Goal: Information Seeking & Learning: Learn about a topic

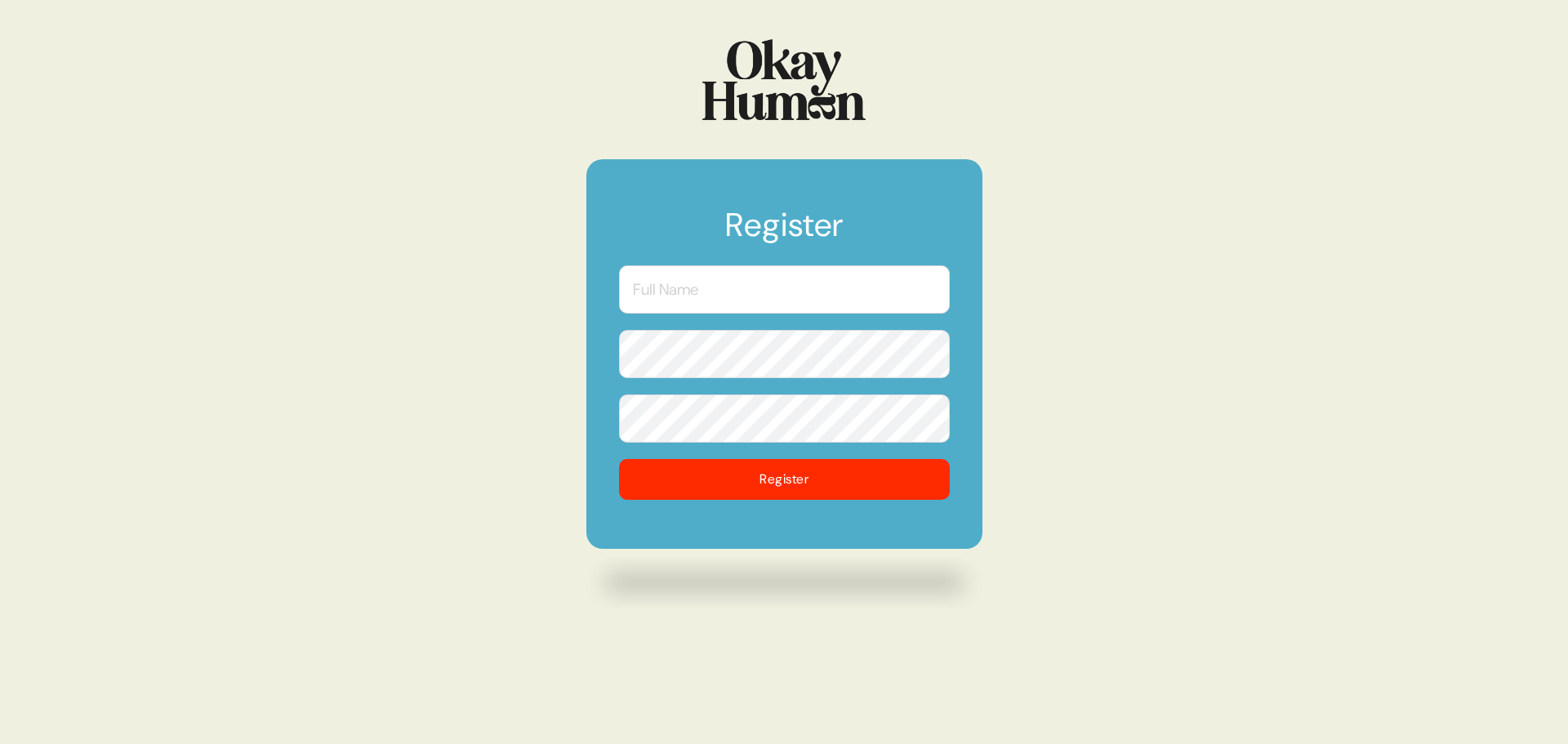
click at [829, 290] on input "text" at bounding box center [784, 289] width 331 height 48
type input "[PERSON_NAME]"
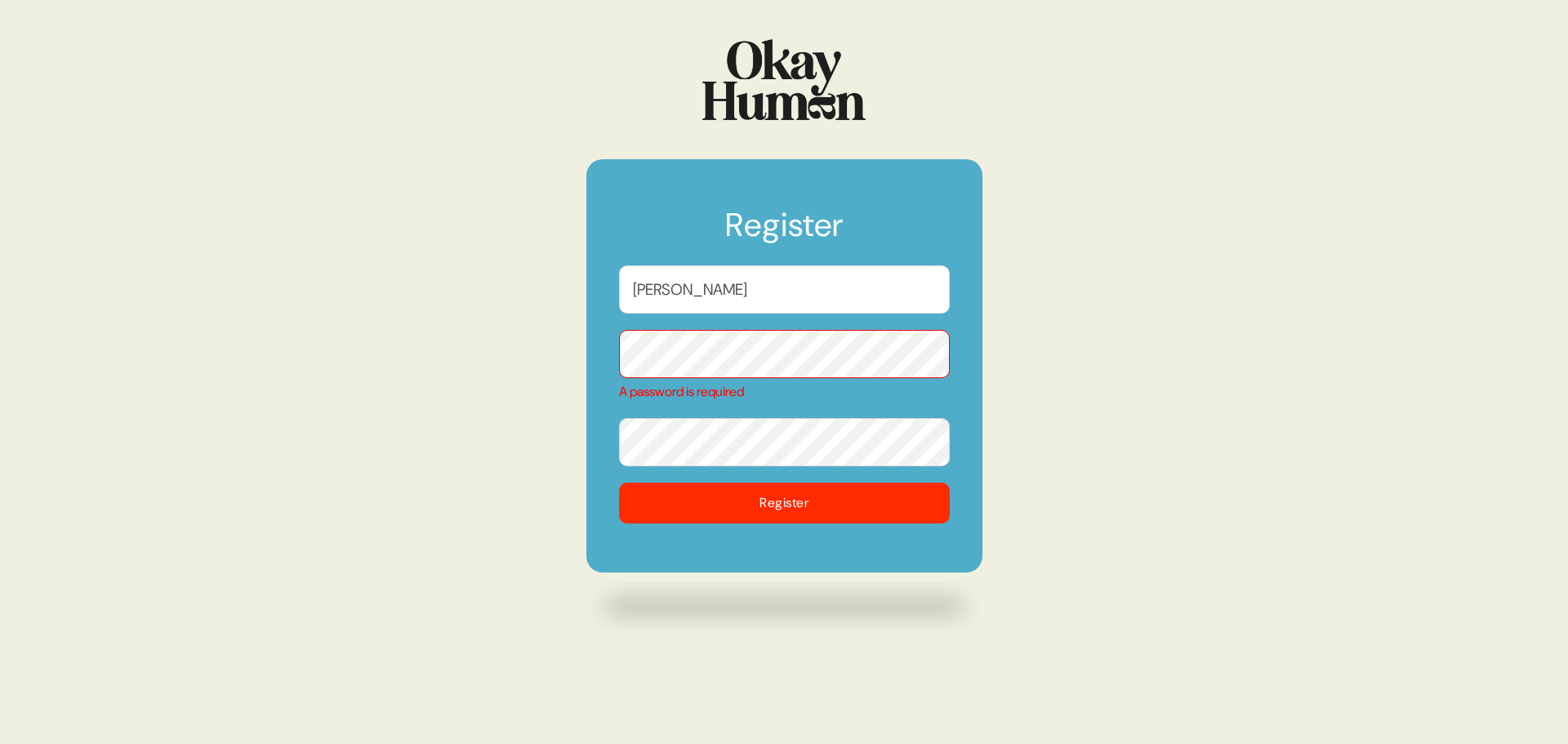
drag, startPoint x: 765, startPoint y: 291, endPoint x: 559, endPoint y: 274, distance: 206.7
click at [559, 274] on div "Register [PERSON_NAME] A password is required Register" at bounding box center [784, 372] width 1568 height 744
type input "[PERSON_NAME]"
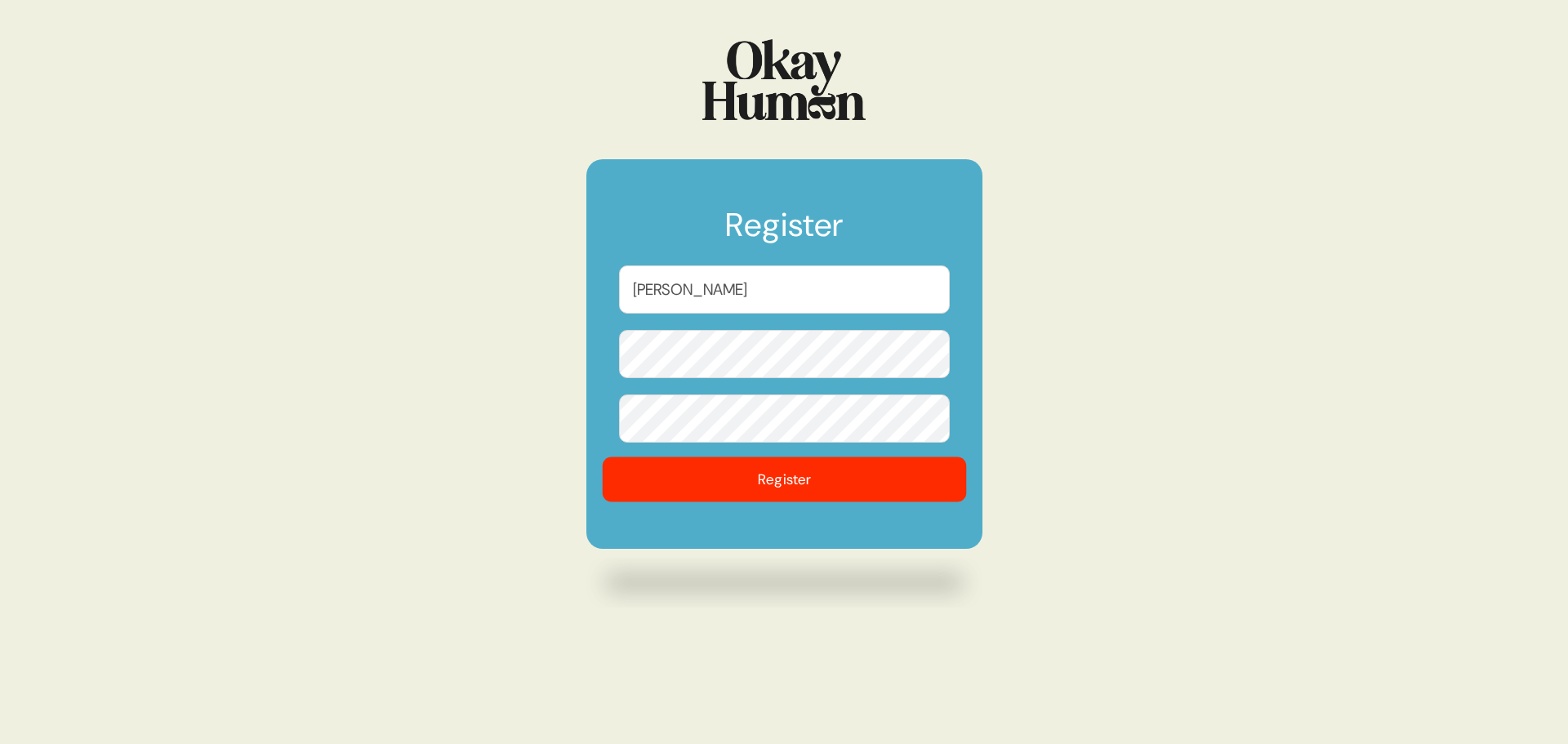
click at [780, 480] on button "Register" at bounding box center [784, 479] width 364 height 45
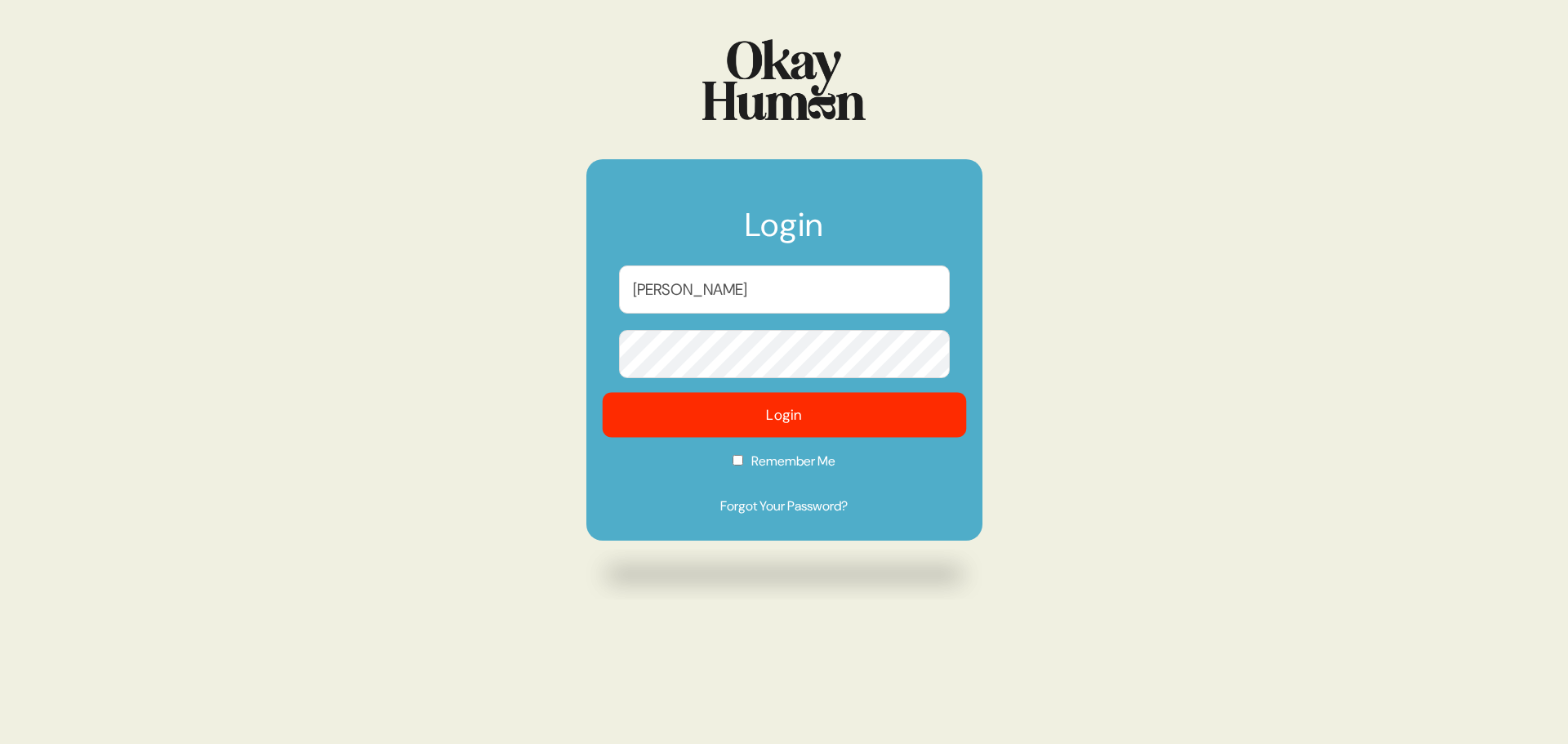
click at [768, 410] on button "Login" at bounding box center [784, 415] width 364 height 45
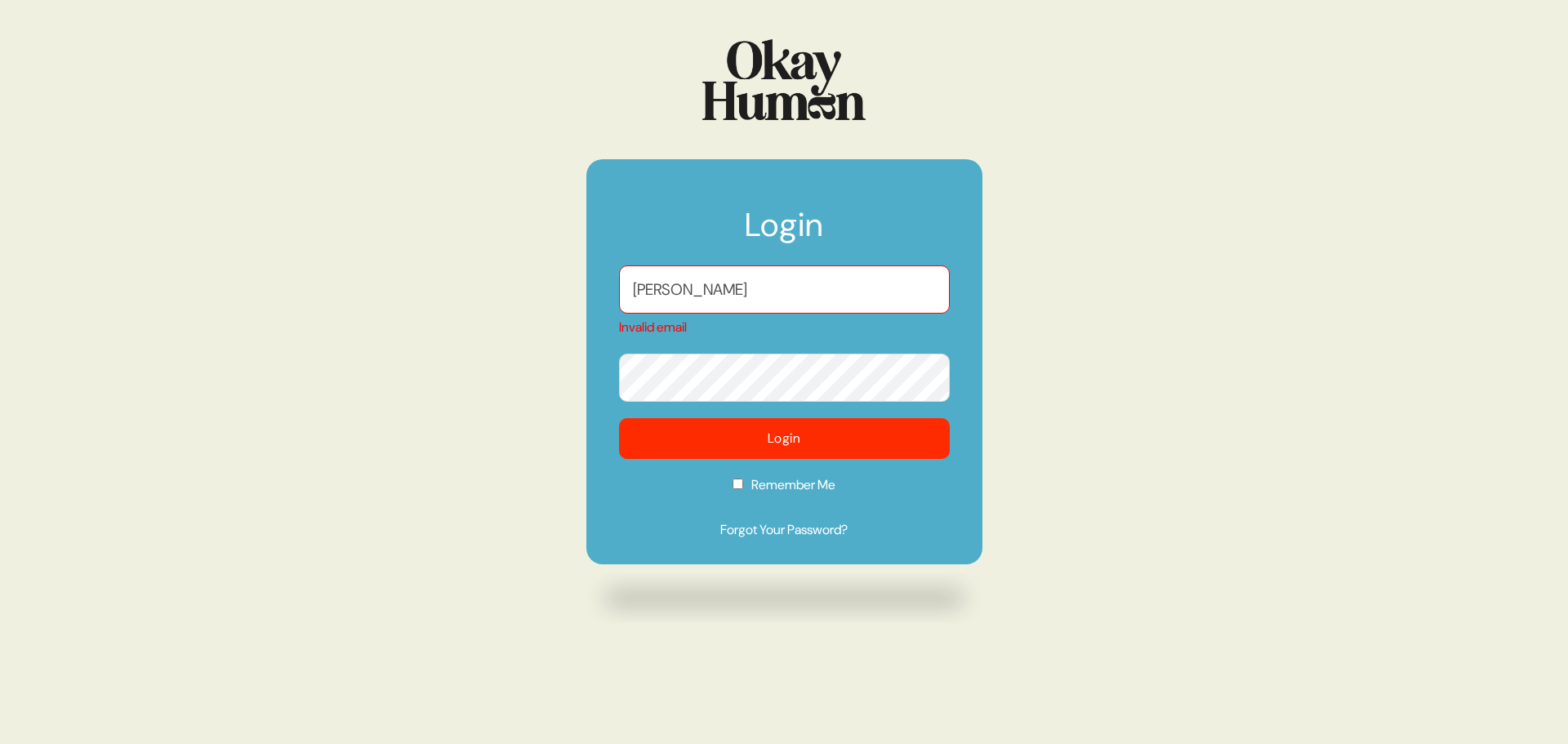
drag, startPoint x: 842, startPoint y: 286, endPoint x: 403, endPoint y: 269, distance: 439.3
click at [403, 269] on div "Login [PERSON_NAME] Invalid email Login Remember Me Forgot Your Password?" at bounding box center [784, 372] width 1568 height 744
type input "[PERSON_NAME][EMAIL_ADDRESS][PERSON_NAME][DOMAIN_NAME]"
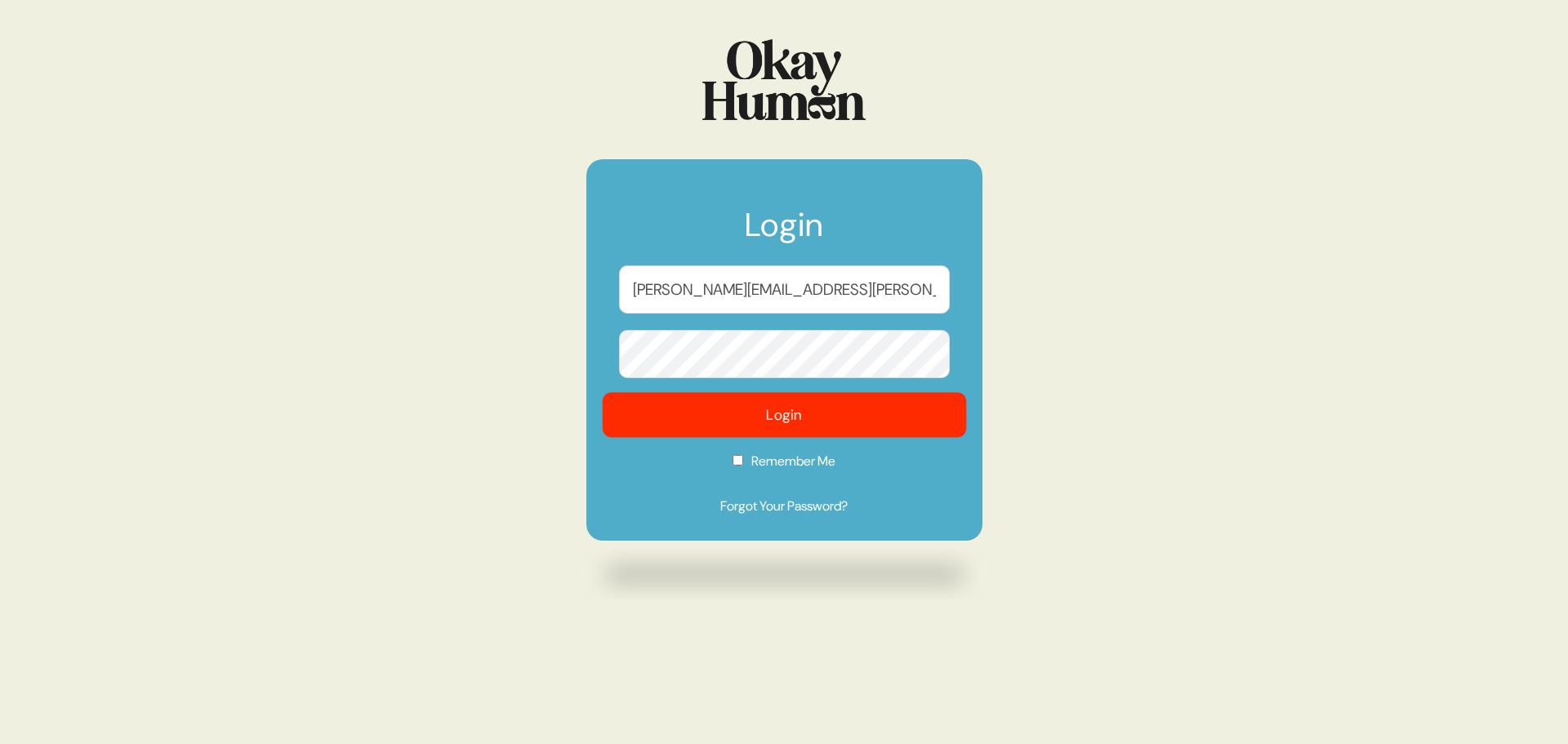
click at [788, 414] on button "Login" at bounding box center [784, 415] width 364 height 45
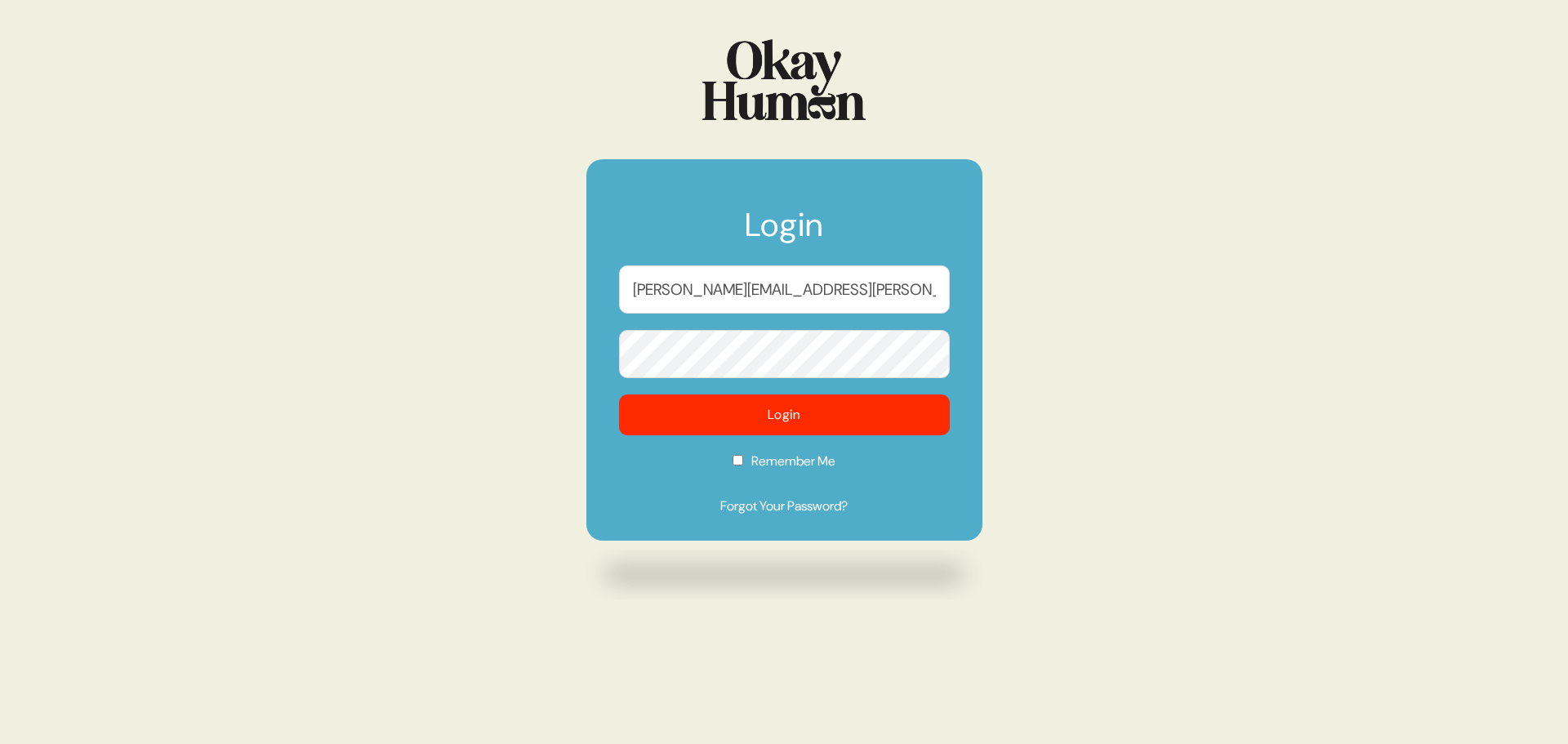
click at [751, 467] on label "Remember Me" at bounding box center [784, 466] width 331 height 30
click at [743, 466] on input "Remember Me" at bounding box center [737, 460] width 11 height 11
checkbox input "true"
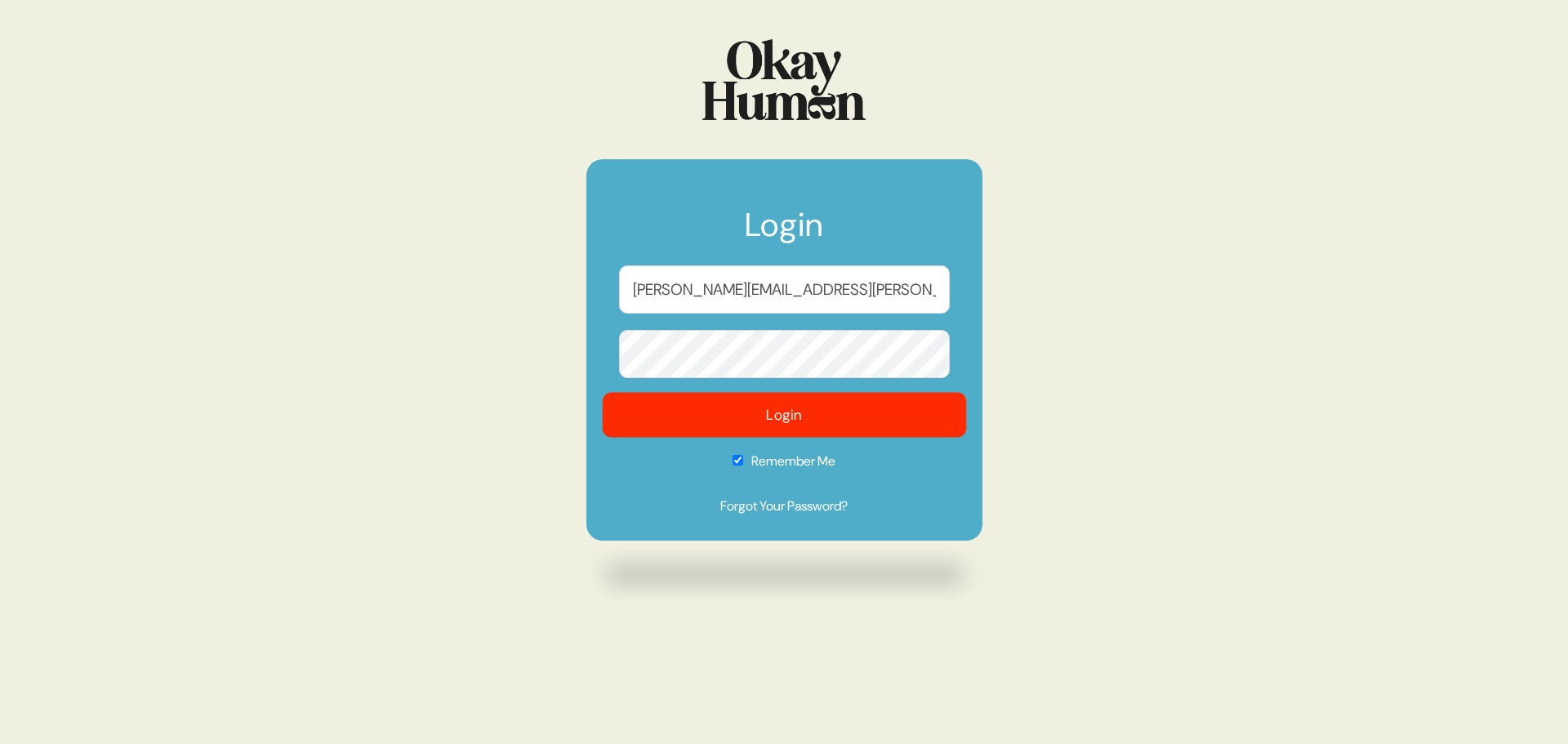
click at [746, 421] on button "Login" at bounding box center [784, 415] width 364 height 45
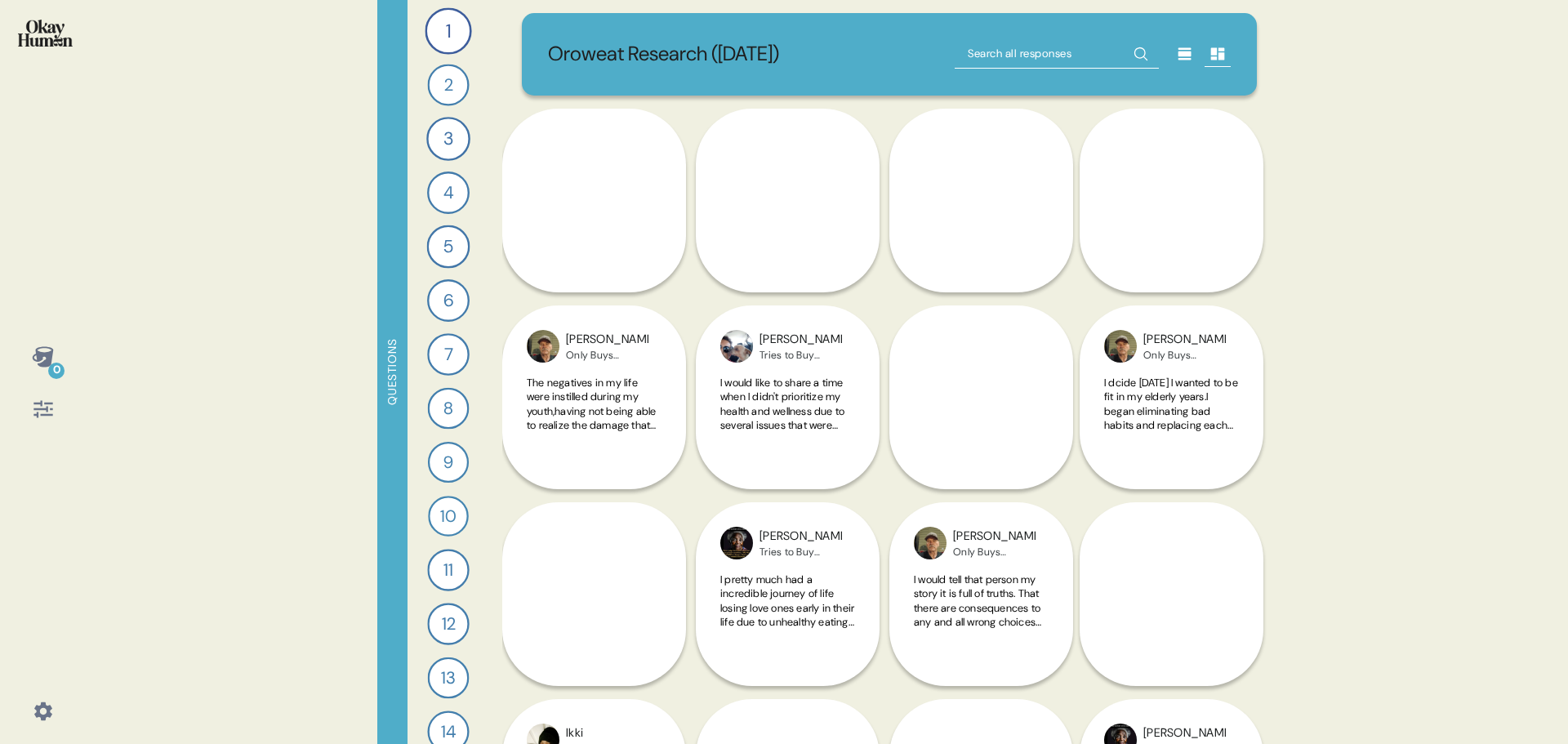
click at [1021, 59] on input "text" at bounding box center [1057, 54] width 204 height 29
type input "avoid"
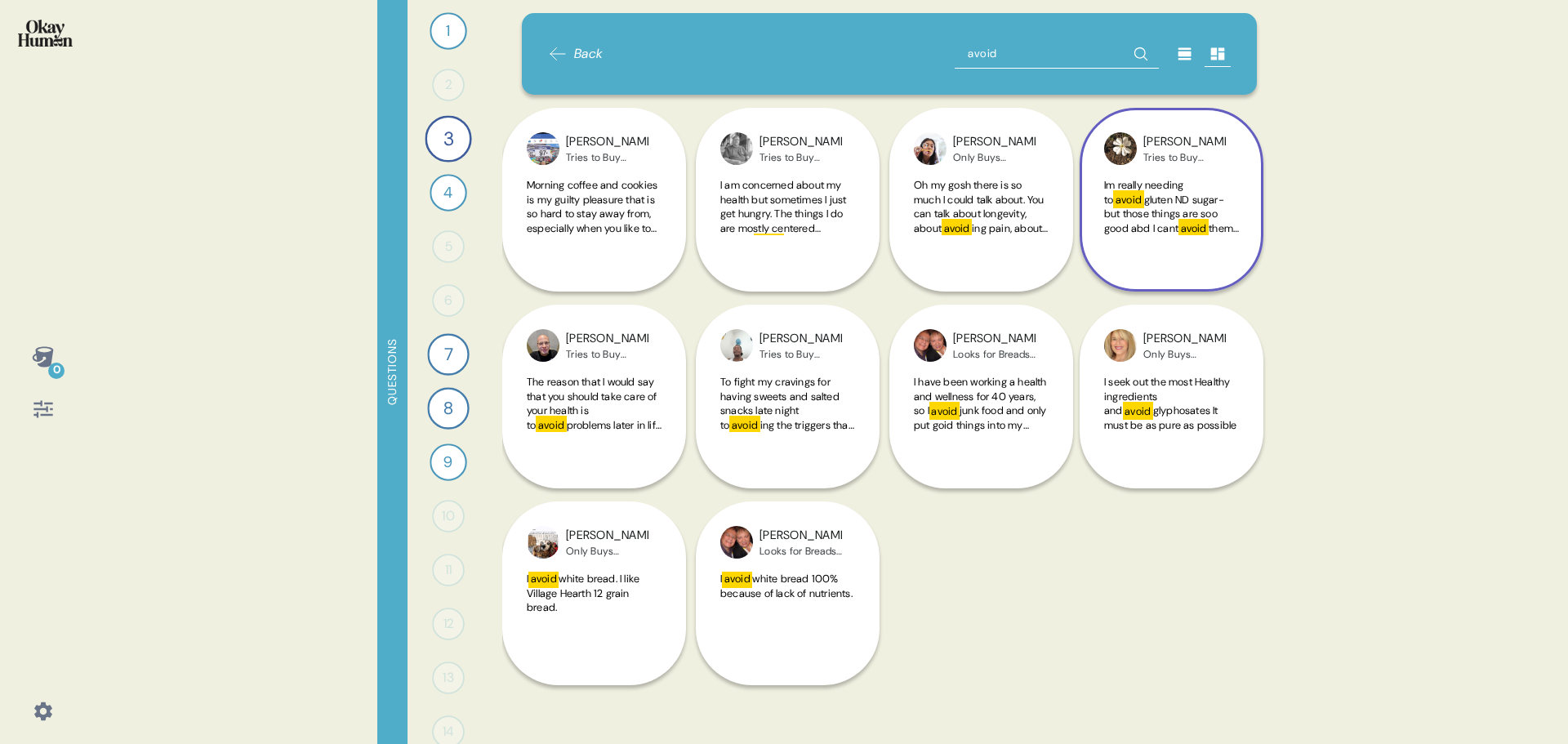
click at [1150, 207] on span "gluten ND sugar- but those things are soo good abd I cant" at bounding box center [1164, 214] width 120 height 42
click at [1150, 207] on span "gluten ND sugar- but those things are soo good abd I cant" at bounding box center [1169, 227] width 131 height 64
click at [1150, 207] on span "gluten ND sugar- but those things are soo good abd I cant" at bounding box center [1164, 214] width 120 height 42
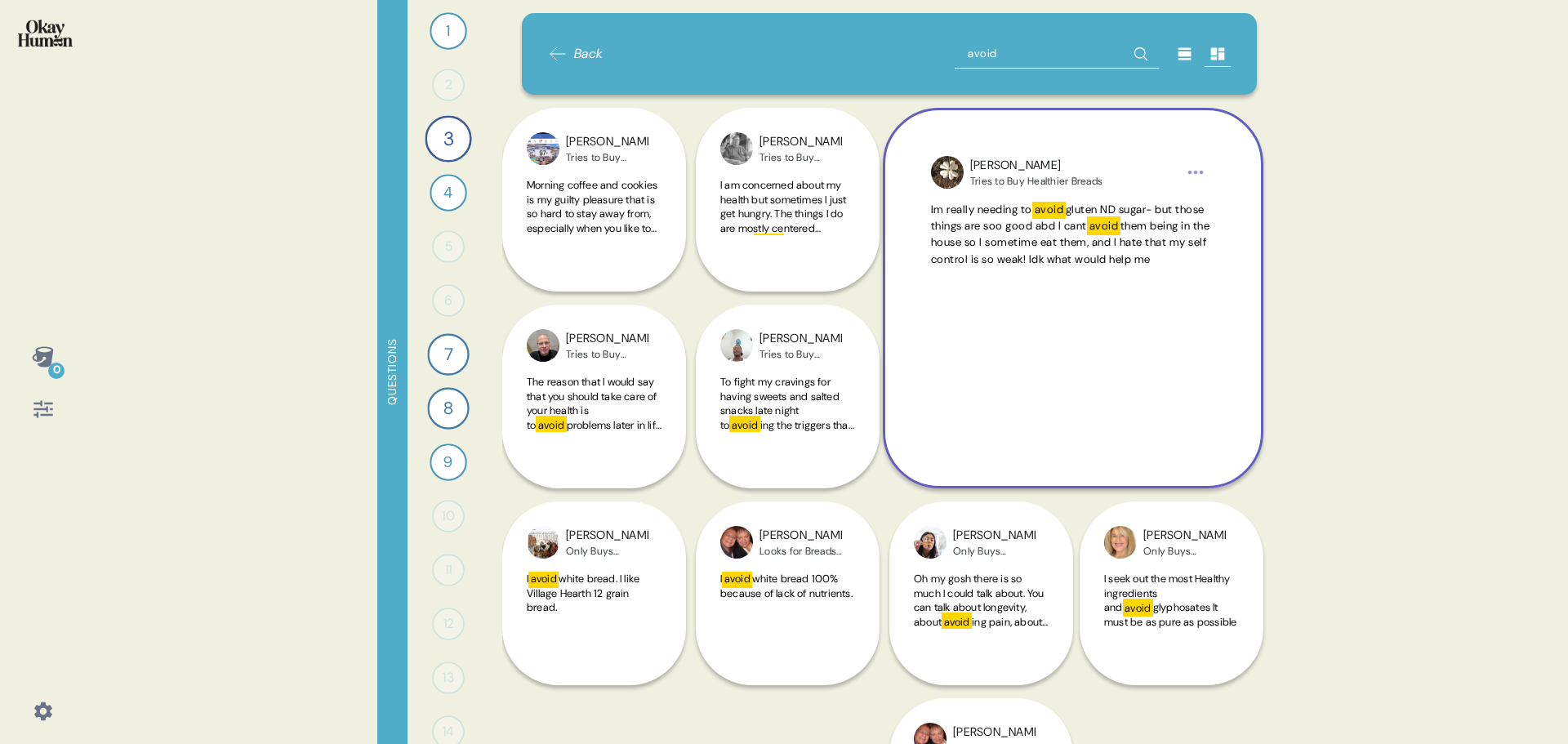
click at [558, 58] on icon at bounding box center [558, 54] width 20 height 20
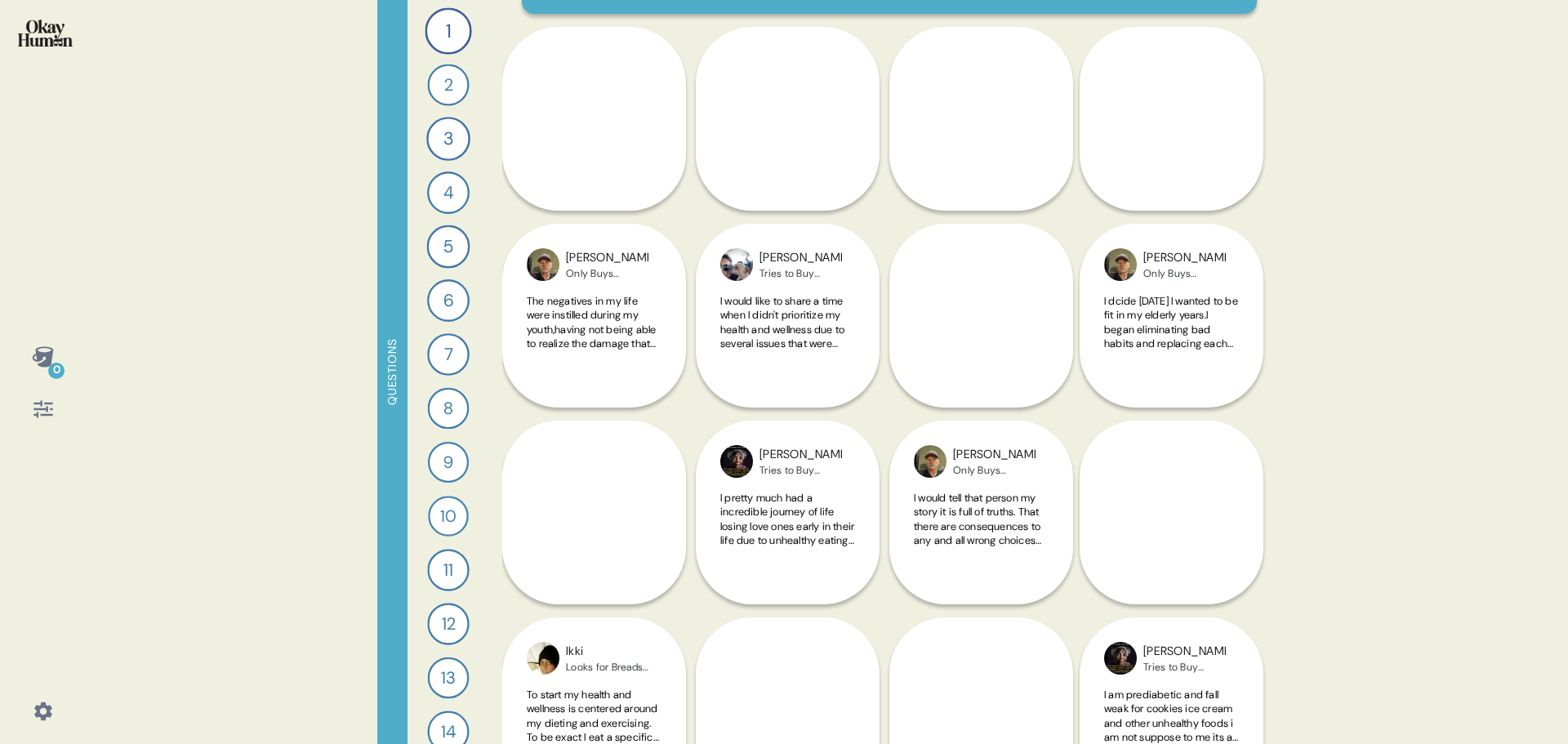
scroll to position [163, 0]
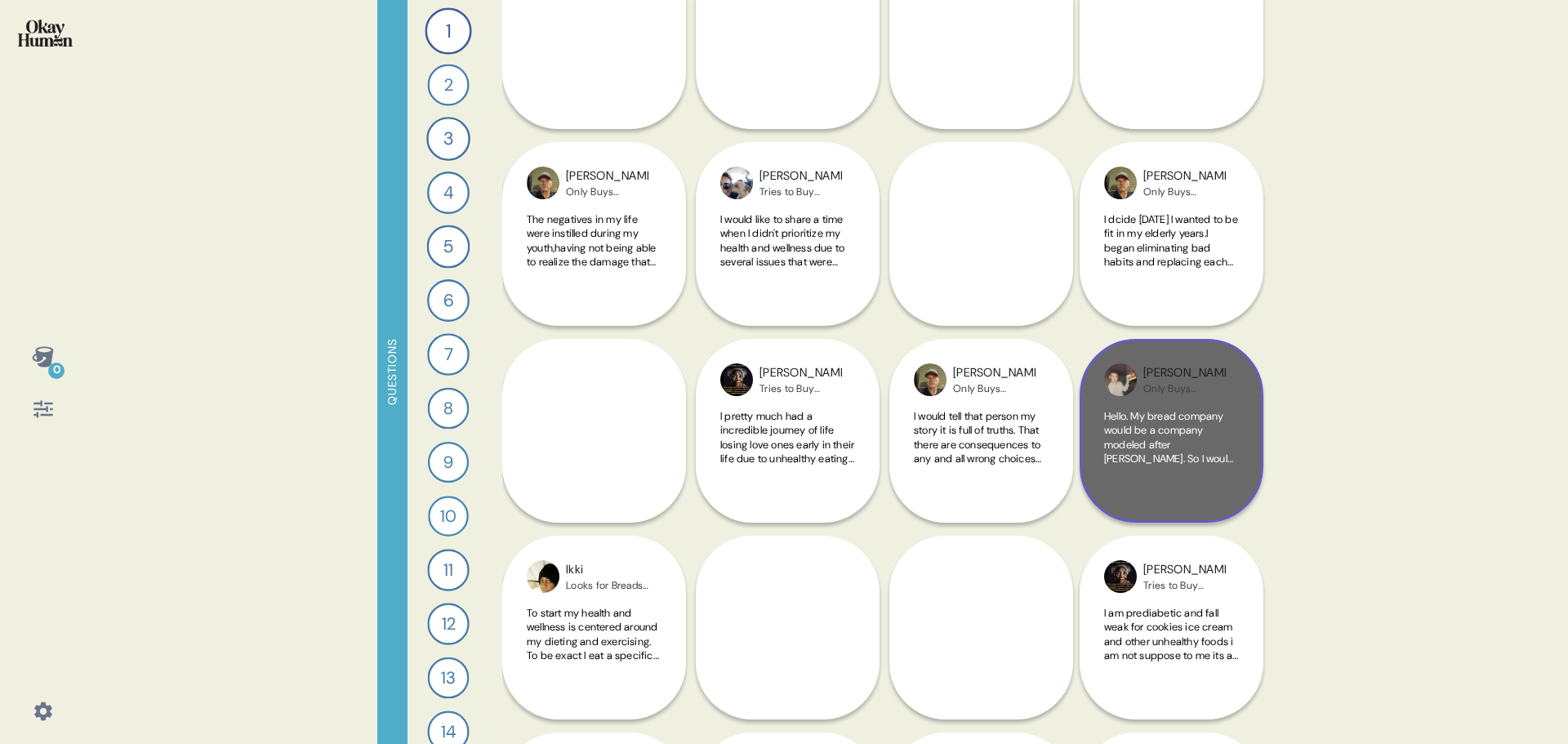
click at [1121, 431] on span "Hello. My bread company would be a company modeled after [PERSON_NAME]. So I wo…" at bounding box center [1171, 602] width 134 height 386
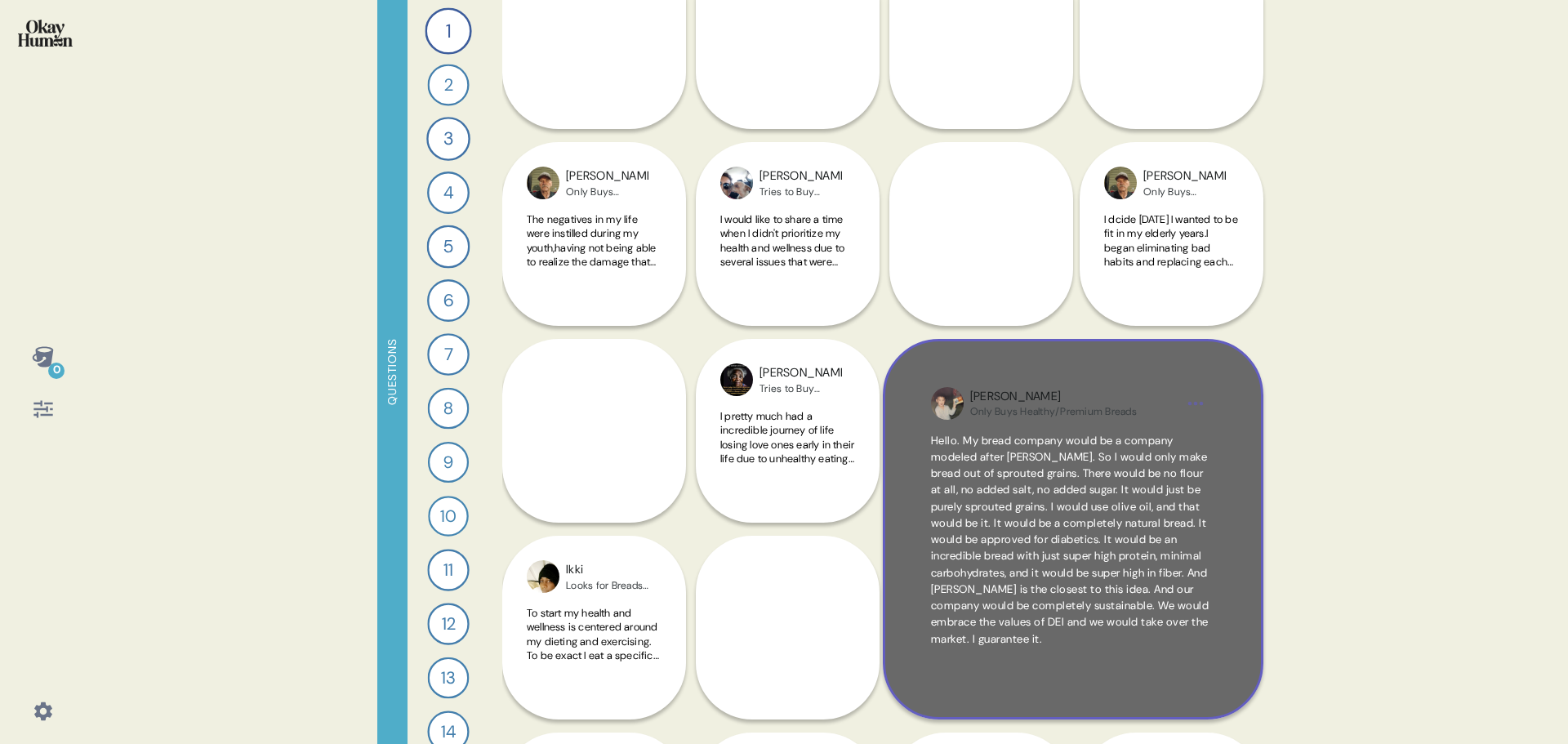
click at [1058, 481] on span "Hello. My bread company would be a company modeled after [PERSON_NAME]. So I wo…" at bounding box center [1073, 540] width 284 height 215
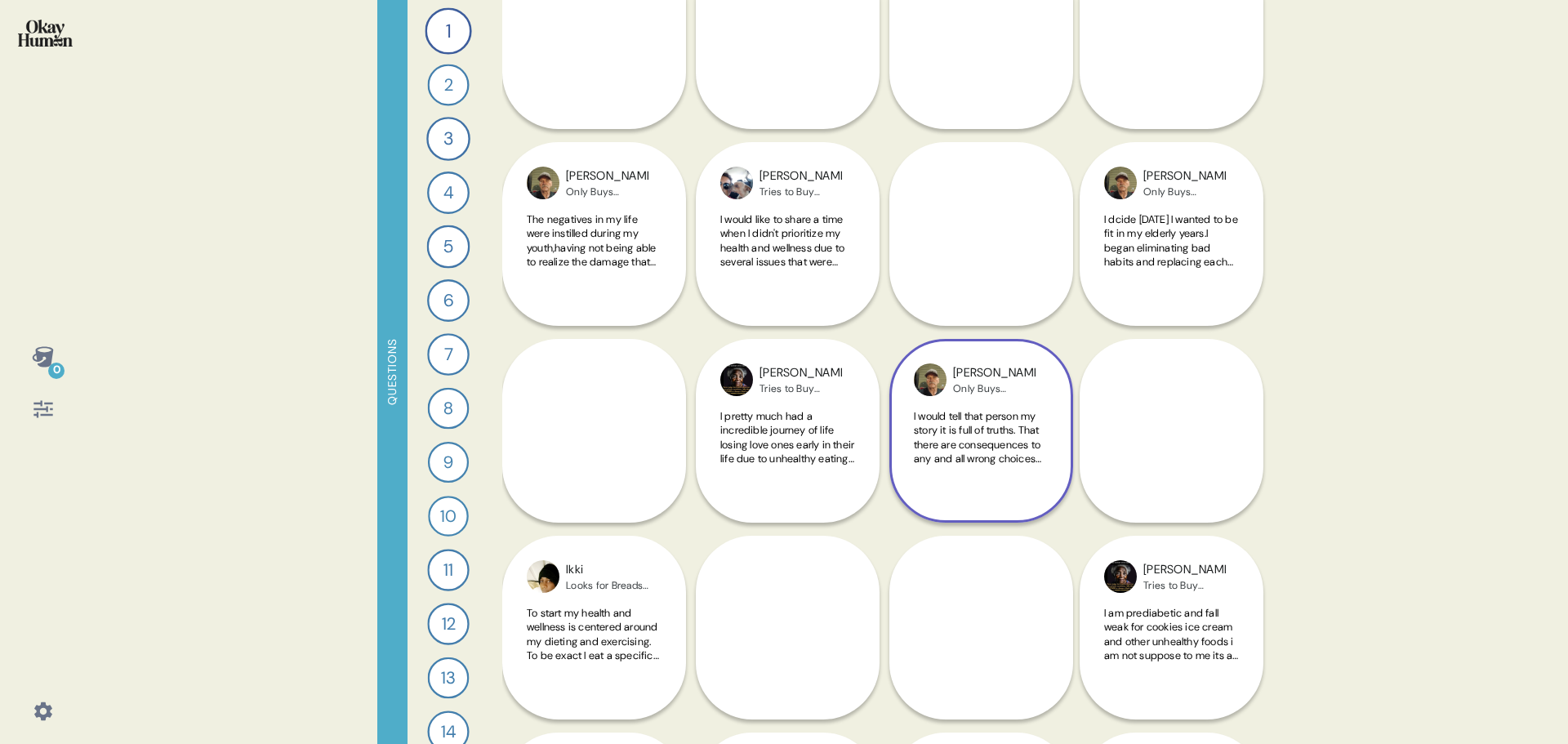
click at [964, 445] on span "I would tell that person my story it is full of truths. That there are conseque…" at bounding box center [979, 595] width 131 height 372
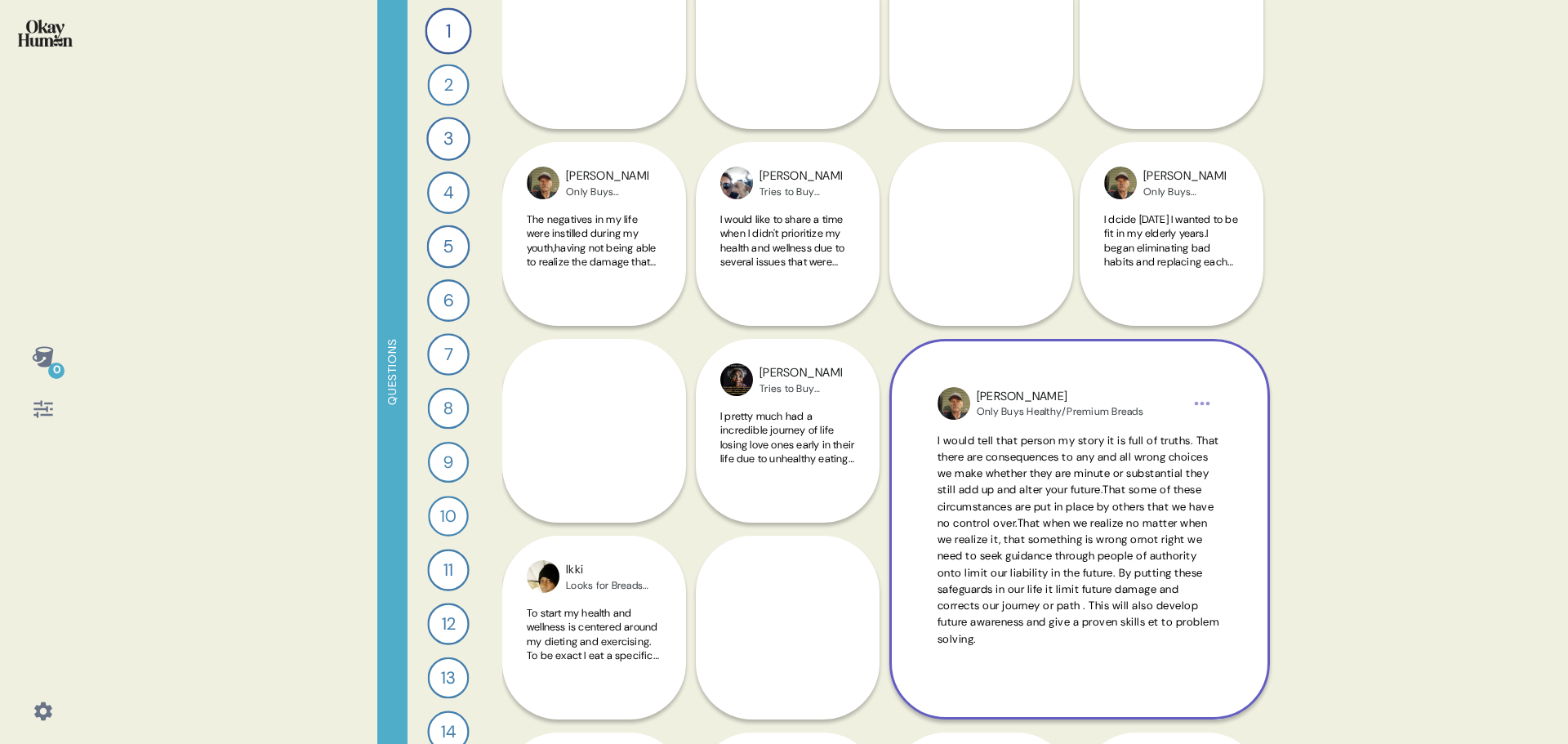
scroll to position [6, 0]
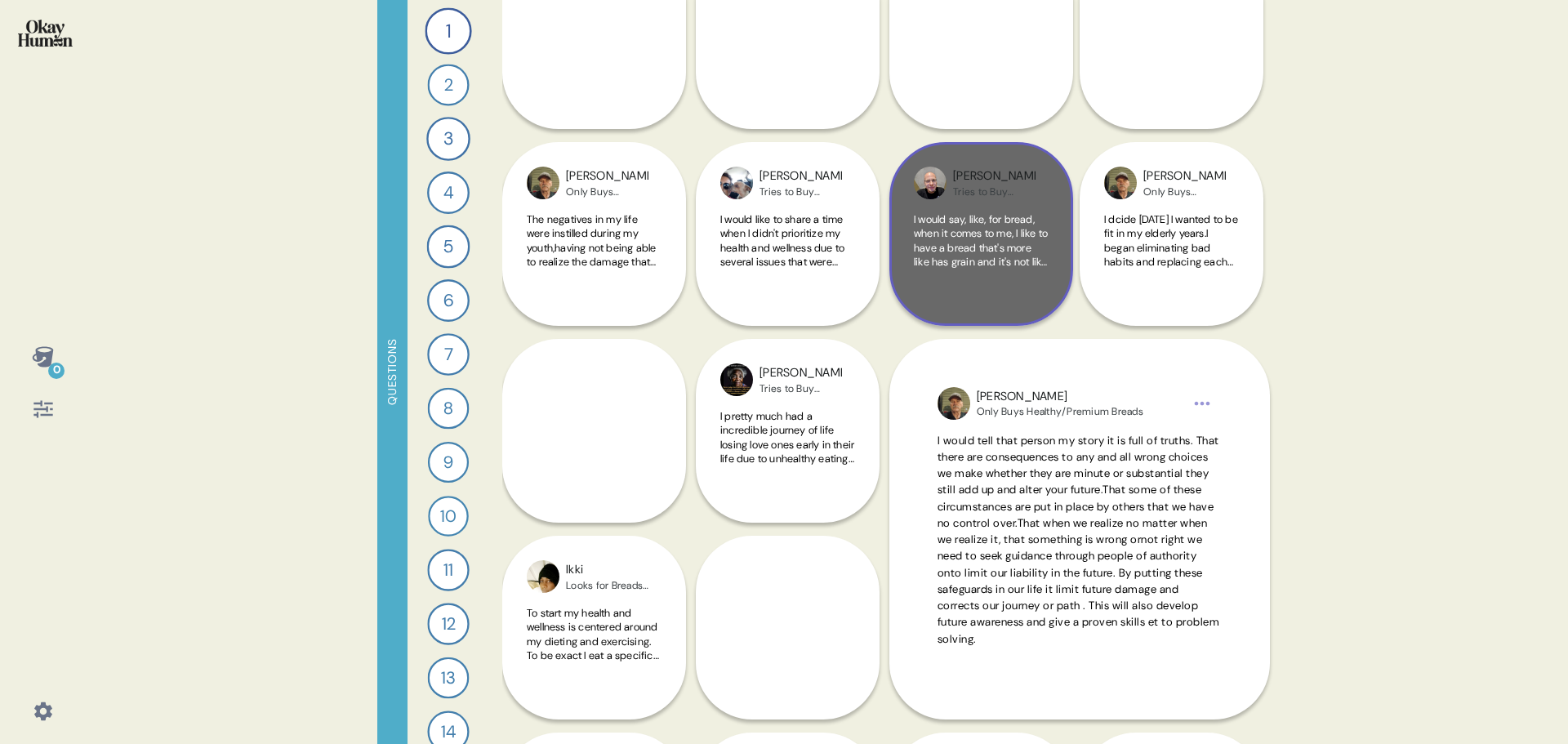
click at [983, 243] on span "I would say, like, for bread, when it comes to me, I like to have a bread that'…" at bounding box center [981, 420] width 134 height 415
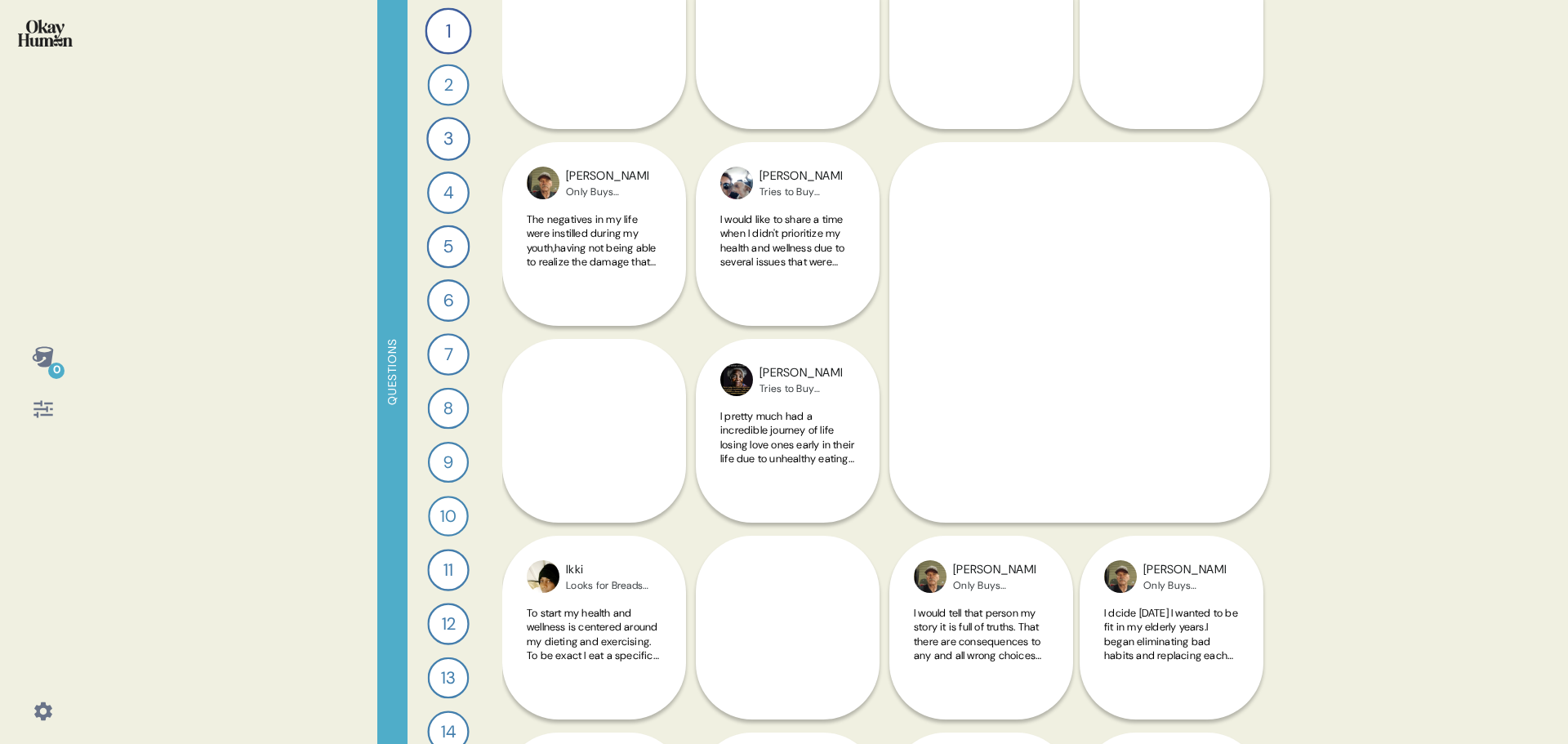
click at [1374, 137] on div "0 Questions 1 Tell me a story that captures what prioritizing your health looks…" at bounding box center [784, 372] width 1568 height 744
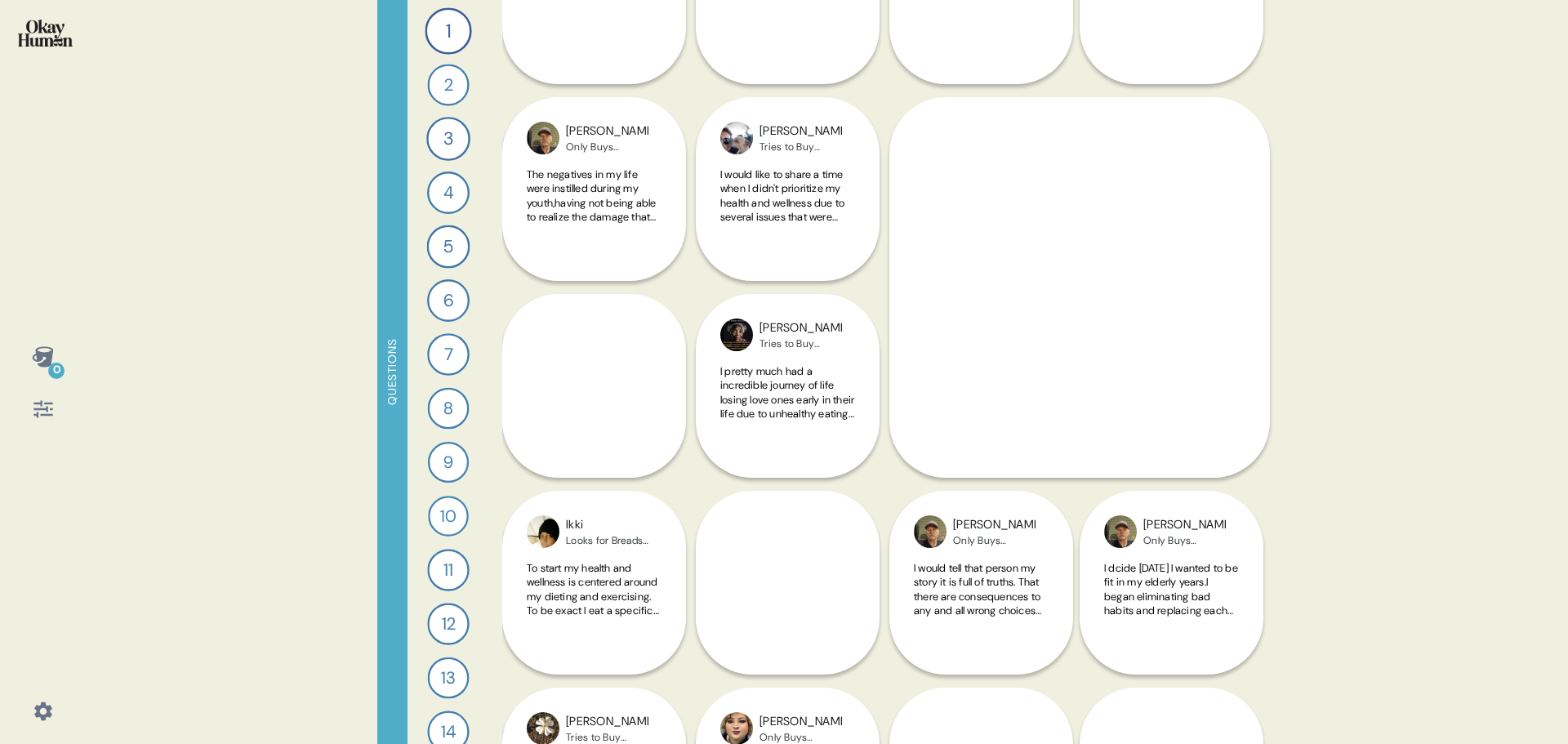
scroll to position [245, 0]
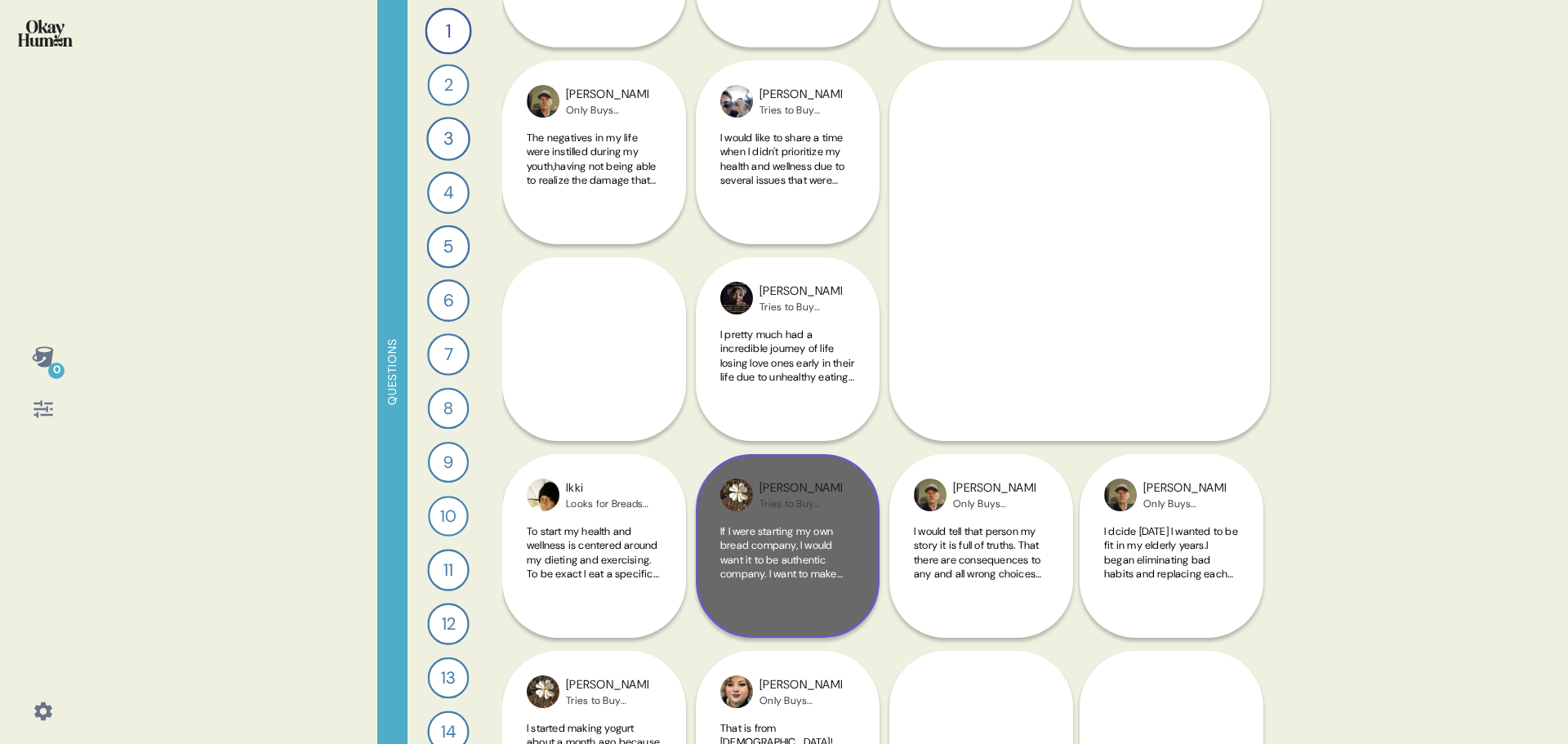
click at [776, 566] on span "If I were starting my own bread company, I would want it to be authentic compan…" at bounding box center [787, 688] width 135 height 329
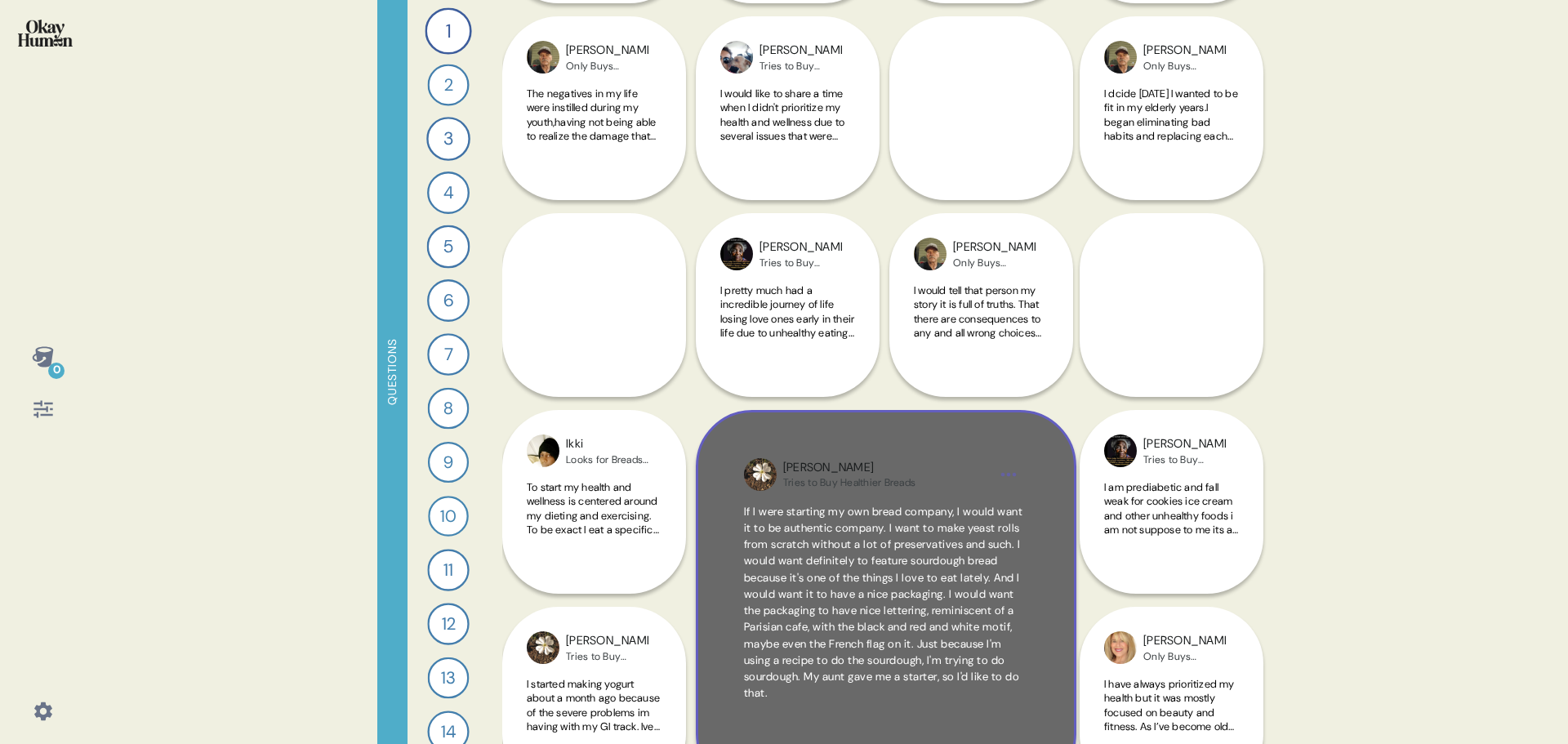
scroll to position [327, 0]
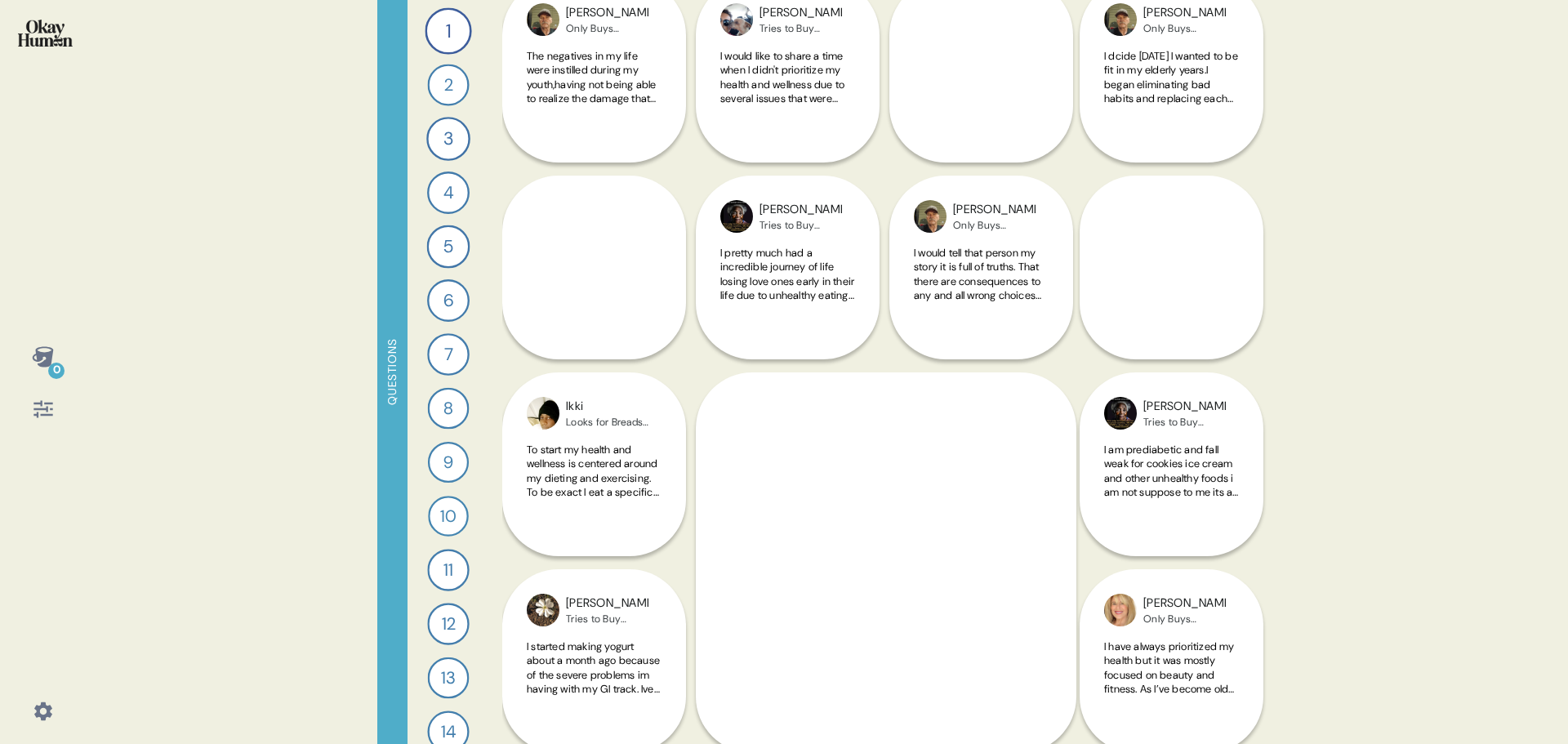
click at [1412, 192] on div "0 Questions 1 Tell me a story that captures what prioritizing your health looks…" at bounding box center [784, 372] width 1568 height 744
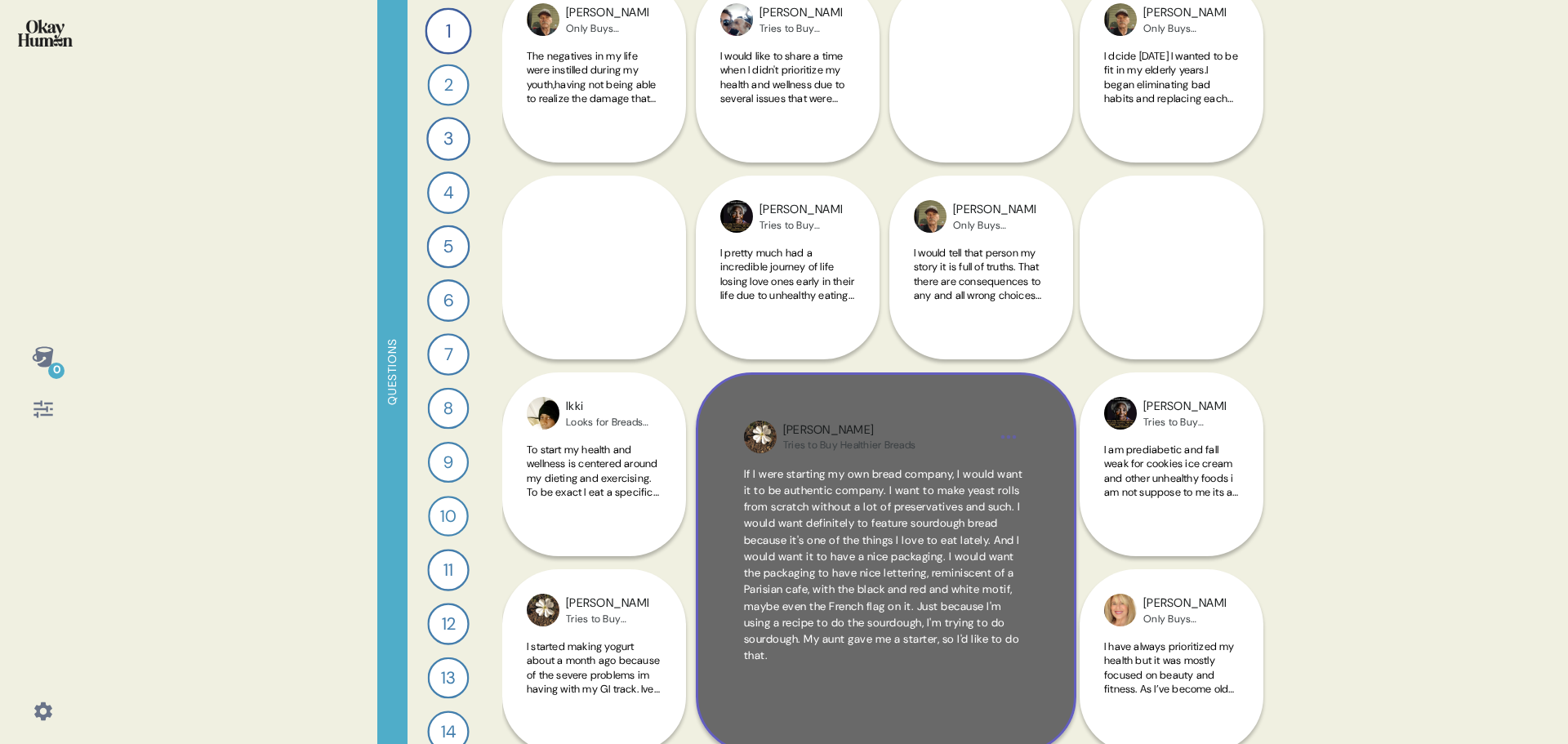
click at [865, 381] on div "[PERSON_NAME] to Buy Healthier Breads If I were starting my own bread company, …" at bounding box center [886, 563] width 381 height 381
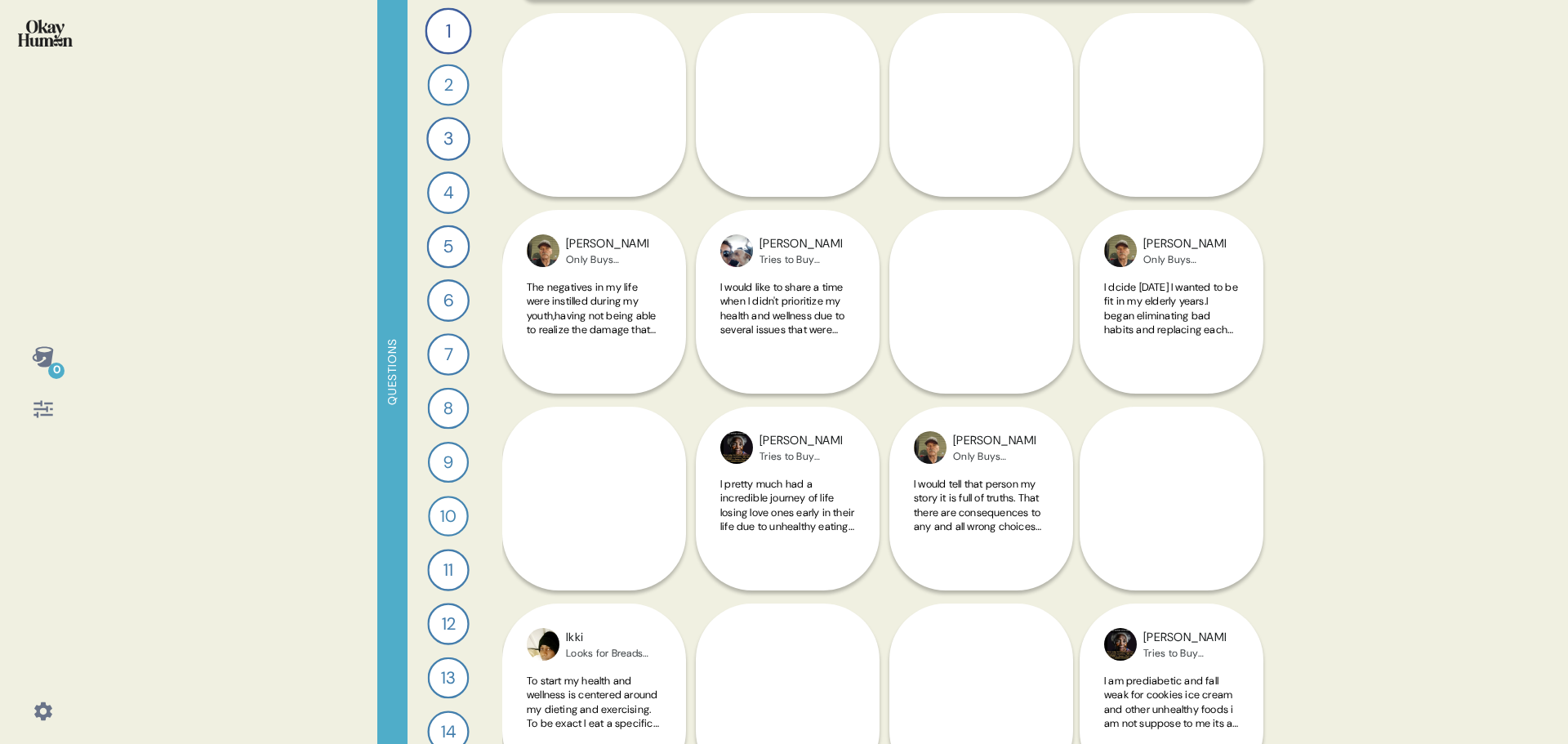
scroll to position [0, 0]
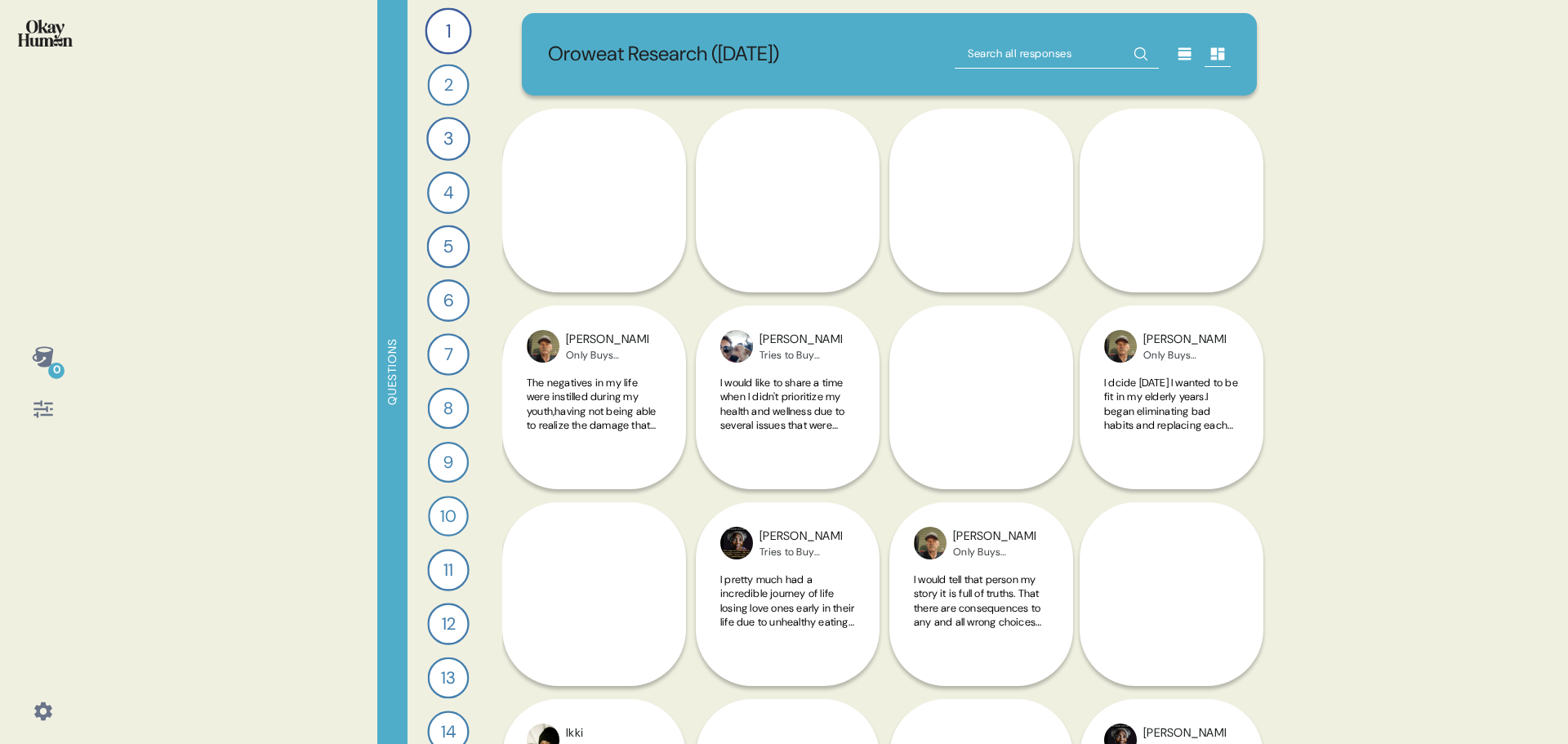
click at [991, 46] on input "text" at bounding box center [1057, 54] width 204 height 29
type input "packaging"
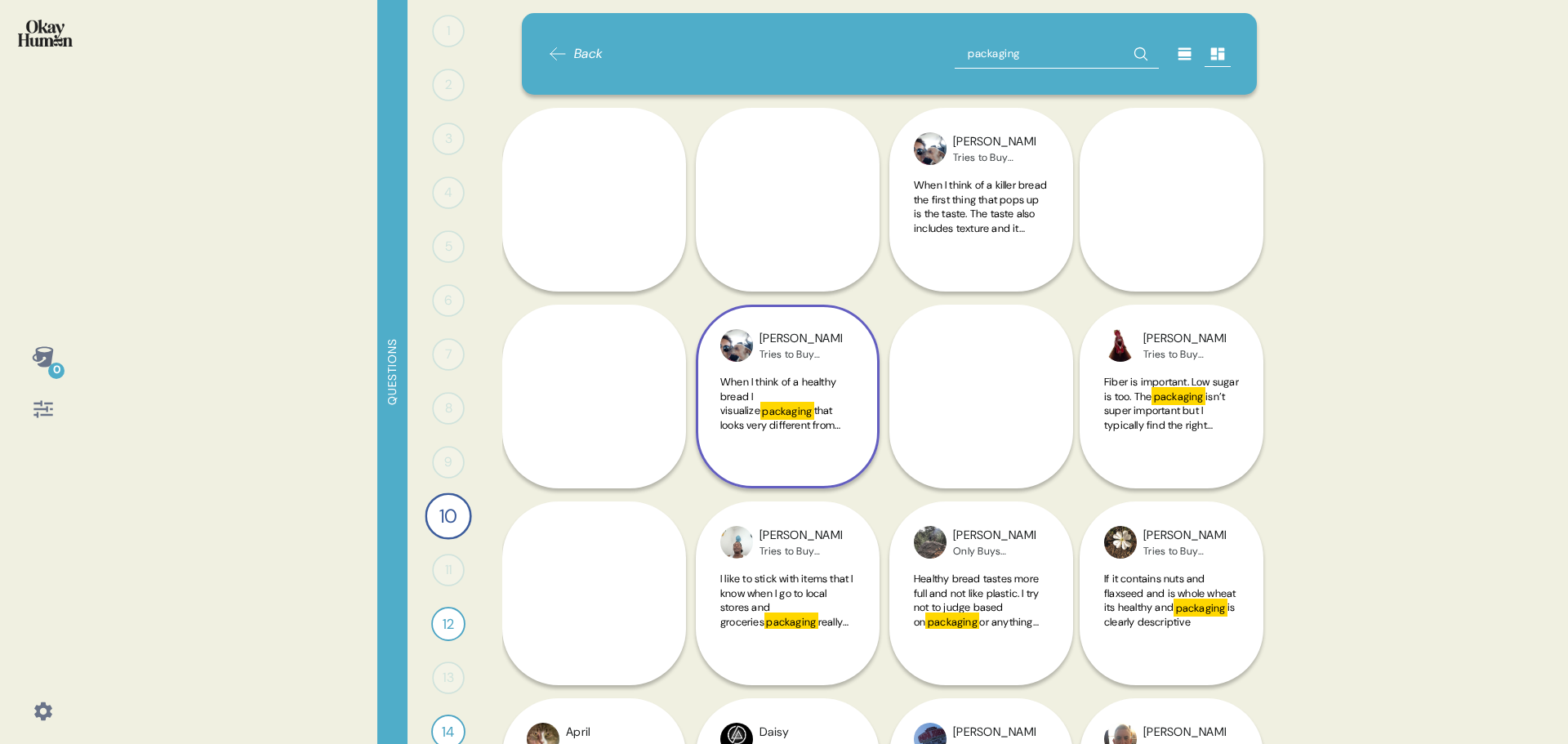
click at [782, 408] on span "that looks very different from other breads. You can feel and smell the freshne…" at bounding box center [786, 467] width 131 height 128
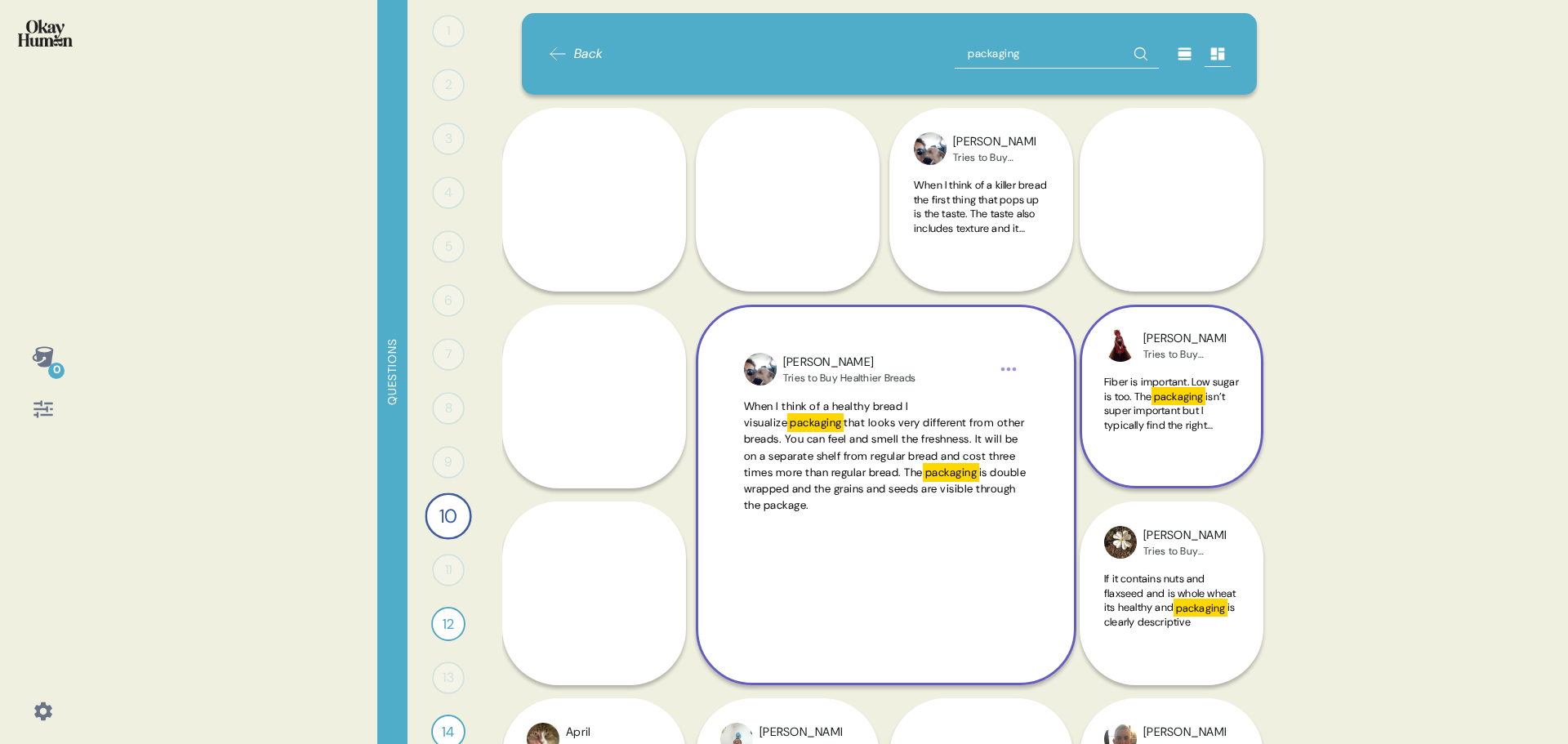
click at [1169, 401] on span "Fiber is important. Low sugar is too. The" at bounding box center [1171, 389] width 135 height 29
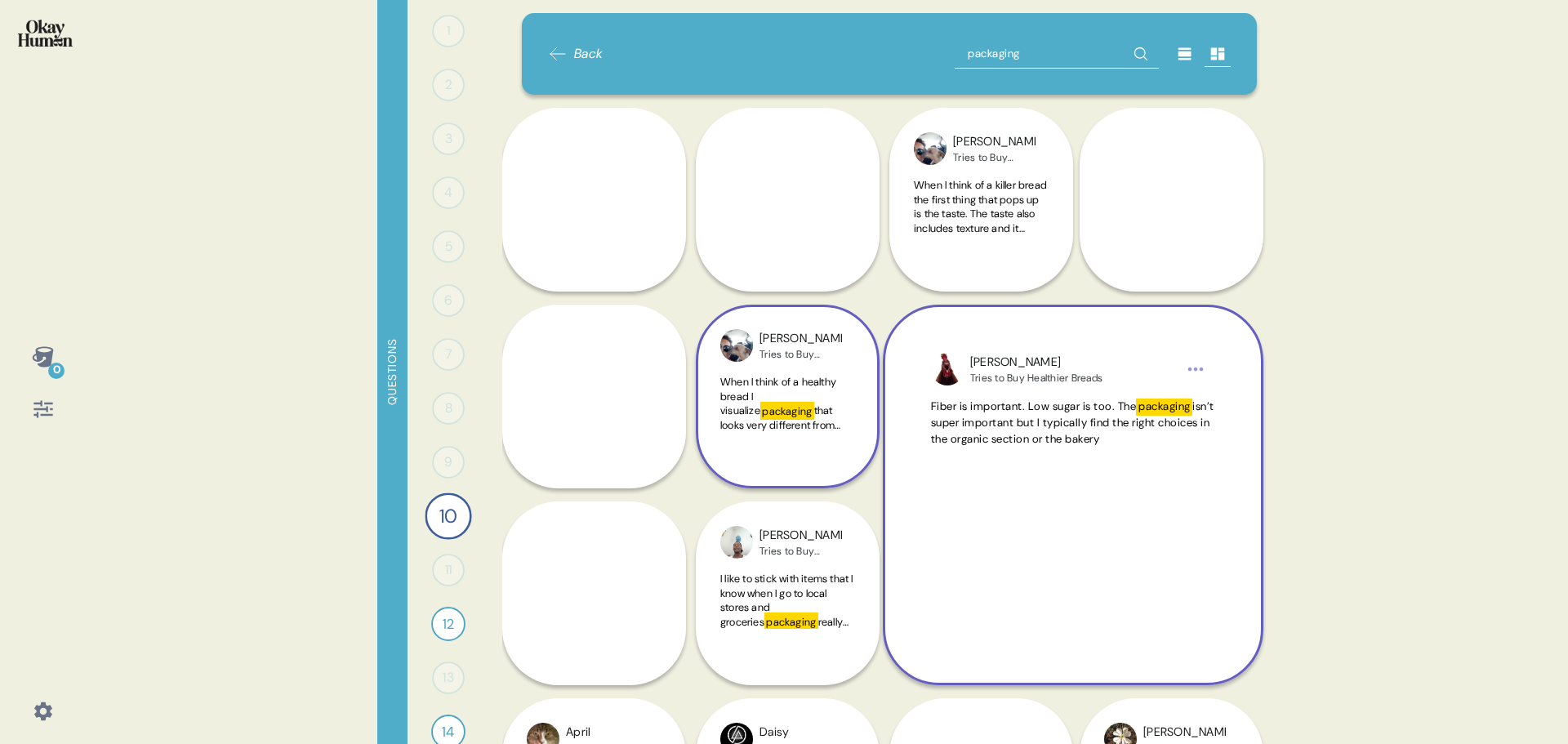
click at [1054, 435] on span "isn’t super important but I typically find the right choices in the organic sec…" at bounding box center [1072, 423] width 283 height 47
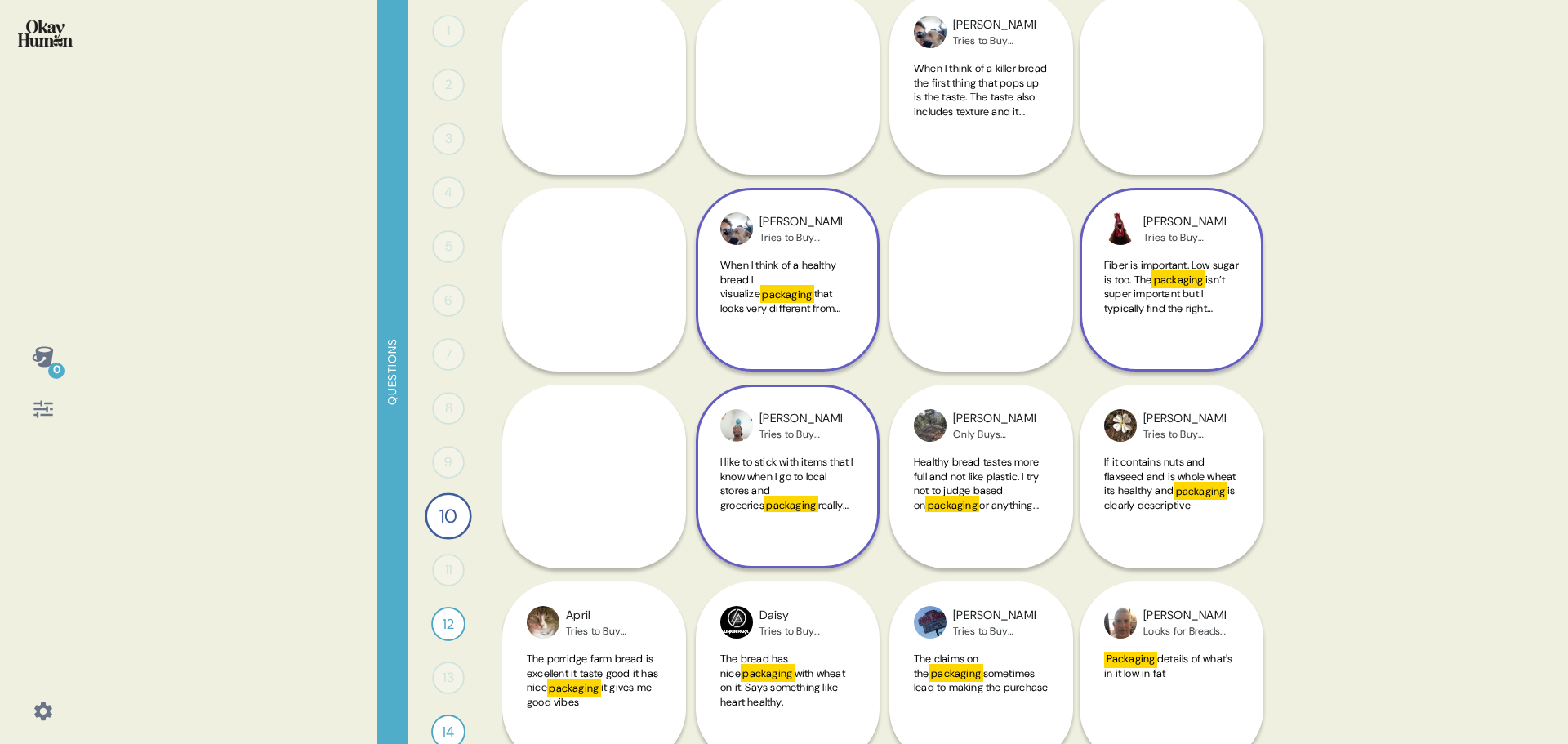
scroll to position [151, 0]
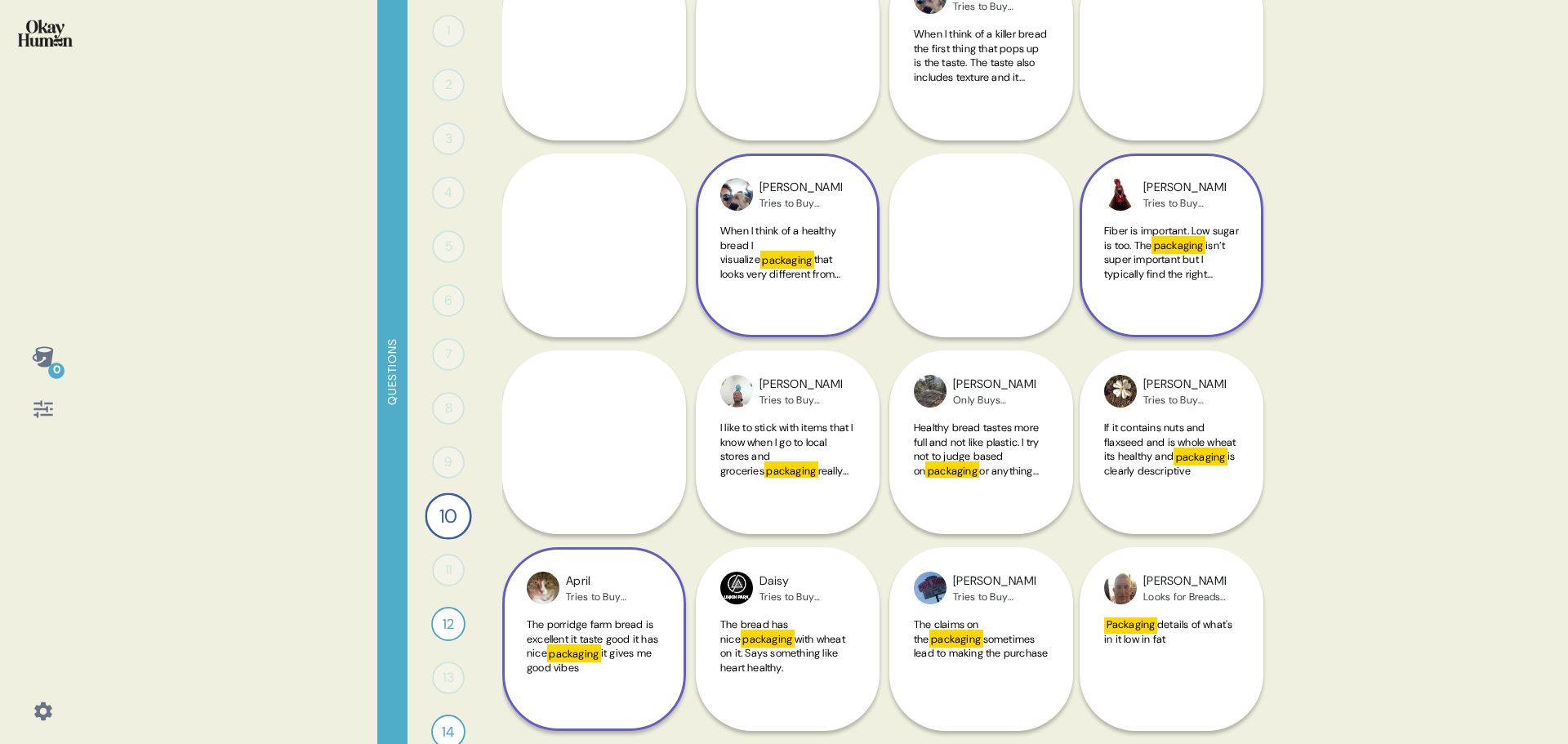
click at [616, 642] on span "The porridge farm bread is excellent it taste good it has nice" at bounding box center [592, 639] width 131 height 42
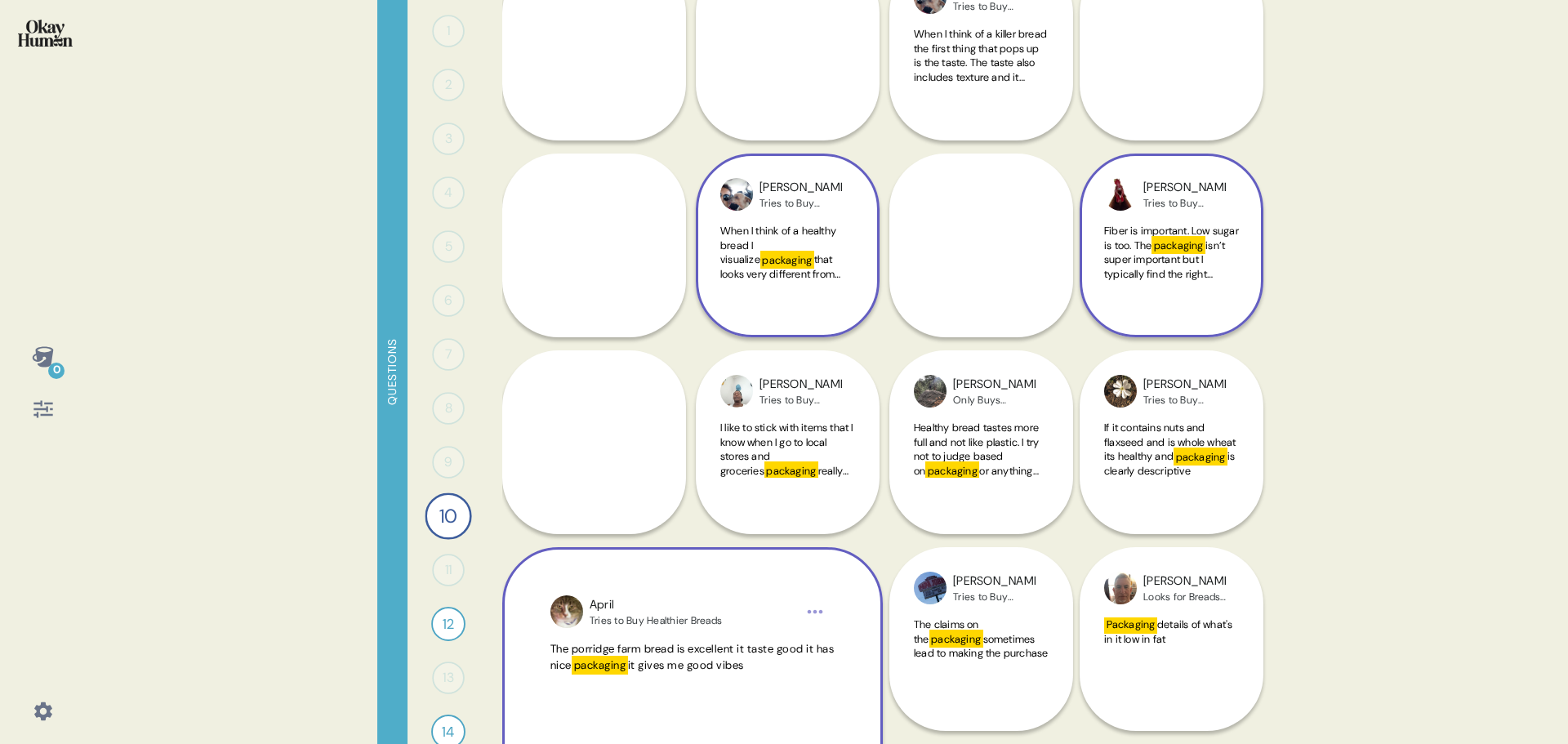
click at [616, 642] on span "The porridge farm bread is excellent it taste good it has nice" at bounding box center [693, 657] width 284 height 30
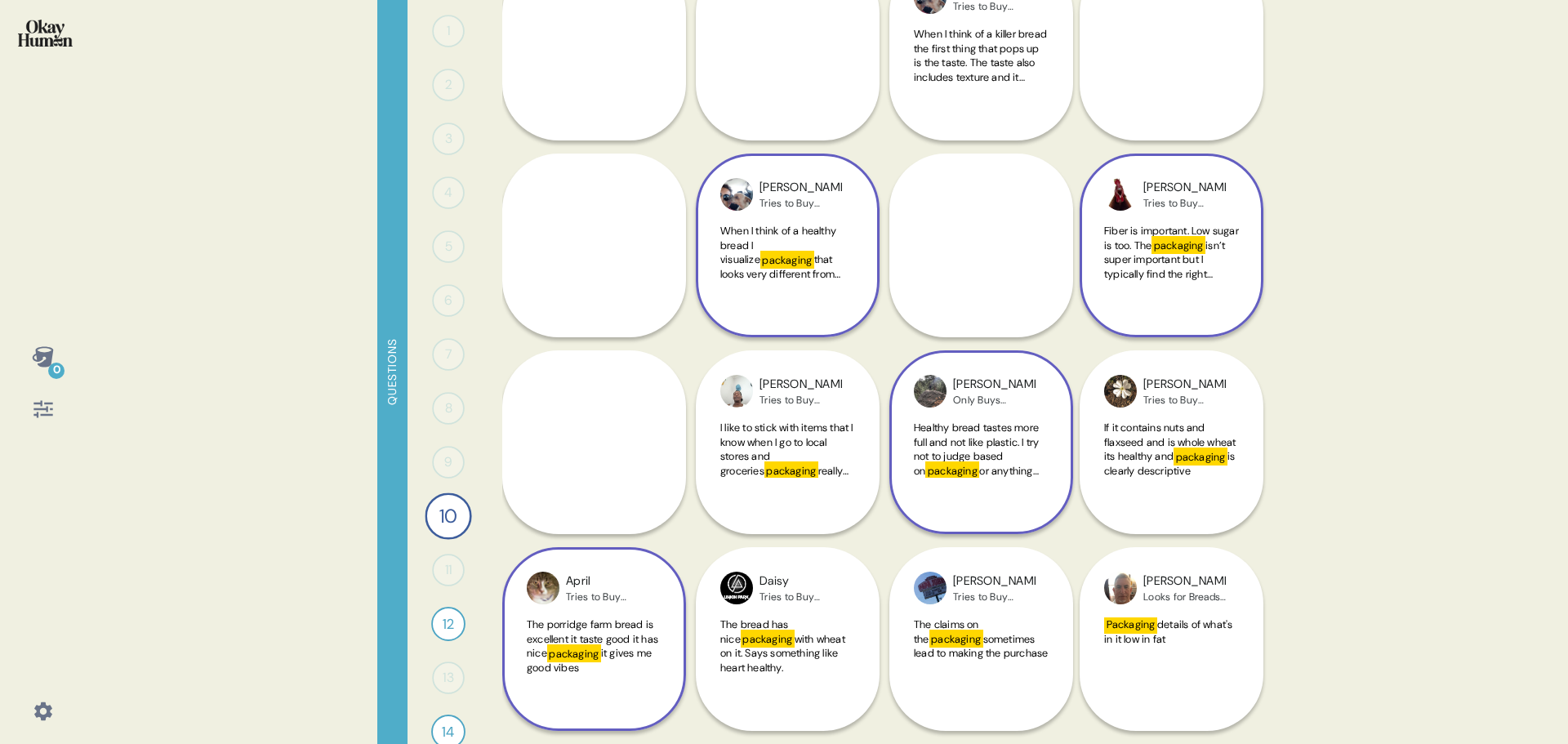
click at [956, 425] on span "Healthy bread tastes more full and not like plastic. I try not to judge based on" at bounding box center [976, 449] width 125 height 57
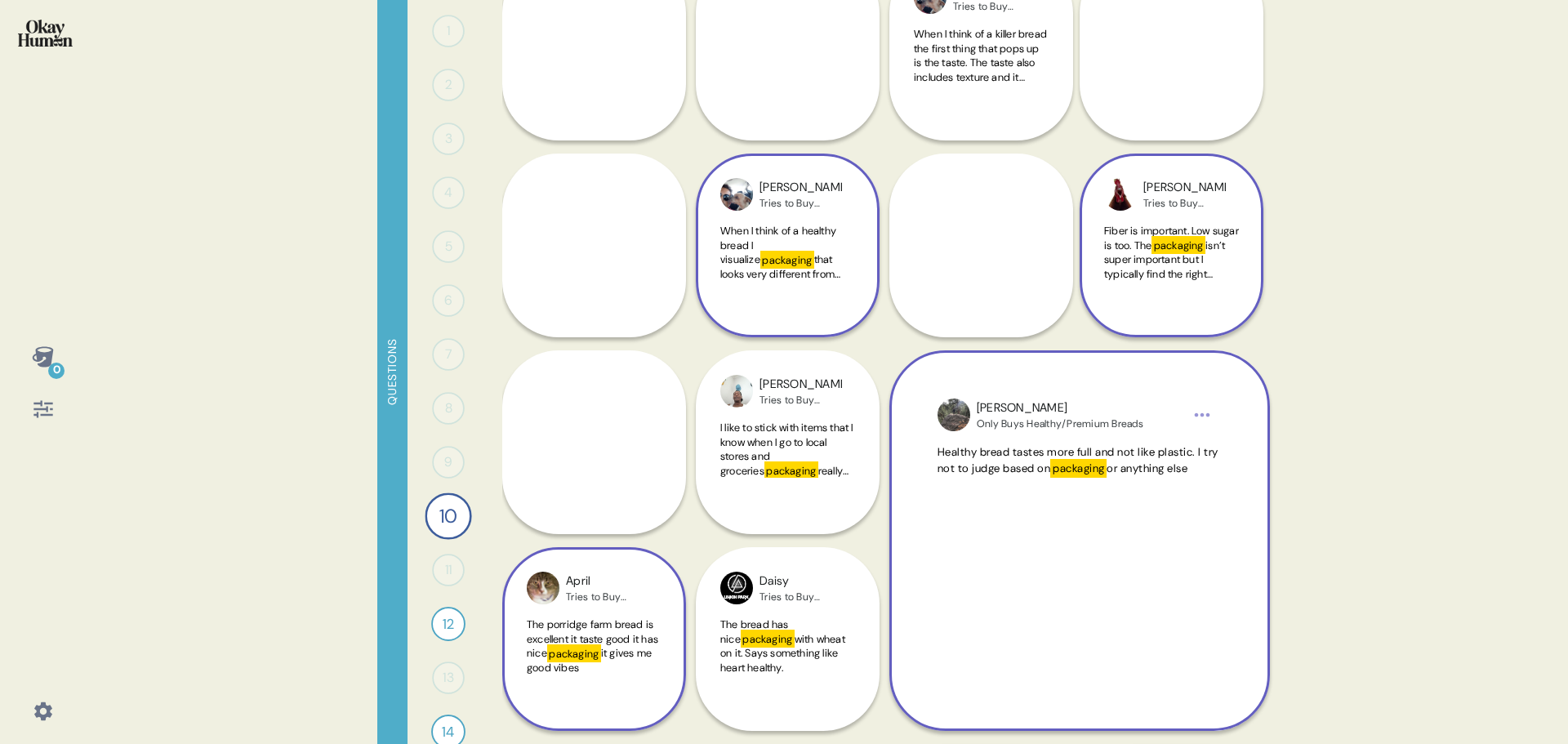
click at [977, 466] on span "Healthy bread tastes more full and not like plastic. I try not to judge based on" at bounding box center [1078, 460] width 281 height 30
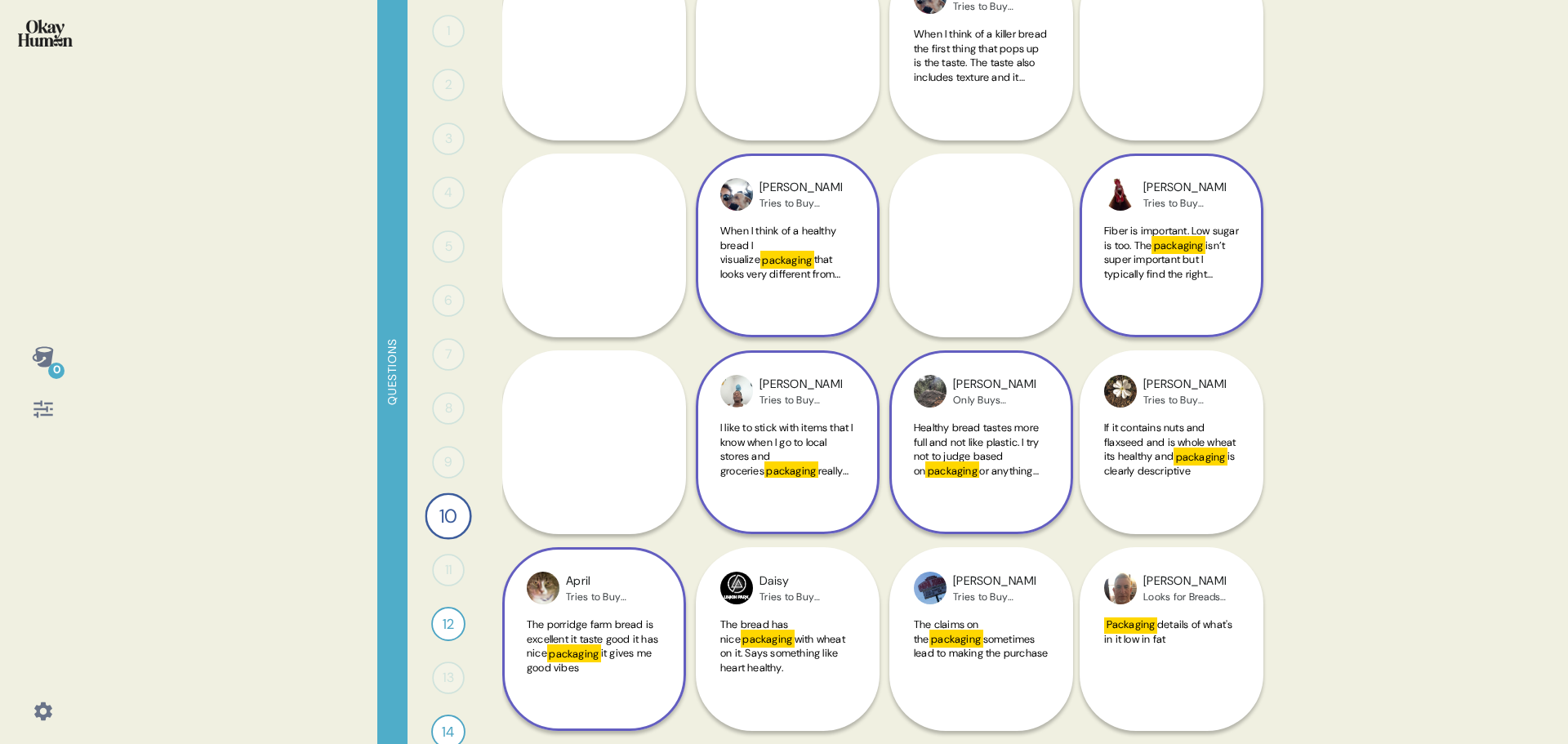
click at [829, 473] on span "really isn't a matter to me" at bounding box center [784, 478] width 128 height 29
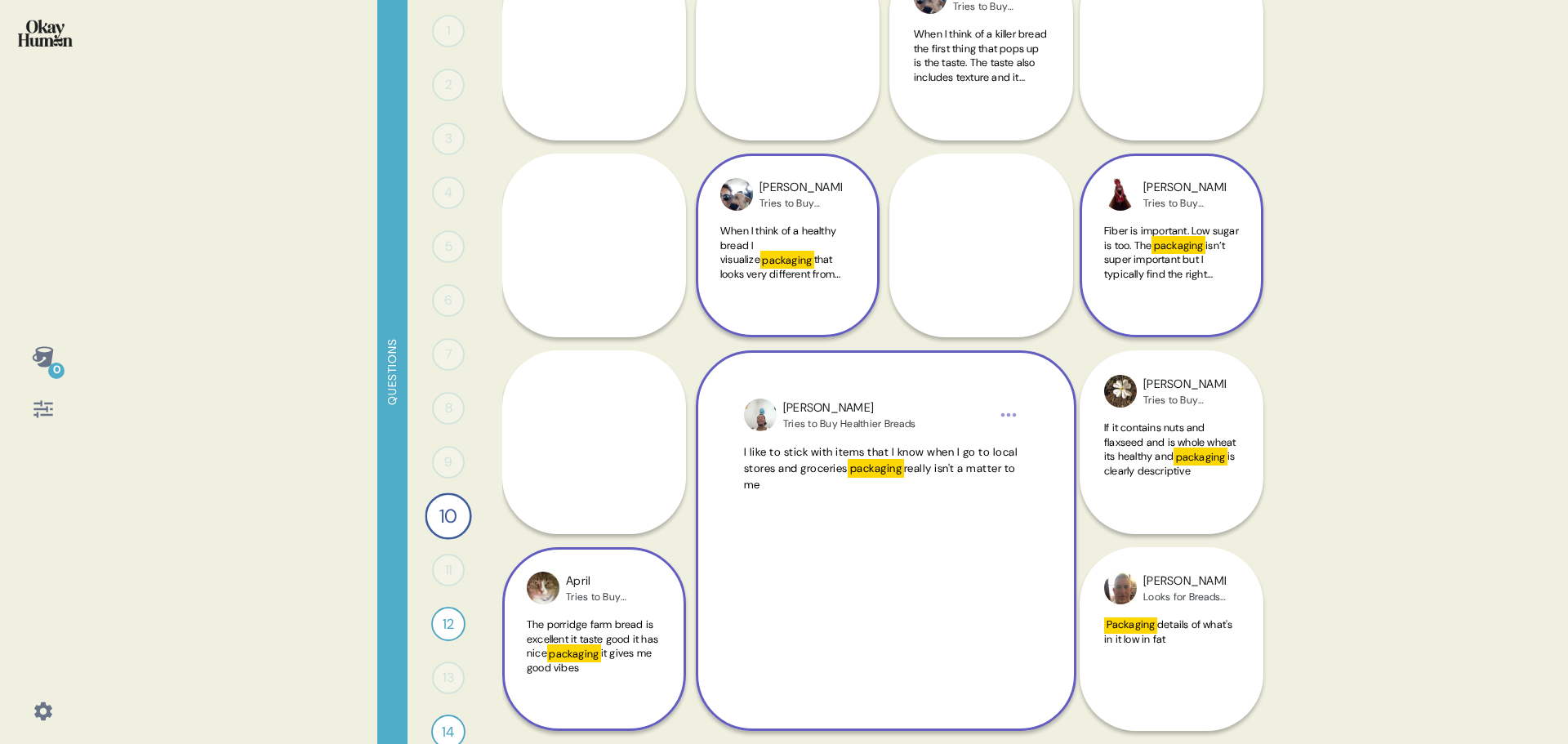
click at [829, 473] on span "I like to stick with items that I know when I go to local stores and groceries" at bounding box center [881, 460] width 274 height 30
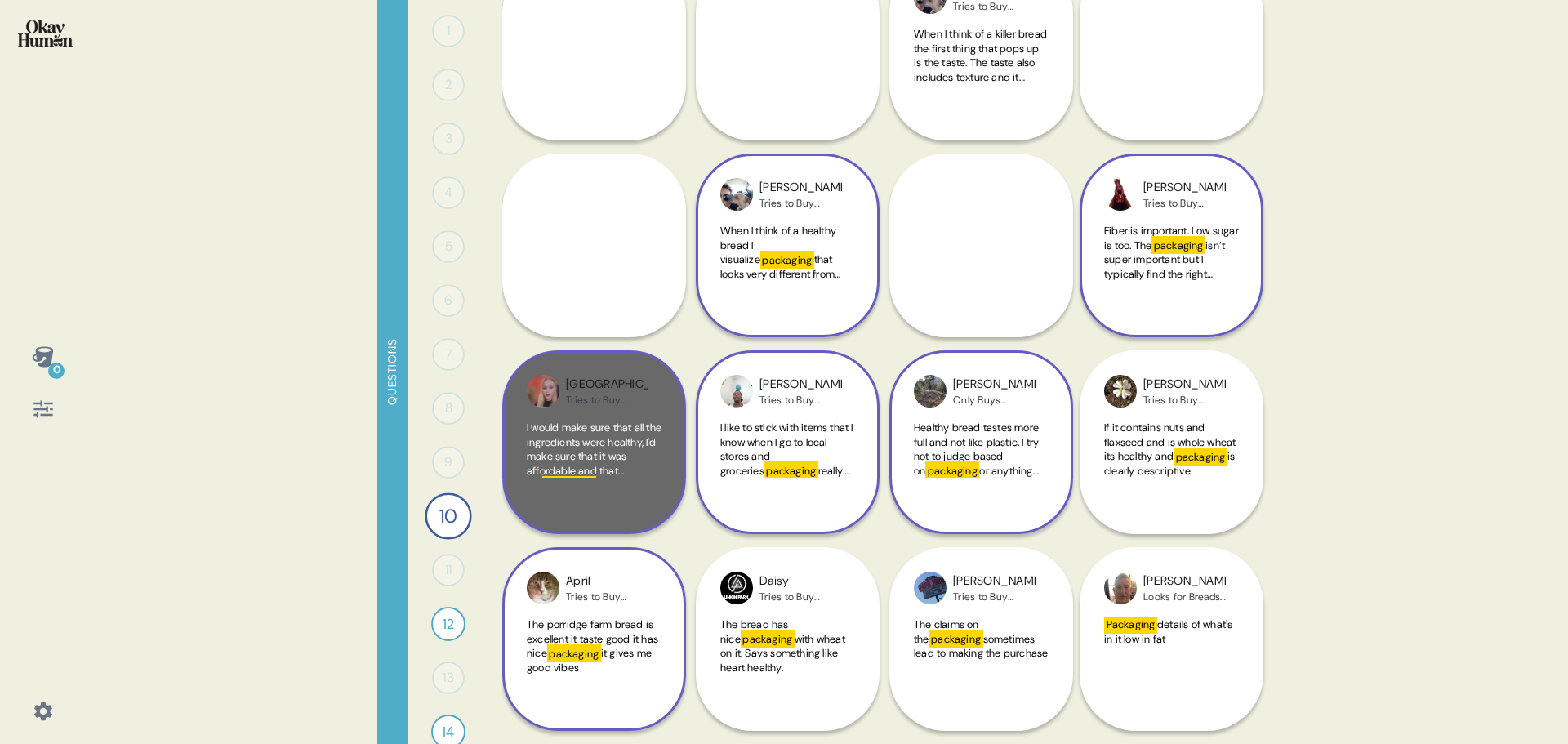
click at [589, 431] on span "I would make sure that all the ingredients were healthy, I'd make sure that it …" at bounding box center [594, 456] width 135 height 71
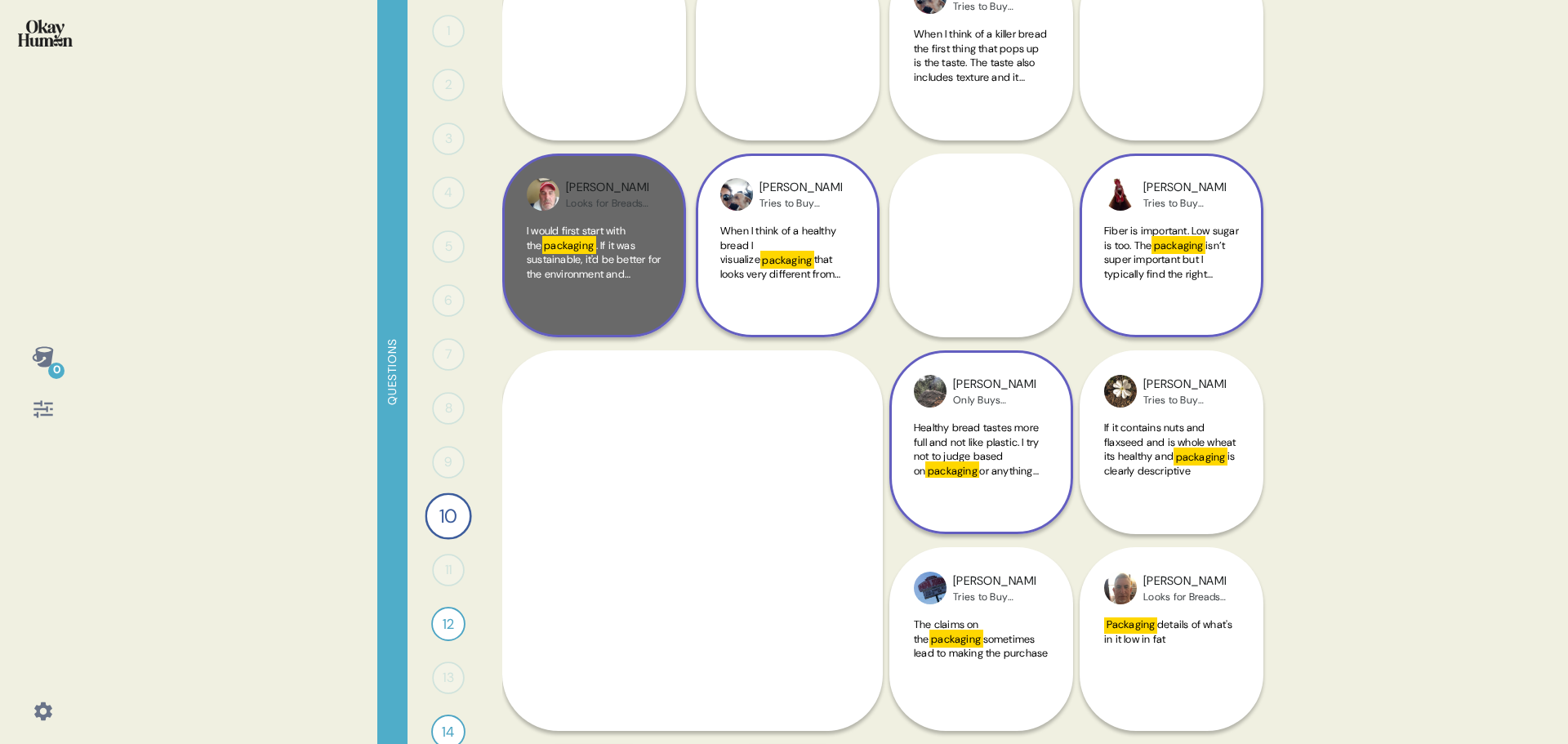
click at [567, 243] on mark "packaging" at bounding box center [569, 245] width 54 height 18
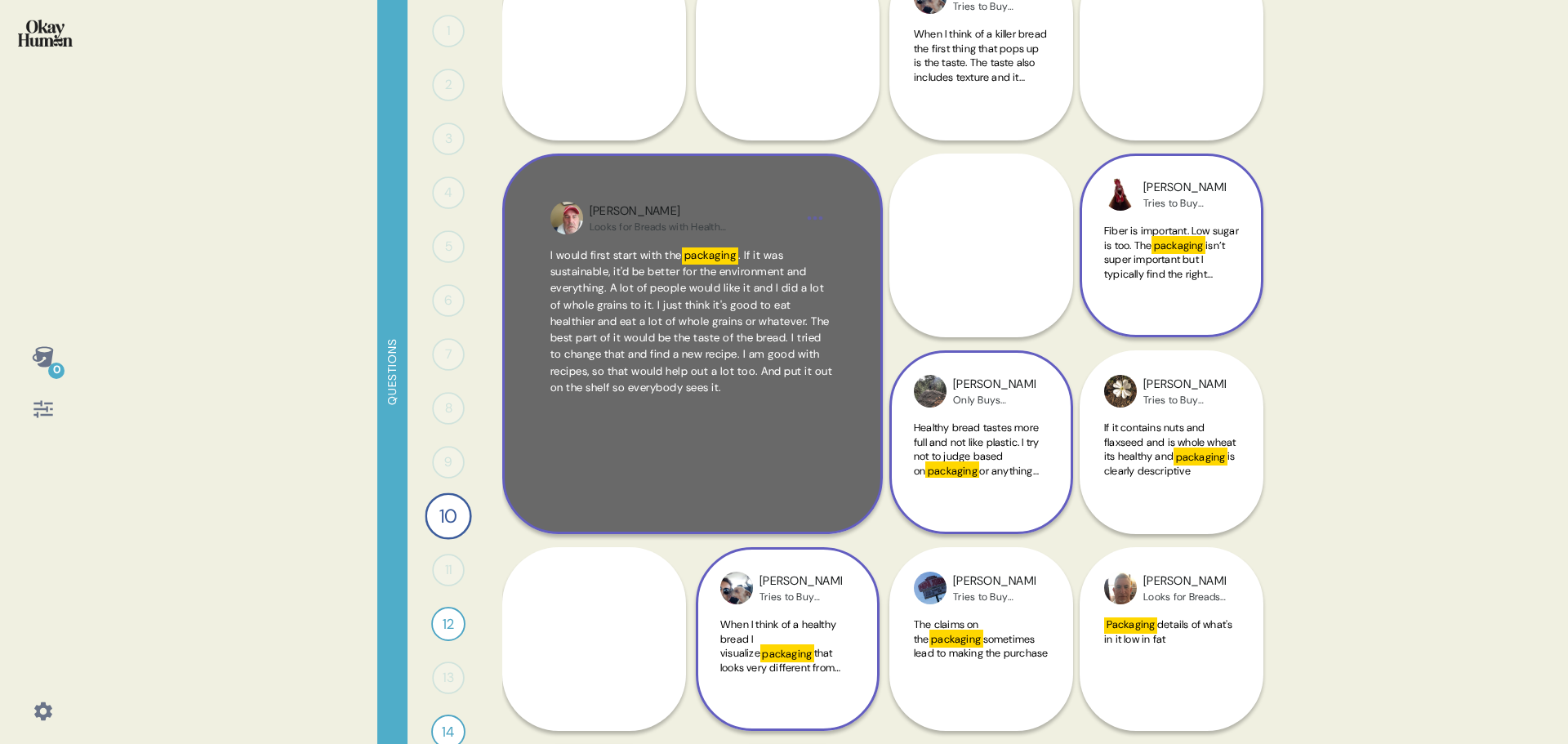
click at [710, 293] on span ". If it was sustainable, it'd be better for the environment and everything. A l…" at bounding box center [692, 321] width 283 height 146
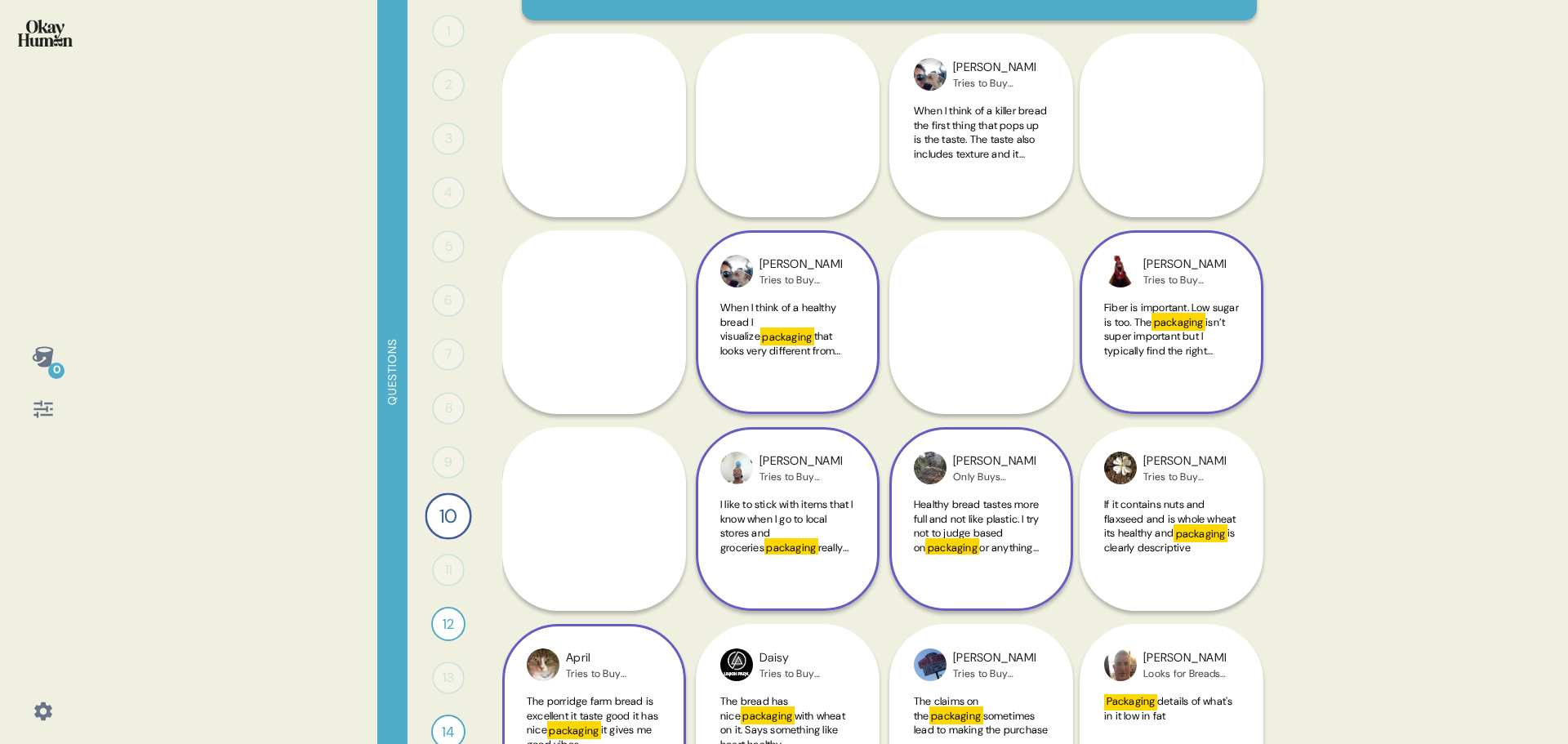
scroll to position [0, 0]
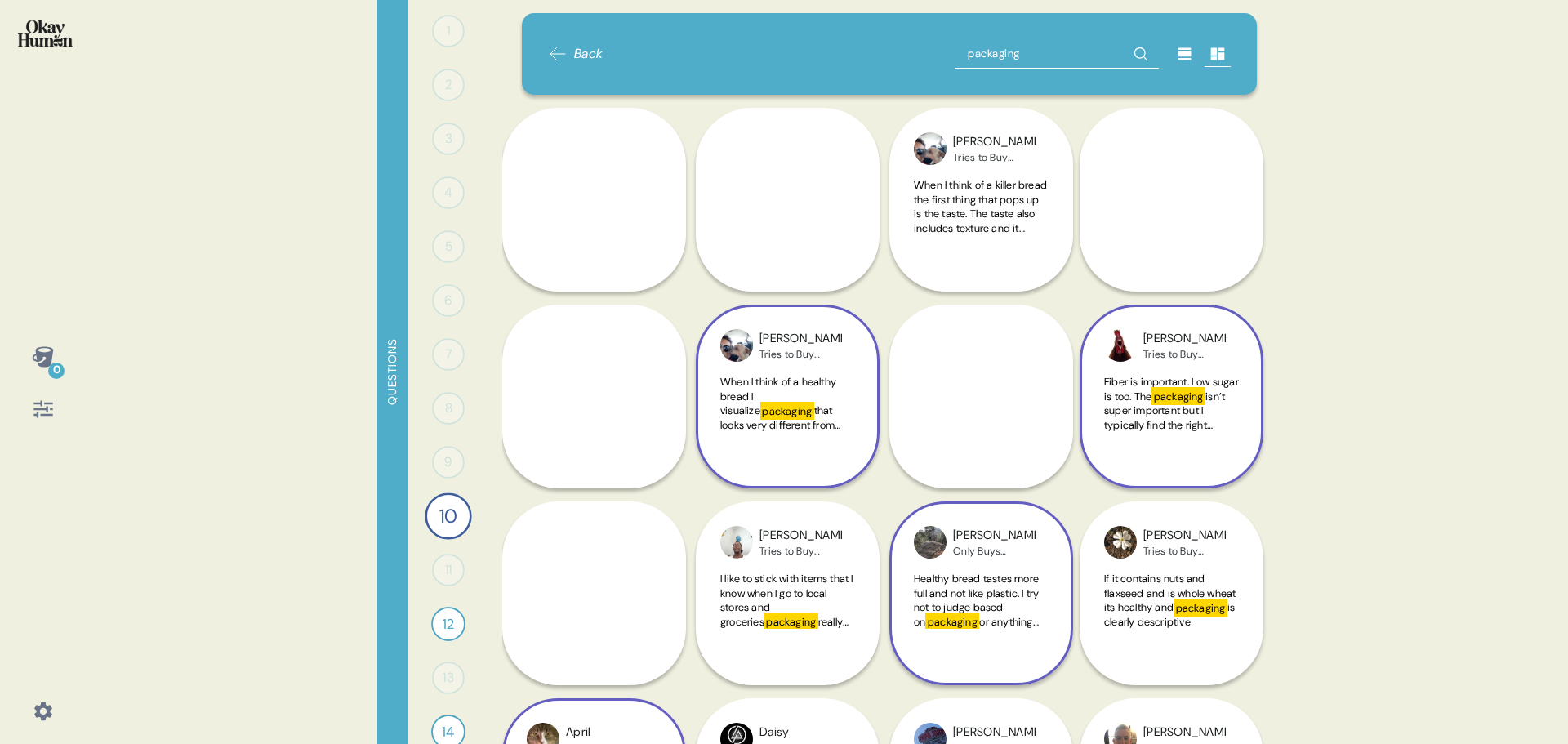
click at [555, 46] on icon at bounding box center [558, 54] width 20 height 20
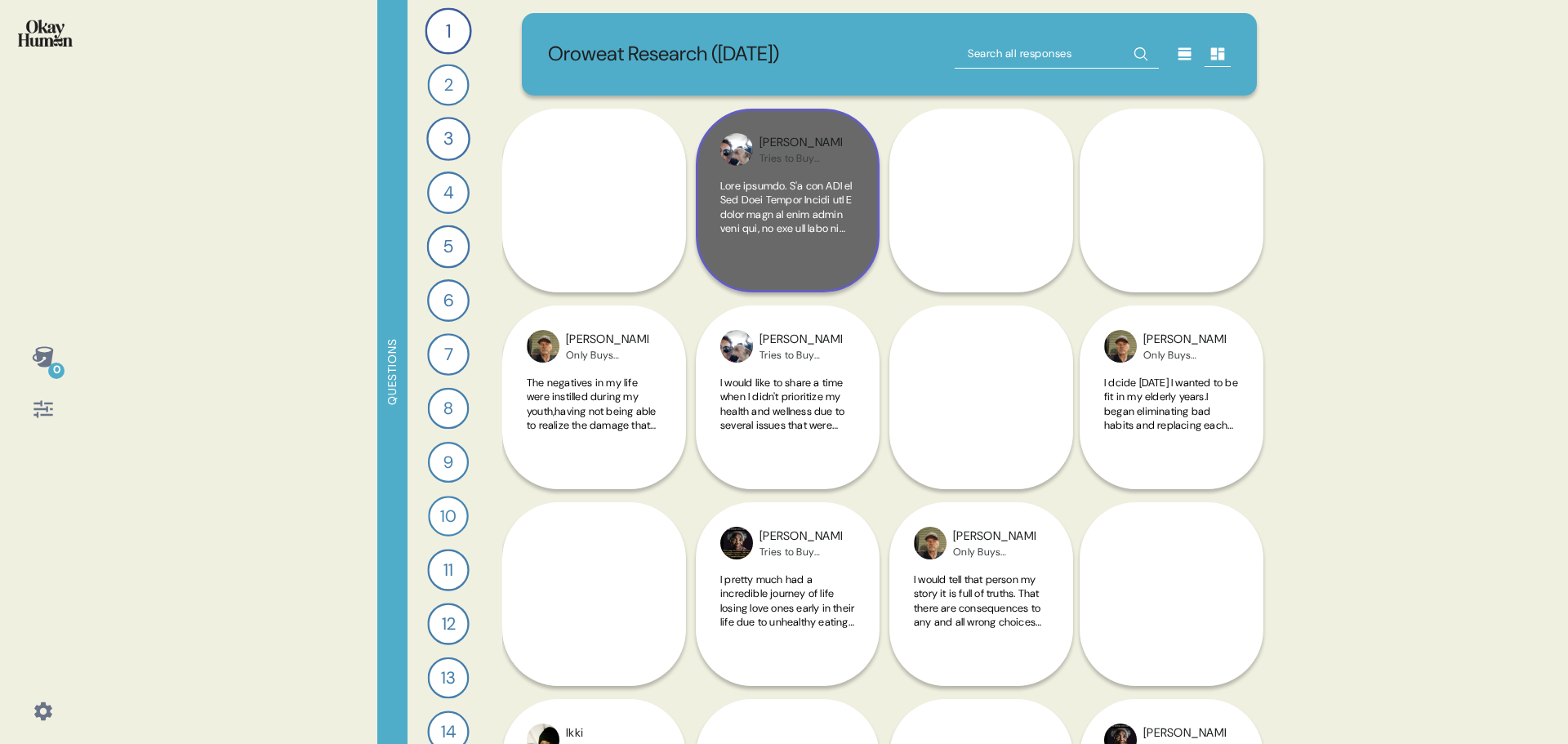
click at [770, 210] on span at bounding box center [787, 529] width 135 height 702
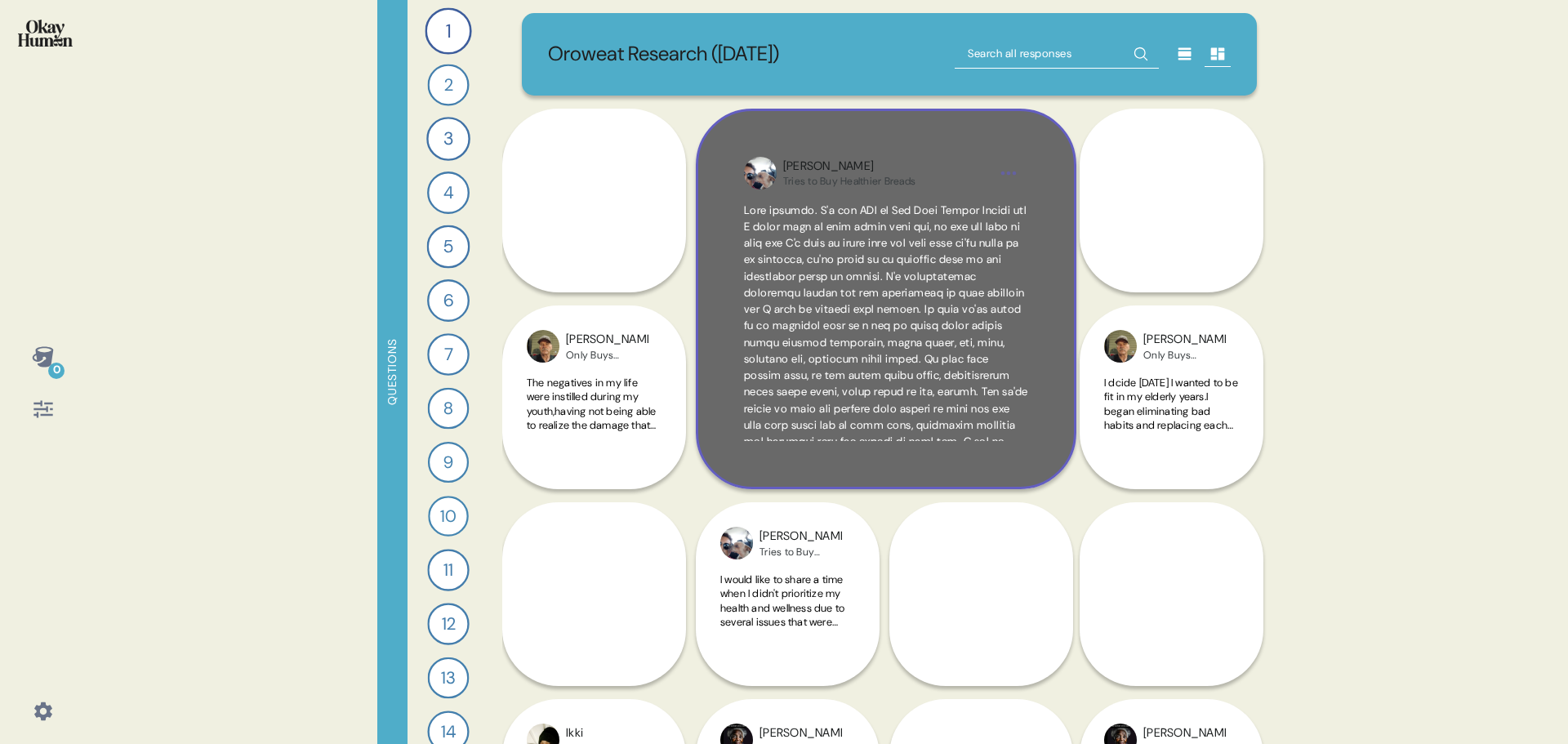
click at [904, 135] on div "[PERSON_NAME] Tries to Buy Healthier Breads" at bounding box center [886, 299] width 381 height 381
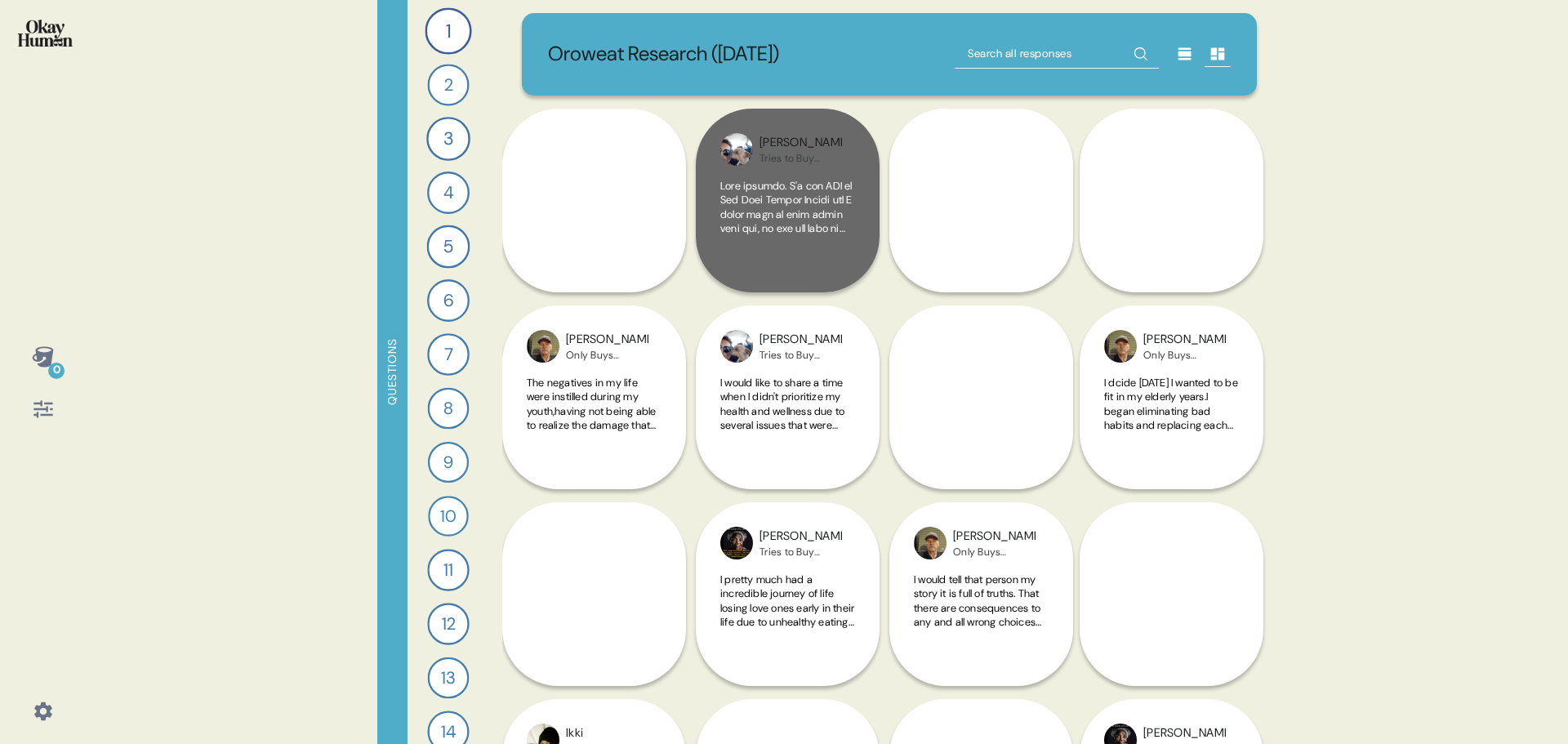
click at [782, 193] on span at bounding box center [787, 529] width 135 height 702
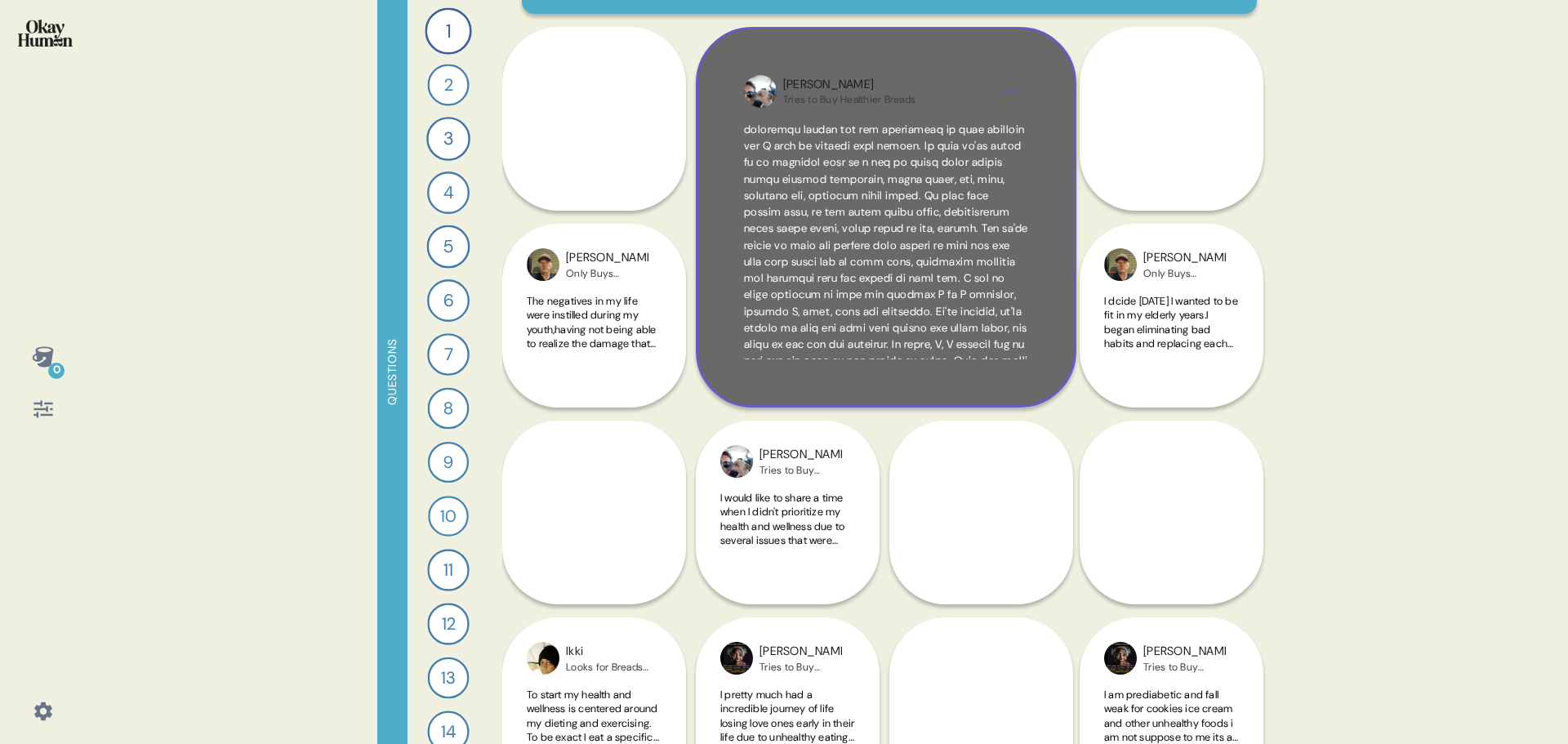
scroll to position [163, 0]
click at [868, 382] on div "[PERSON_NAME] Tries to Buy Healthier Breads" at bounding box center [886, 217] width 381 height 381
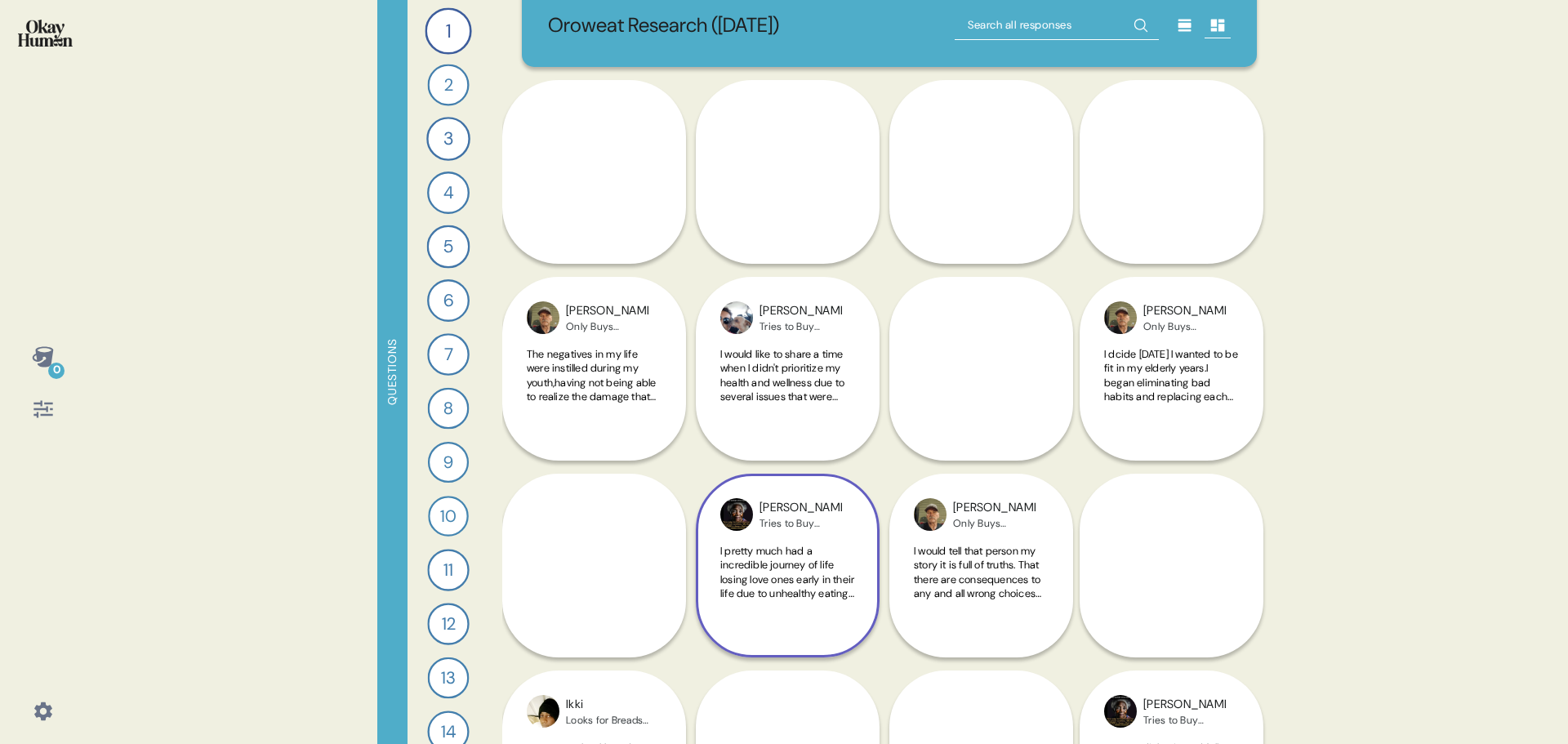
scroll to position [0, 0]
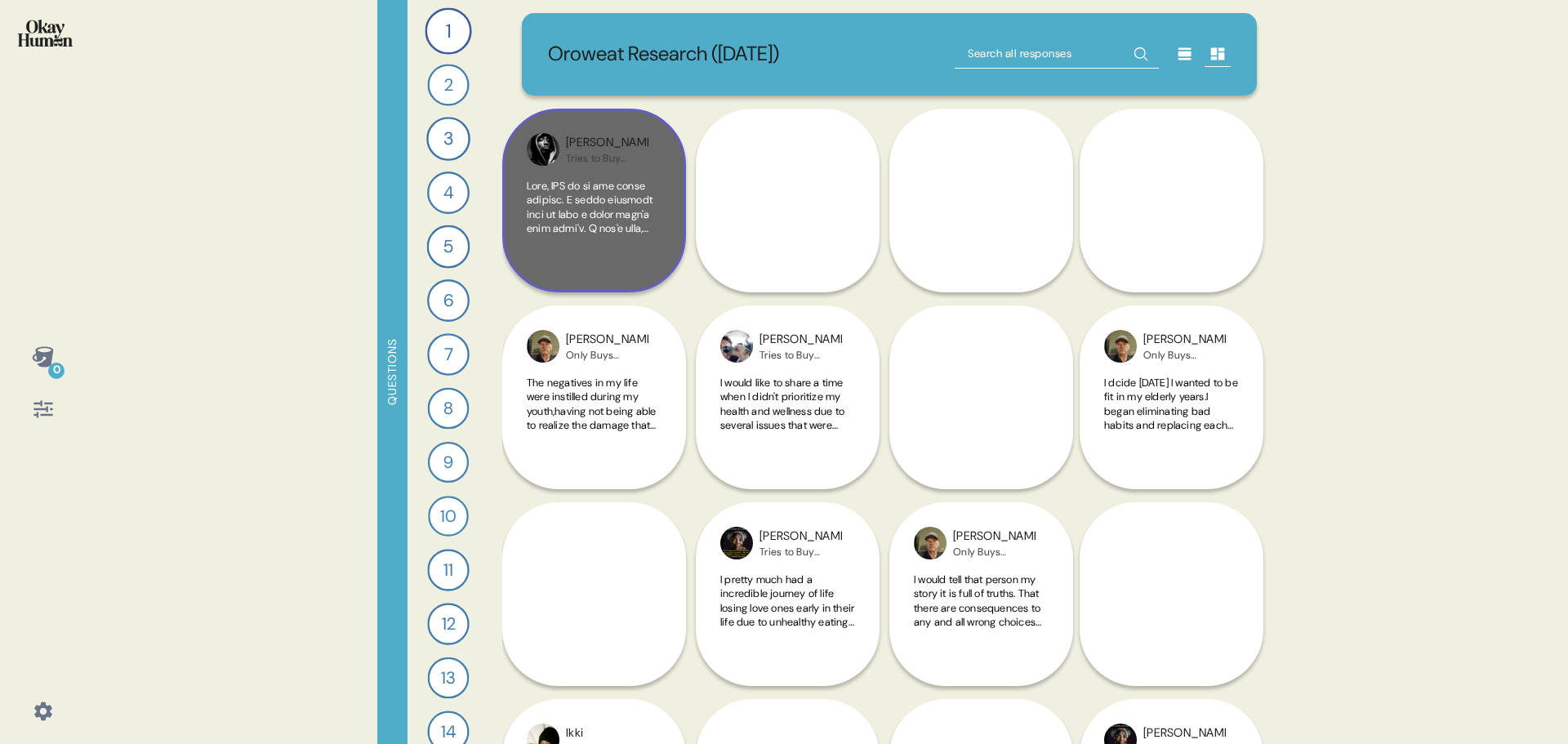
click at [601, 220] on span at bounding box center [594, 622] width 134 height 888
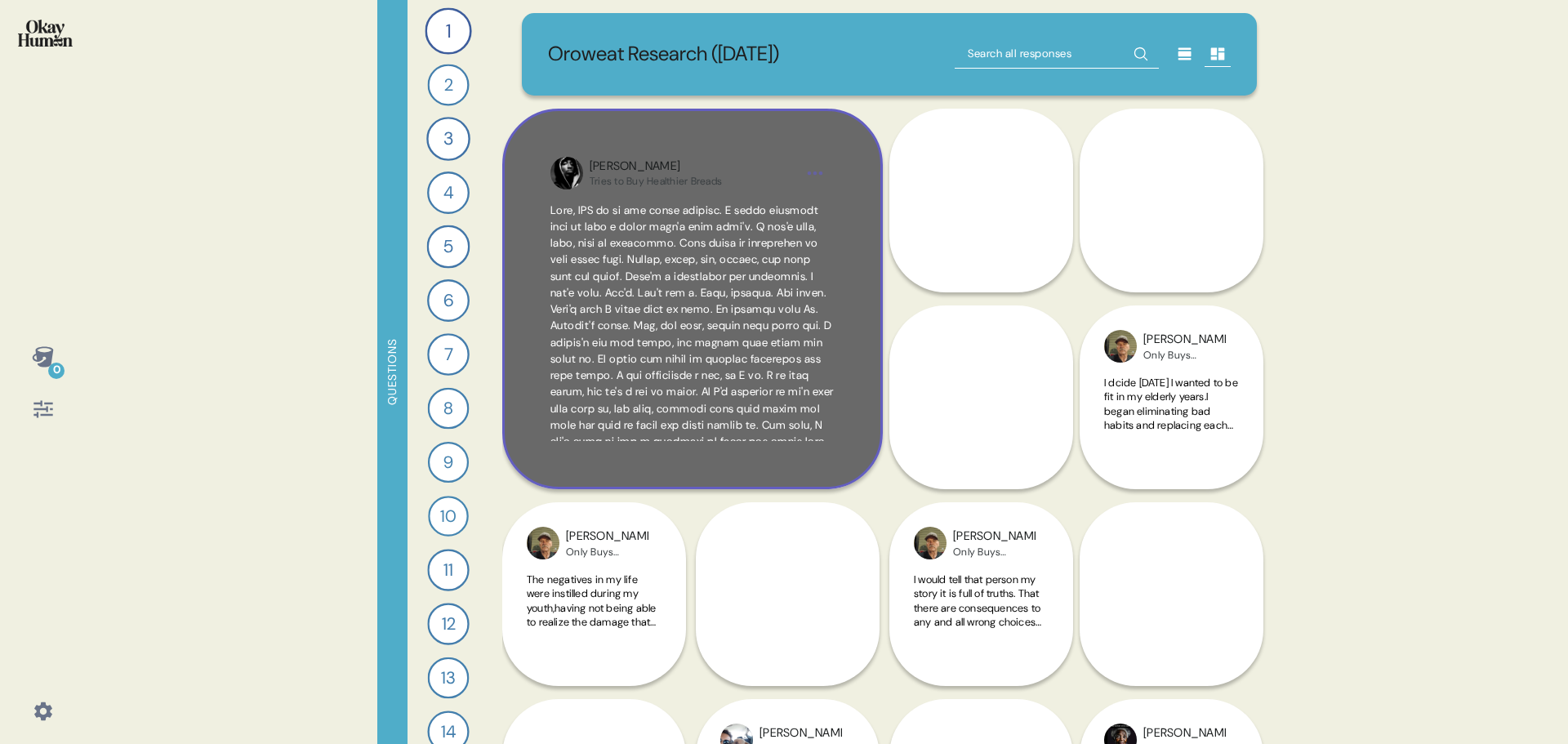
click at [696, 147] on div "[PERSON_NAME] Tries to Buy Healthier Breads" at bounding box center [693, 299] width 381 height 381
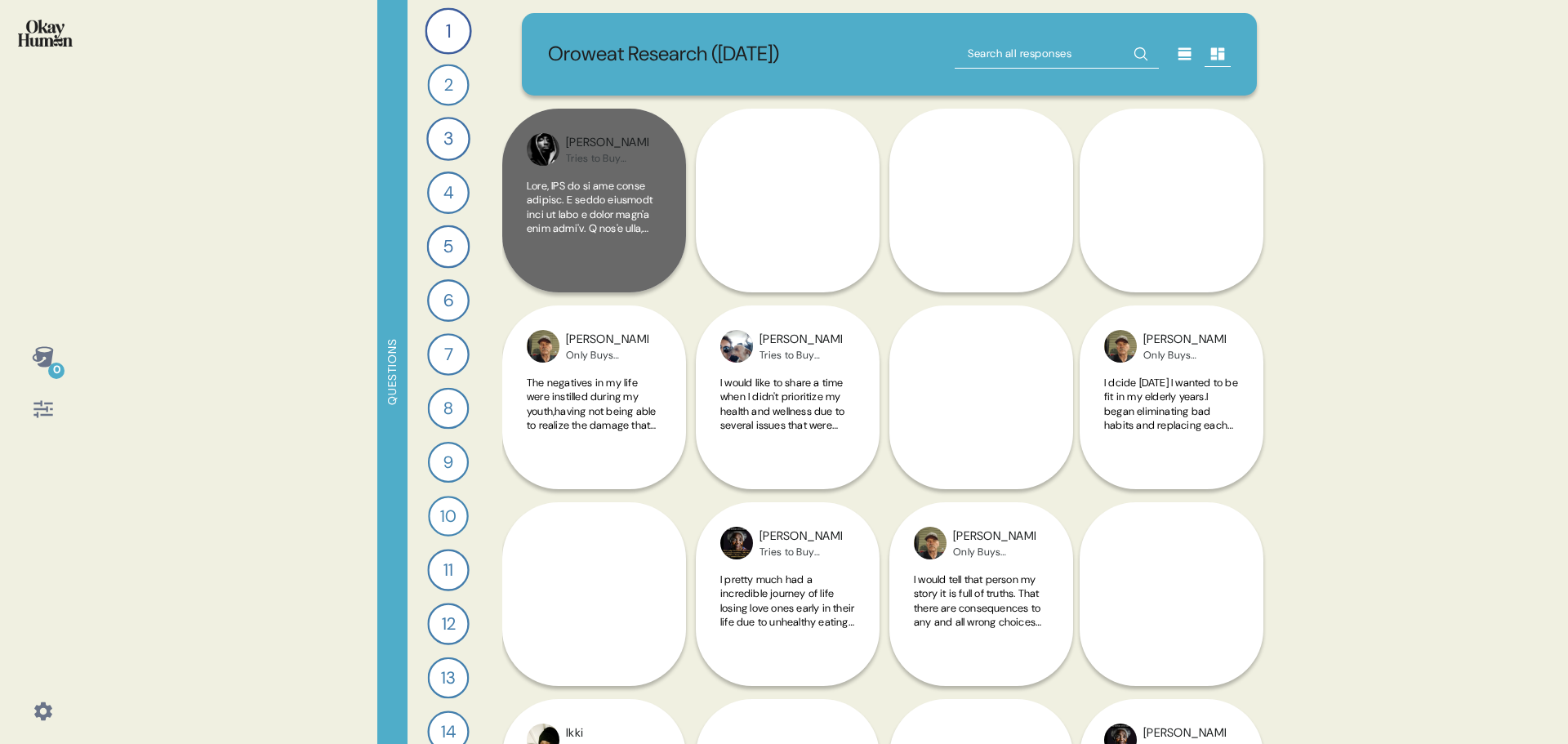
click at [564, 205] on span at bounding box center [594, 622] width 134 height 888
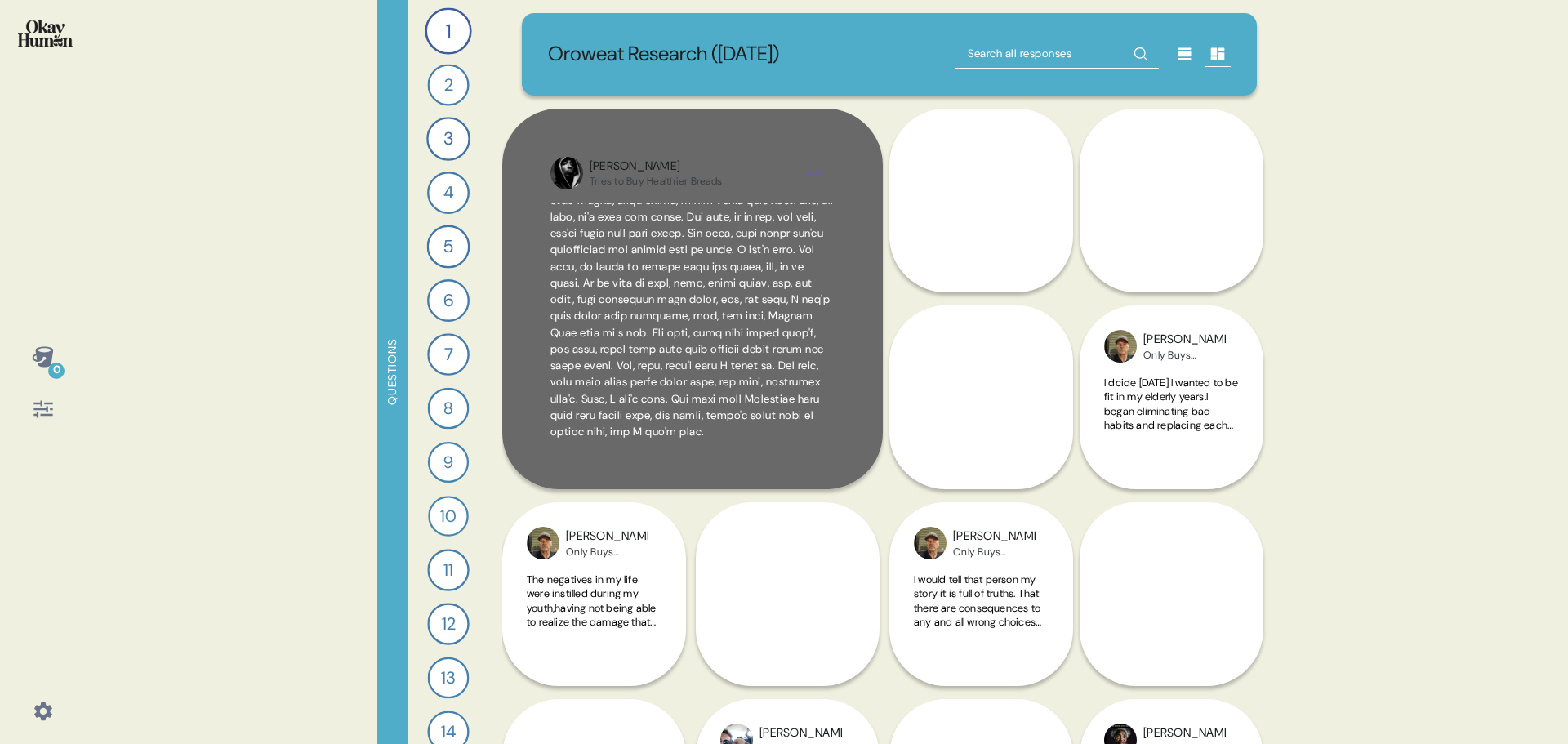
scroll to position [357, 0]
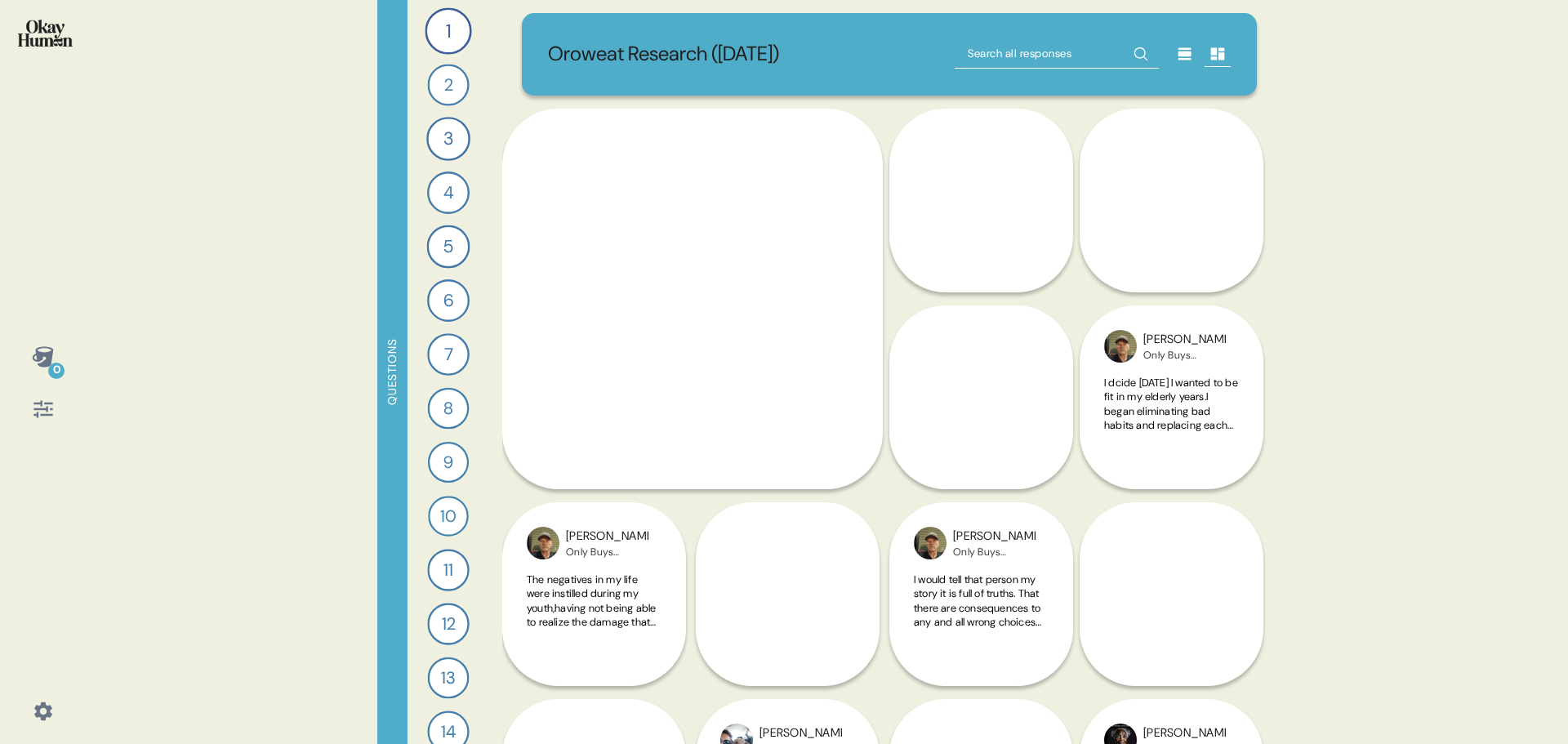
click at [1385, 448] on div "0 Questions 1 Tell me a story that captures what prioritizing your health looks…" at bounding box center [784, 372] width 1568 height 744
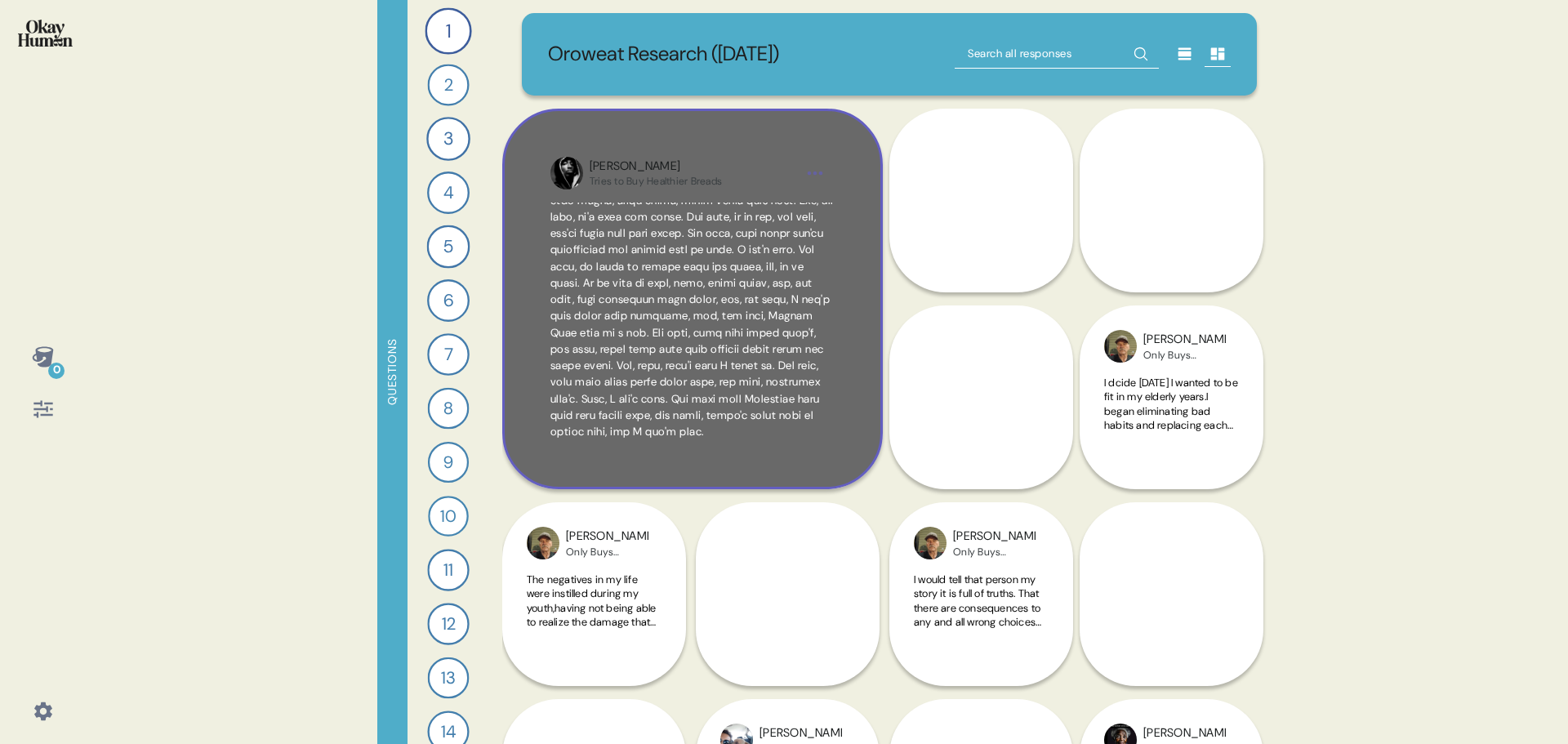
click at [662, 359] on span at bounding box center [692, 184] width 283 height 510
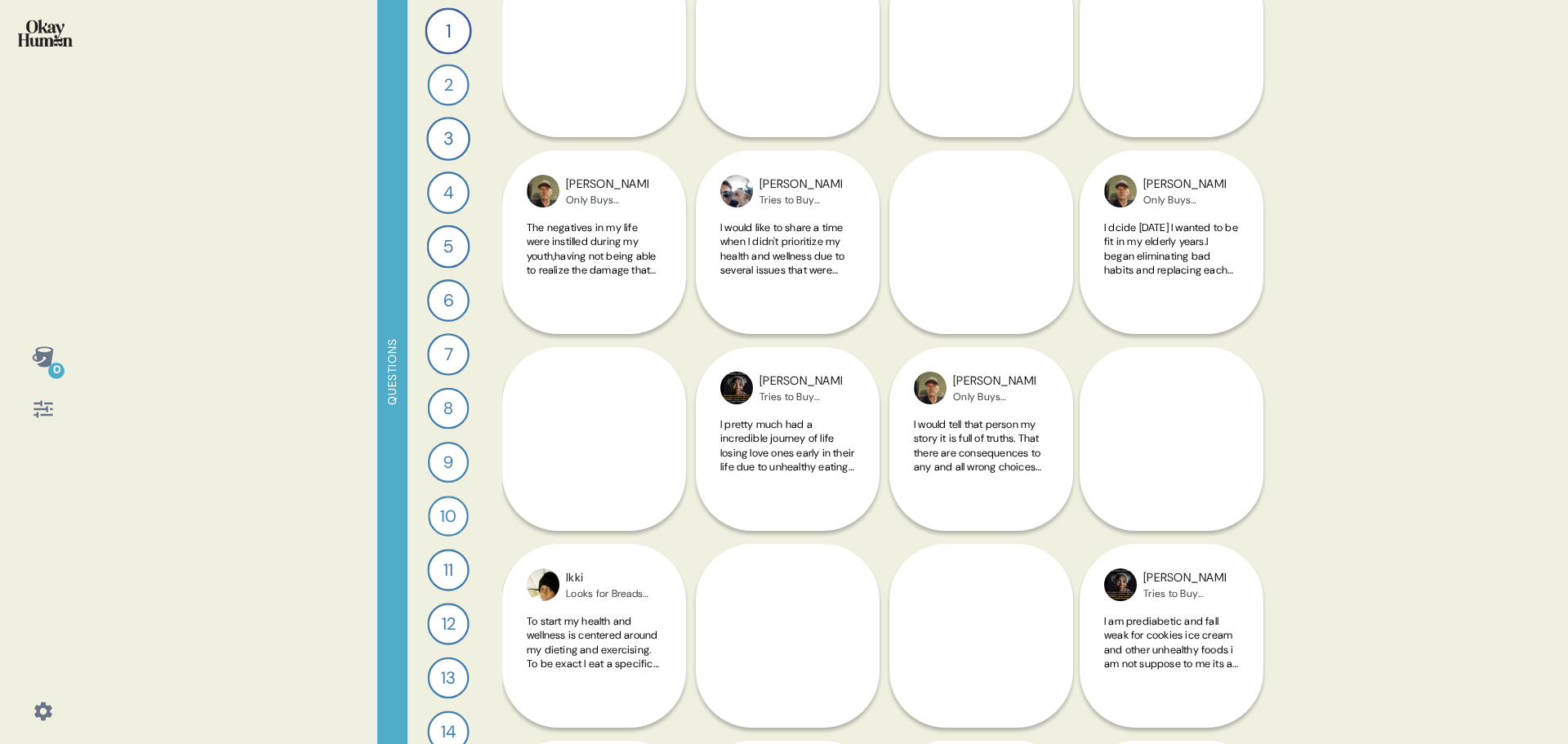
scroll to position [327, 0]
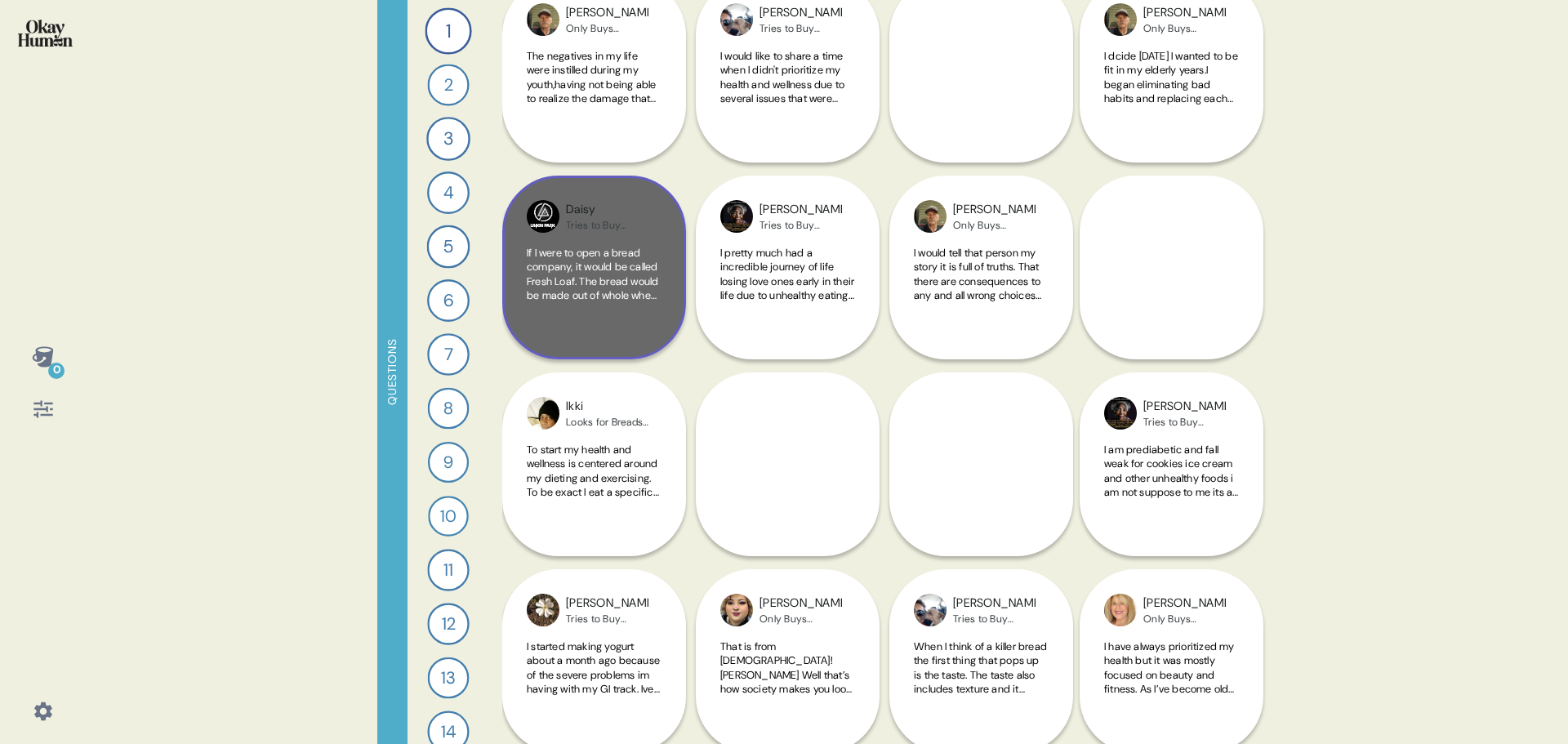
click at [604, 269] on span "If I were to open a bread company, it would be called Fresh Loaf. The bread wou…" at bounding box center [594, 446] width 134 height 401
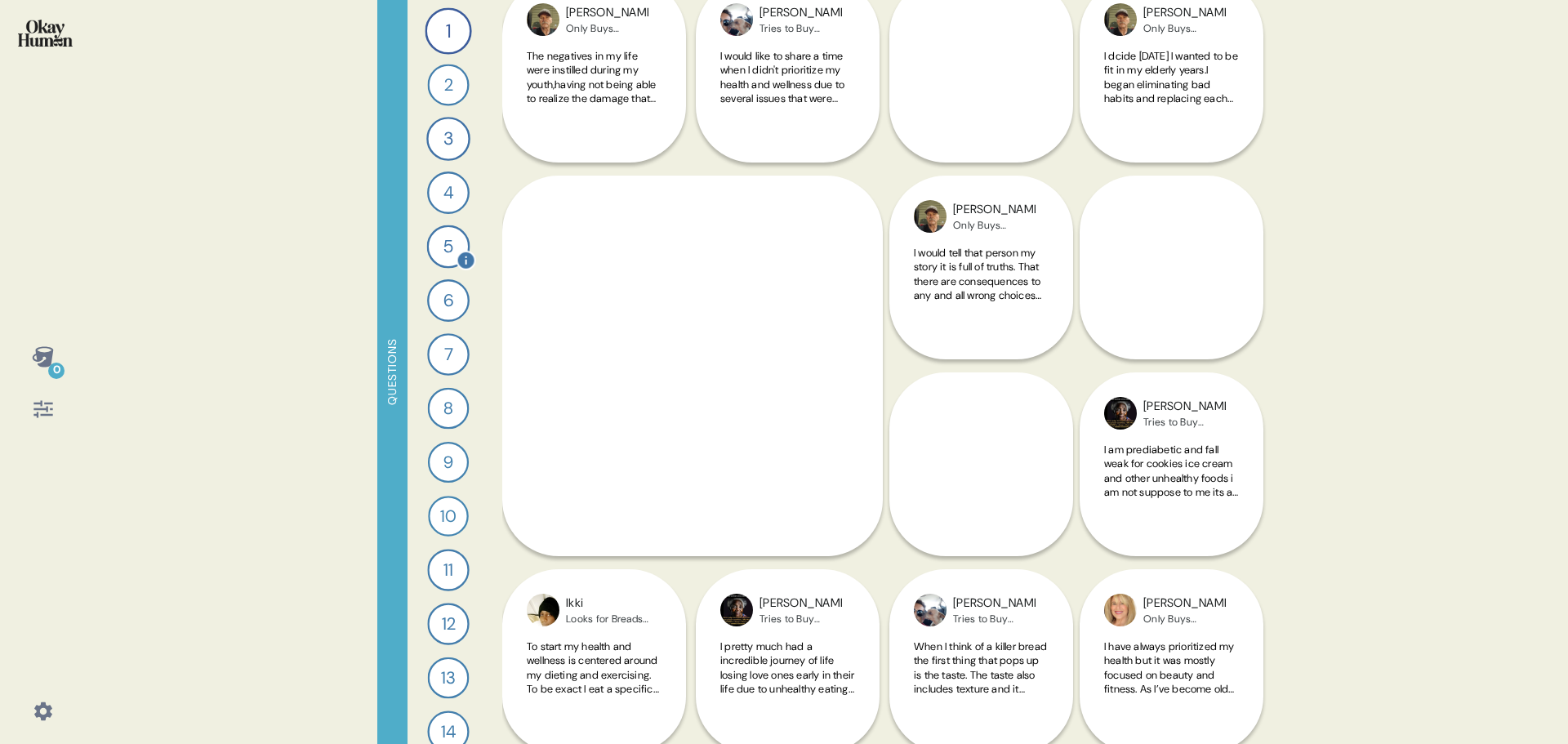
click at [447, 233] on div "5" at bounding box center [448, 247] width 43 height 43
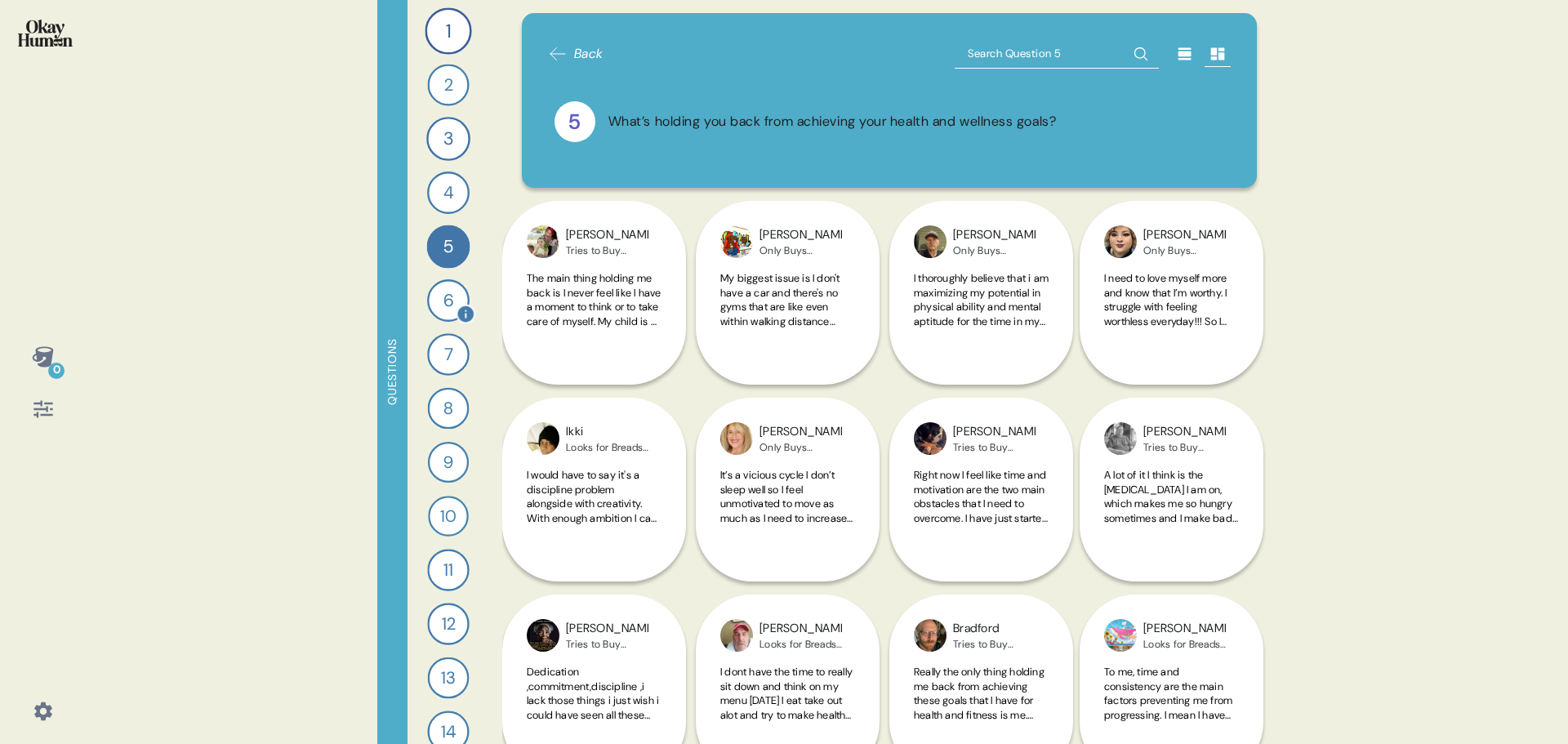
click at [439, 301] on div "6" at bounding box center [448, 301] width 42 height 42
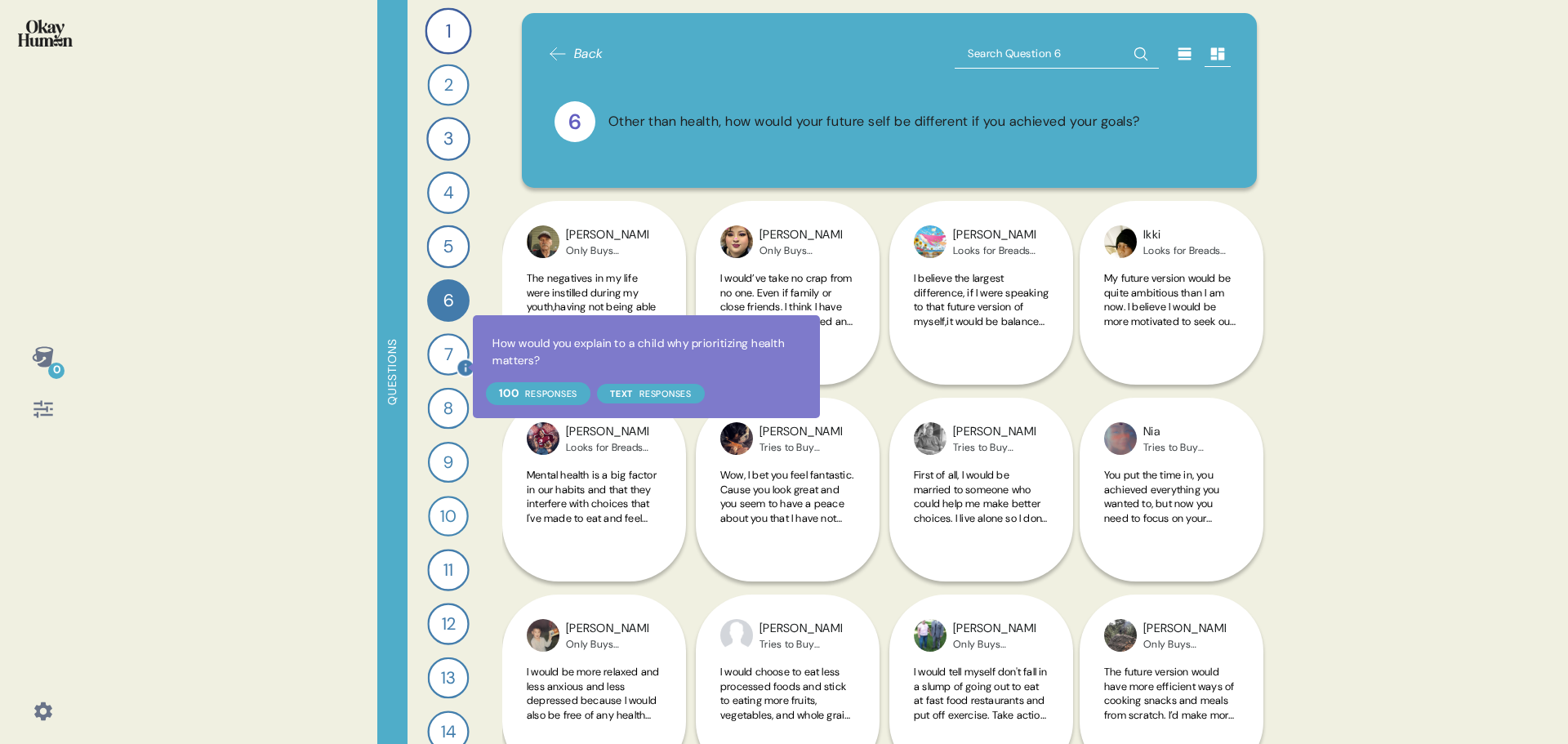
click at [462, 367] on icon at bounding box center [466, 368] width 16 height 16
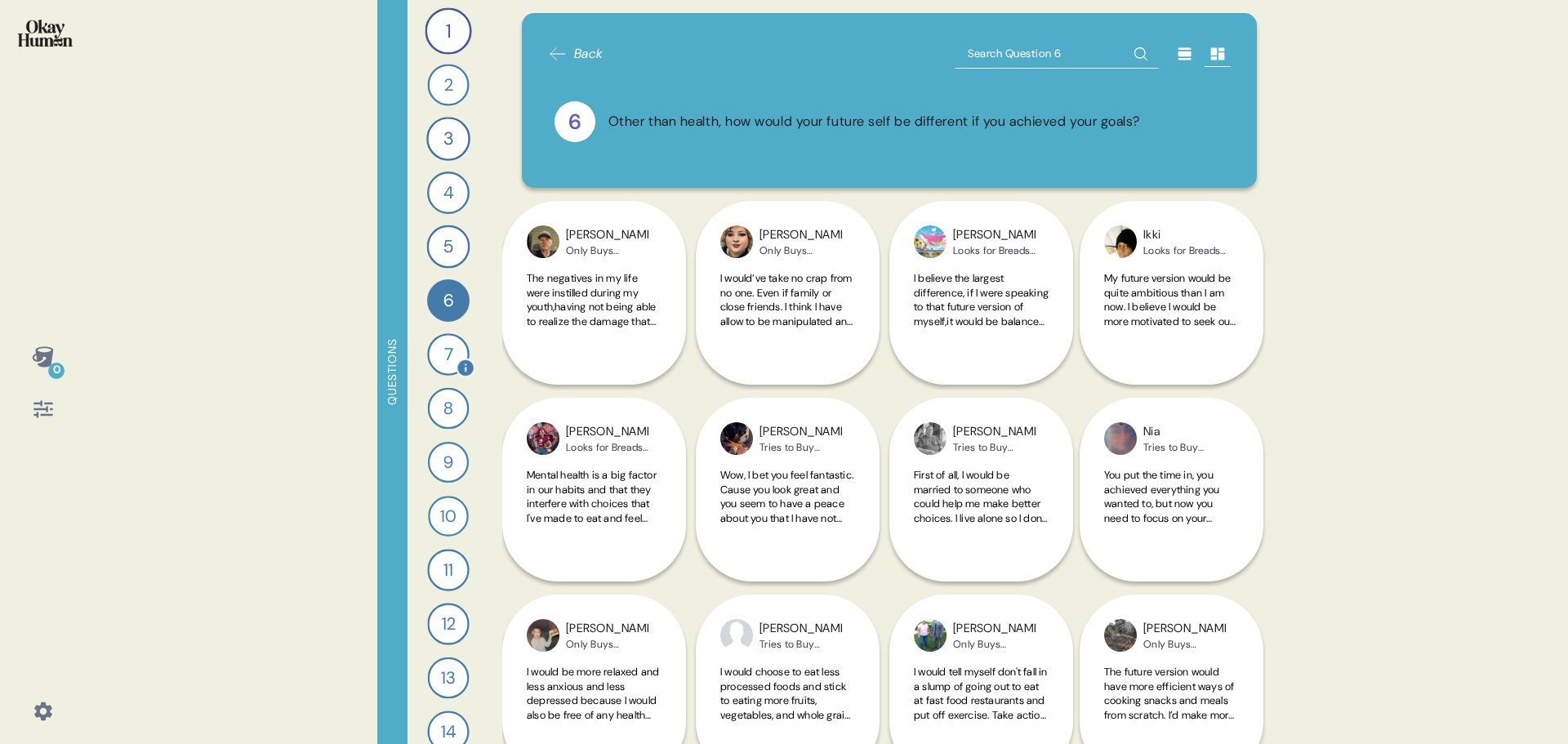
click at [453, 354] on div "7" at bounding box center [448, 354] width 42 height 42
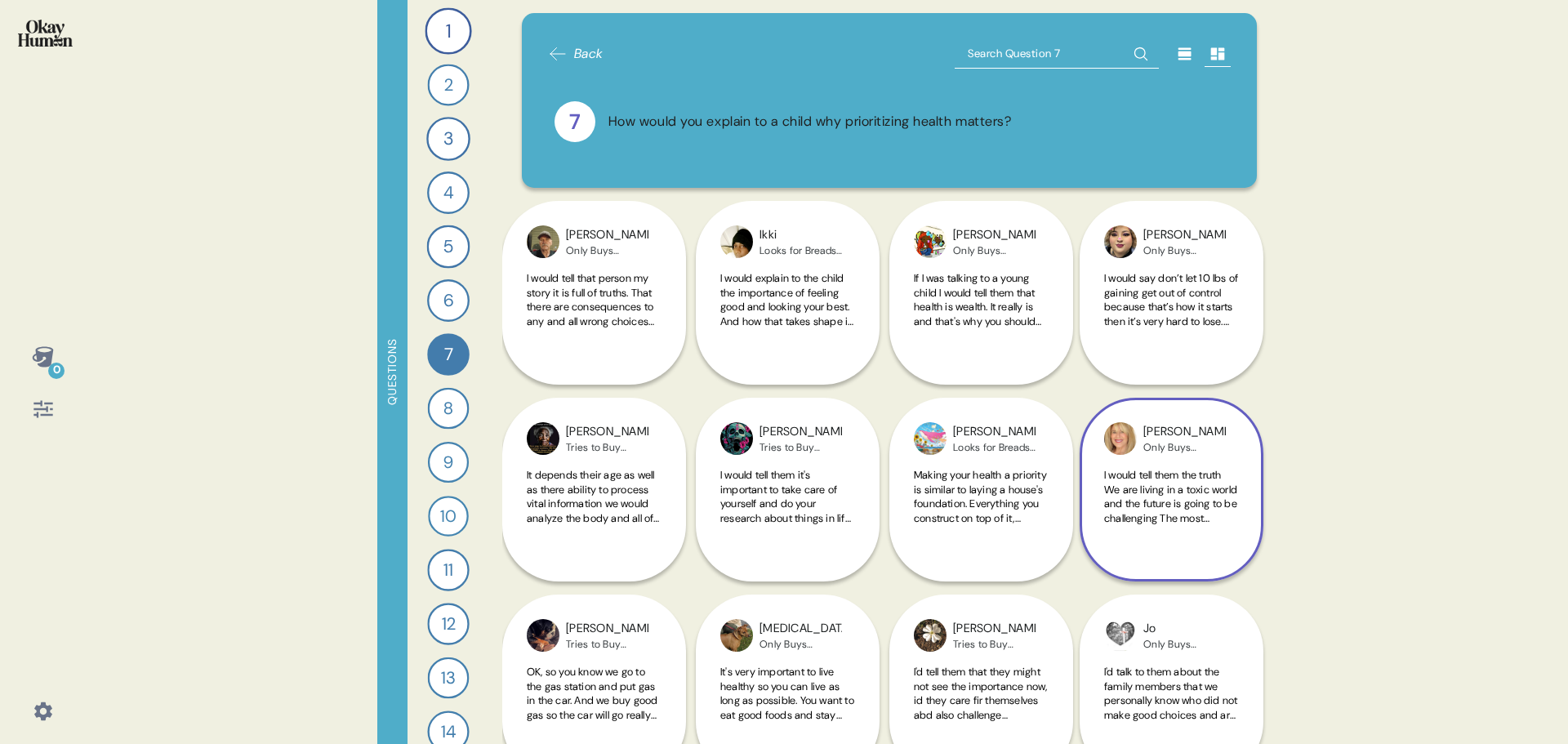
click at [1165, 492] on span "I would tell them the truth We are living in a toxic world and the future is go…" at bounding box center [1171, 546] width 135 height 157
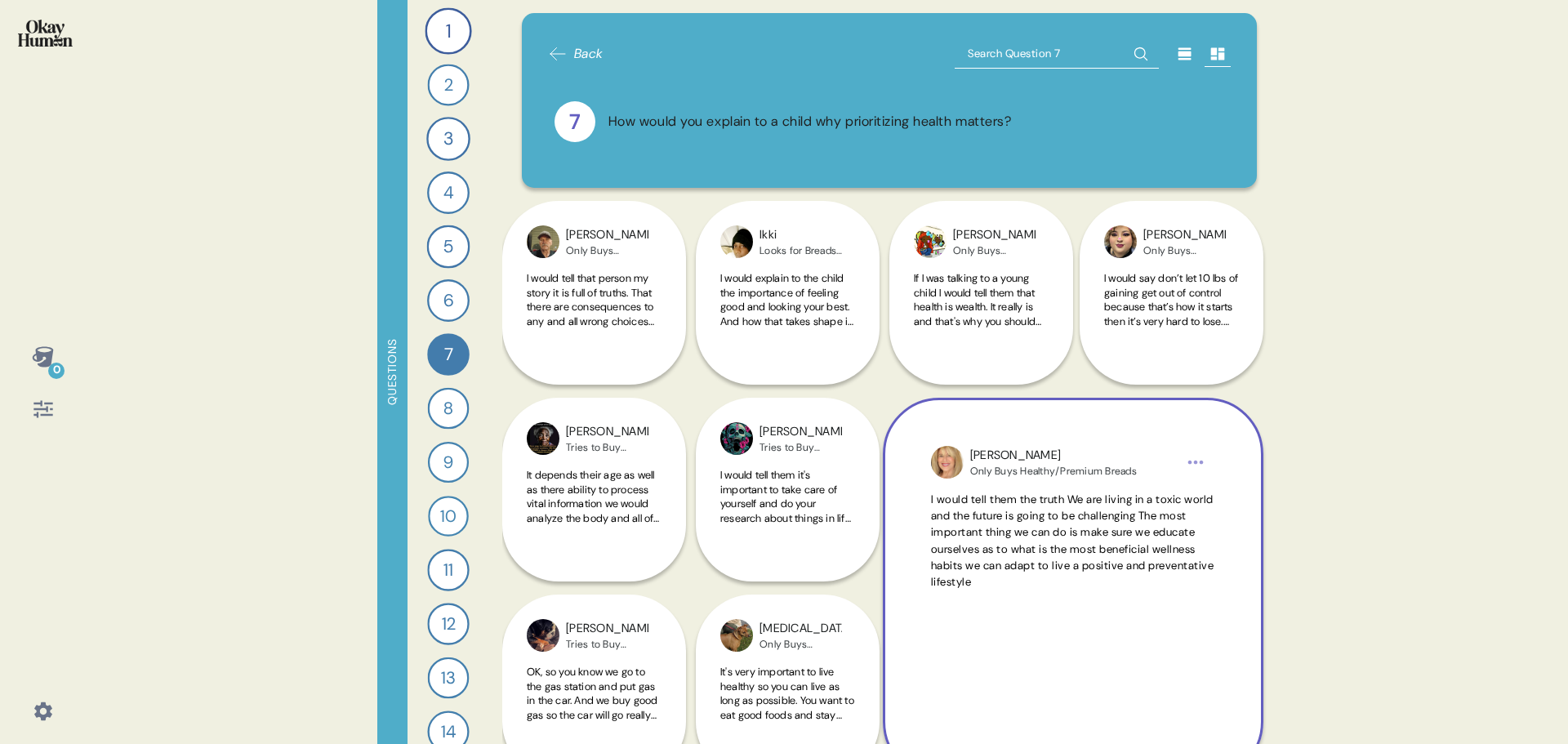
click at [1045, 556] on span "I would tell them the truth We are living in a toxic world and the future is go…" at bounding box center [1073, 541] width 284 height 100
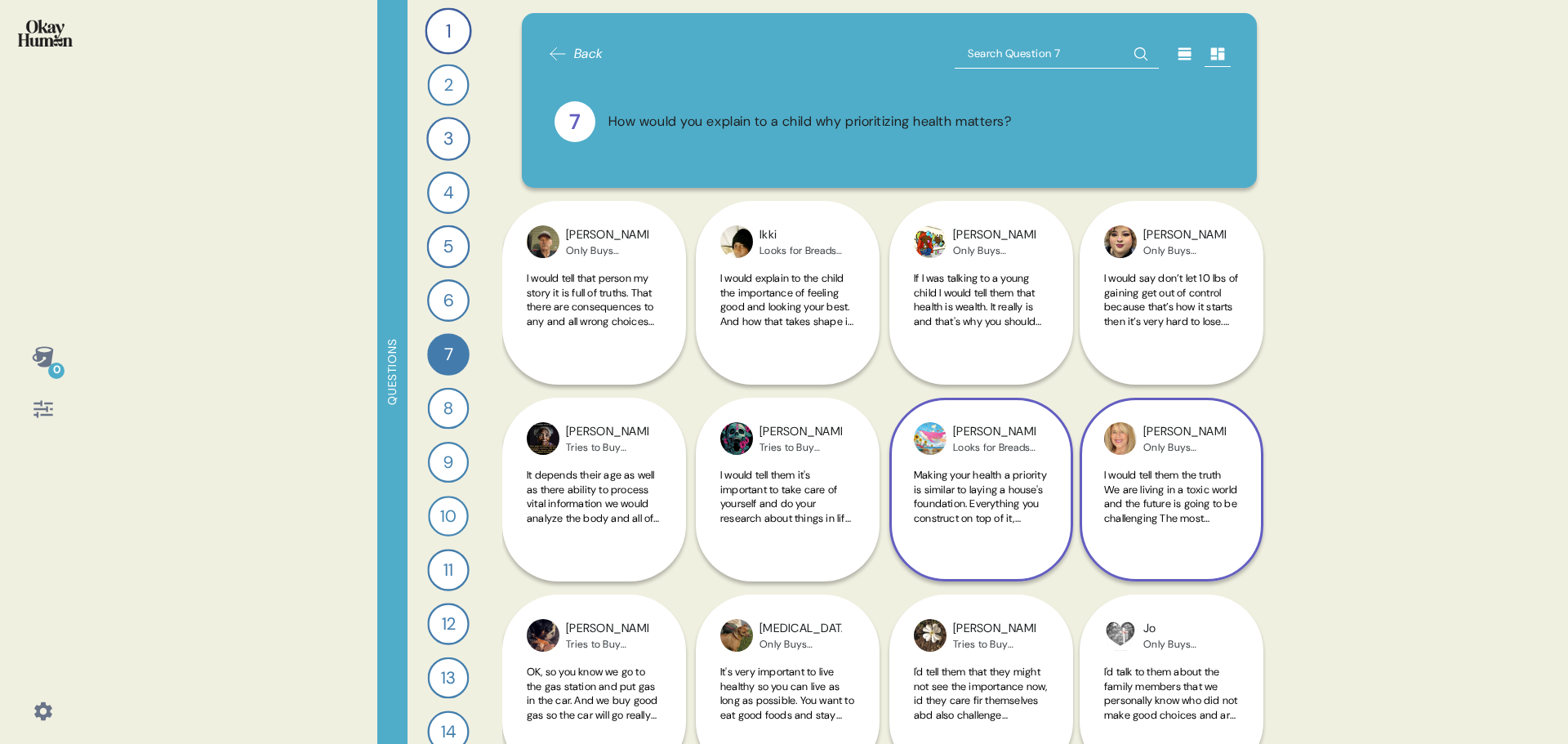
click at [1021, 516] on span "Making your health a priority is similar to laying a house's foundation. Everyt…" at bounding box center [981, 546] width 135 height 157
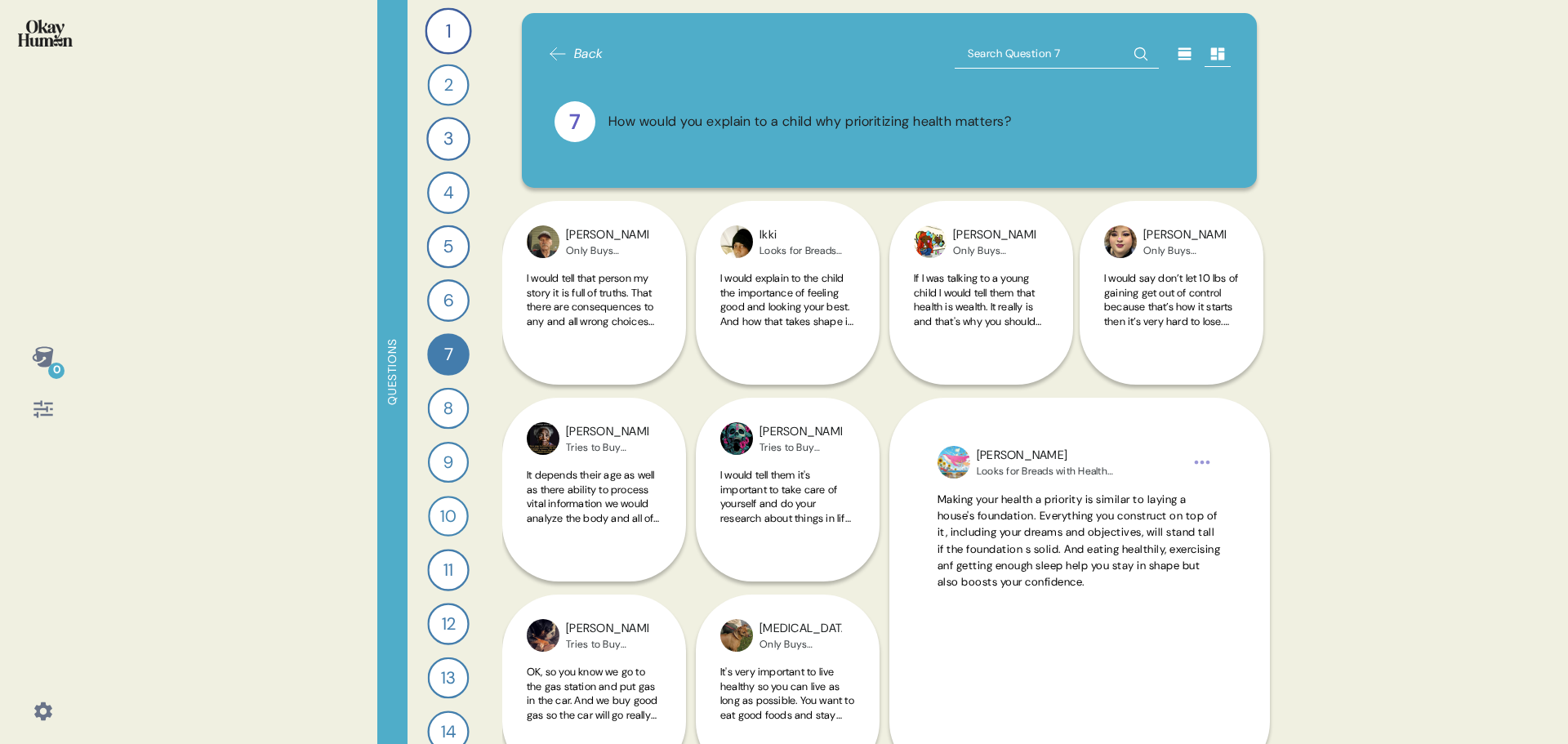
scroll to position [82, 0]
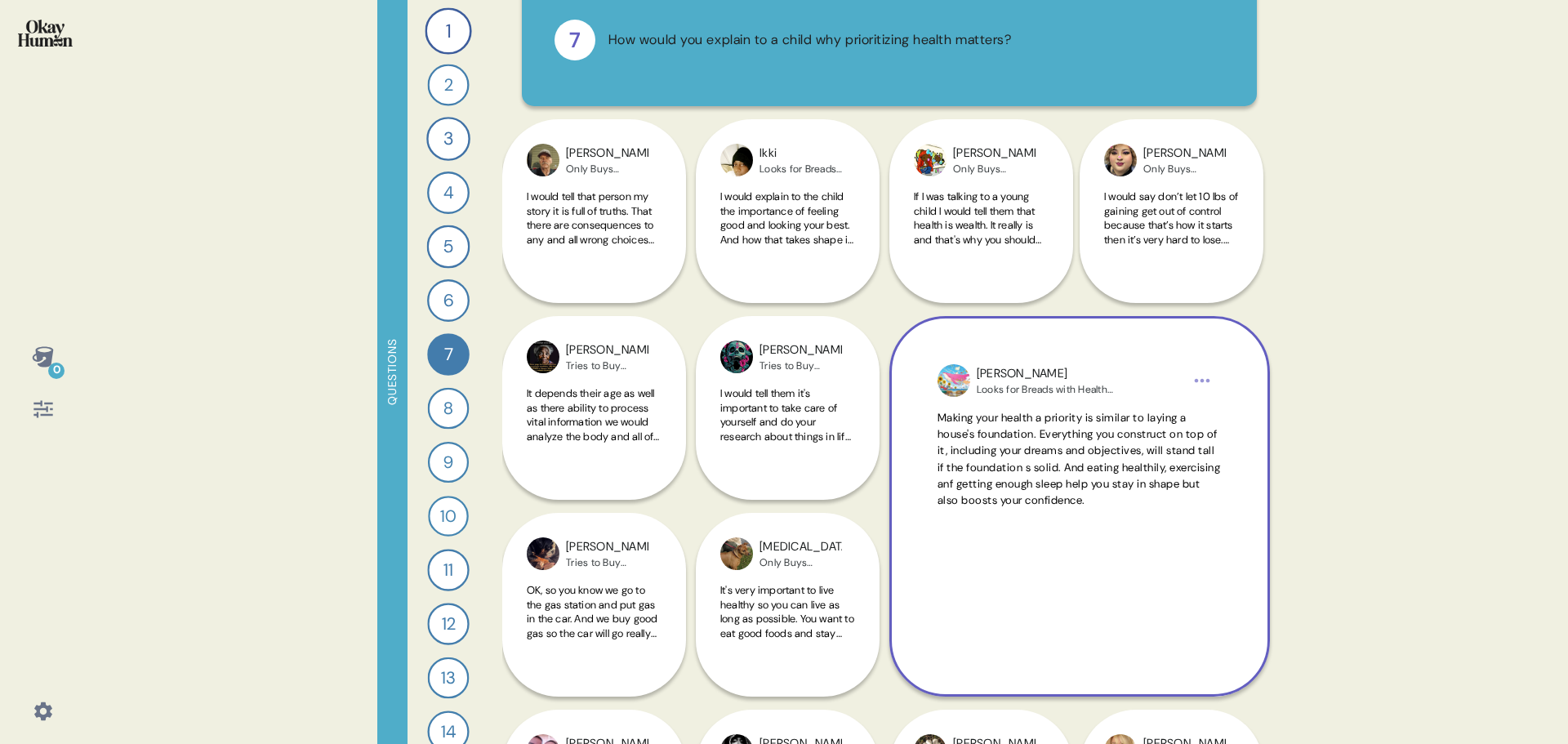
click at [1031, 439] on span "Making your health a priority is similar to laying a house's foundation. Everyt…" at bounding box center [1079, 459] width 283 height 96
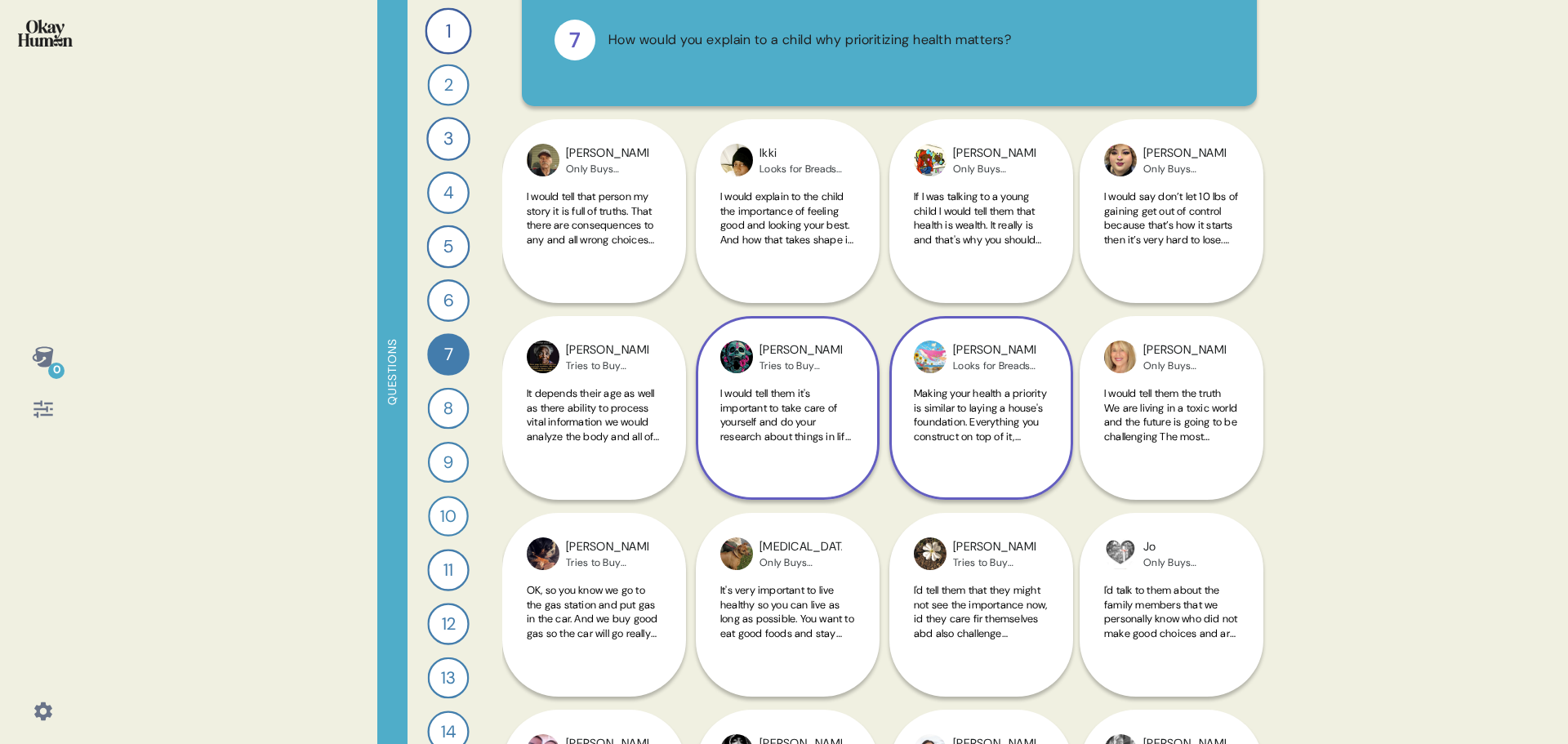
click at [800, 412] on span "I would tell them it's important to take care of yourself and do your research …" at bounding box center [787, 486] width 135 height 200
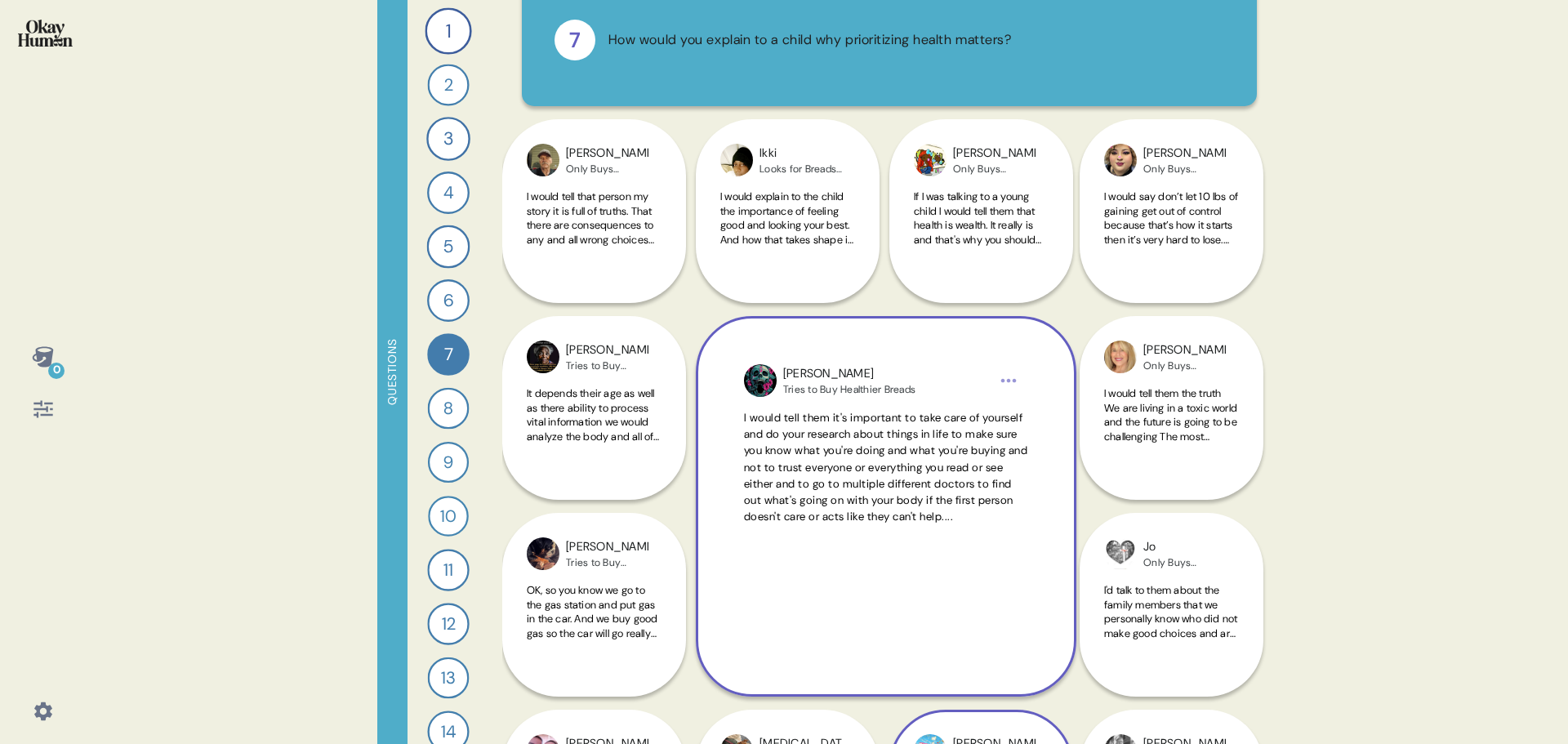
click at [824, 496] on span "I would tell them it's important to take care of yourself and do your research …" at bounding box center [886, 467] width 284 height 114
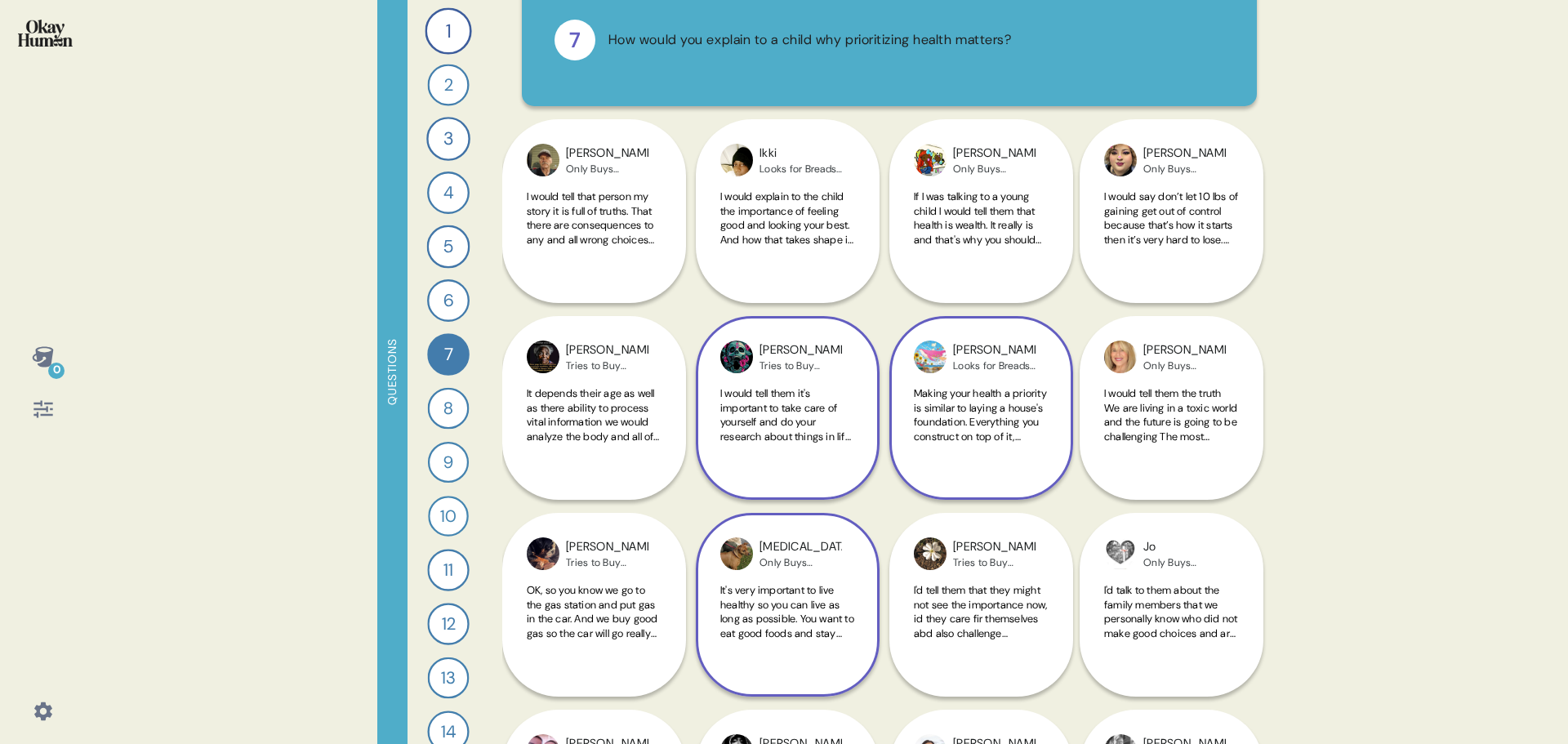
click at [797, 615] on span "It's very important to live healthy so you can live as long as possible. You wa…" at bounding box center [787, 654] width 134 height 143
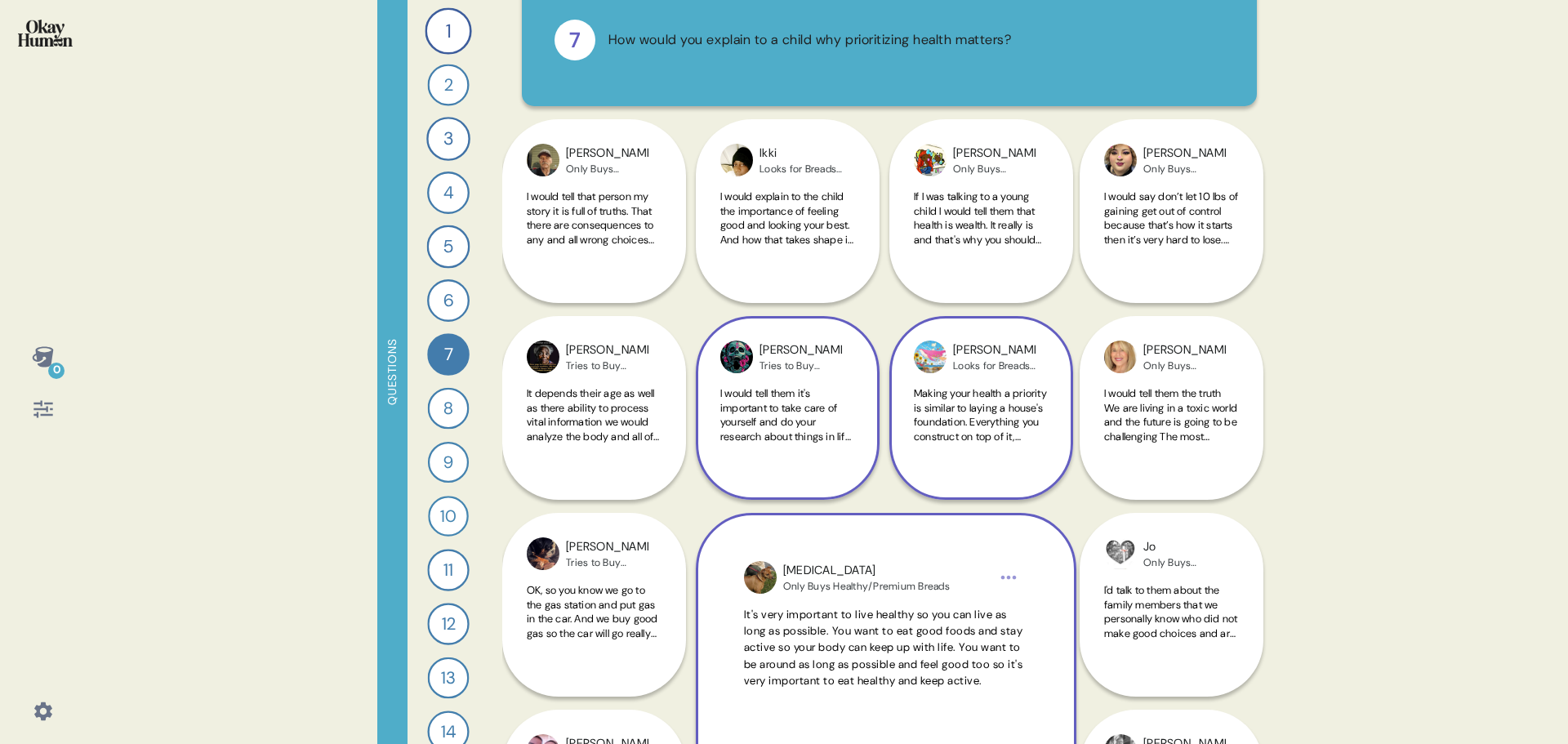
click at [797, 615] on span "It's very important to live healthy so you can live as long as possible. You wa…" at bounding box center [884, 648] width 279 height 80
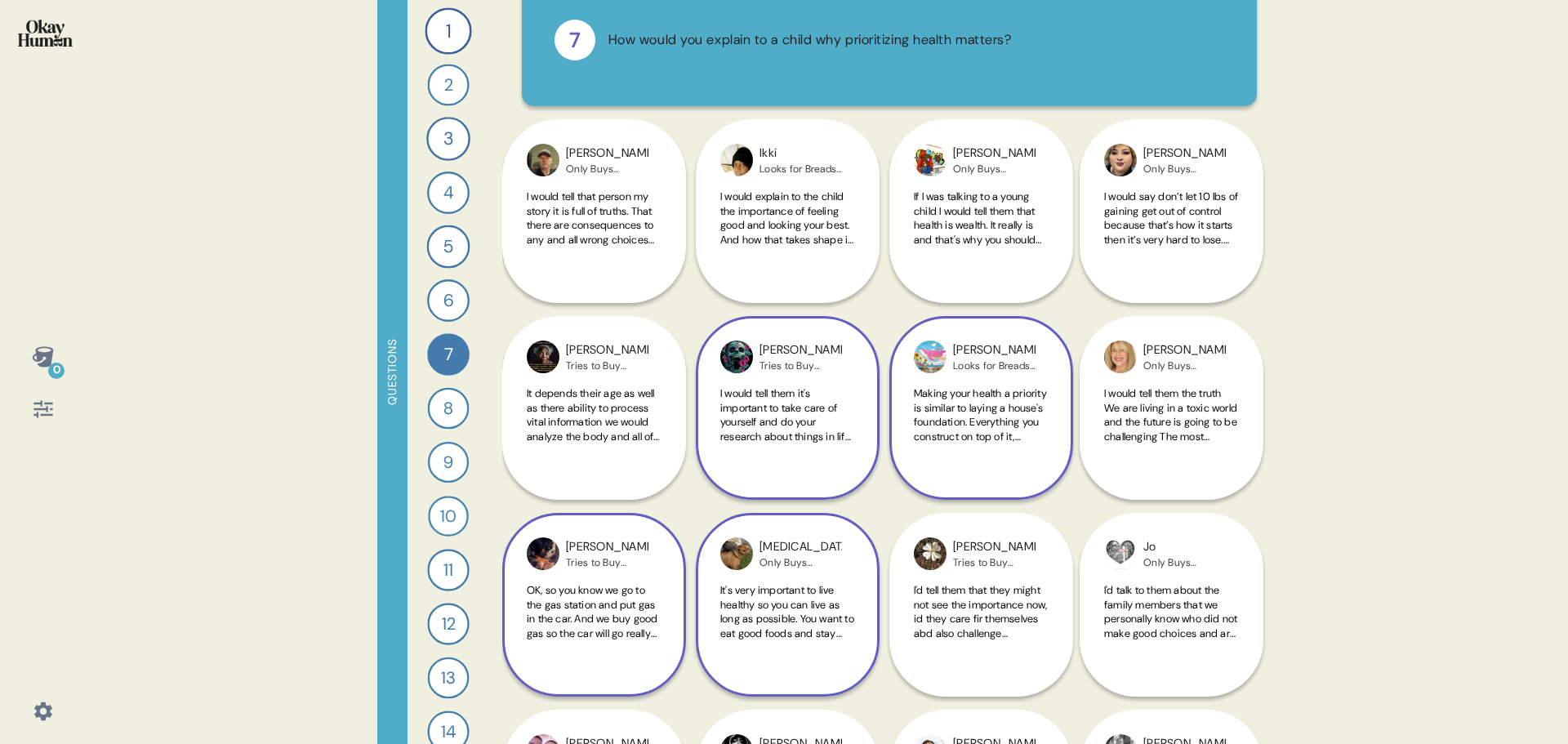
click at [575, 602] on span "OK, so you know we go to the gas station and put gas in the car. And we buy goo…" at bounding box center [592, 654] width 131 height 143
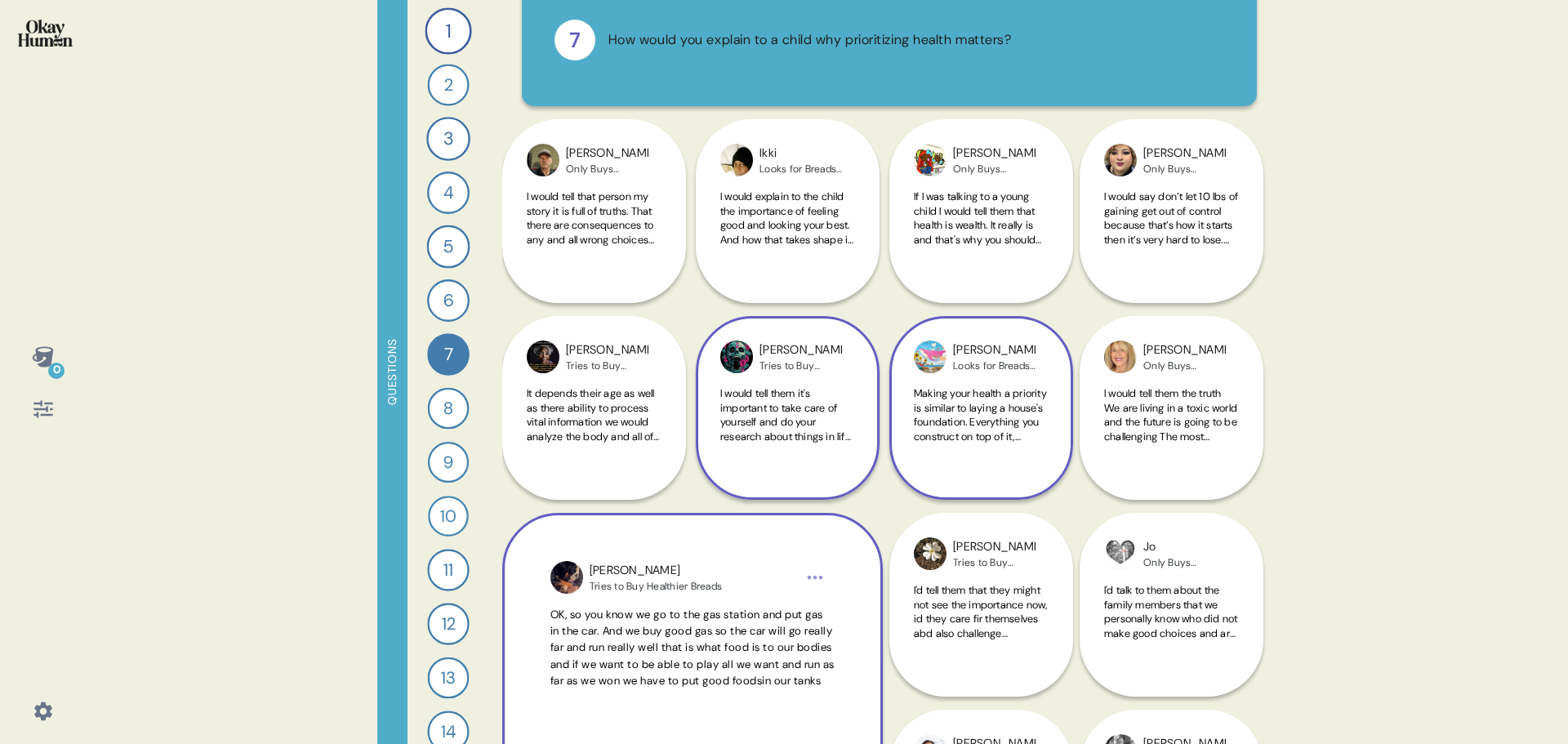
click at [669, 647] on span "OK, so you know we go to the gas station and put gas in the car. And we buy goo…" at bounding box center [693, 648] width 284 height 80
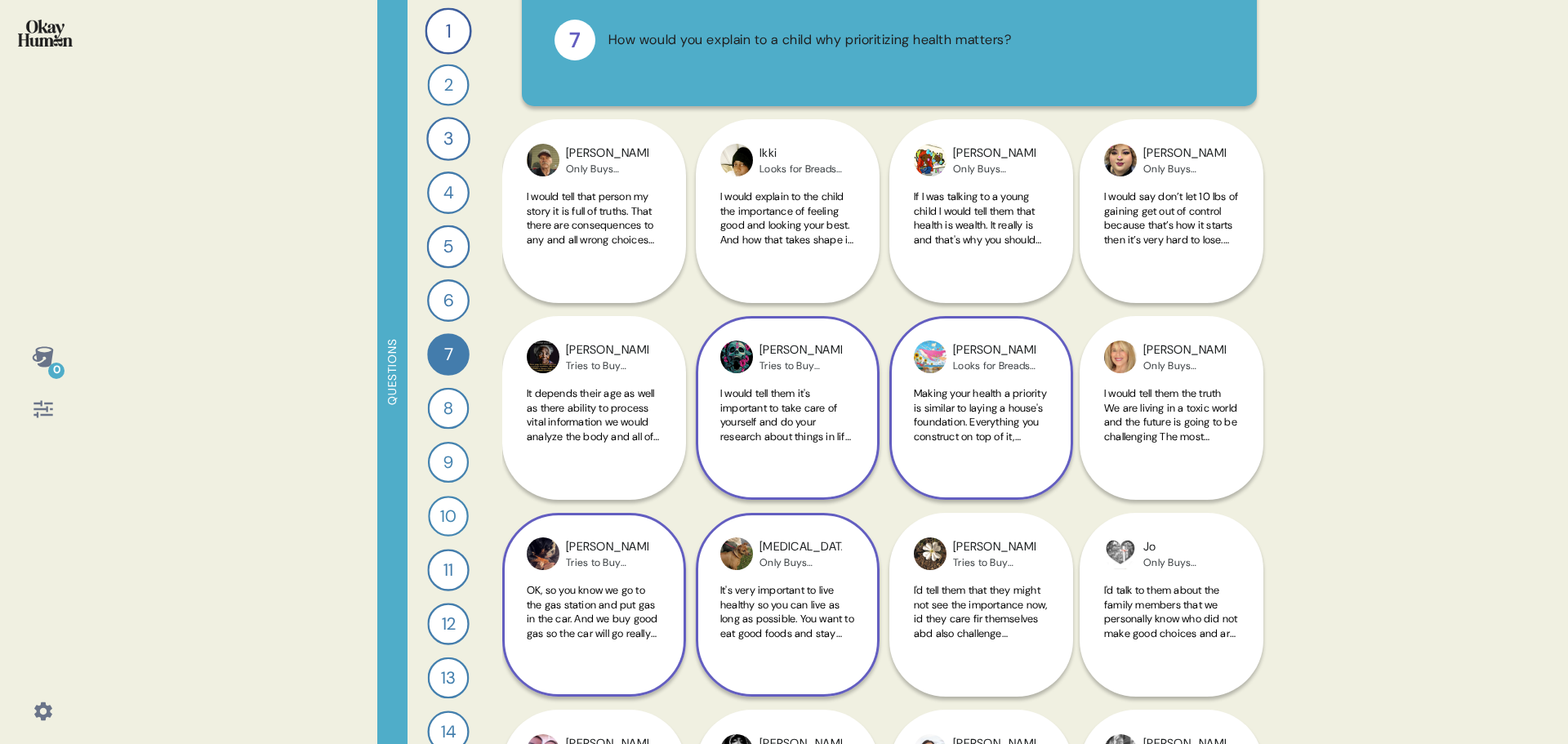
scroll to position [163, 0]
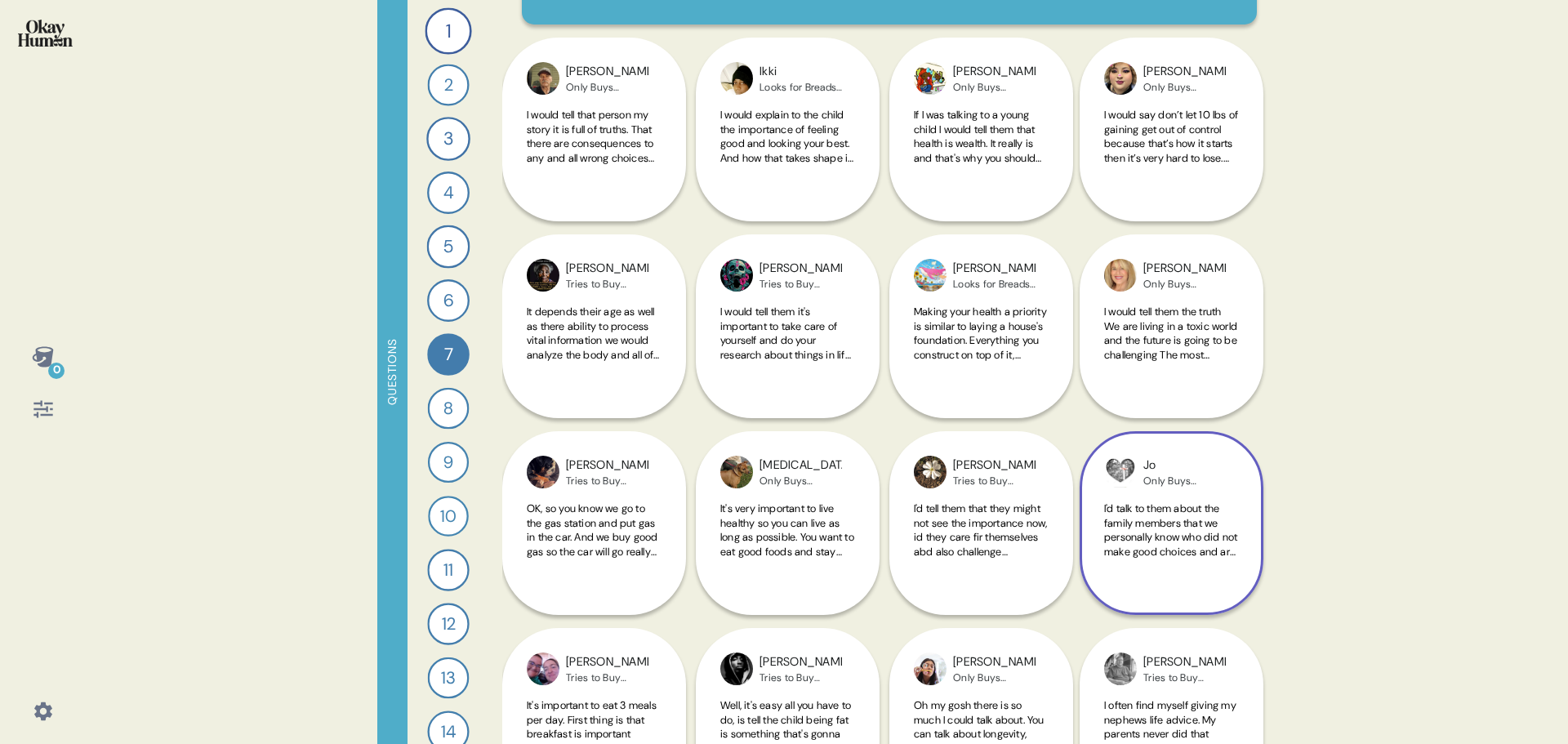
click at [1191, 529] on span "I'd talk to them about the family members that we personally know who did not m…" at bounding box center [1170, 572] width 133 height 143
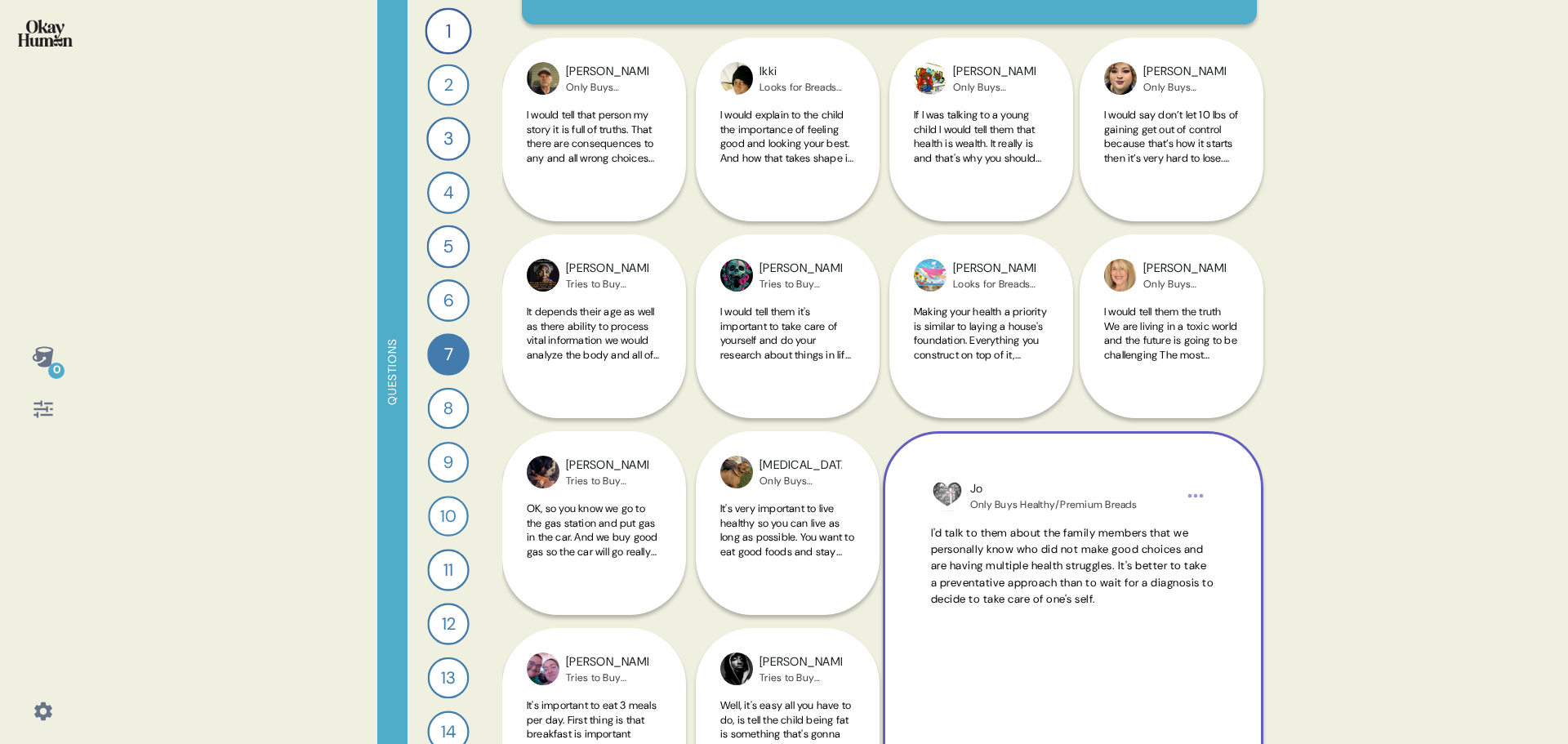
click at [1106, 541] on span "I'd talk to them about the family members that we personally know who did not m…" at bounding box center [1073, 566] width 284 height 82
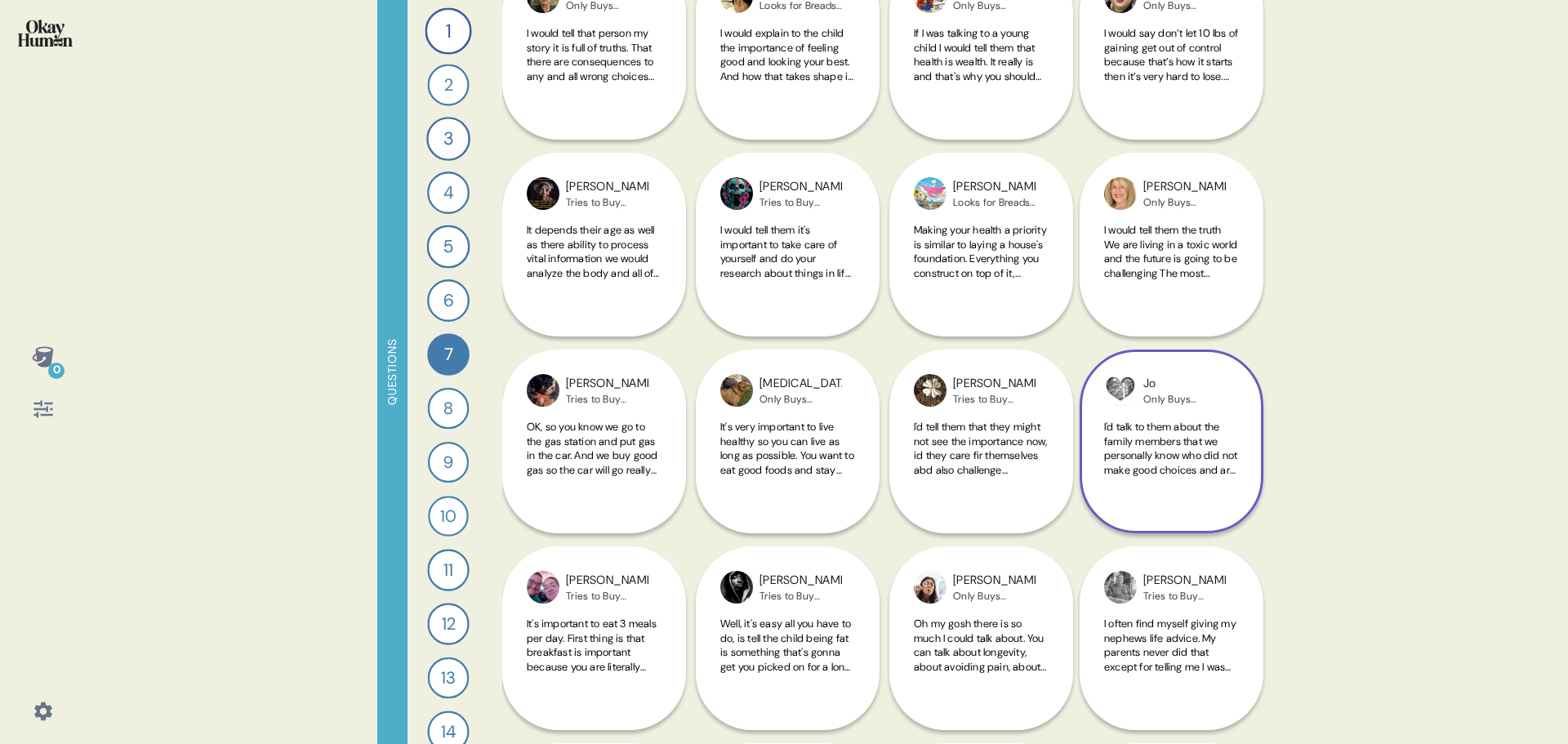
scroll to position [327, 0]
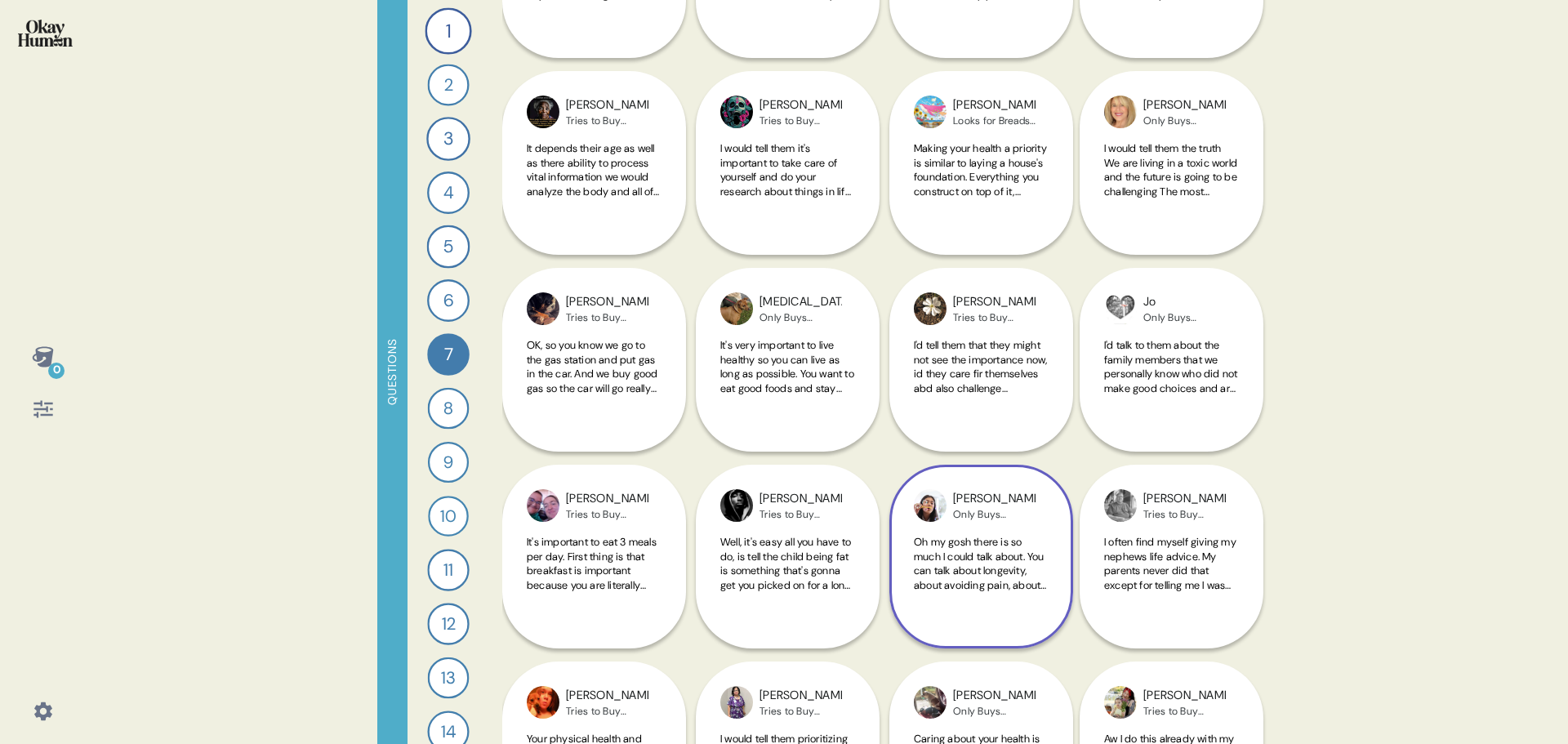
click at [957, 543] on span "Oh my gosh there is so much I could talk about. You can talk about longevity, a…" at bounding box center [981, 599] width 134 height 128
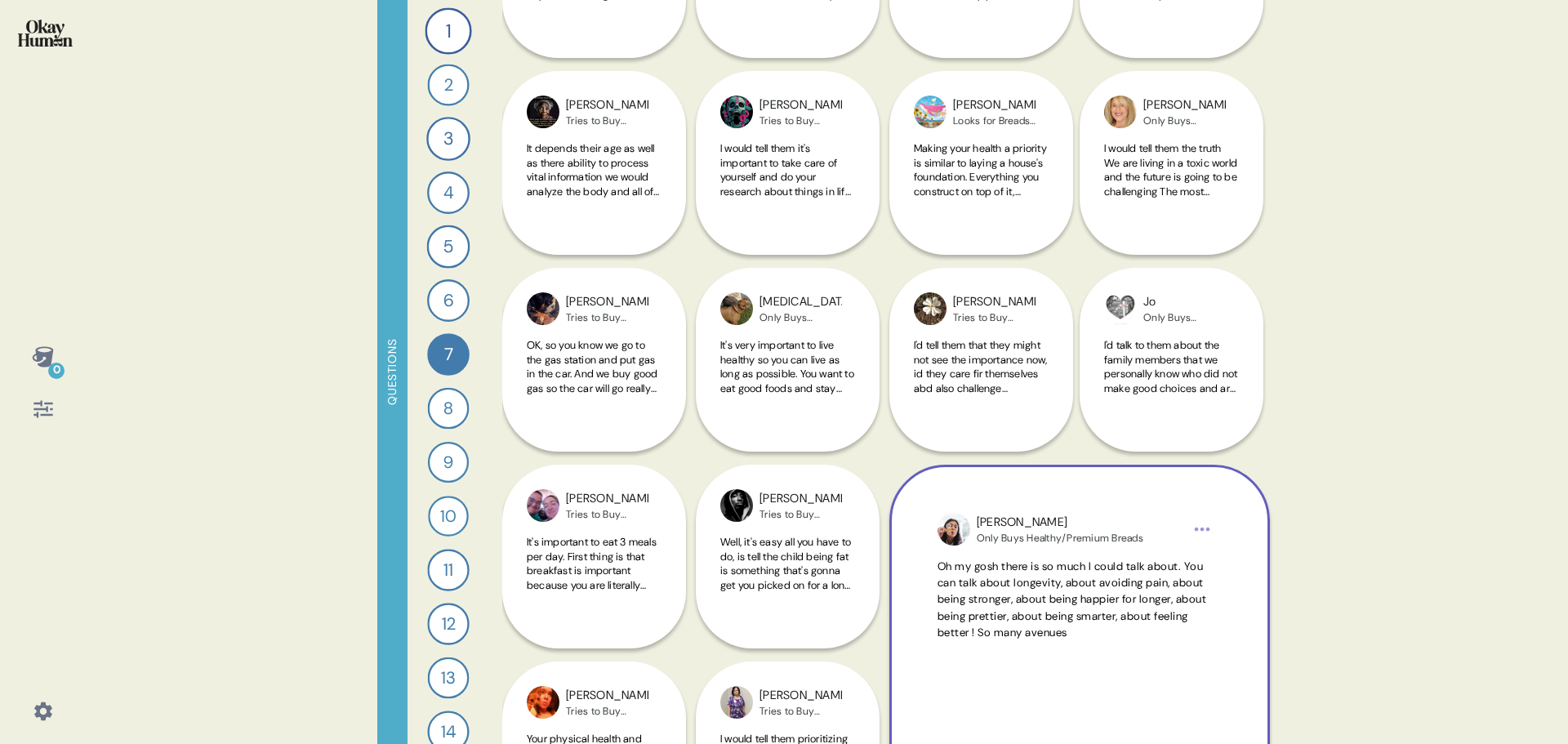
click at [957, 543] on img at bounding box center [954, 529] width 33 height 33
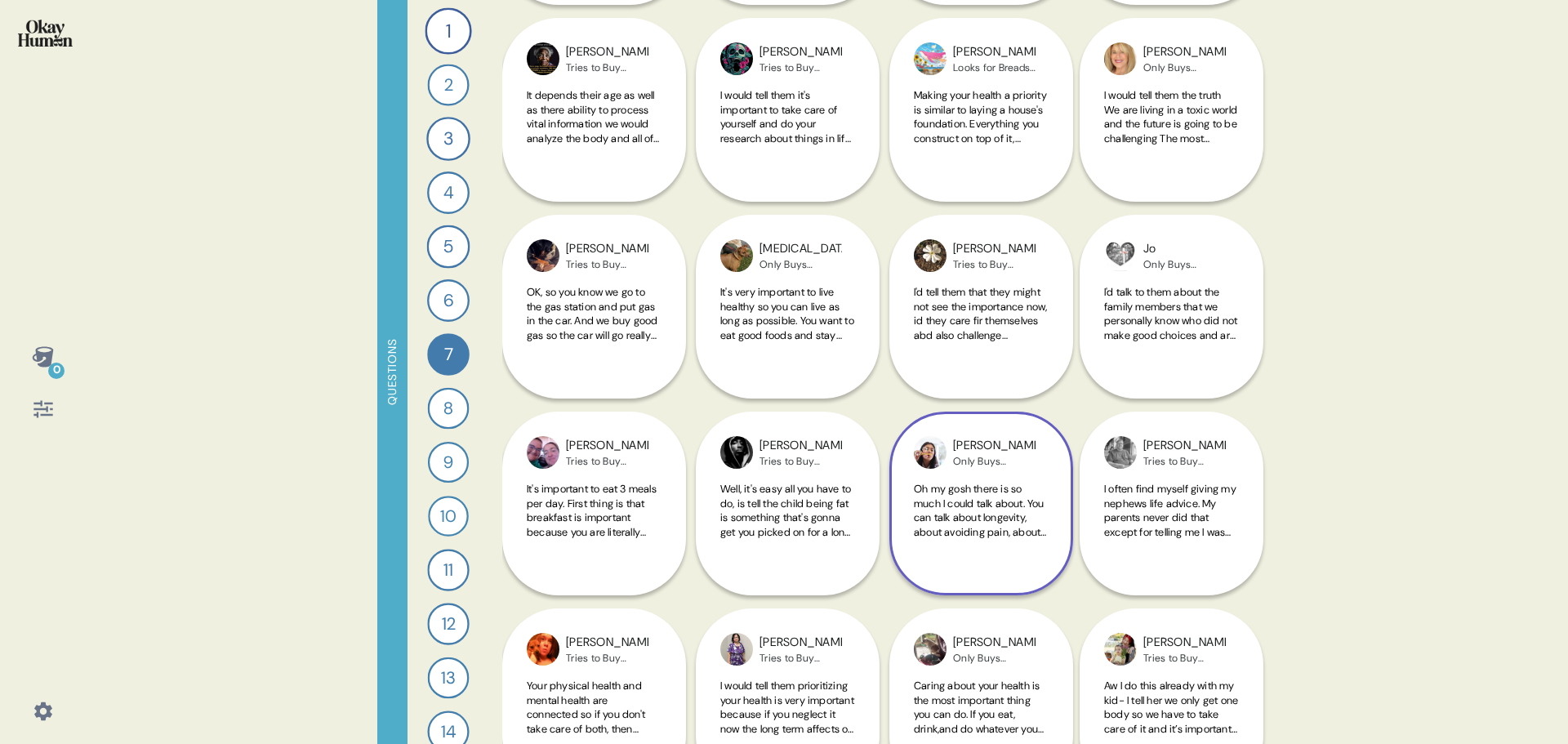
scroll to position [408, 0]
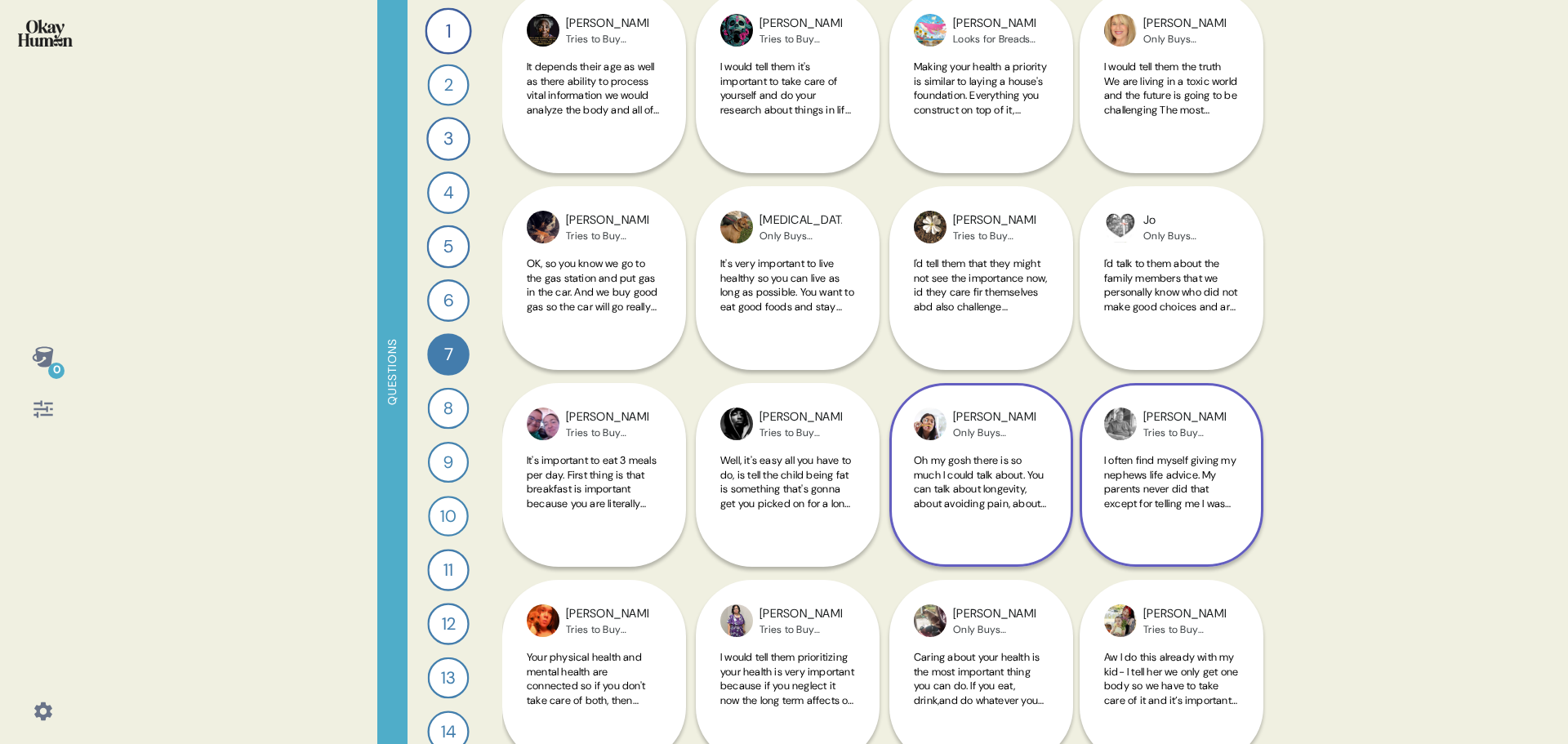
click at [1147, 492] on span "I often find myself giving my nephews life advice. My parents never did that ex…" at bounding box center [1170, 517] width 132 height 128
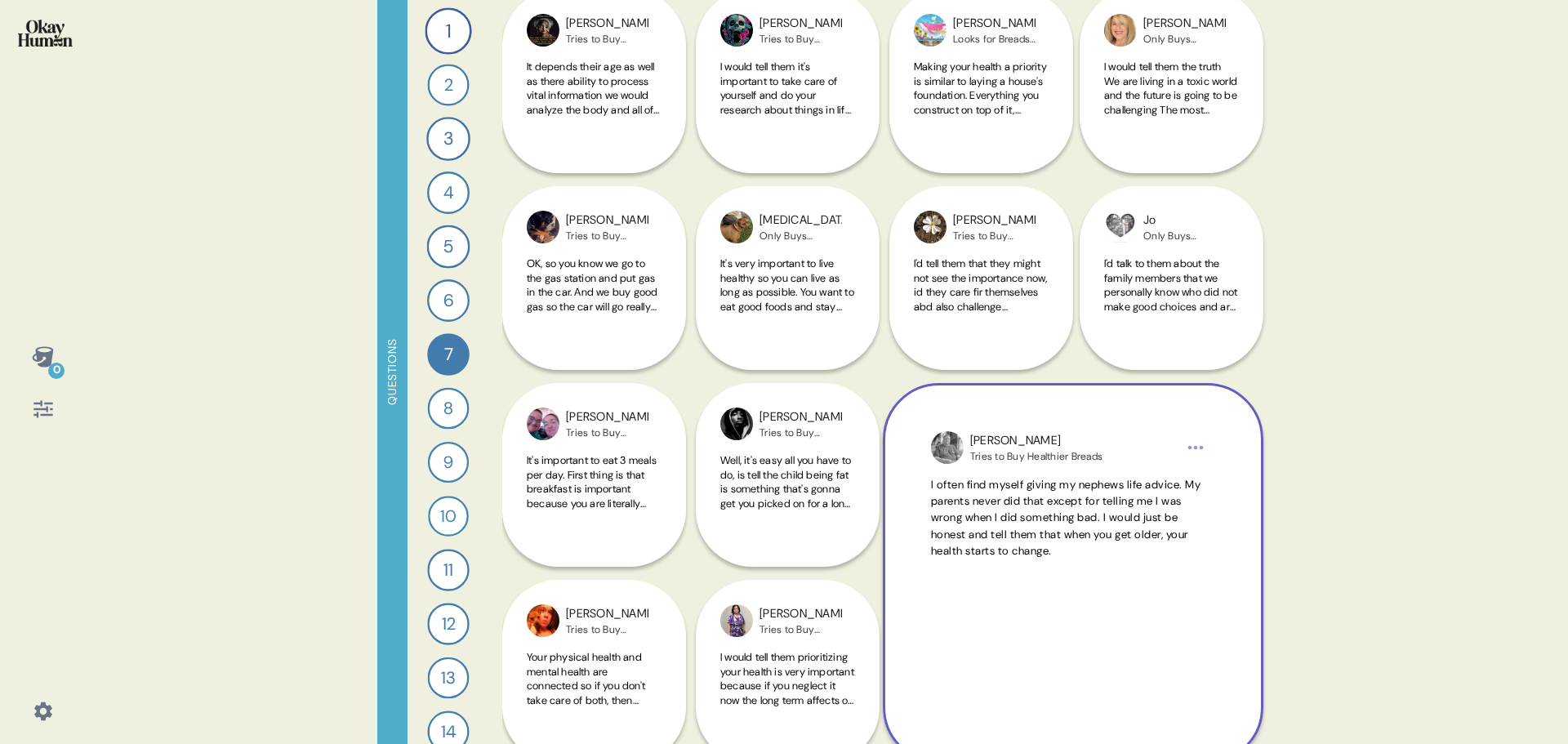
click at [1104, 527] on span "I often find myself giving my nephews life advice. My parents never did that ex…" at bounding box center [1066, 518] width 270 height 80
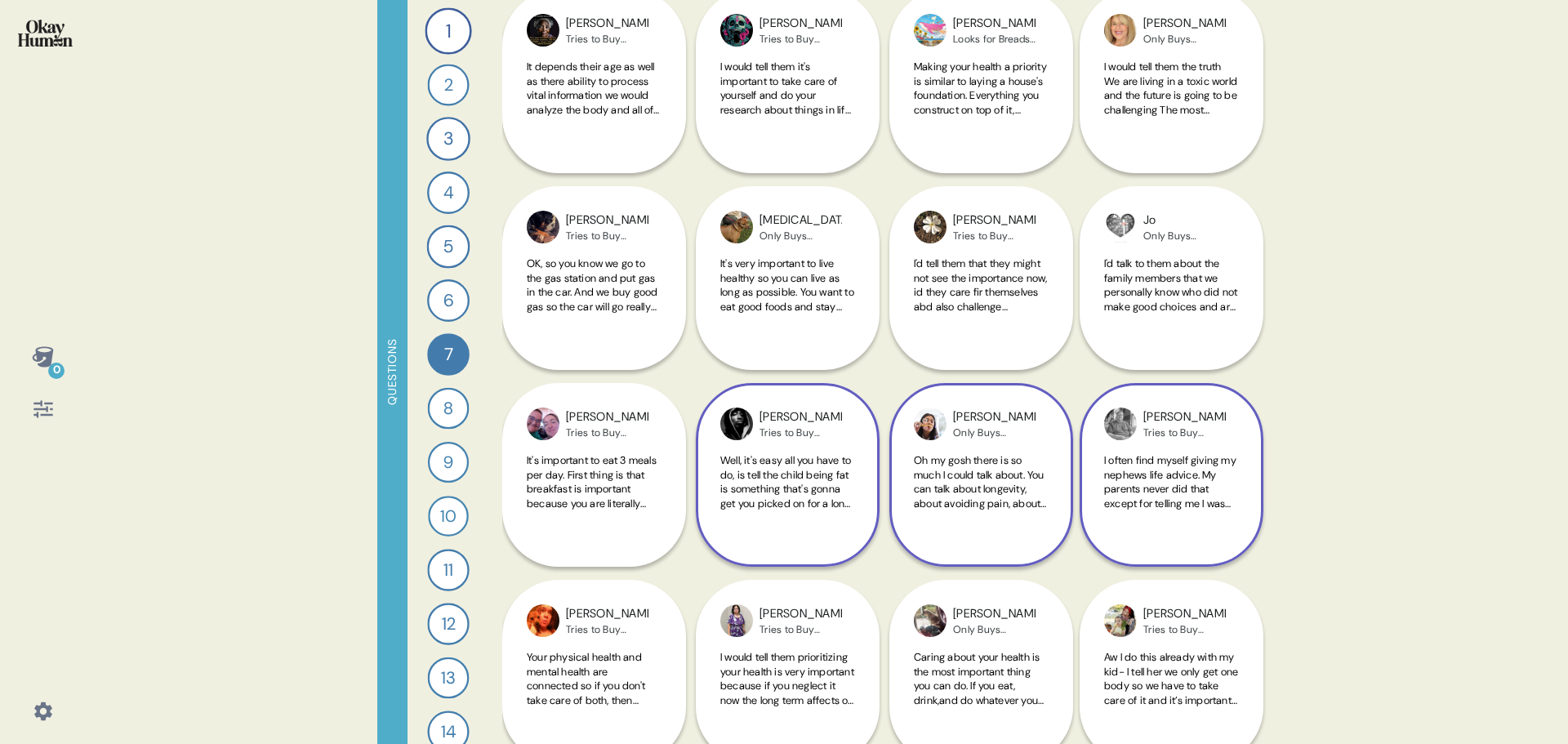
click at [751, 470] on span "Well, it's easy all you have to do, is tell the child being fat is something th…" at bounding box center [786, 517] width 131 height 128
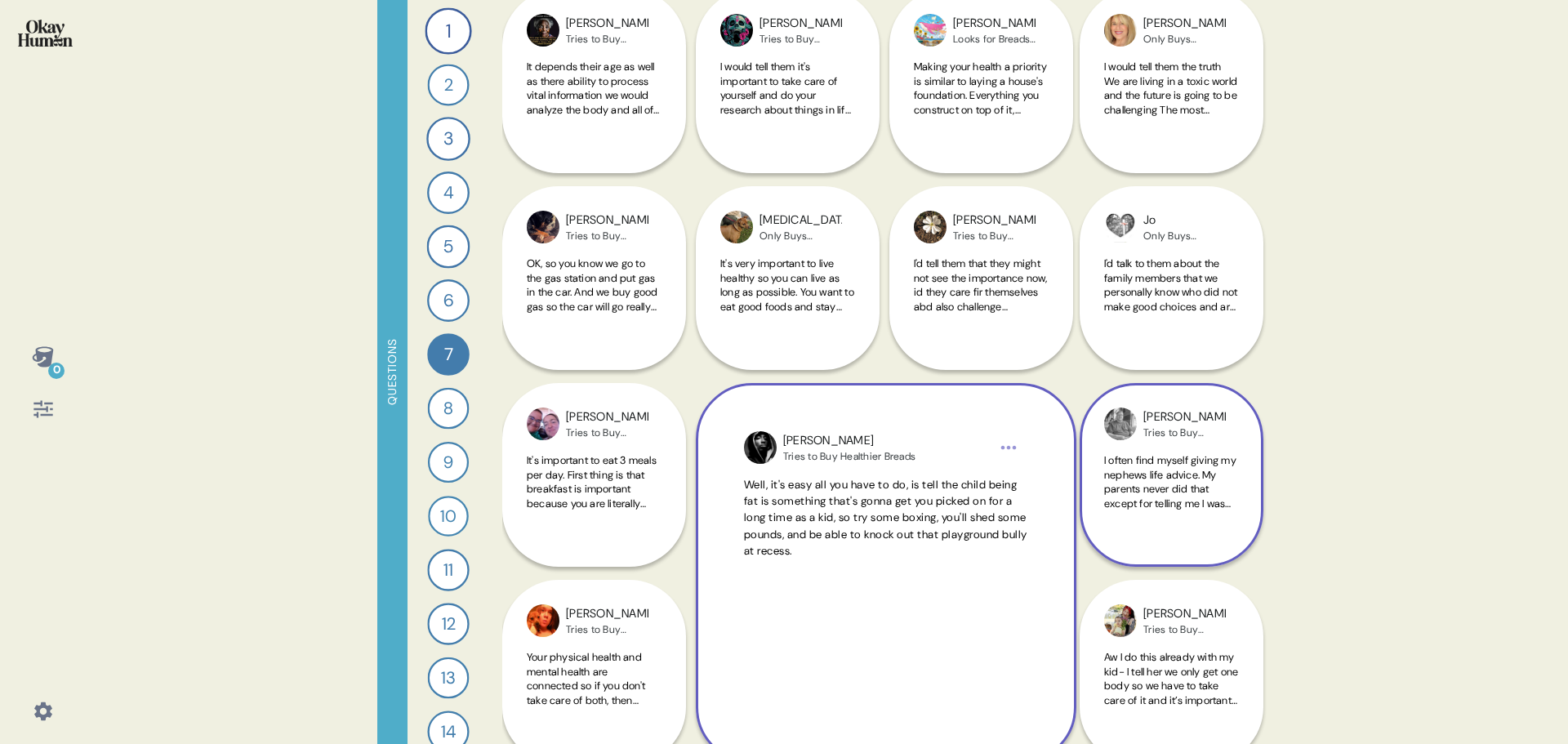
click at [889, 532] on span "Well, it's easy all you have to do, is tell the child being fat is something th…" at bounding box center [885, 518] width 283 height 80
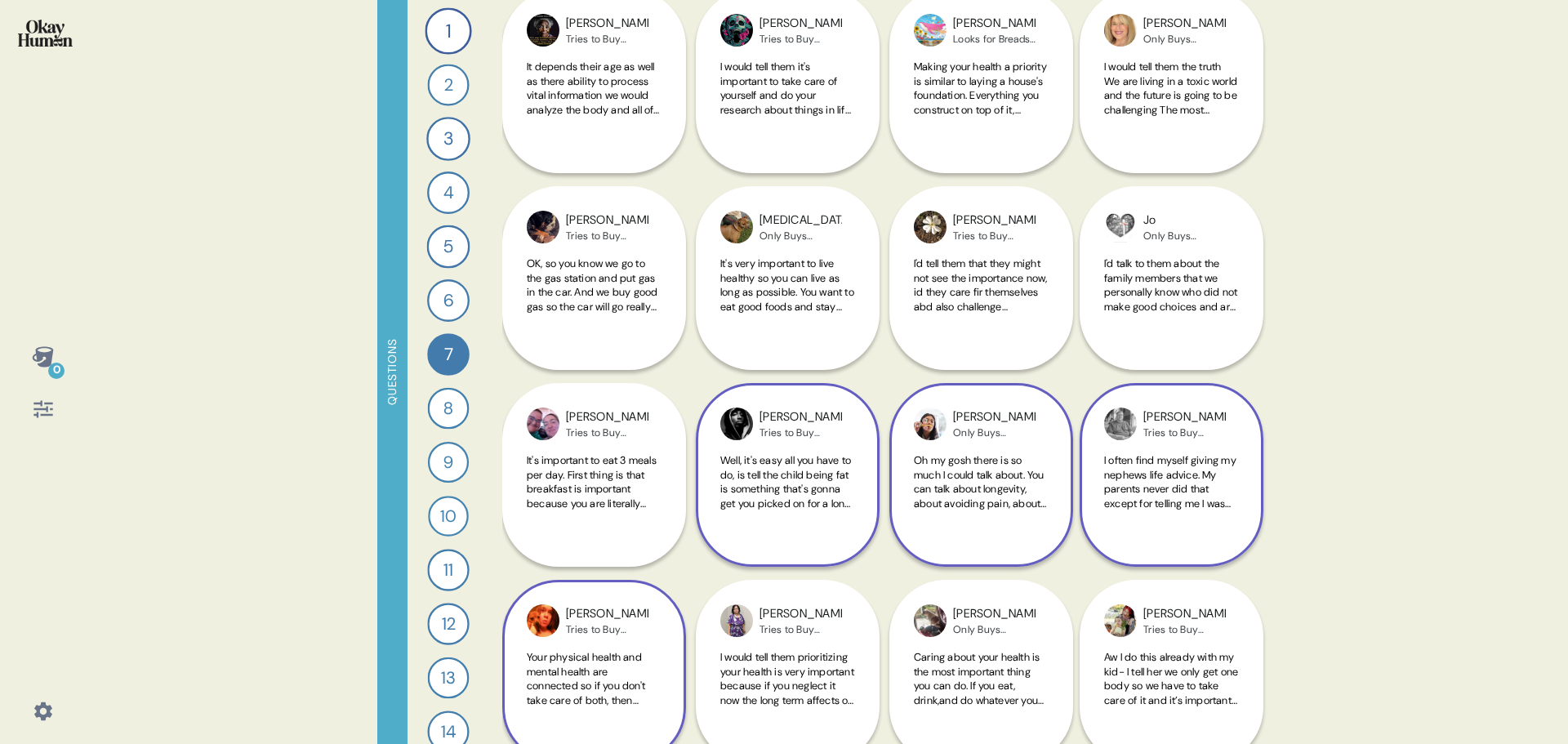
click at [586, 702] on span "Your physical health and mental health are connected so if you don't take care …" at bounding box center [590, 707] width 128 height 114
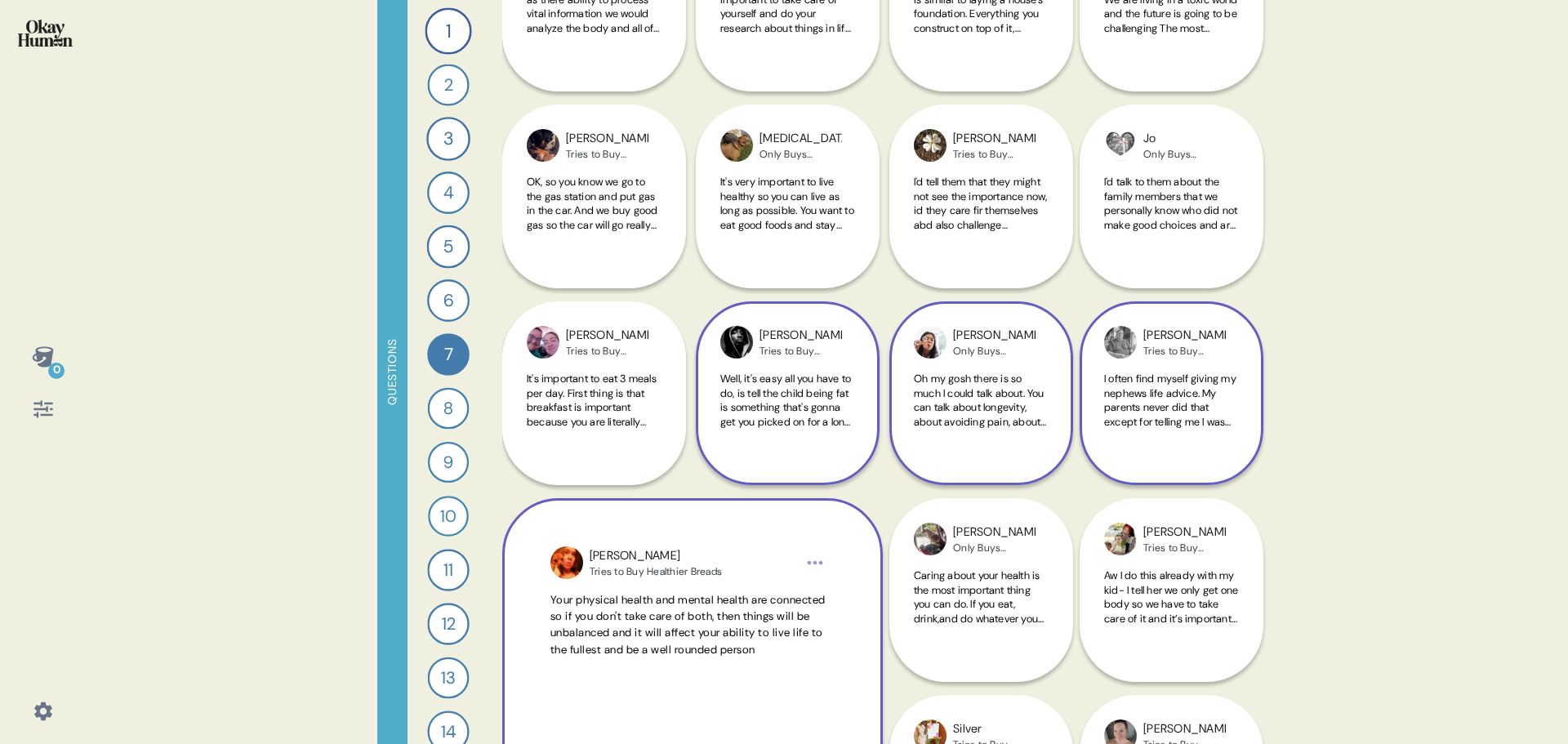
scroll to position [572, 0]
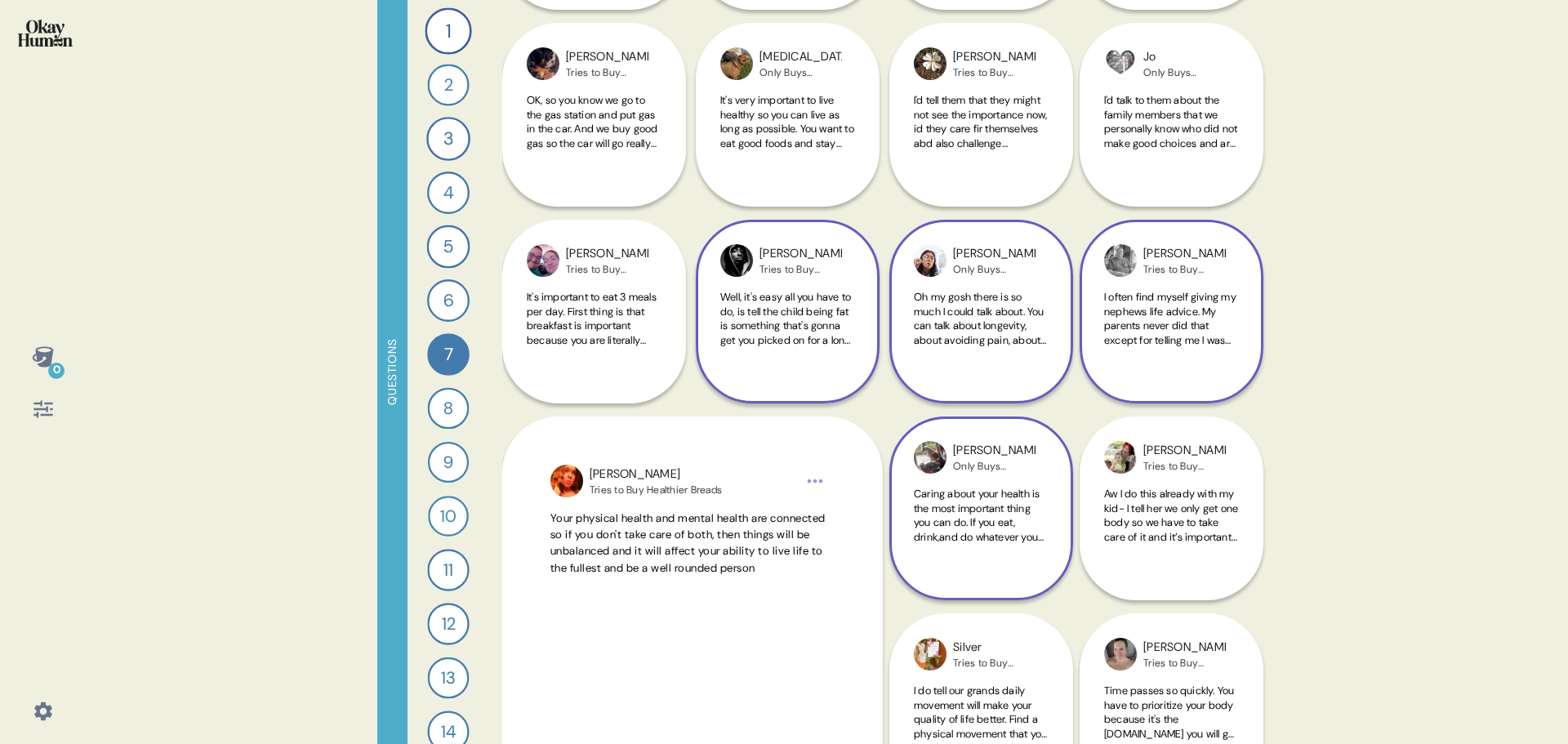
click at [974, 521] on span "Caring about your health is the most important thing you can do. If you eat, dr…" at bounding box center [978, 544] width 130 height 114
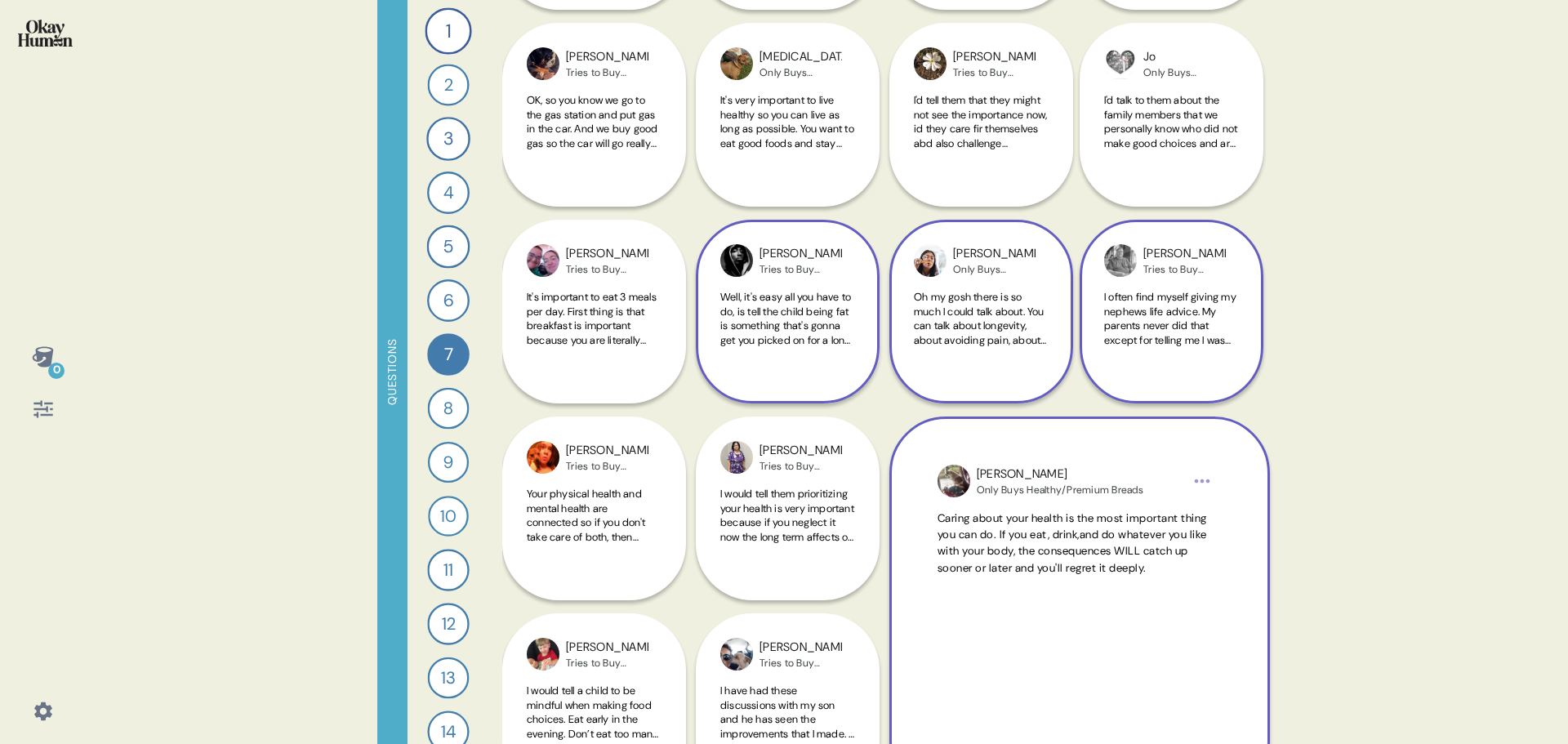
scroll to position [653, 0]
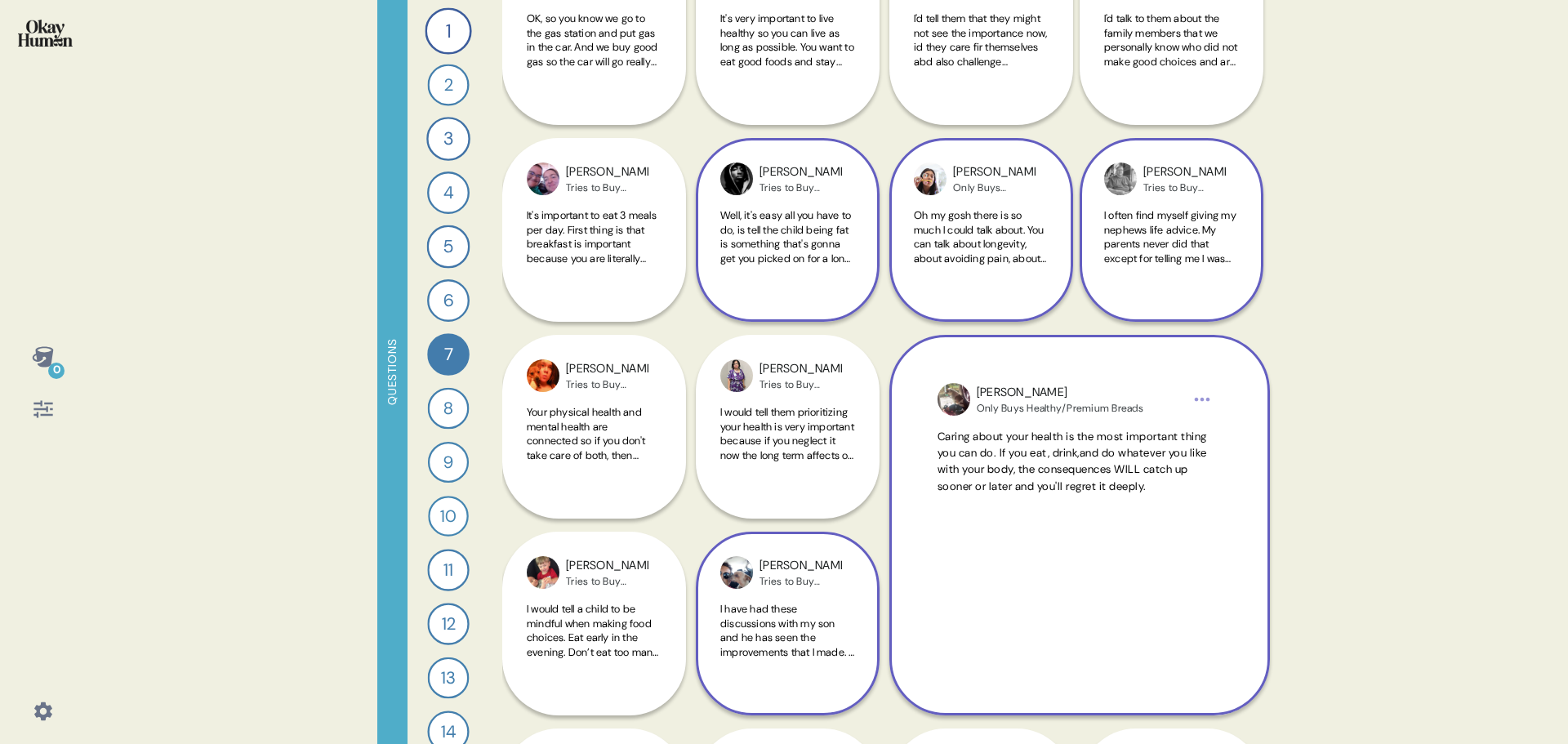
click at [776, 636] on span "I have had these discussions with my son and he has seen the improvements that …" at bounding box center [787, 666] width 134 height 128
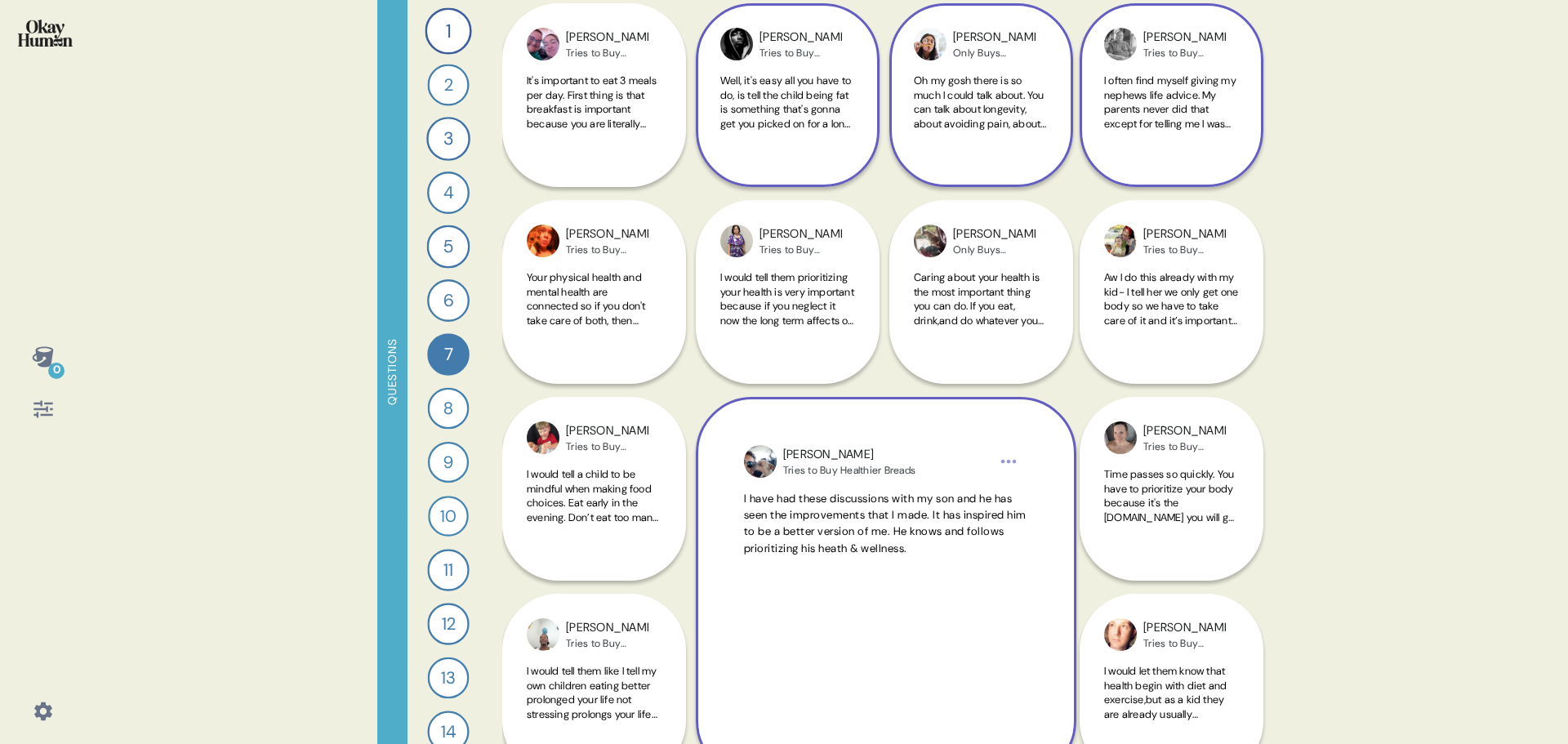
scroll to position [817, 0]
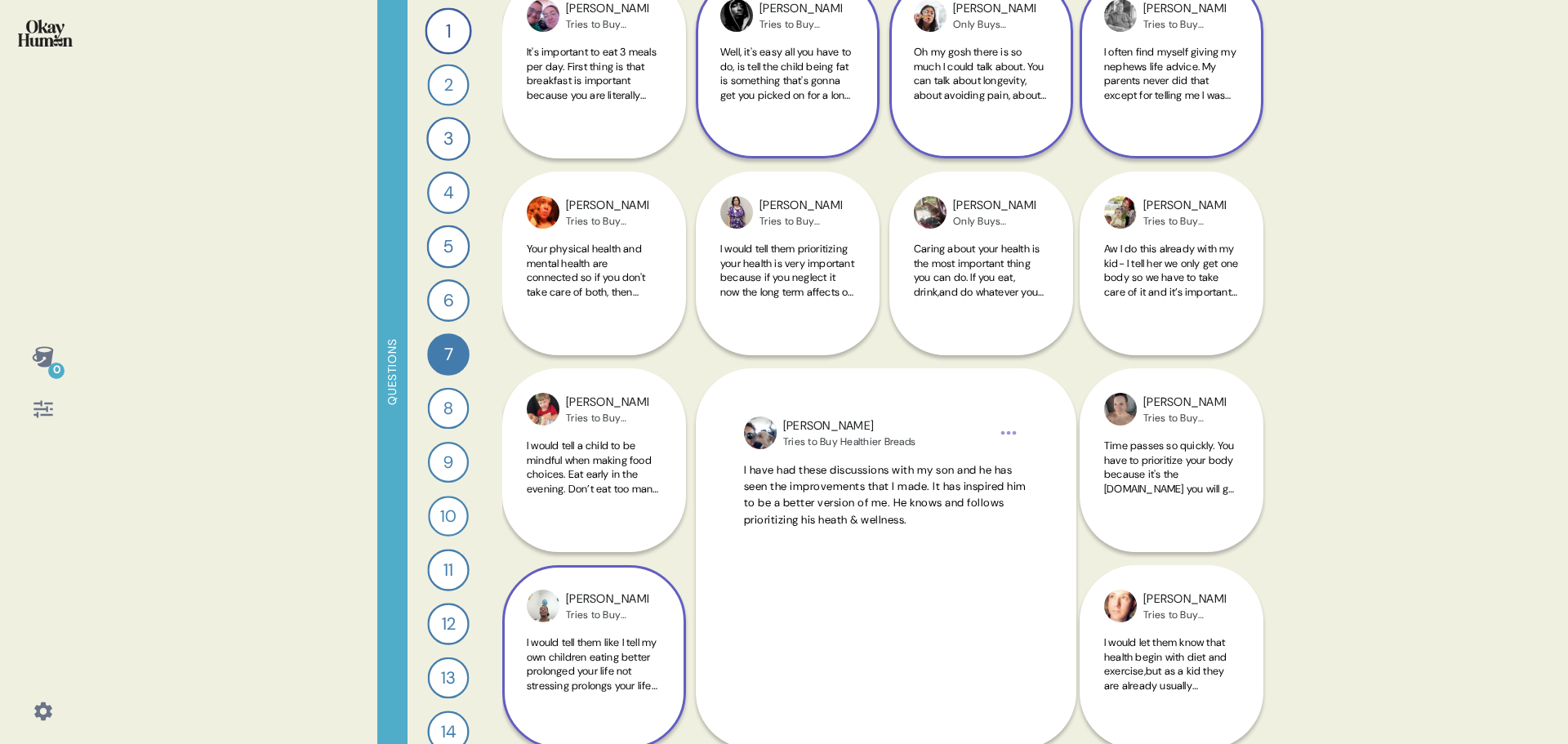
click at [574, 662] on span "I would tell them like I tell my own children eating better prolonged your life…" at bounding box center [592, 693] width 131 height 114
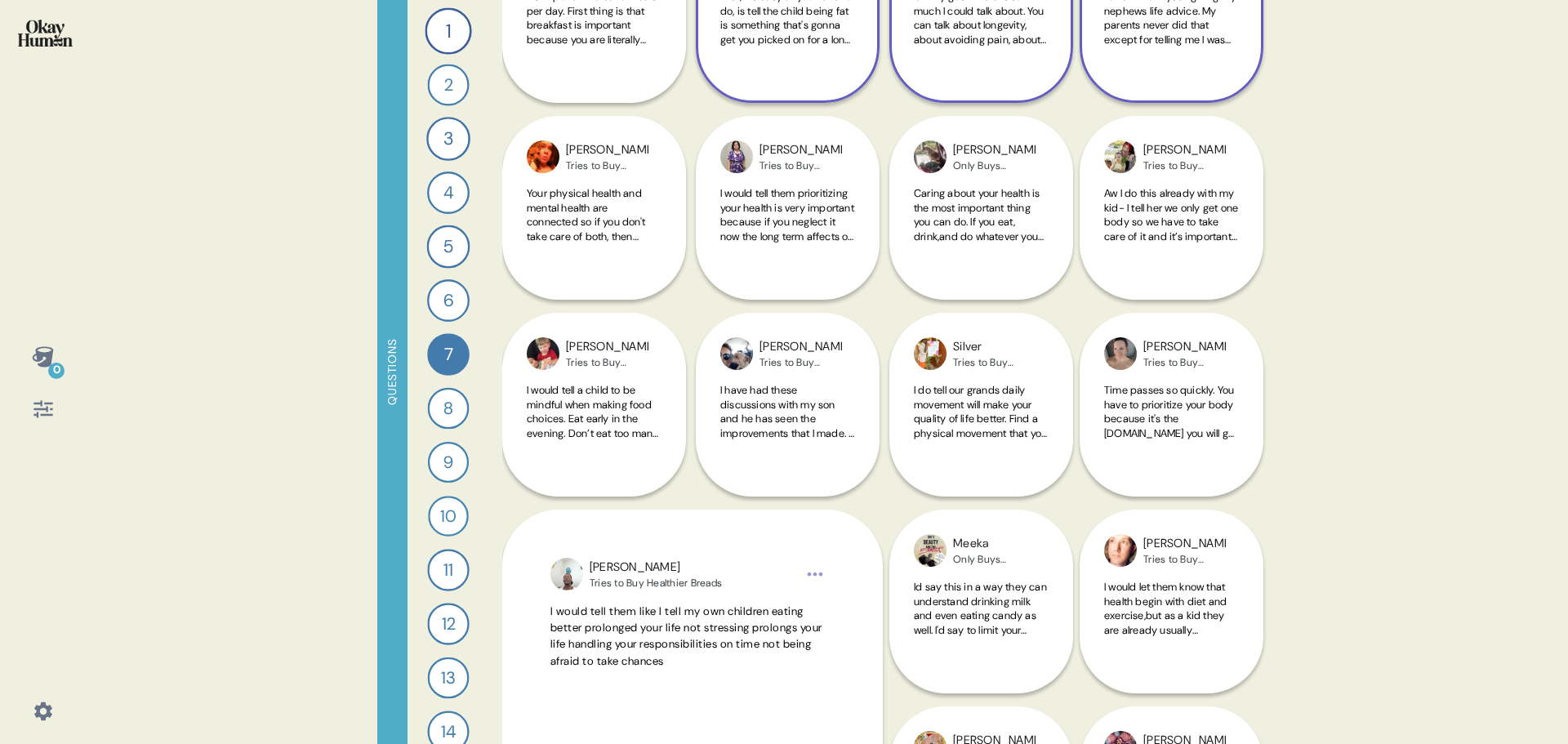
scroll to position [898, 0]
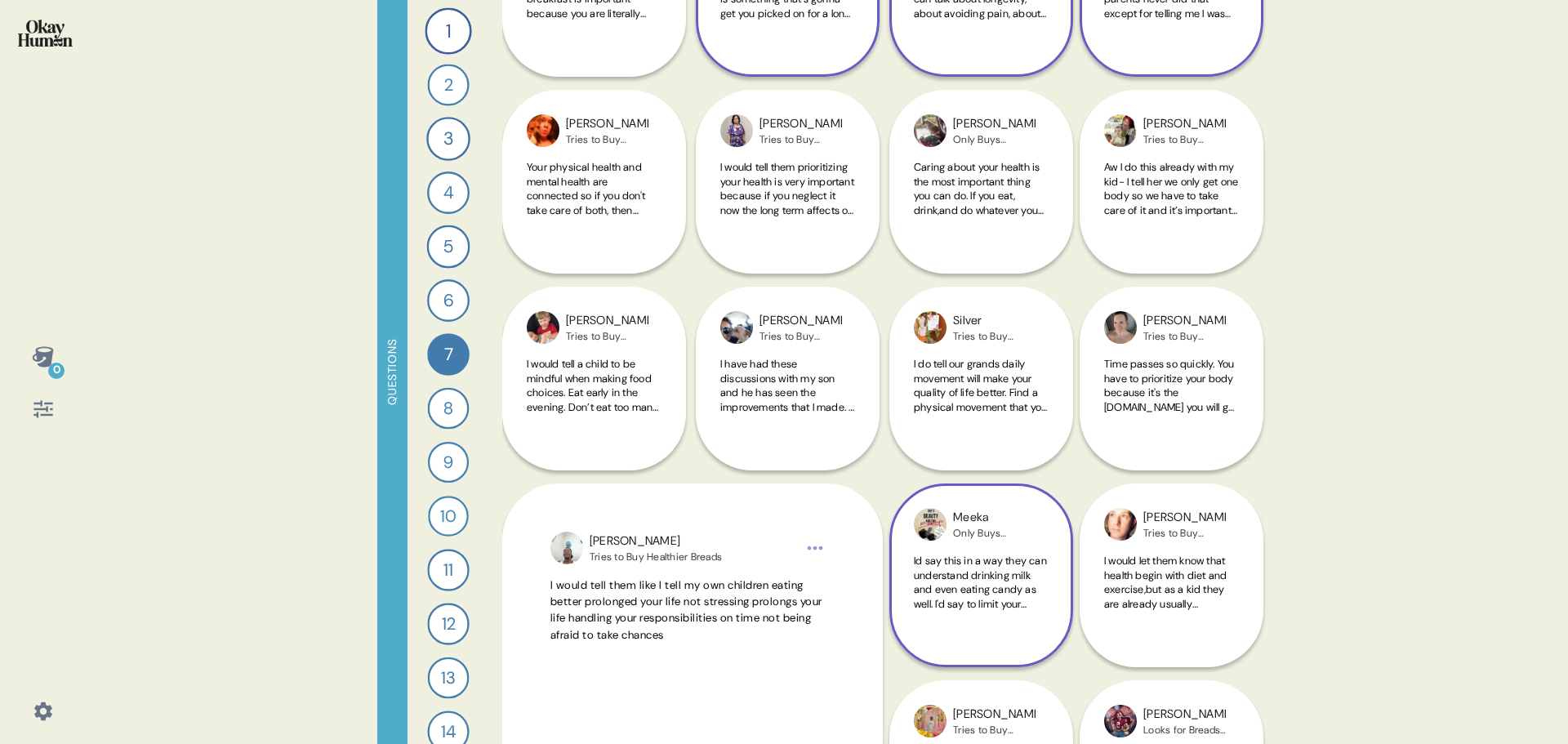
click at [990, 597] on span "Id say this in a way they can understand drinking milk and even eating candy as…" at bounding box center [980, 604] width 133 height 100
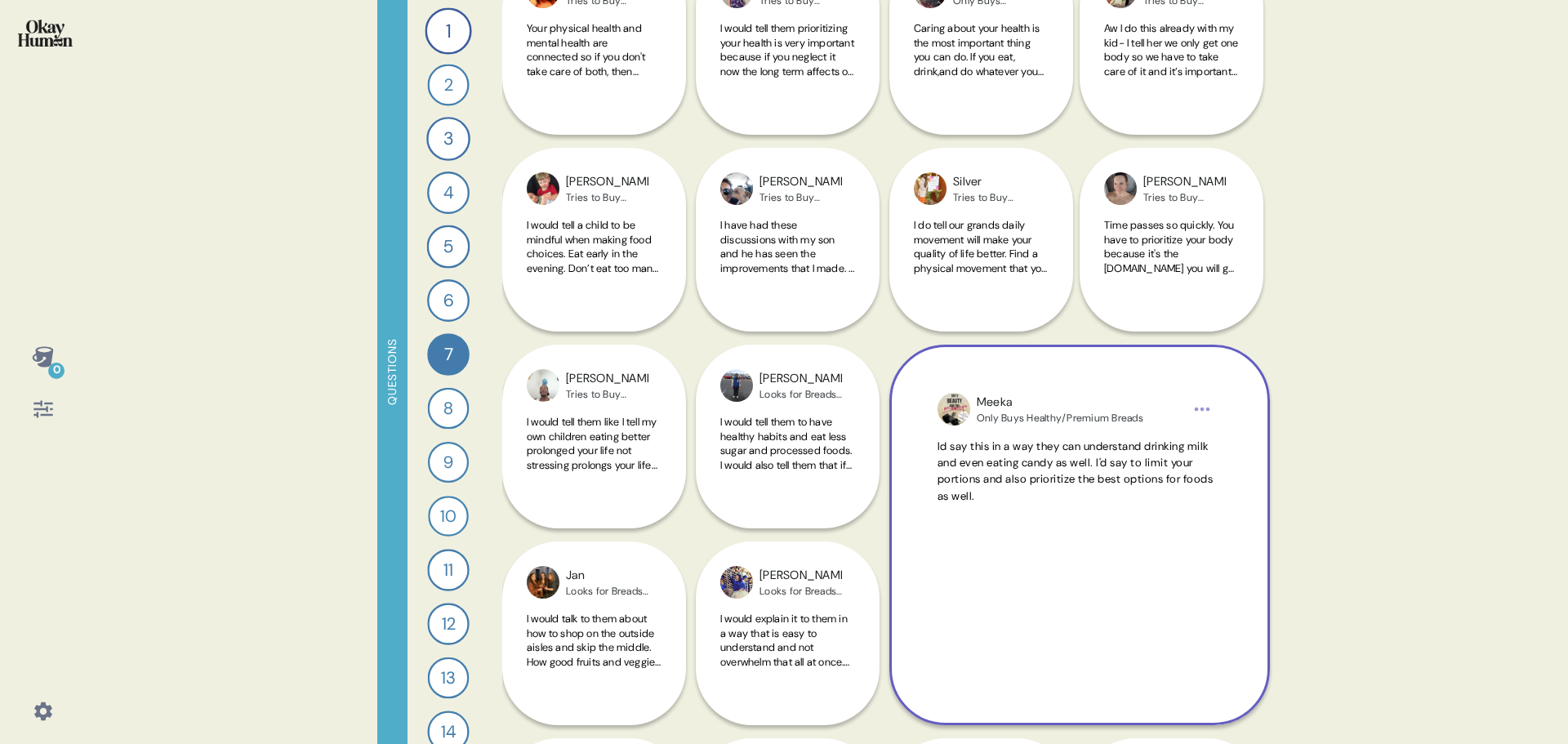
scroll to position [1062, 0]
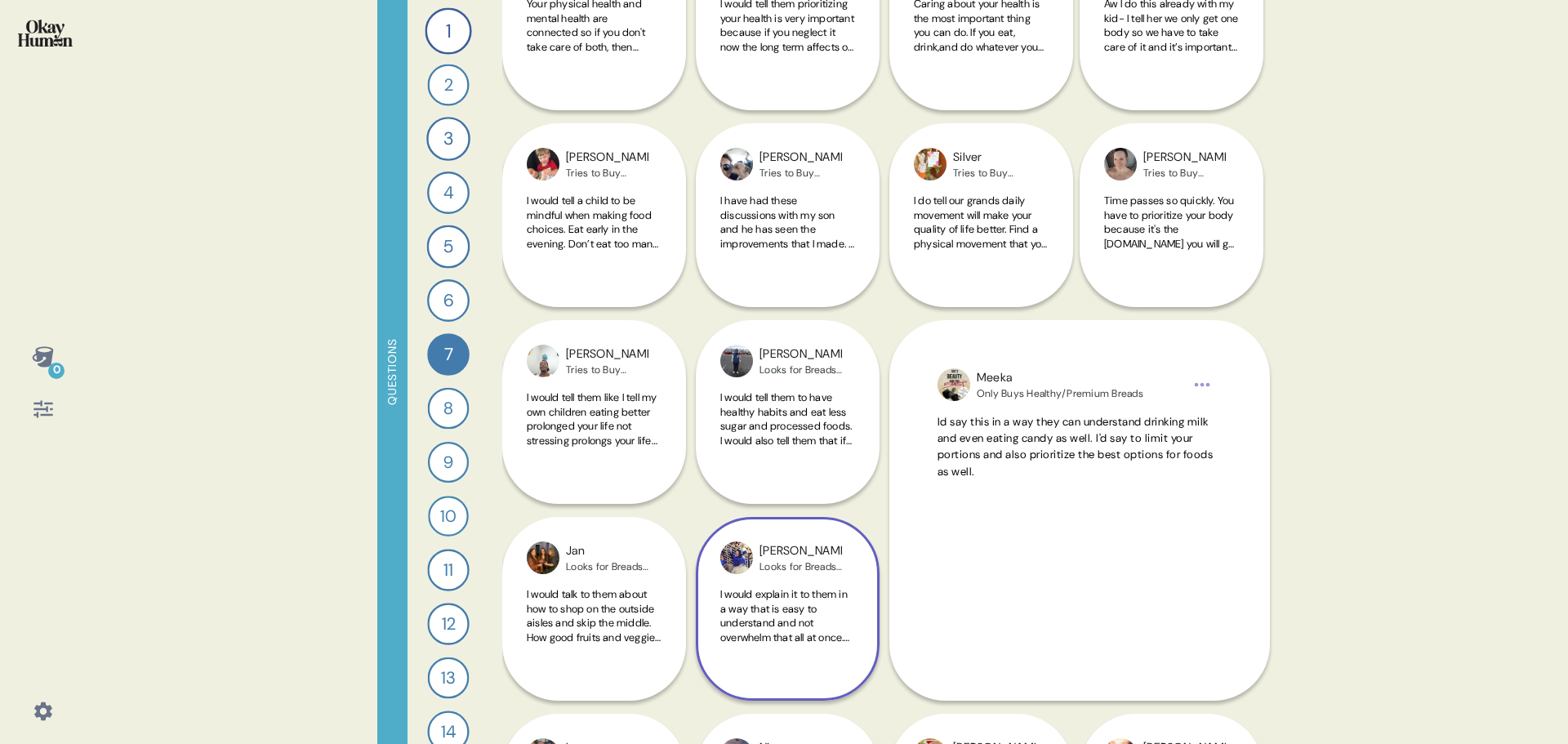
click at [755, 604] on span "I would explain it to them in a way that is easy to understand and not overwhel…" at bounding box center [785, 637] width 129 height 100
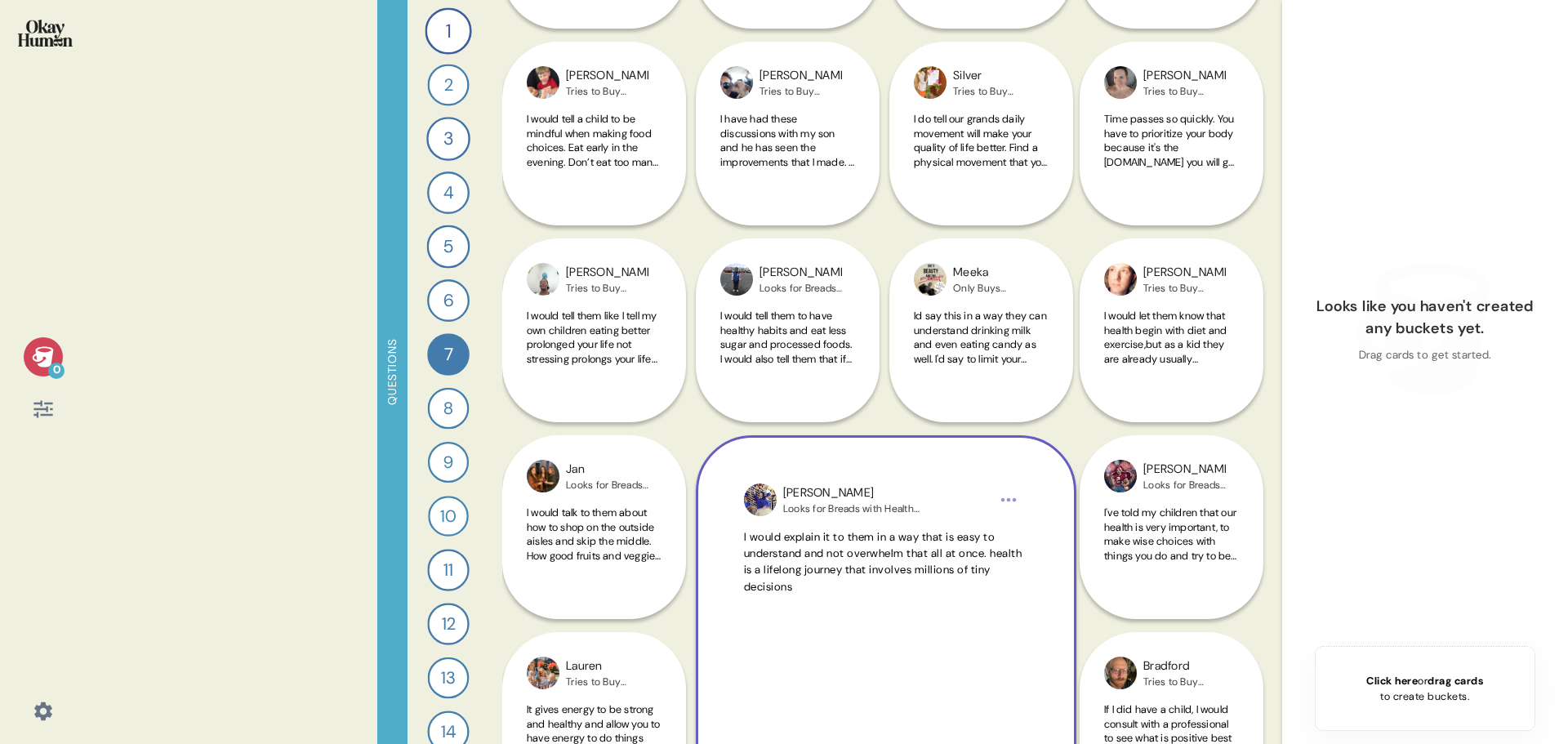
scroll to position [1225, 0]
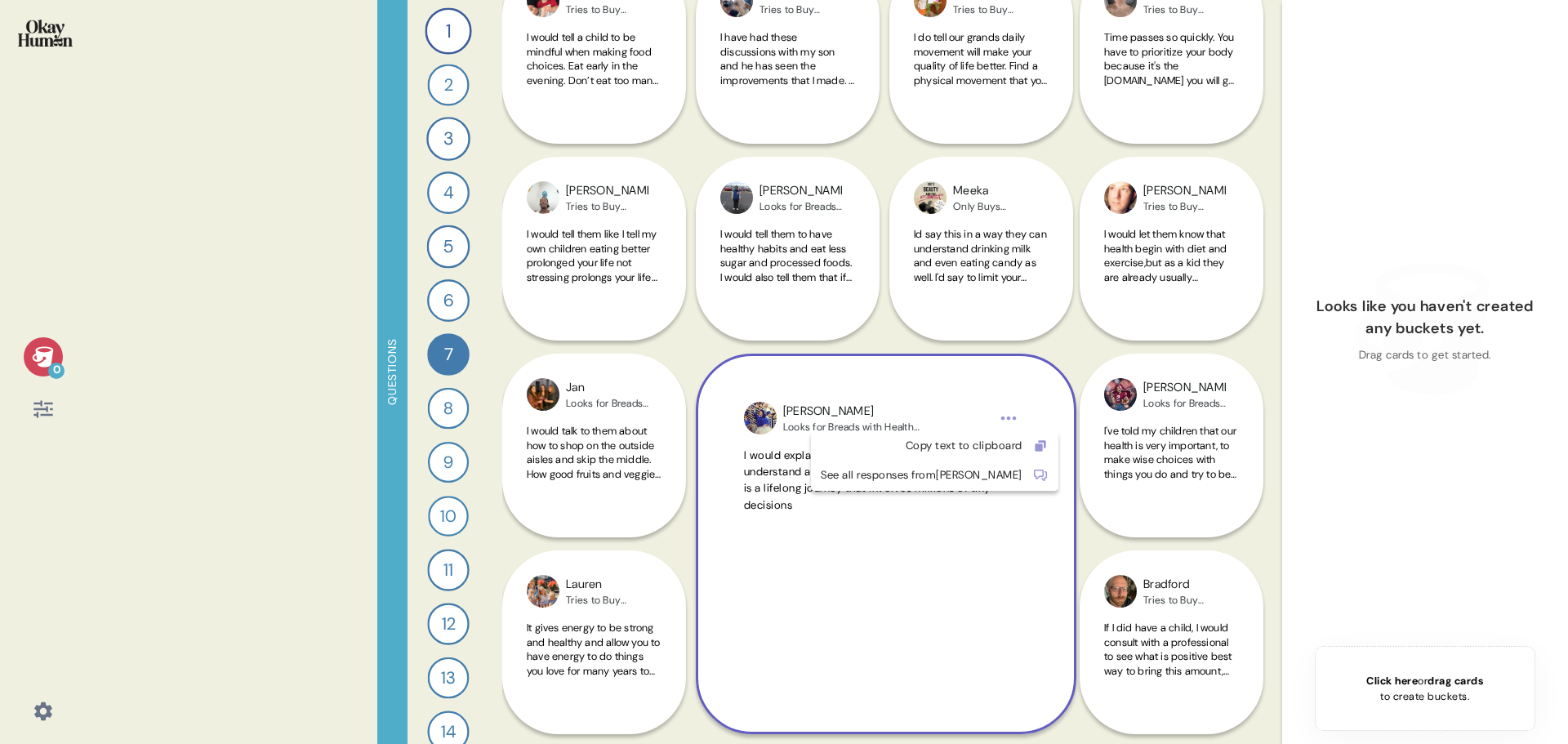
click at [1011, 410] on html "0 Questions 1 Tell me a story that captures what prioritizing your health looks…" at bounding box center [784, 372] width 1568 height 744
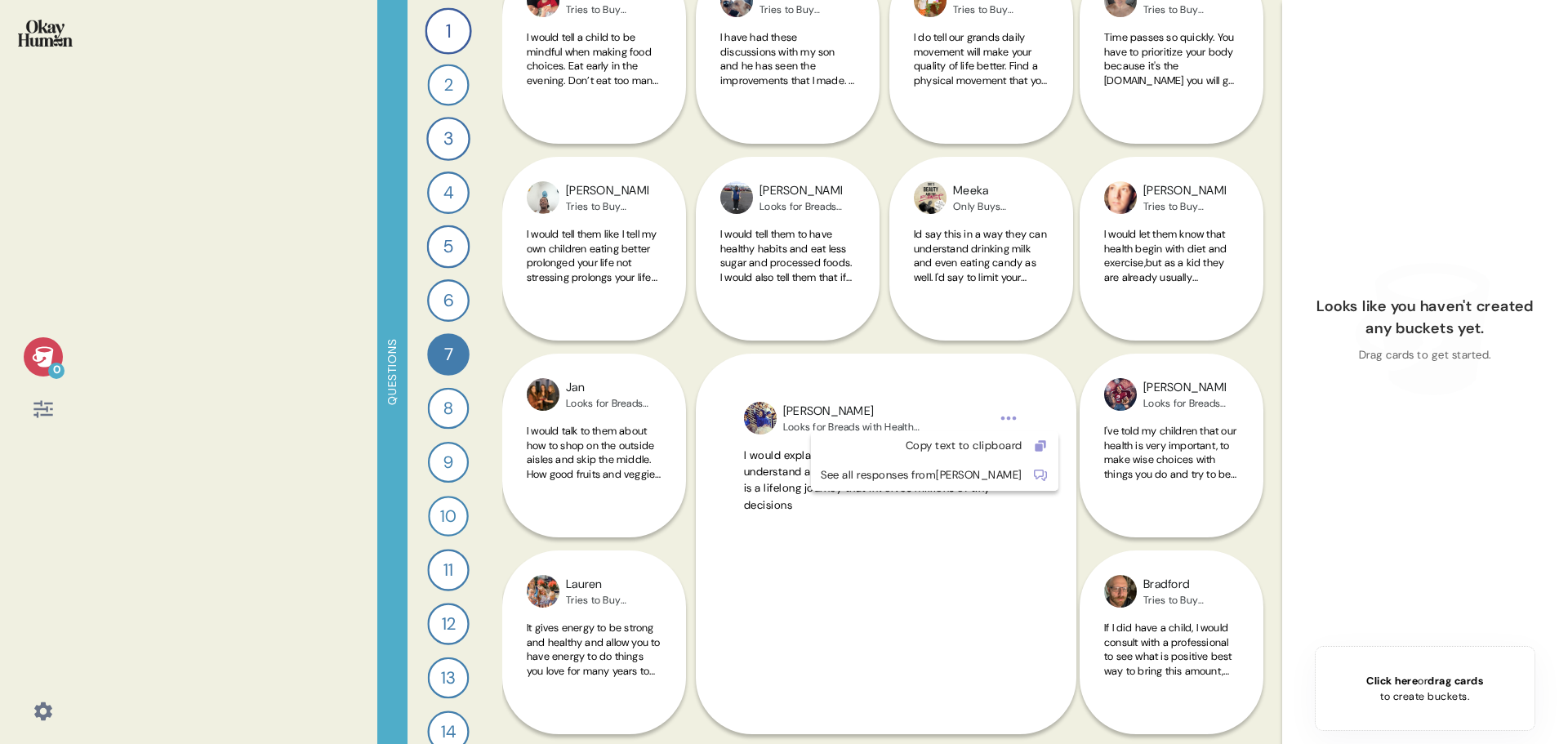
click at [1006, 393] on html "0 Questions 1 Tell me a story that captures what prioritizing your health looks…" at bounding box center [784, 372] width 1568 height 744
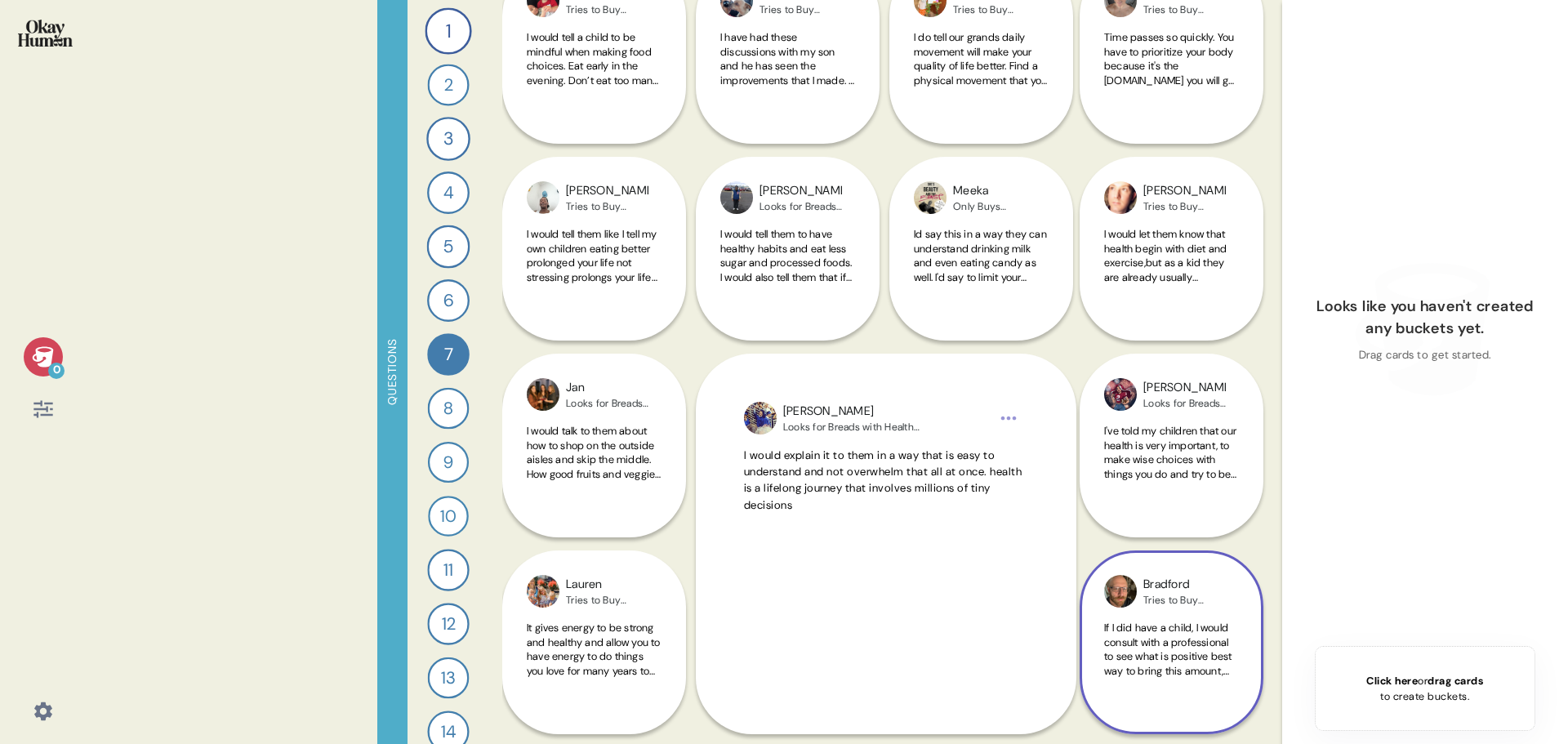
click at [1159, 655] on span "If I did have a child, I would consult with a professional to see what is posit…" at bounding box center [1168, 663] width 128 height 86
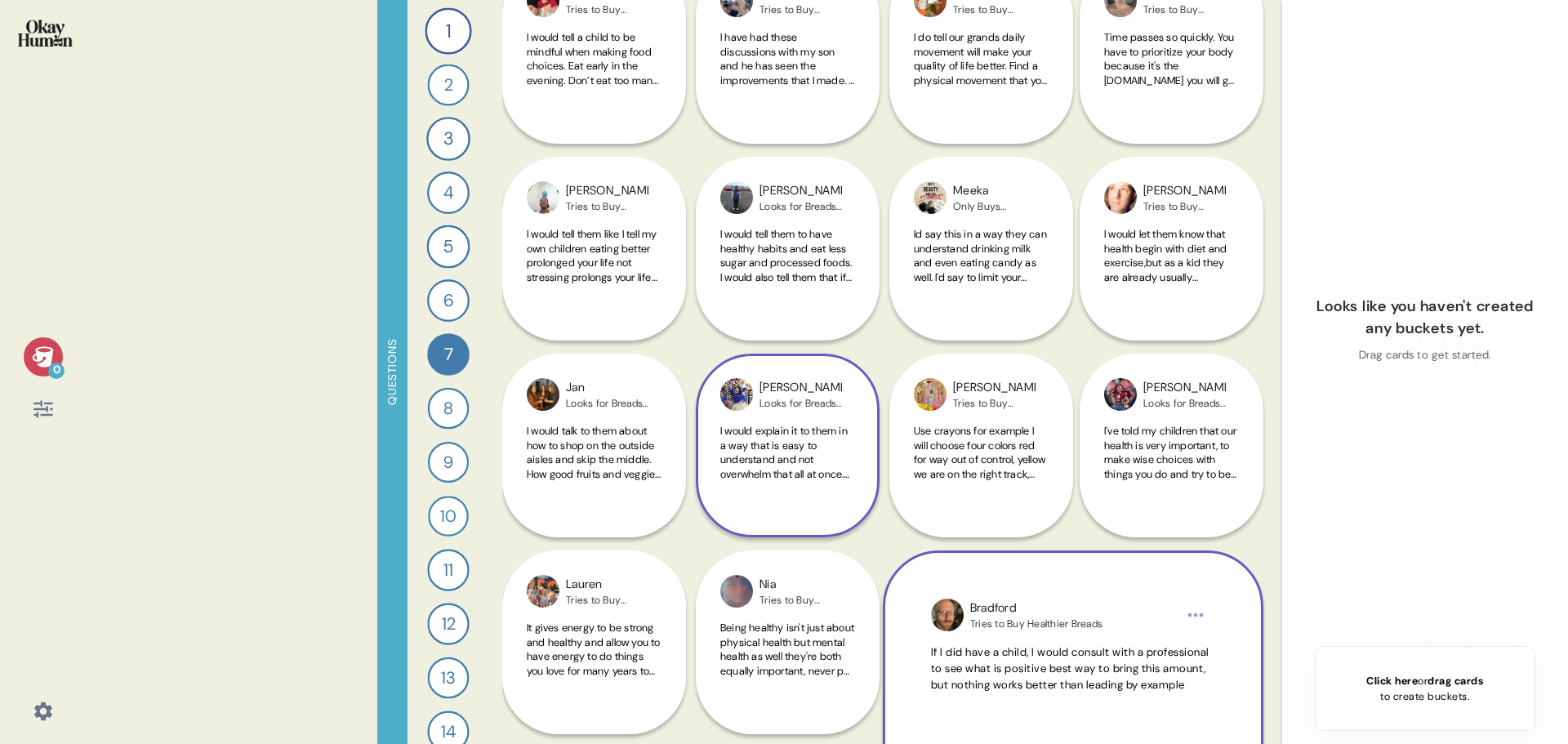
click at [773, 442] on span "I would explain it to them in a way that is easy to understand and not overwhel…" at bounding box center [785, 474] width 129 height 100
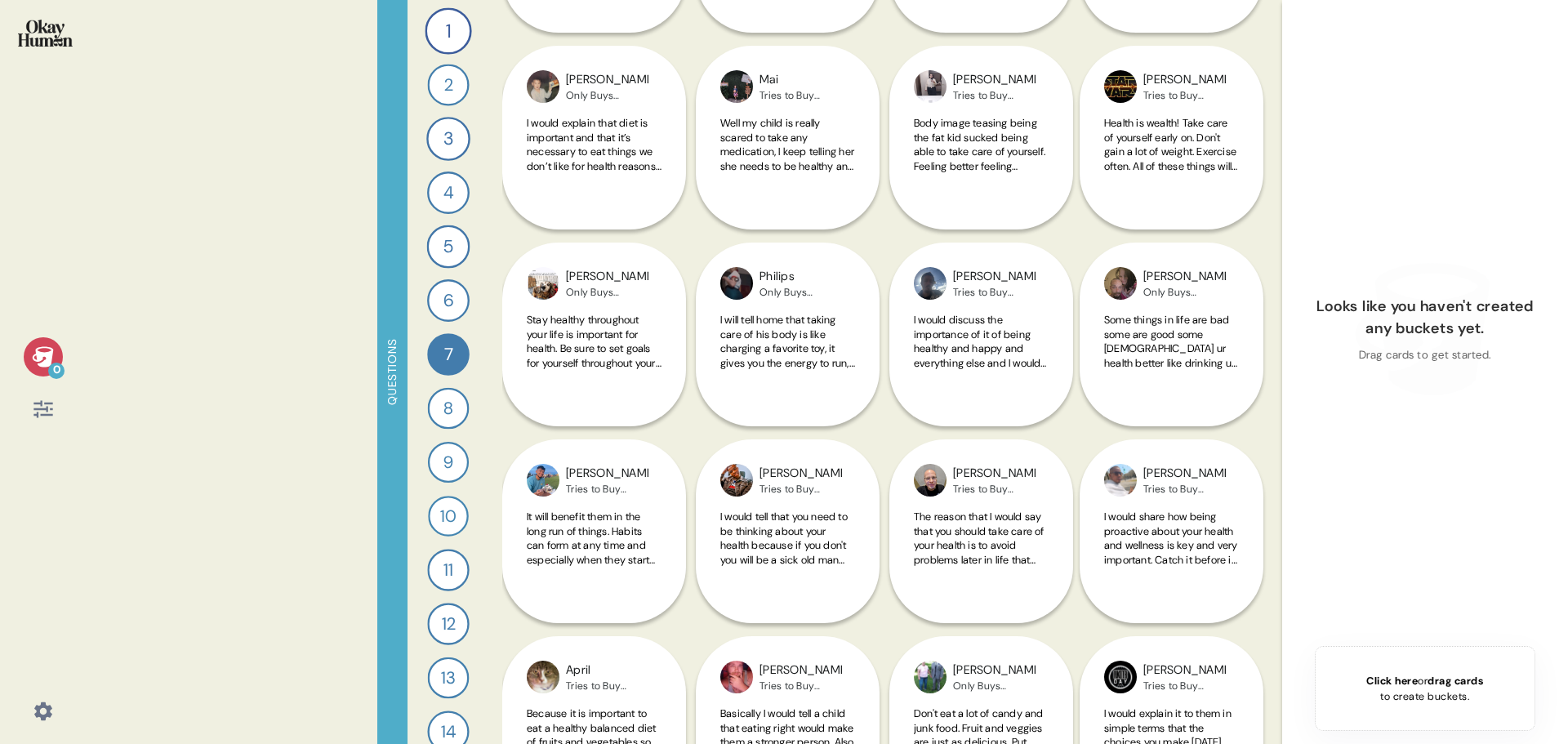
scroll to position [2287, 0]
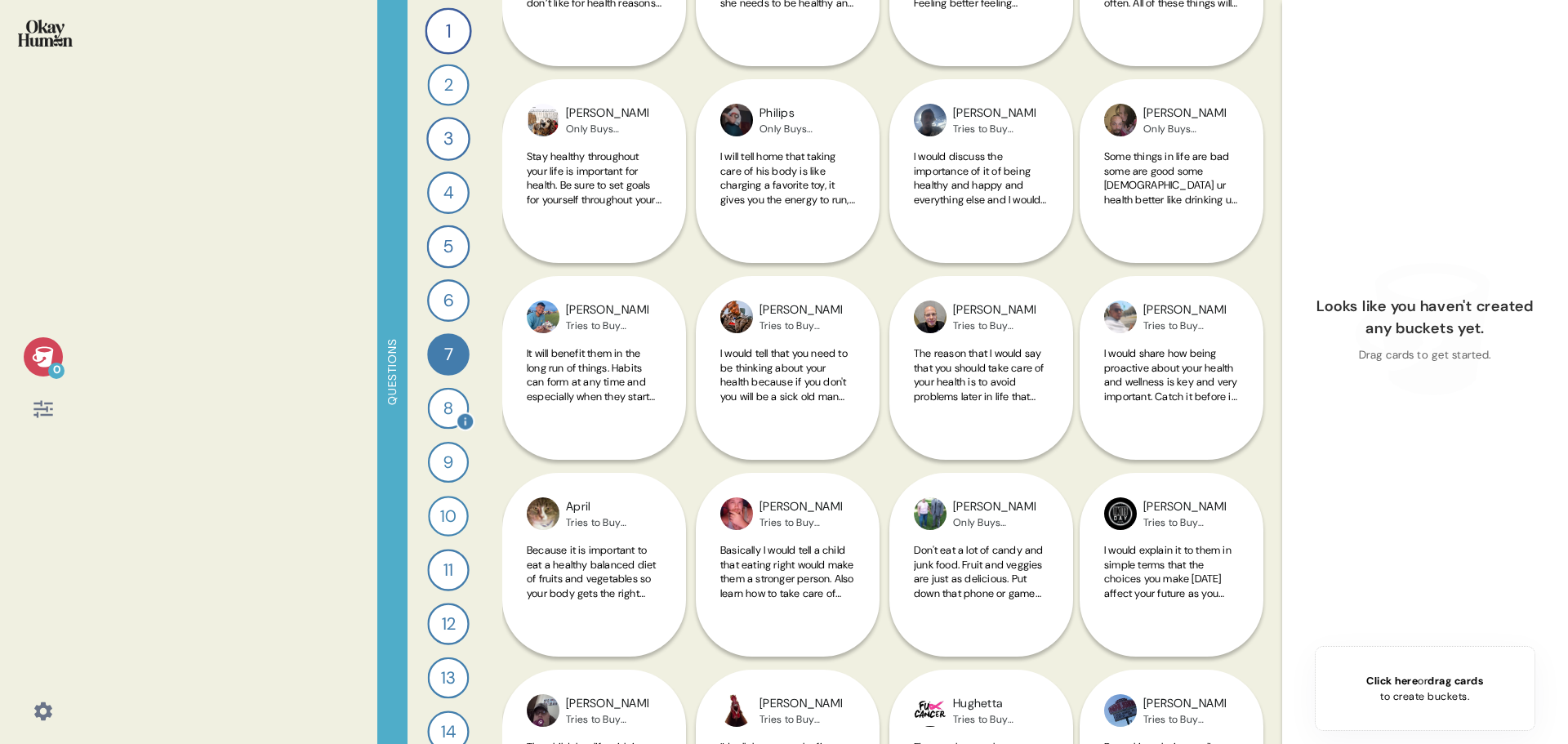
click at [443, 412] on div "8" at bounding box center [448, 408] width 42 height 42
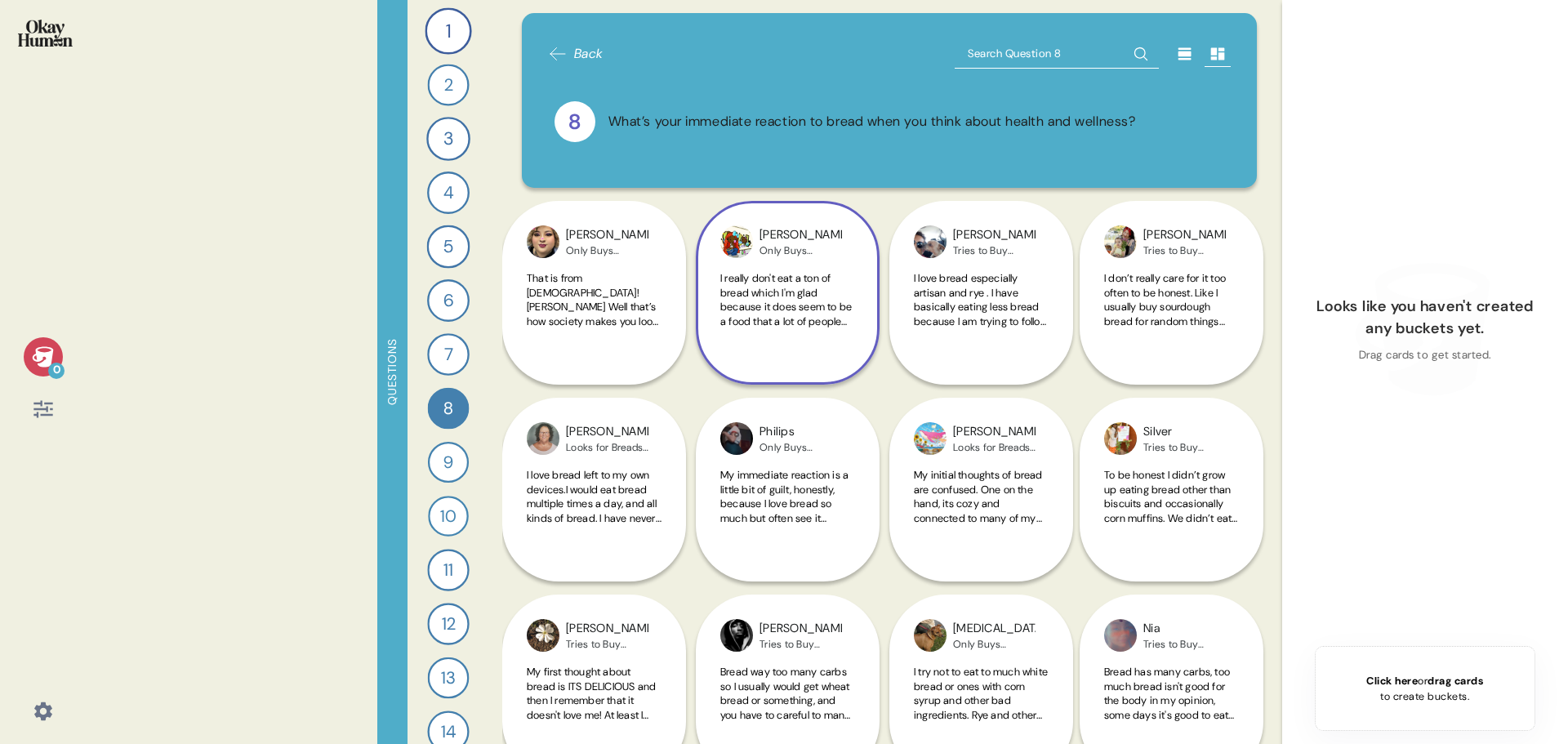
click at [789, 311] on span "I really don't eat a ton of bread which I'm glad because it does seem to be a f…" at bounding box center [786, 385] width 131 height 229
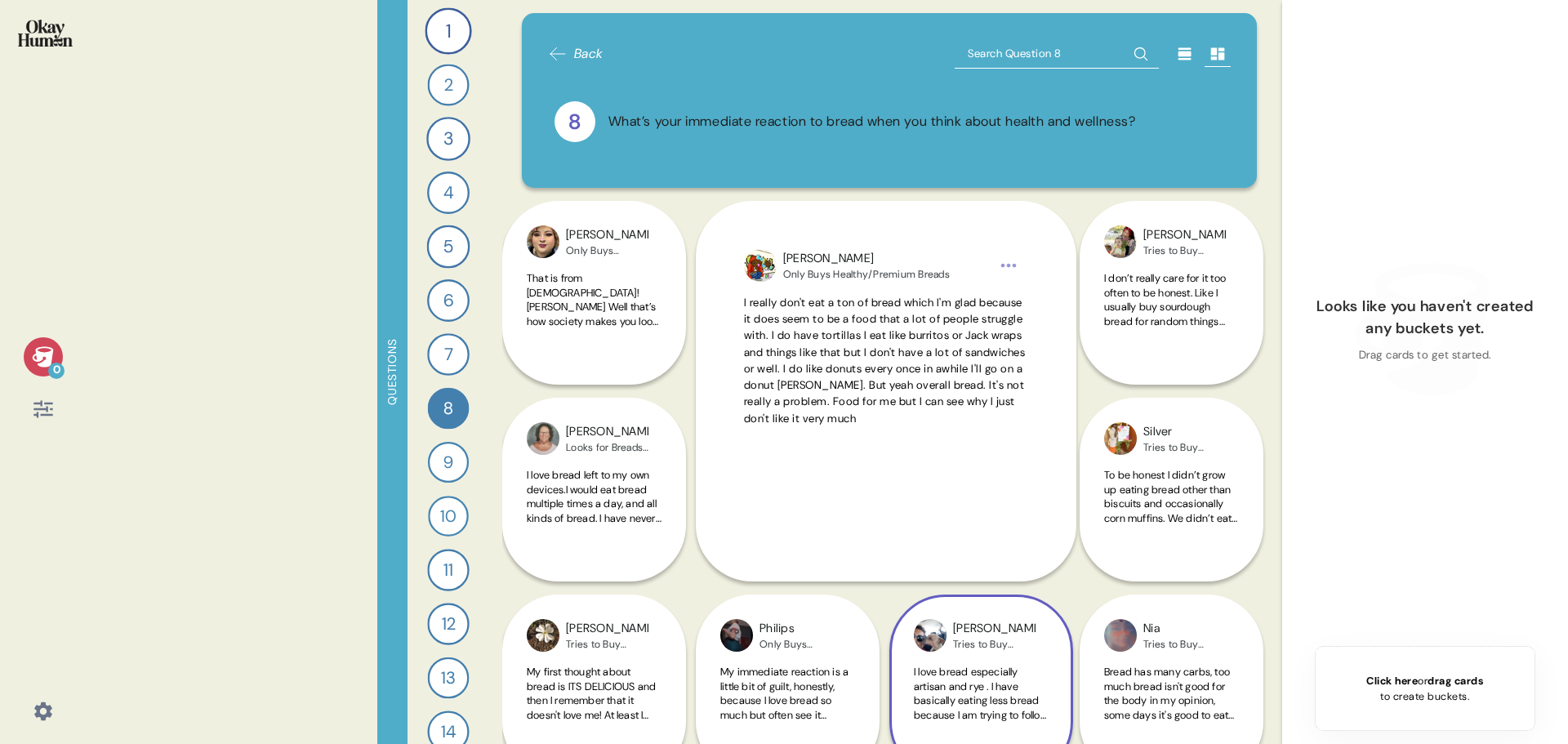
click at [896, 341] on span "I really don't eat a ton of bread which I'm glad because it does seem to be a f…" at bounding box center [884, 360] width 282 height 130
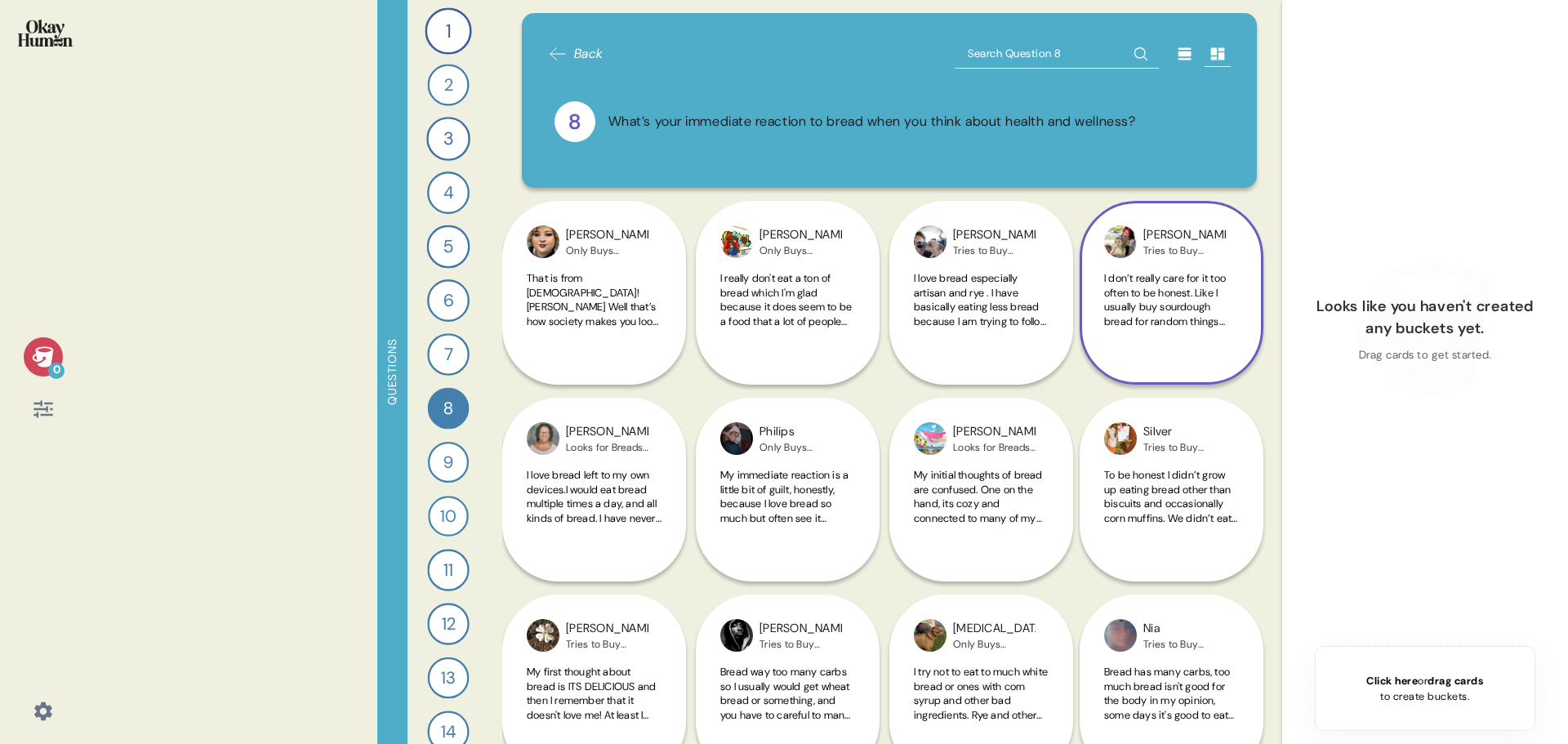
click at [1173, 312] on span "I don’t really care for it too often to be honest. Like I usually buy sourdough…" at bounding box center [1169, 357] width 130 height 172
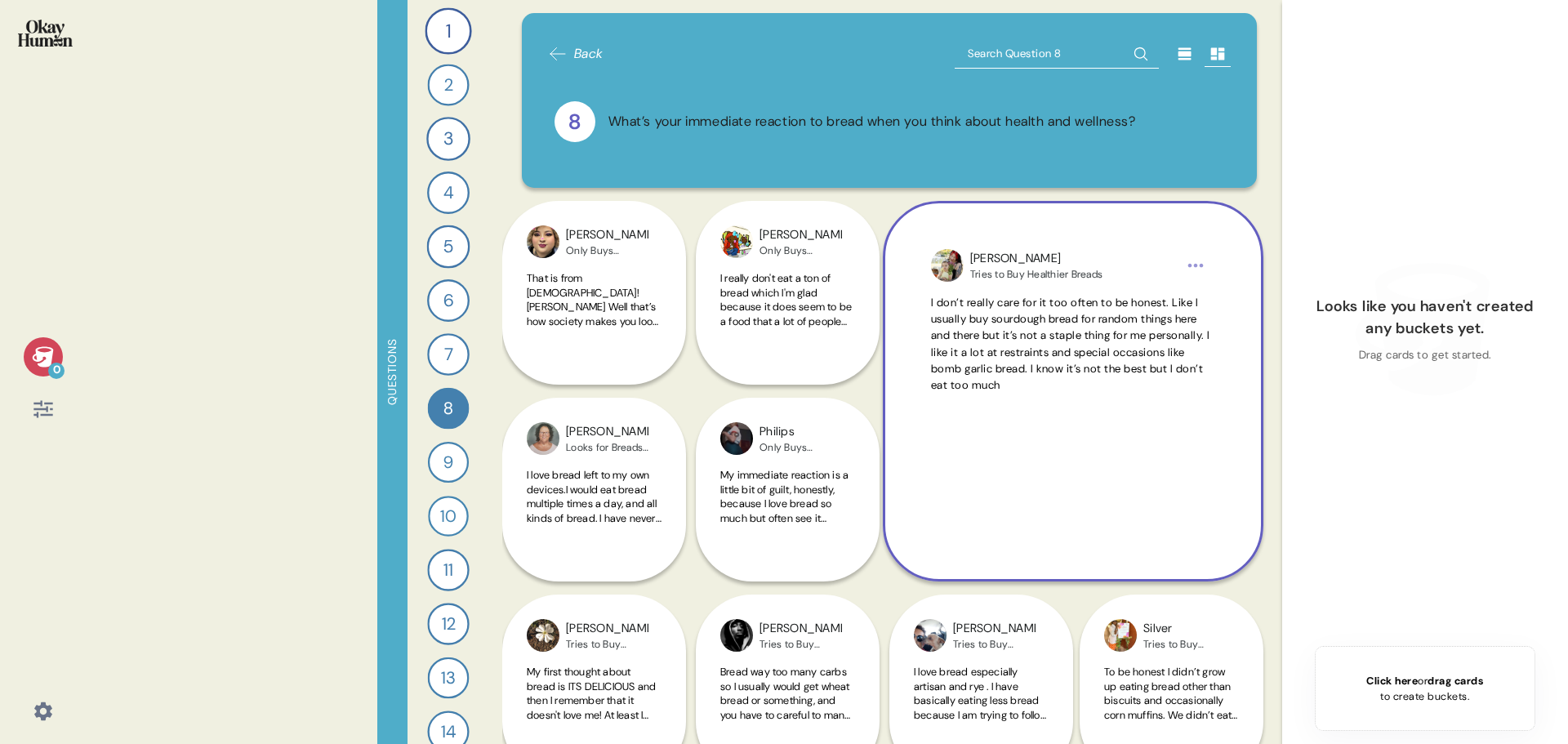
click at [1116, 310] on span "I don’t really care for it too often to be honest. Like I usually buy sourdough…" at bounding box center [1073, 345] width 284 height 100
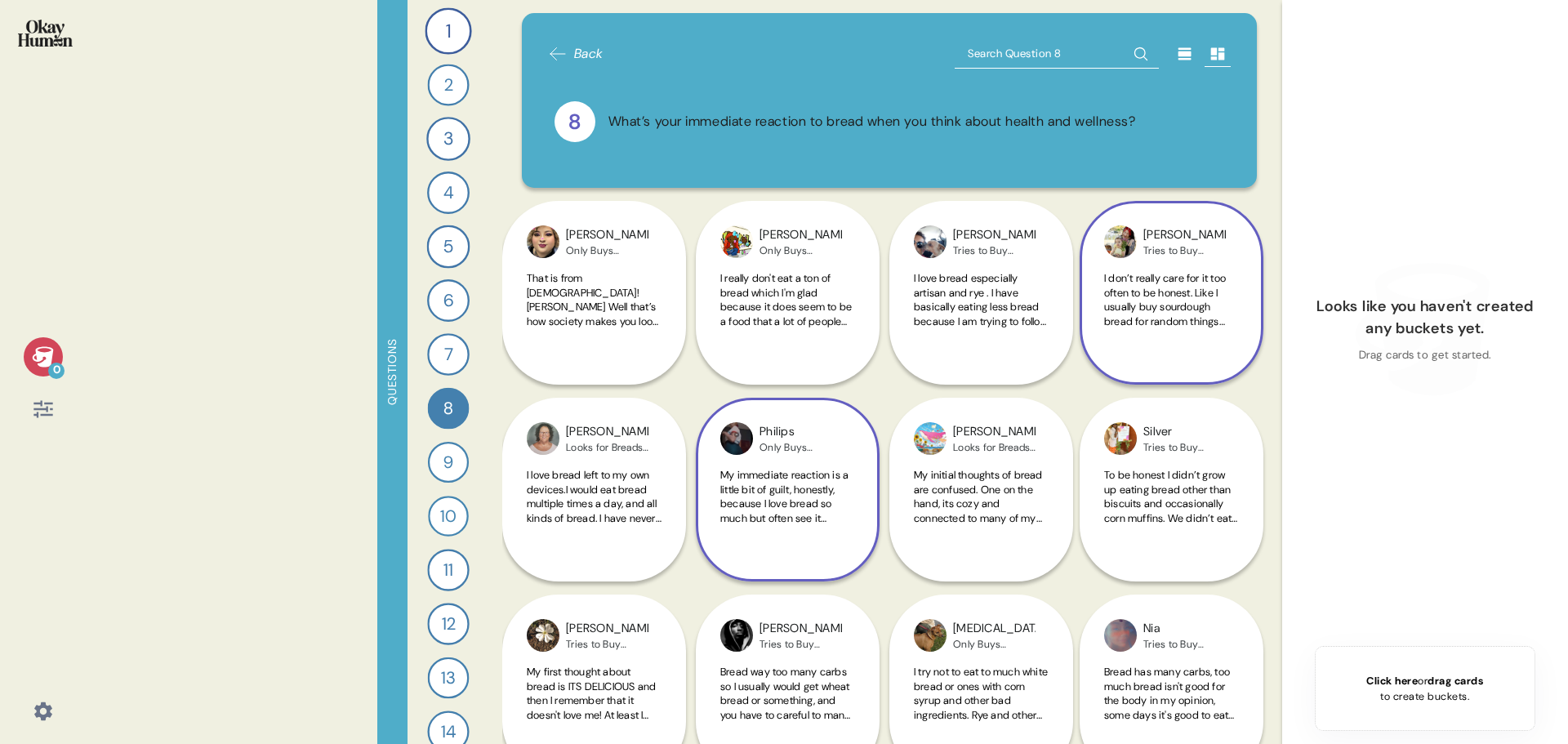
click at [785, 492] on span "My immediate reaction is a little bit of guilt, honestly, because I love bread …" at bounding box center [787, 539] width 135 height 143
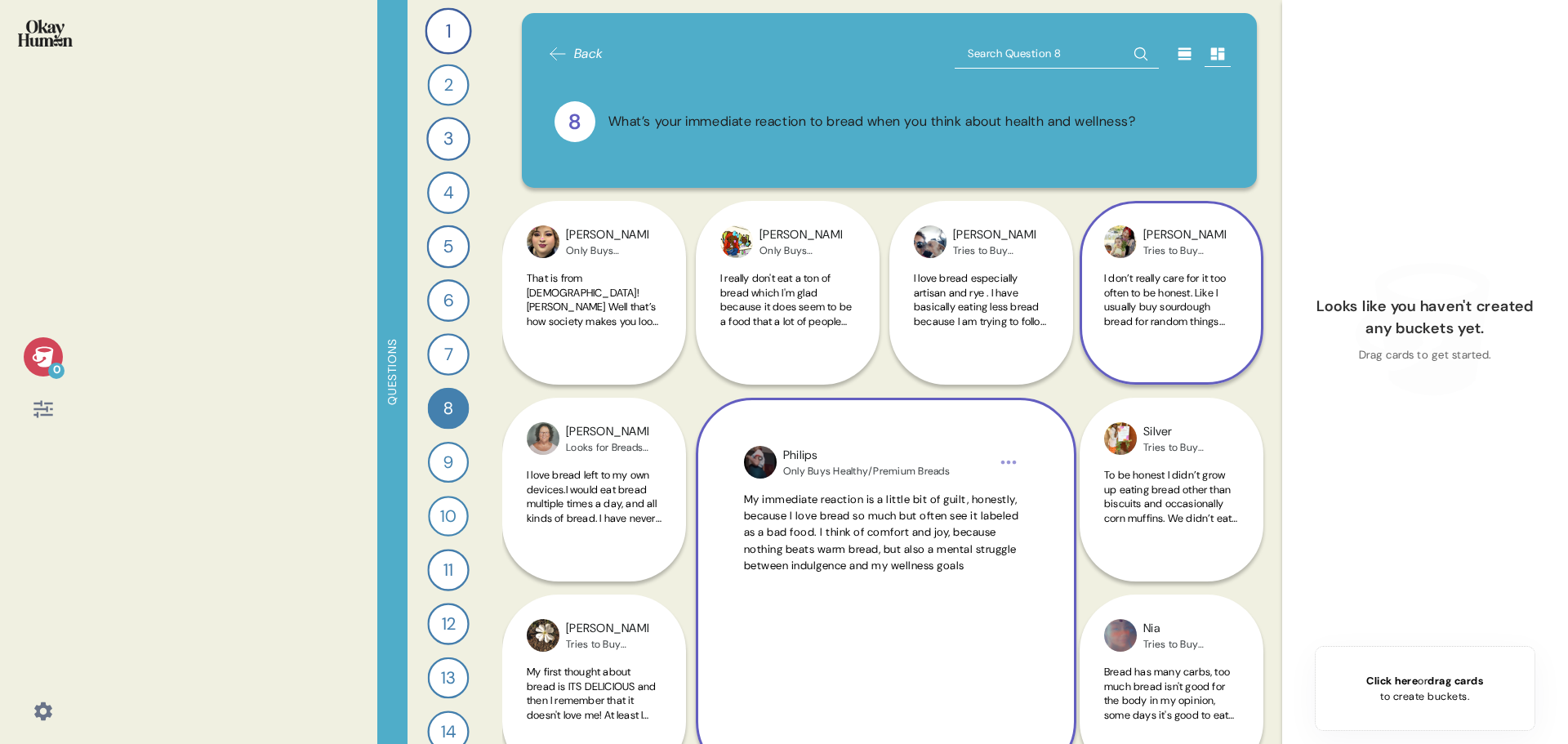
click at [881, 542] on span "My immediate reaction is a little bit of guilt, honestly, because I love bread …" at bounding box center [881, 532] width 275 height 80
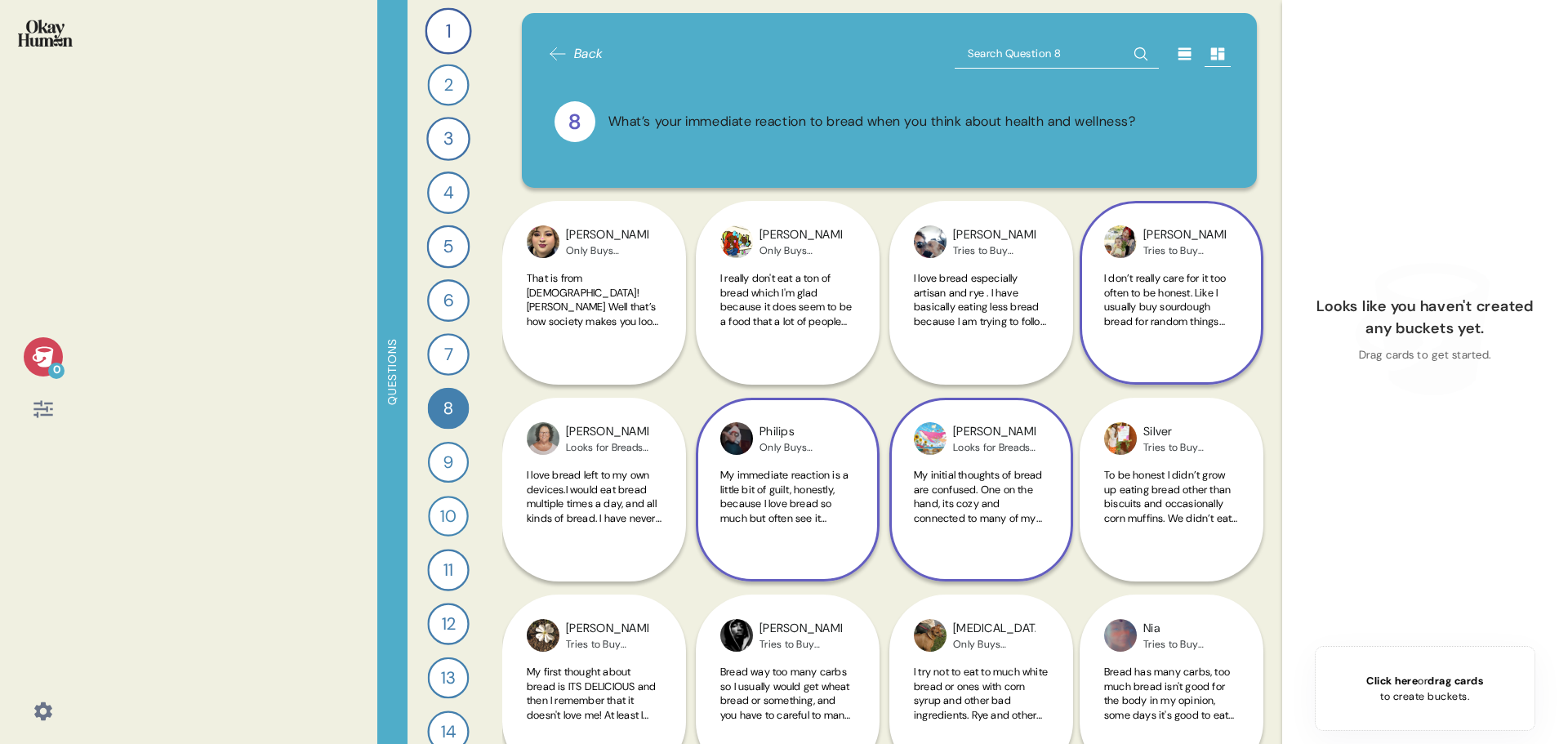
click at [954, 508] on span "My initial thoughts of bread are confused. One on the hand, its cozy and connec…" at bounding box center [978, 539] width 129 height 143
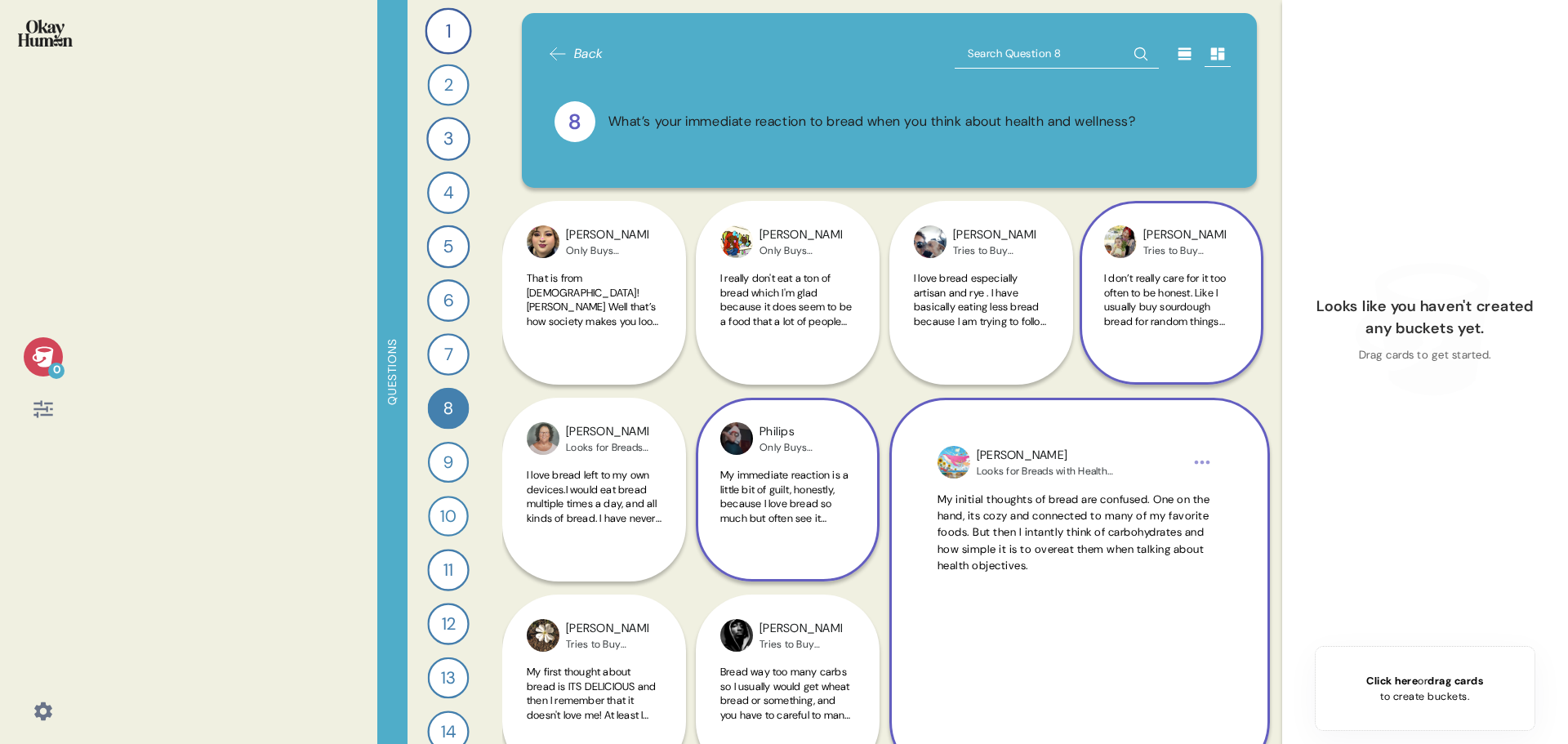
click at [1068, 523] on span "My initial thoughts of bread are confused. One on the hand, its cozy and connec…" at bounding box center [1080, 532] width 284 height 82
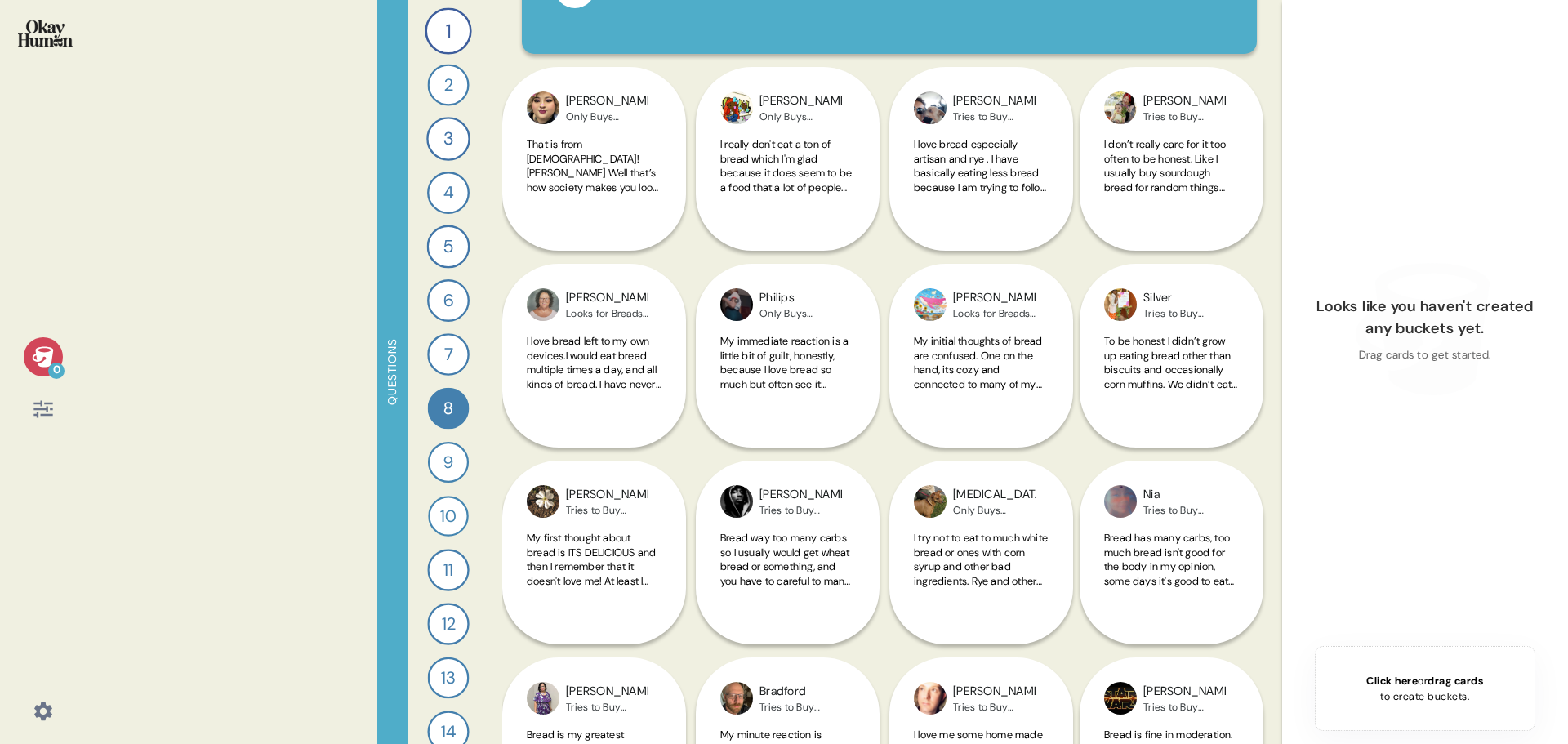
scroll to position [163, 0]
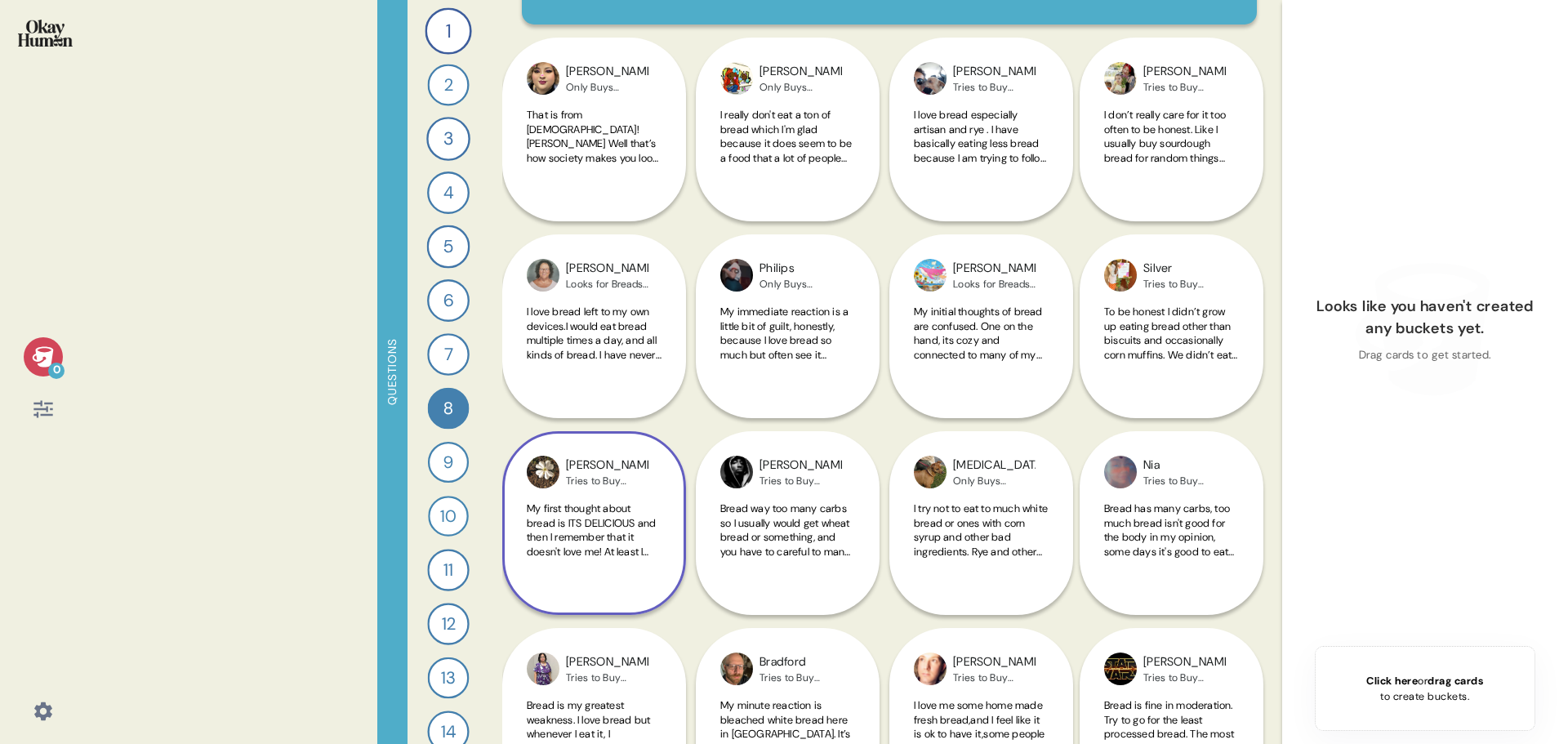
click at [617, 521] on span "My first thought about bread is ITS DELICIOUS and then I remember that it doesn…" at bounding box center [591, 565] width 129 height 128
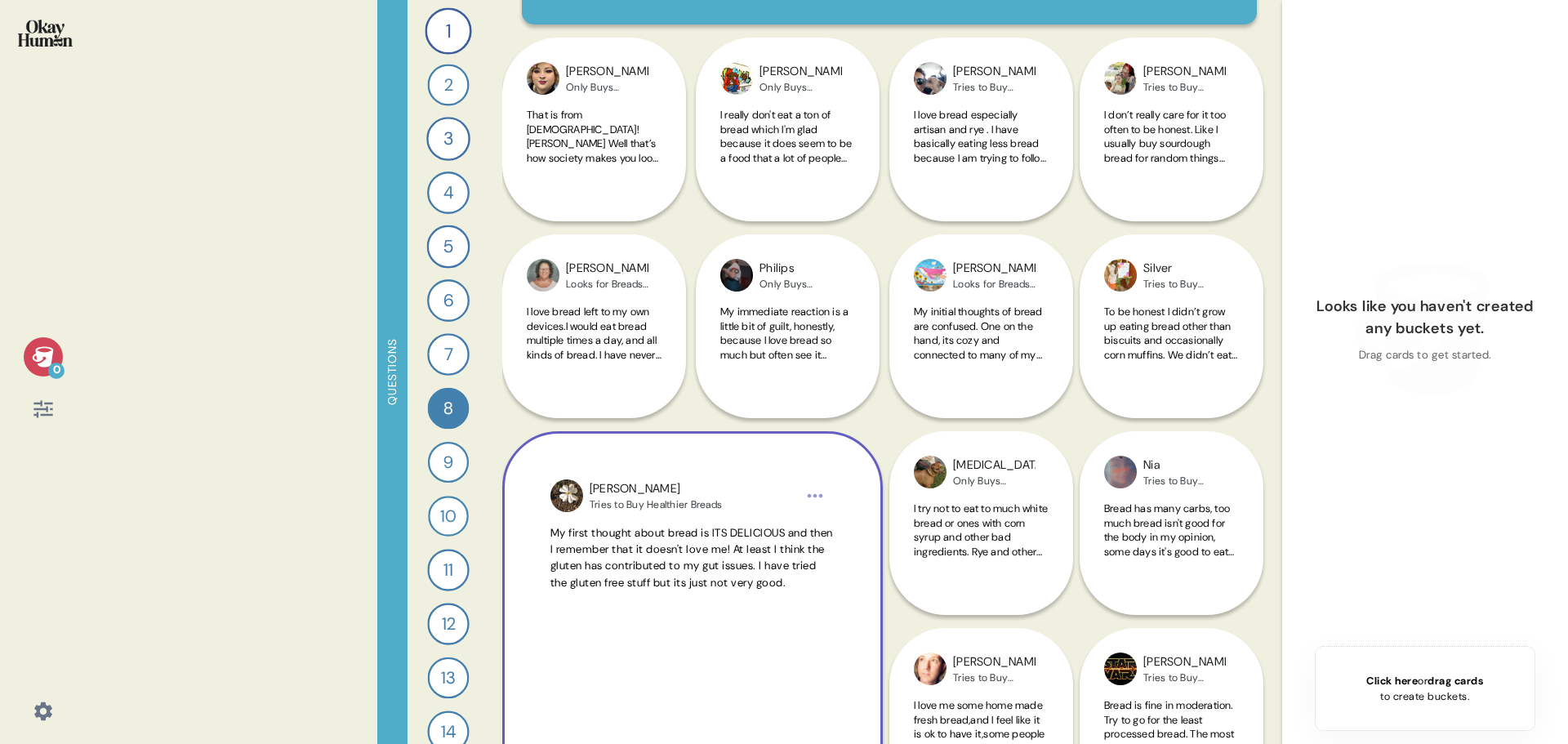
click at [655, 546] on span "My first thought about bread is ITS DELICIOUS and then I remember that it doesn…" at bounding box center [692, 558] width 283 height 64
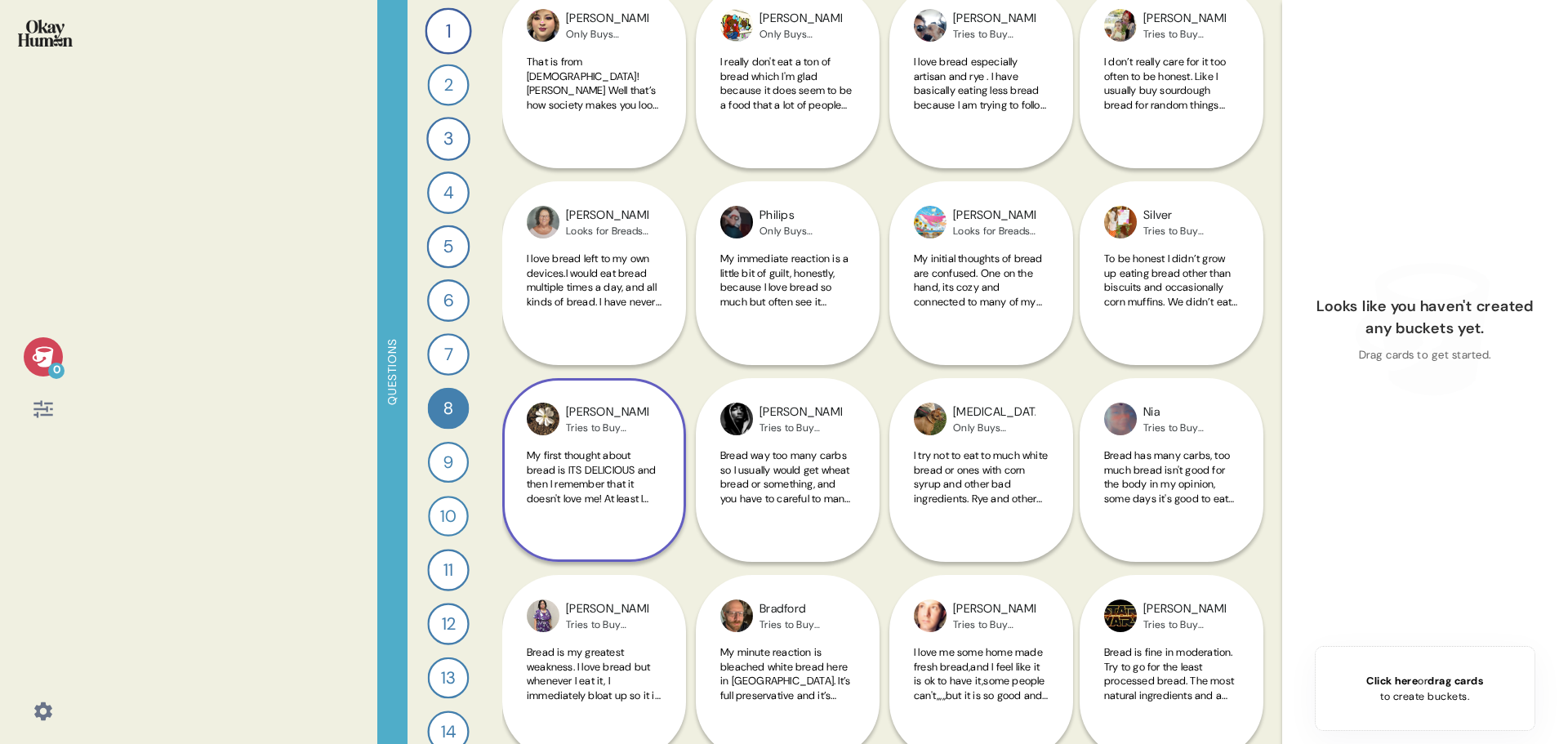
scroll to position [245, 0]
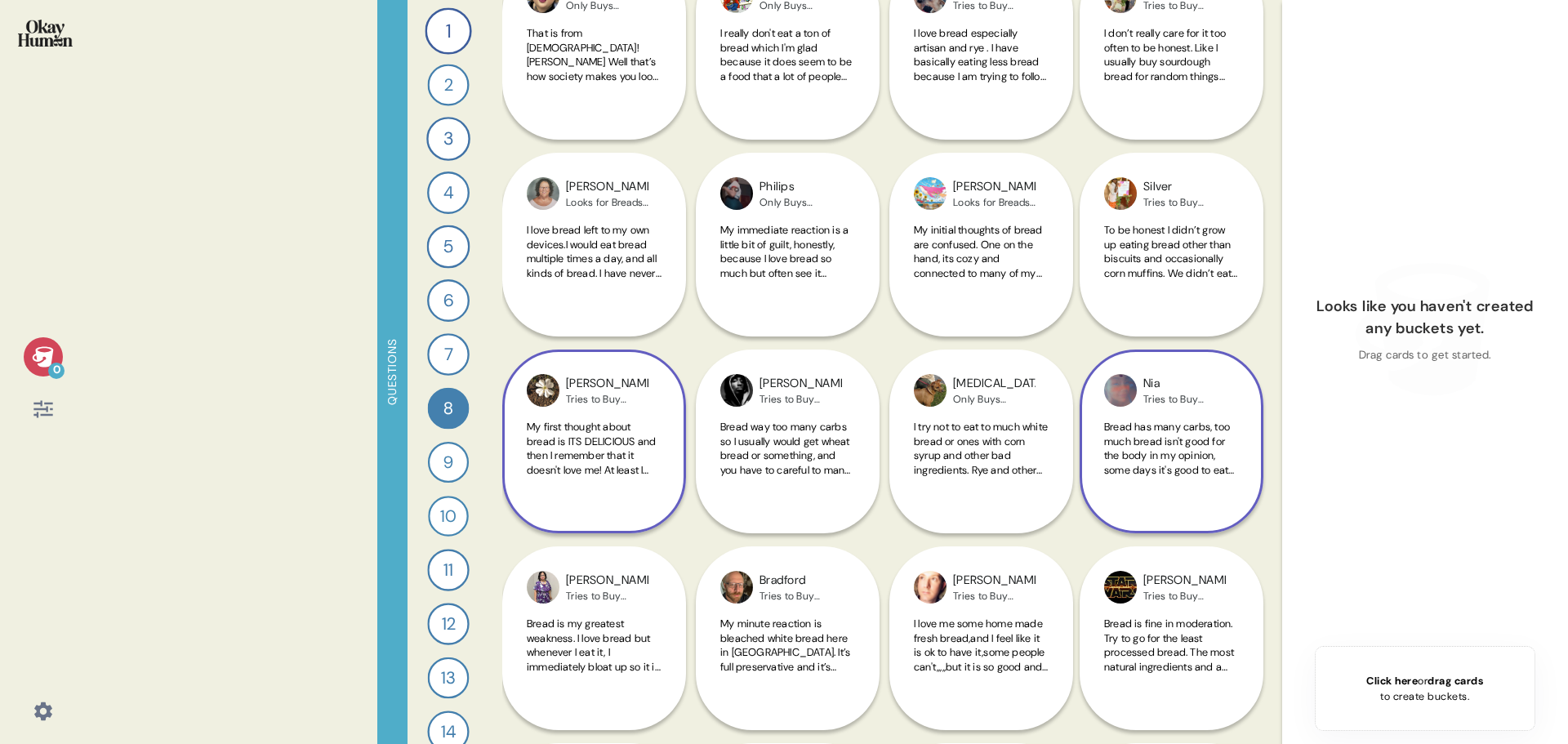
click at [1144, 452] on span "Bread has many carbs, too much bread isn't good for the body in my opinion, som…" at bounding box center [1171, 462] width 134 height 86
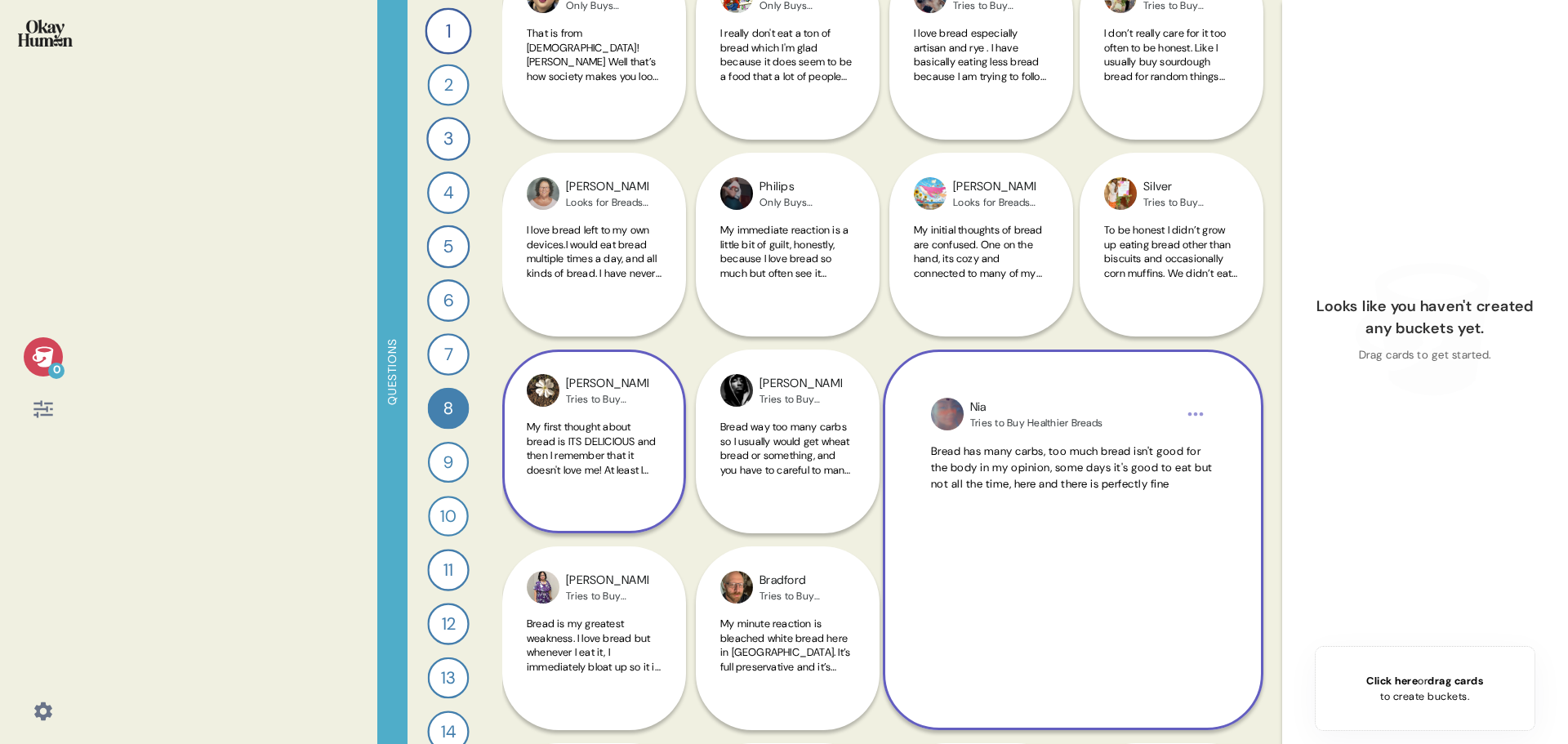
click at [1094, 483] on span "Bread has many carbs, too much bread isn't good for the body in my opinion, som…" at bounding box center [1071, 468] width 282 height 47
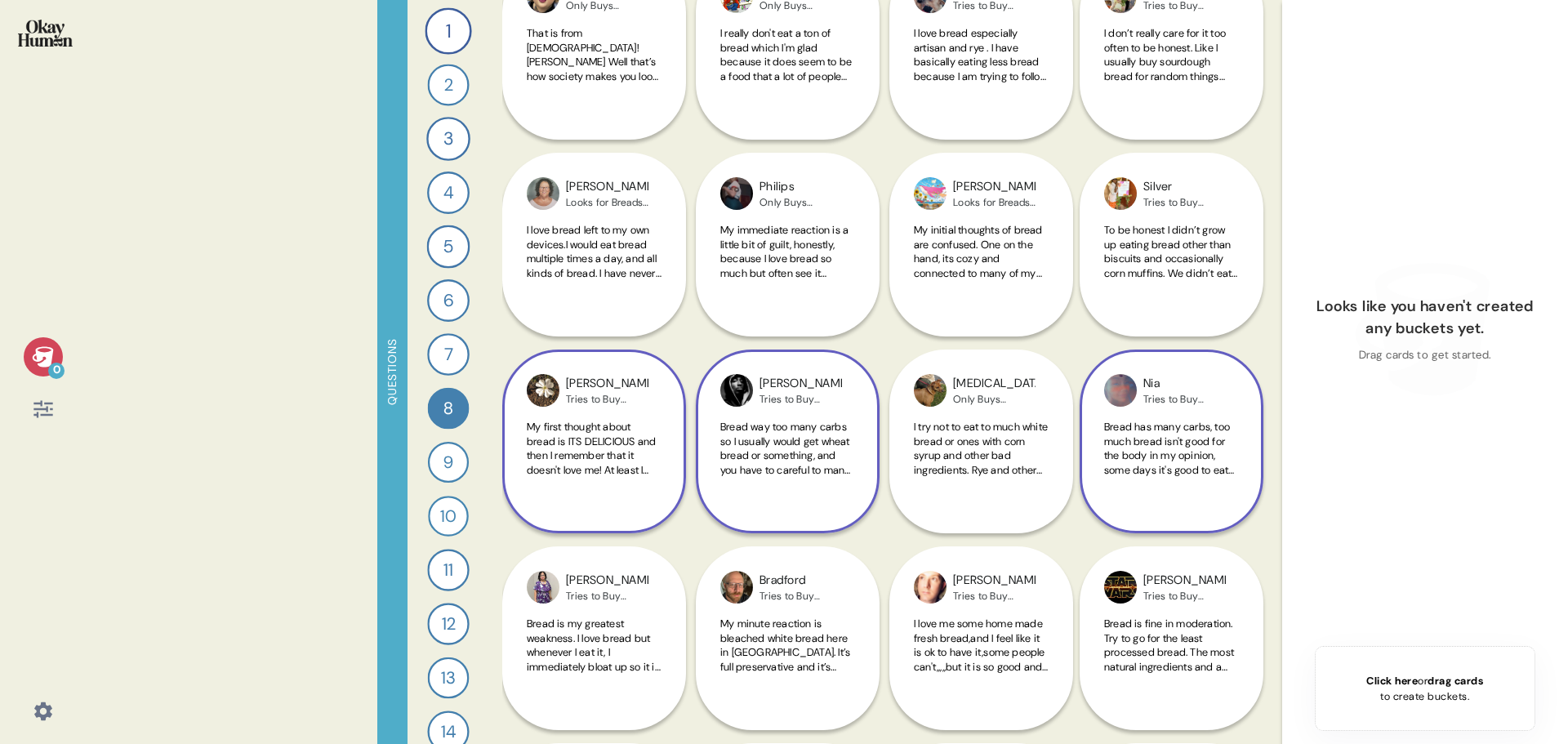
click at [804, 451] on span "Bread way too many carbs so I usually would get wheat bread or something, and y…" at bounding box center [785, 477] width 130 height 114
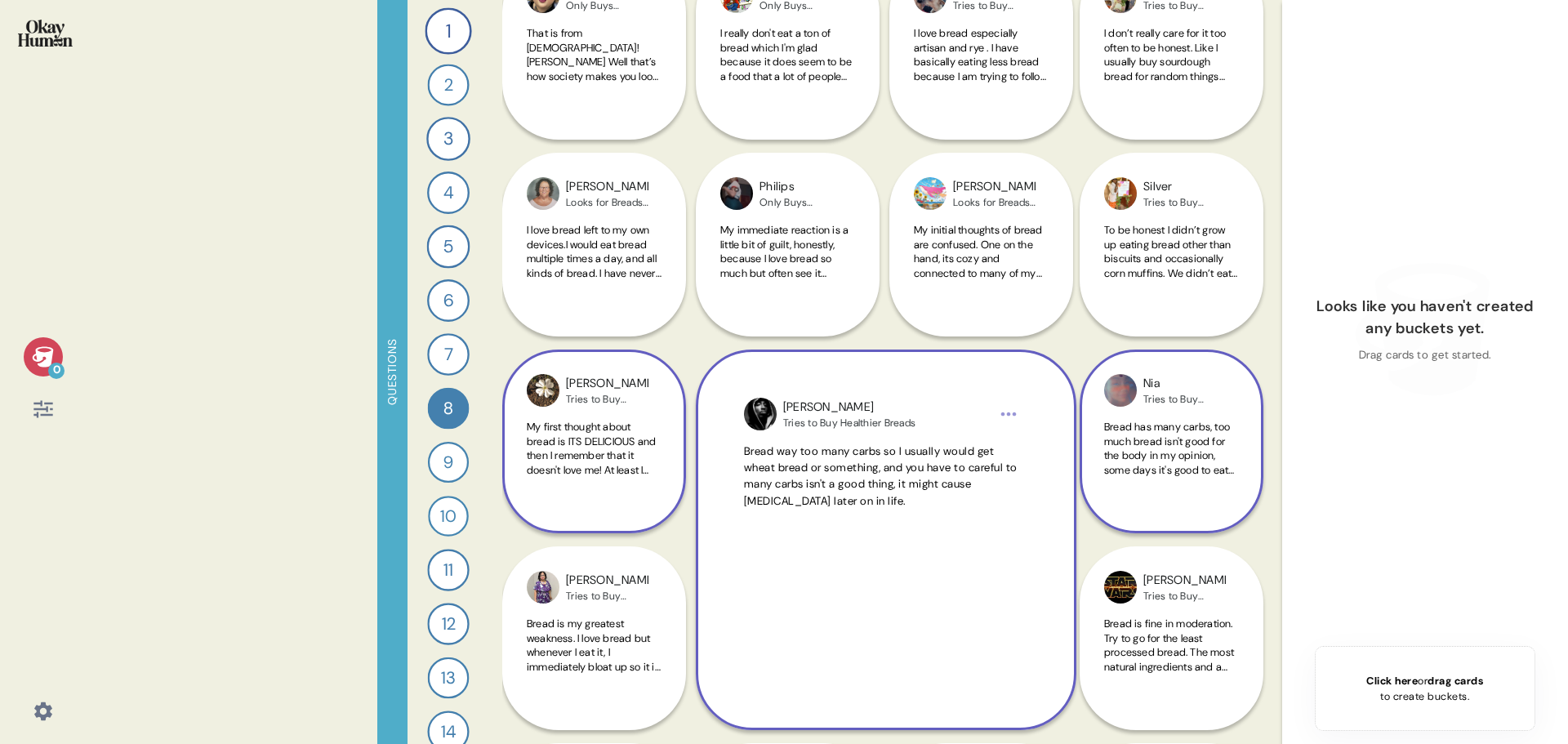
click at [824, 488] on span "Bread way too many carbs so I usually would get wheat bread or something, and y…" at bounding box center [880, 476] width 274 height 64
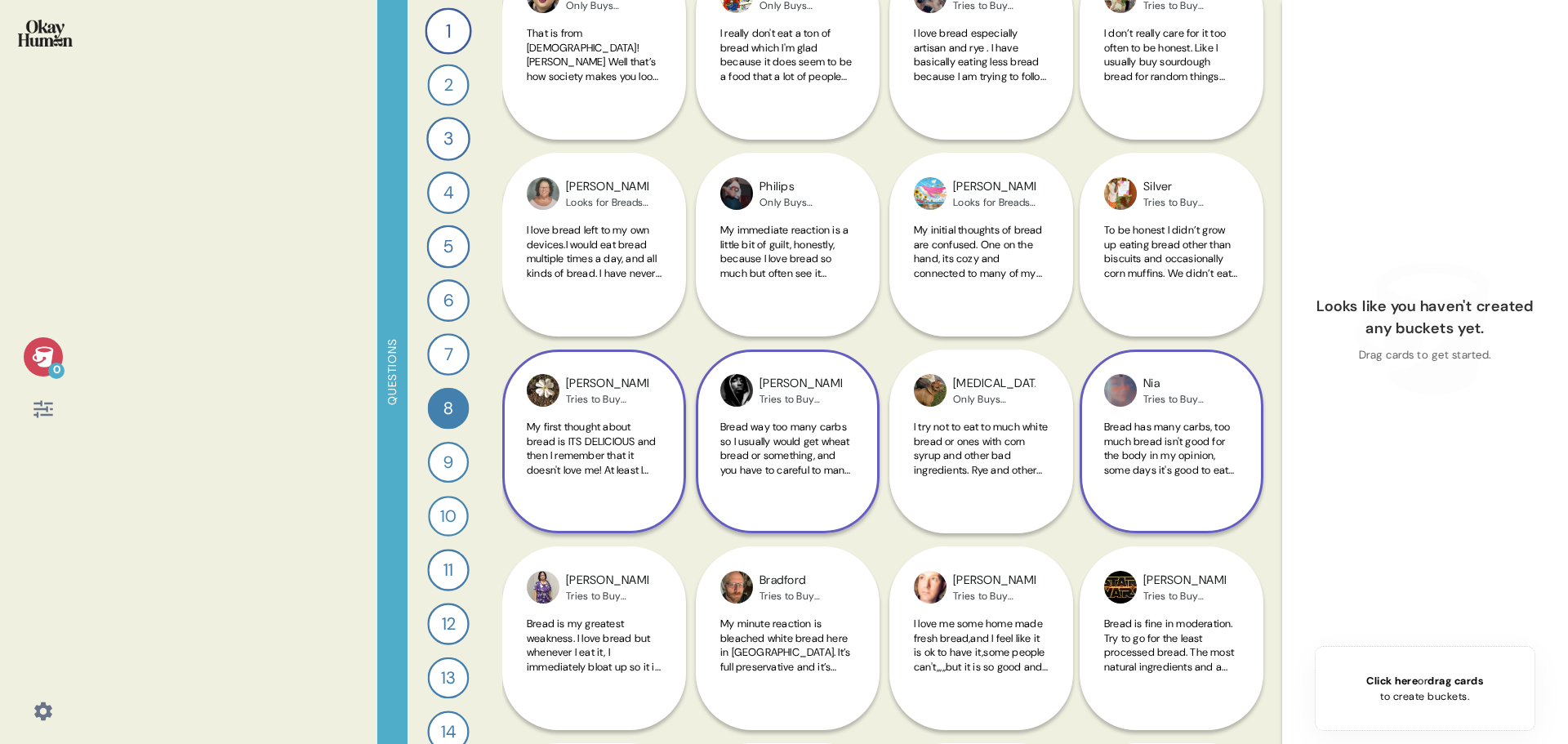
click at [824, 488] on div "Bread way too many carbs so I usually would get wheat bread or something, and y…" at bounding box center [787, 457] width 135 height 76
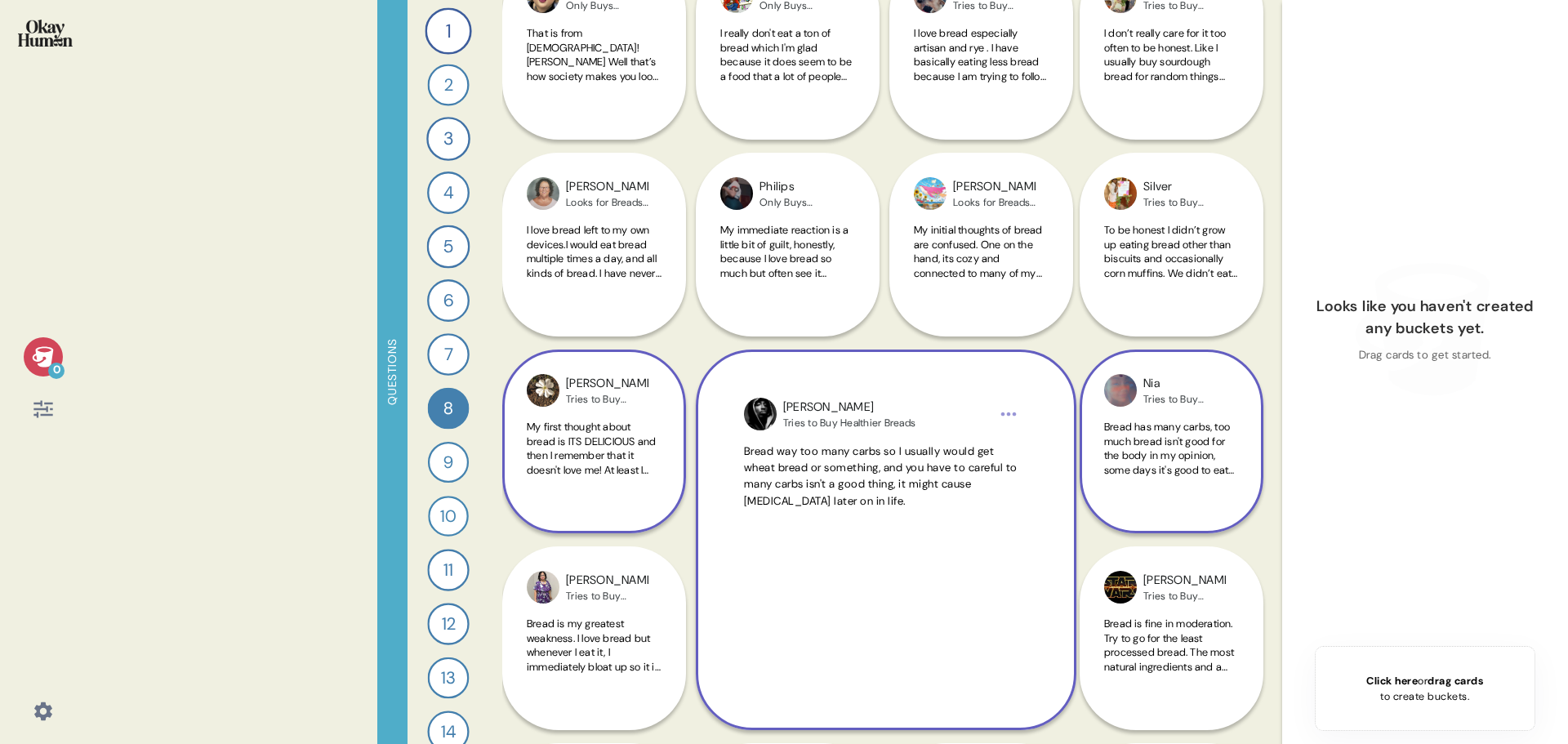
click at [824, 488] on span "Bread way too many carbs so I usually would get wheat bread or something, and y…" at bounding box center [880, 476] width 274 height 64
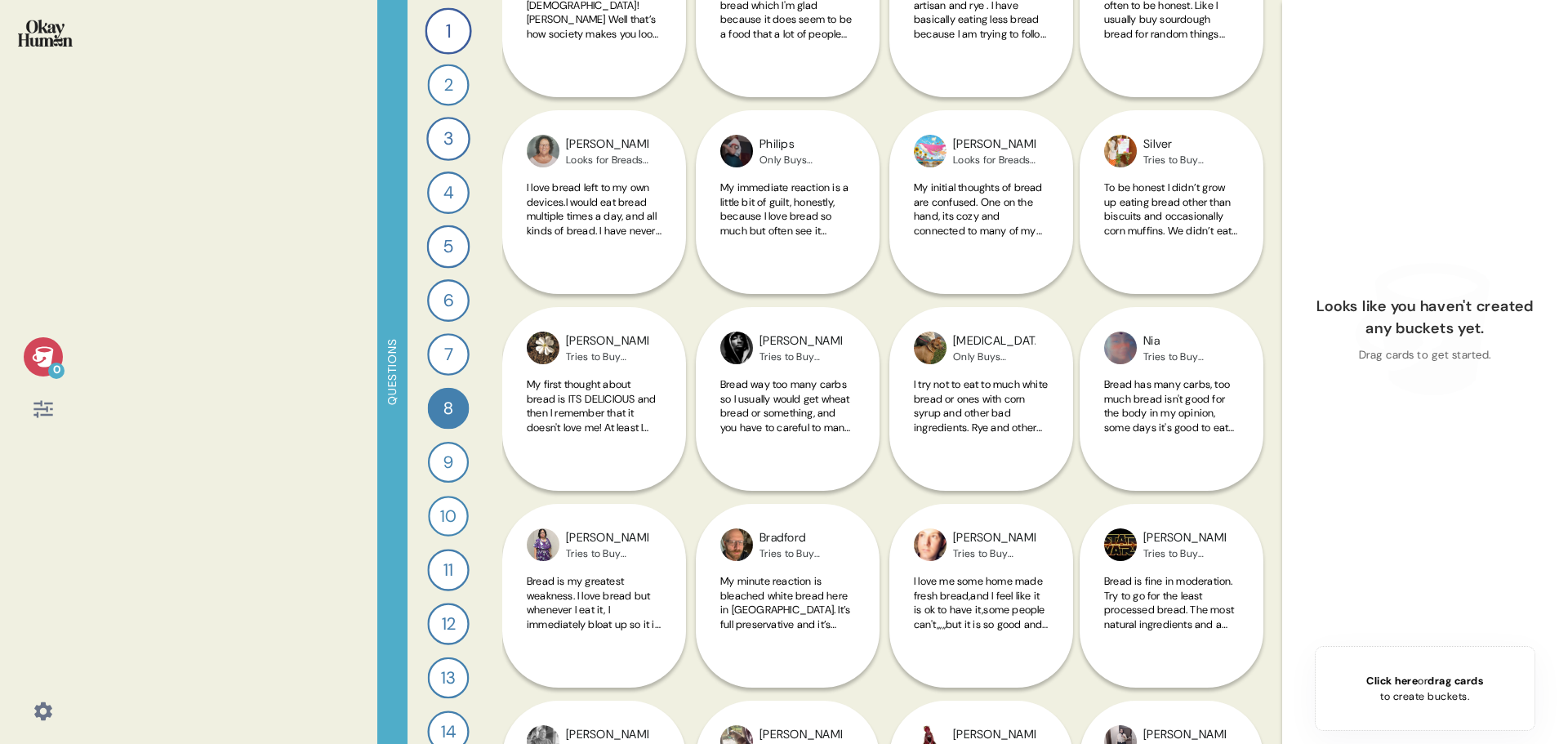
scroll to position [327, 0]
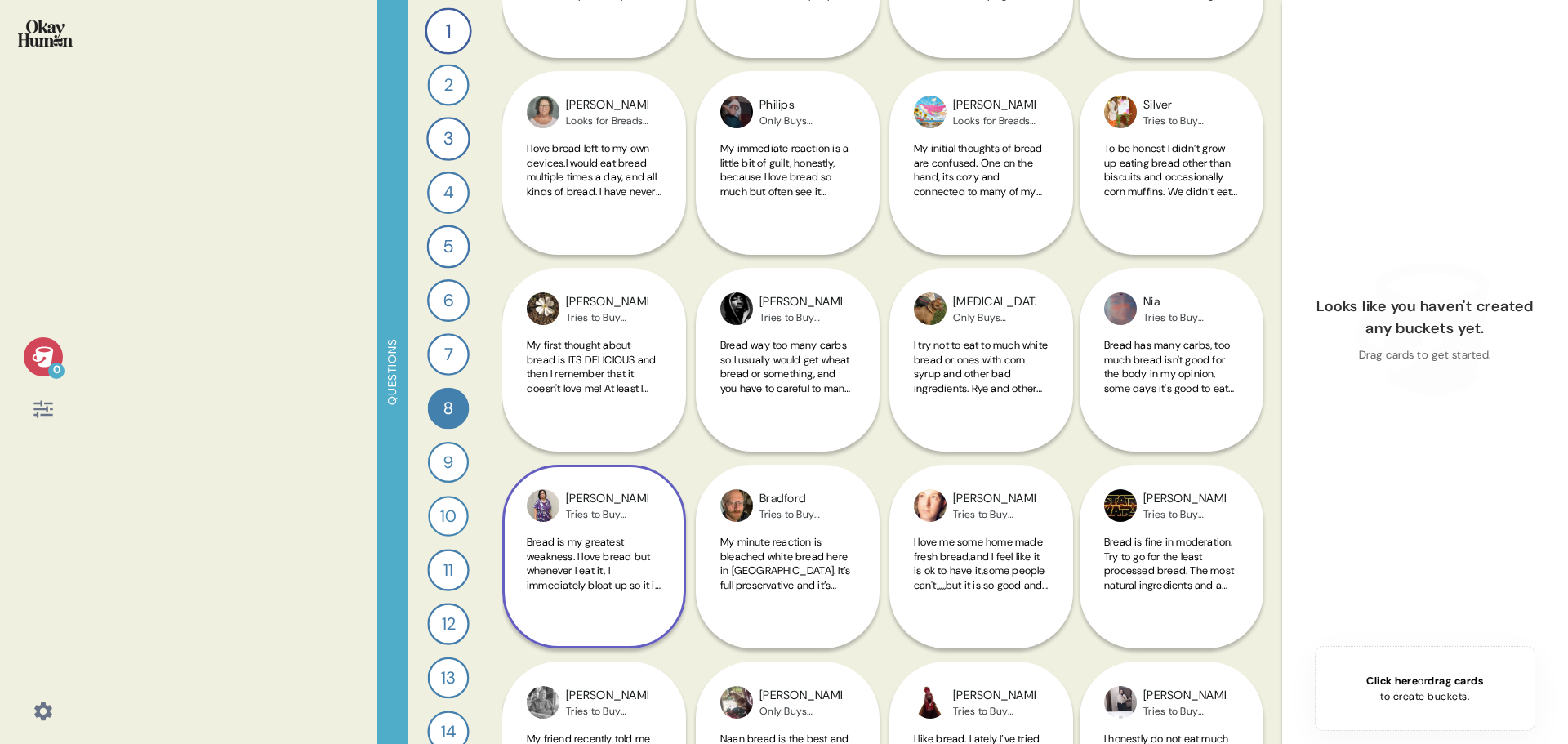
click at [583, 586] on span "Bread is my greatest weakness. I love bread but whenever I eat it, I immediatel…" at bounding box center [594, 577] width 135 height 86
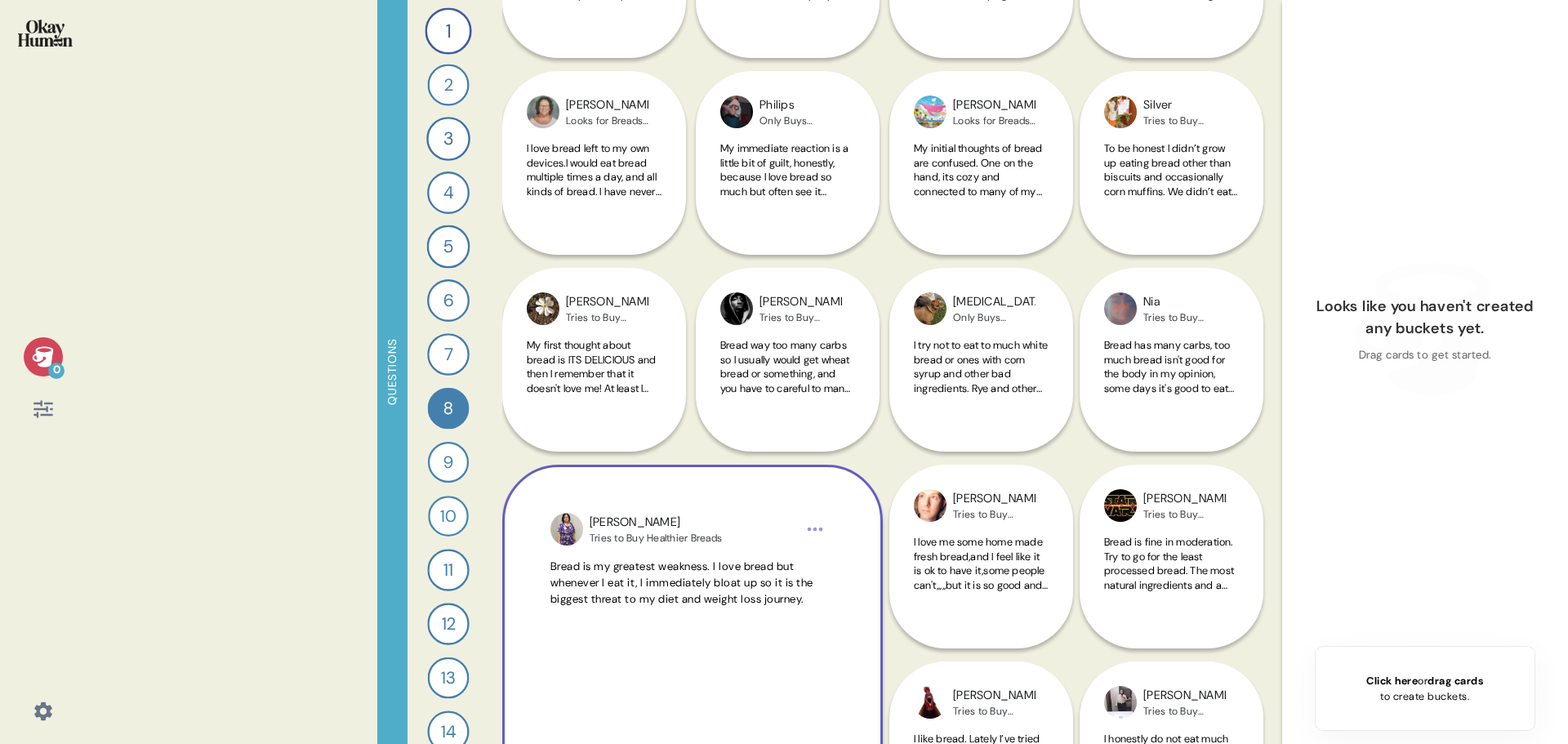
click at [583, 586] on span "Bread is my greatest weakness. I love bread but whenever I eat it, I immediatel…" at bounding box center [682, 583] width 263 height 47
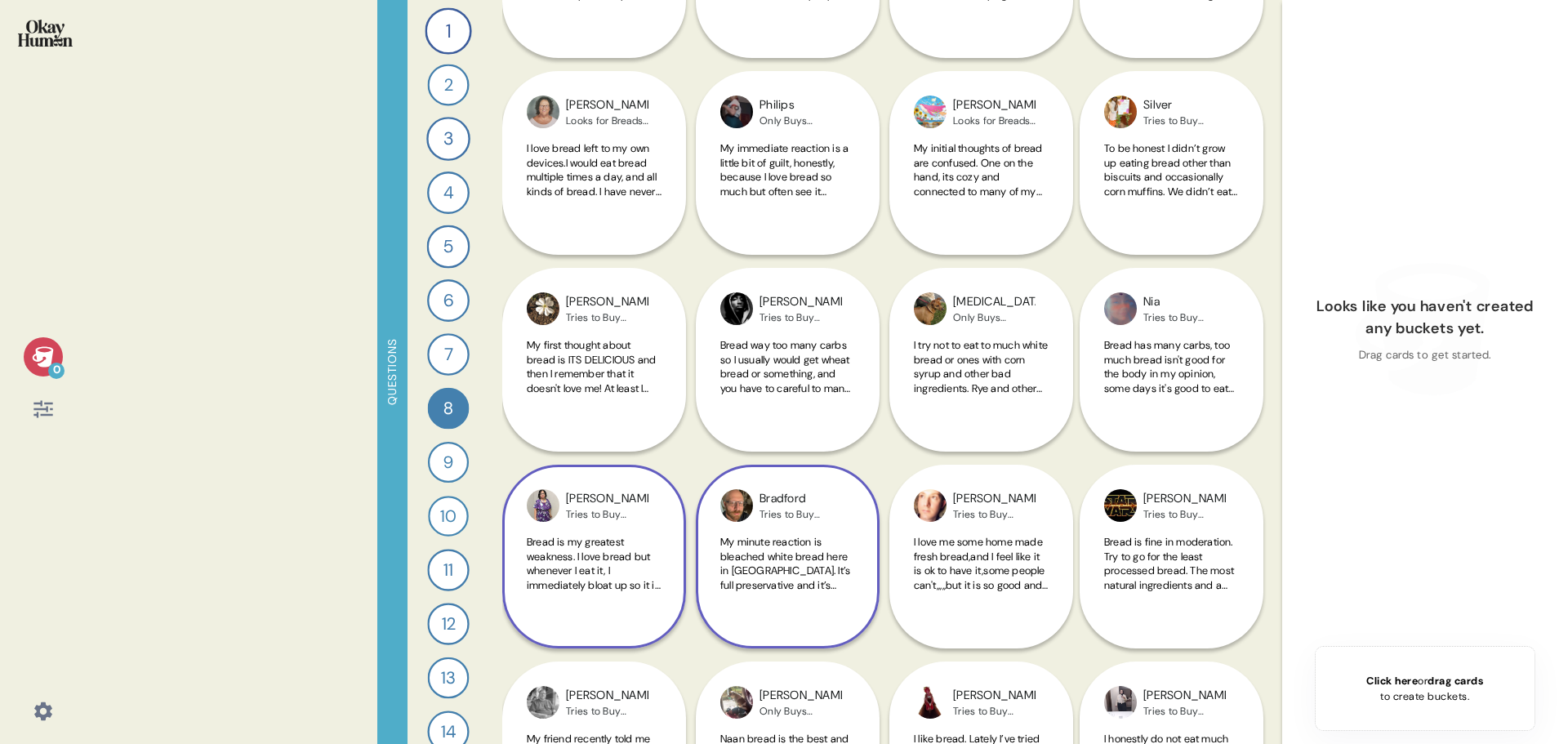
click at [746, 571] on span "My minute reaction is bleached white bread here in [GEOGRAPHIC_DATA]. It’s full…" at bounding box center [786, 577] width 133 height 86
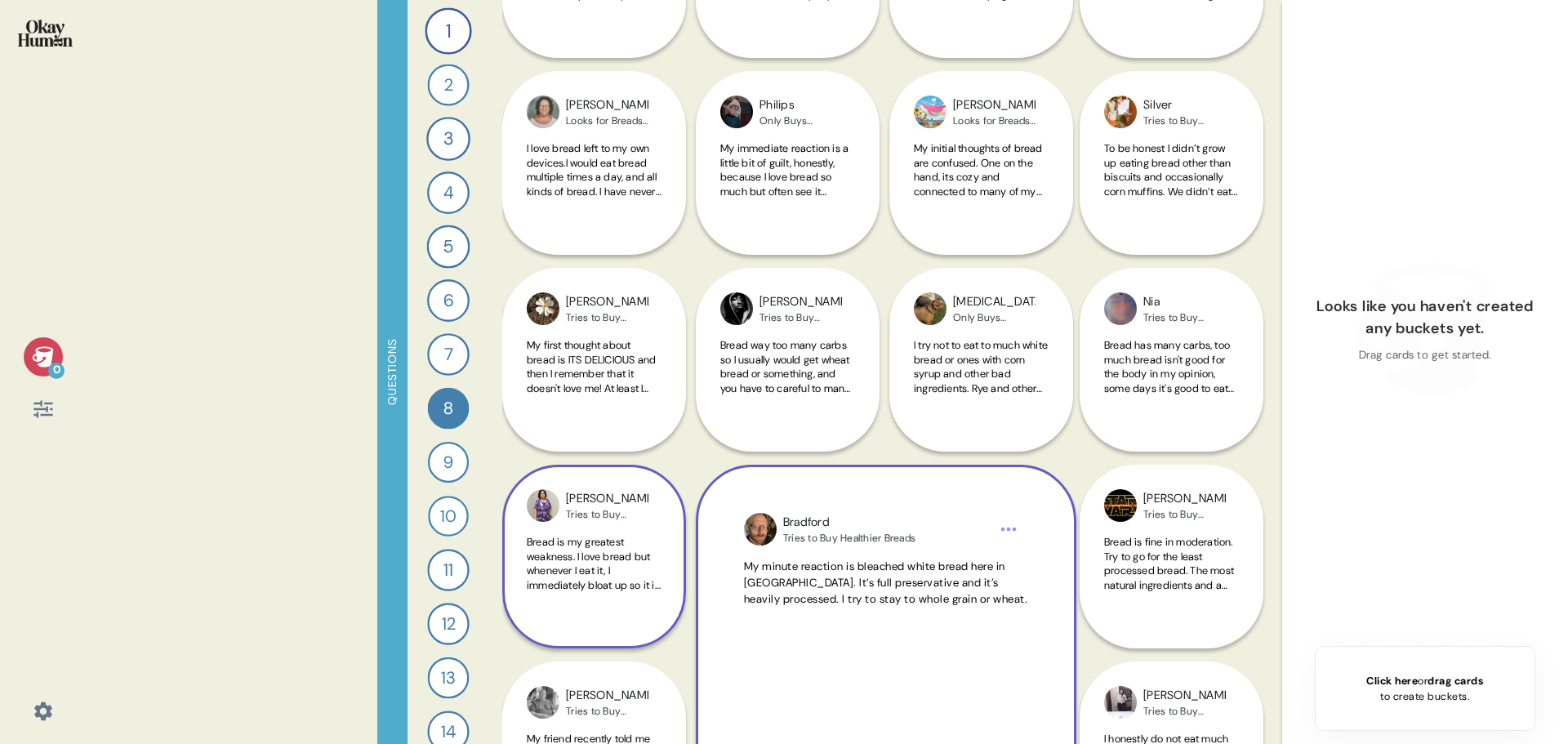
click at [746, 571] on span "My minute reaction is bleached white bread here in [GEOGRAPHIC_DATA]. It’s full…" at bounding box center [886, 583] width 284 height 47
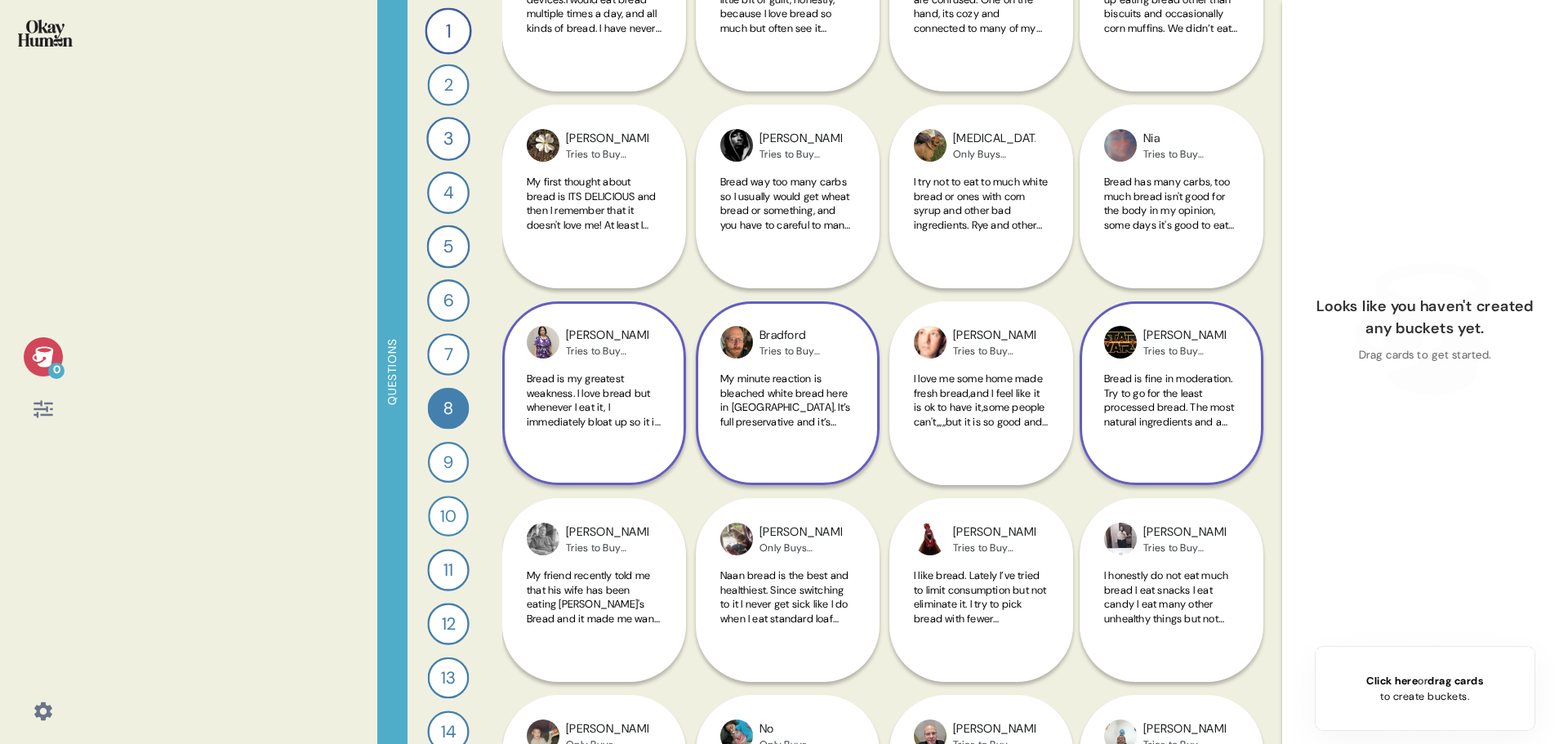
scroll to position [572, 0]
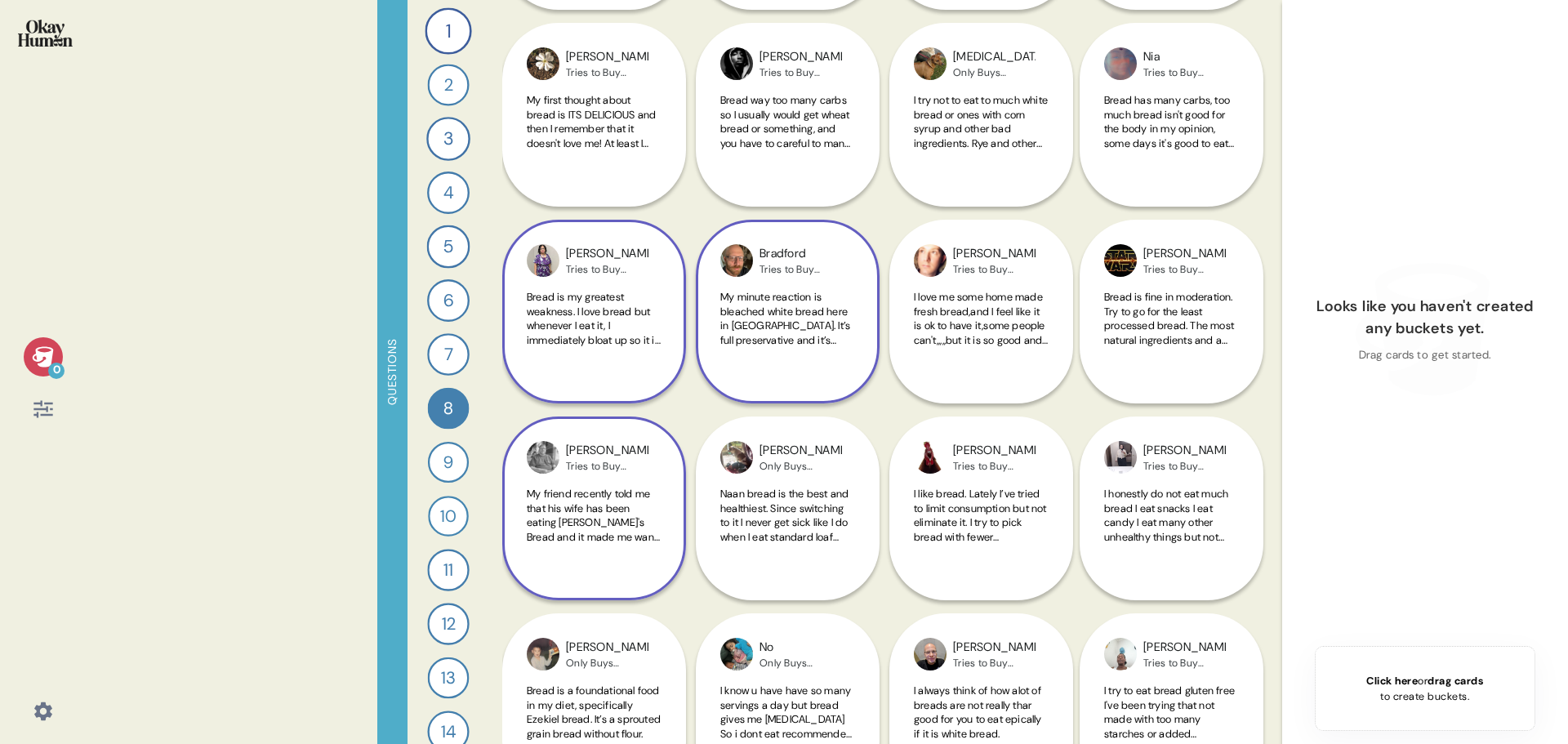
click at [580, 526] on span "My friend recently told me that his wife has been eating [PERSON_NAME]'s Bread …" at bounding box center [593, 529] width 133 height 86
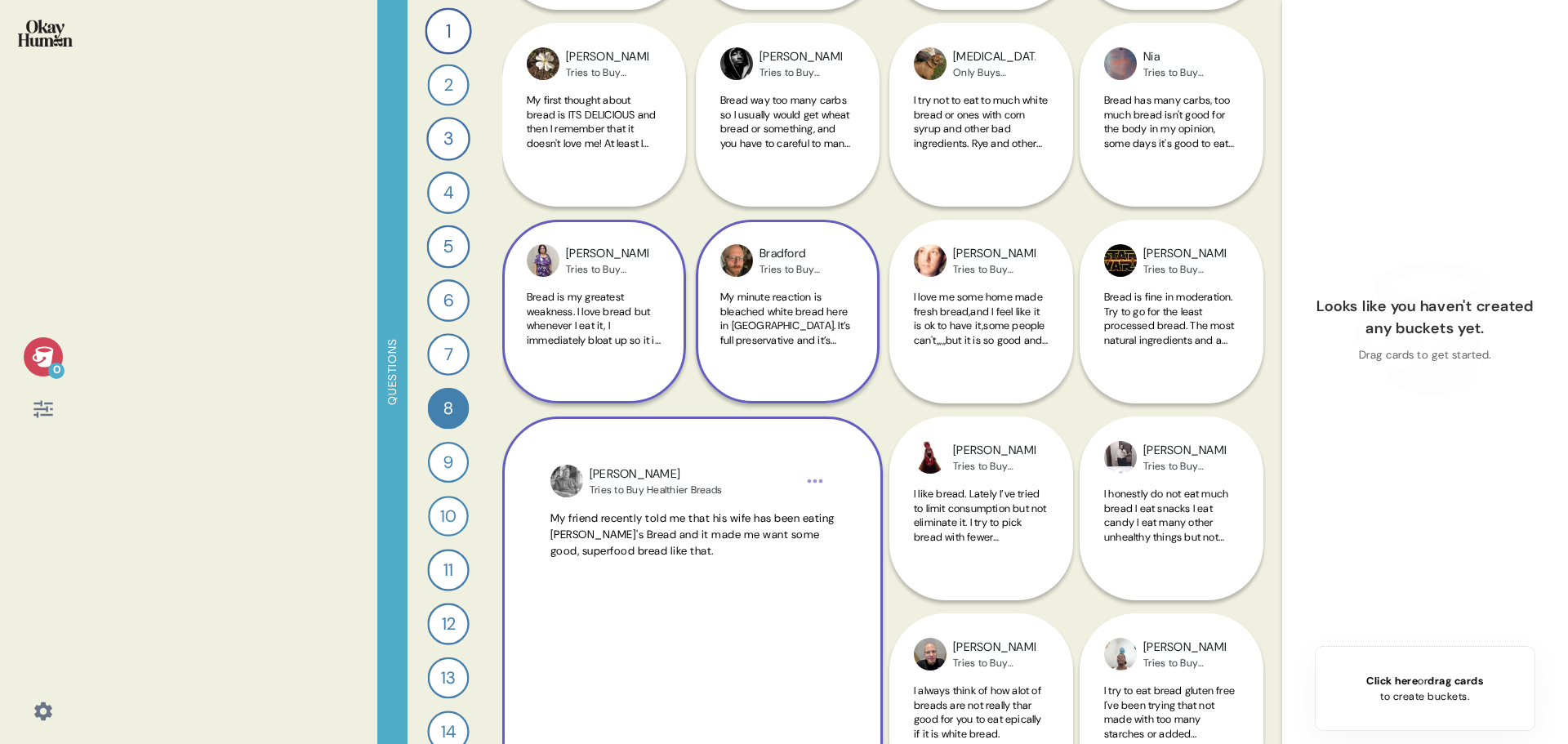
click at [587, 537] on span "My friend recently told me that his wife has been eating [PERSON_NAME]'s Bread …" at bounding box center [693, 535] width 284 height 47
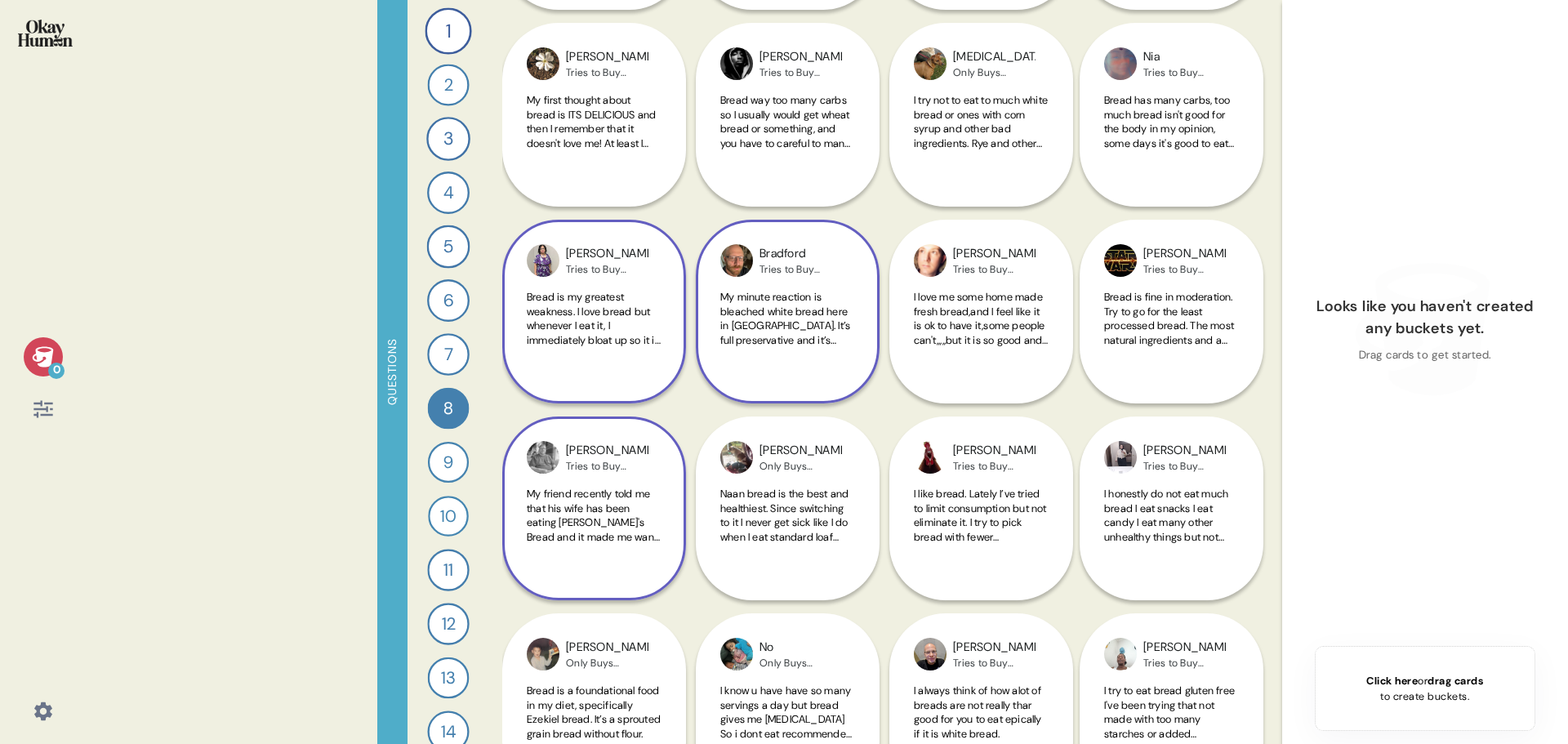
scroll to position [653, 0]
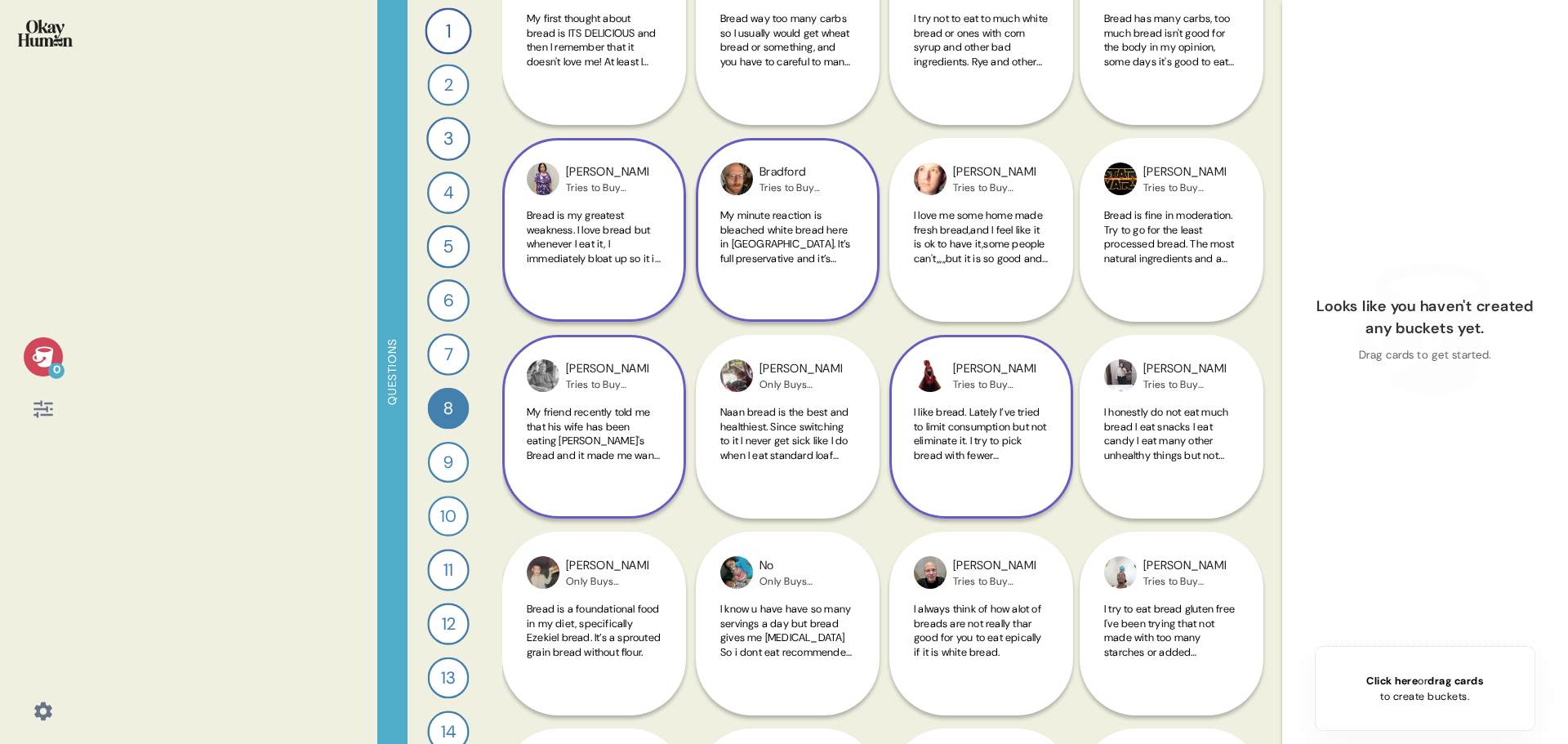
click at [946, 454] on span "I like bread. Lately I’ve tried to limit consumption but not eliminate it. I tr…" at bounding box center [980, 440] width 133 height 71
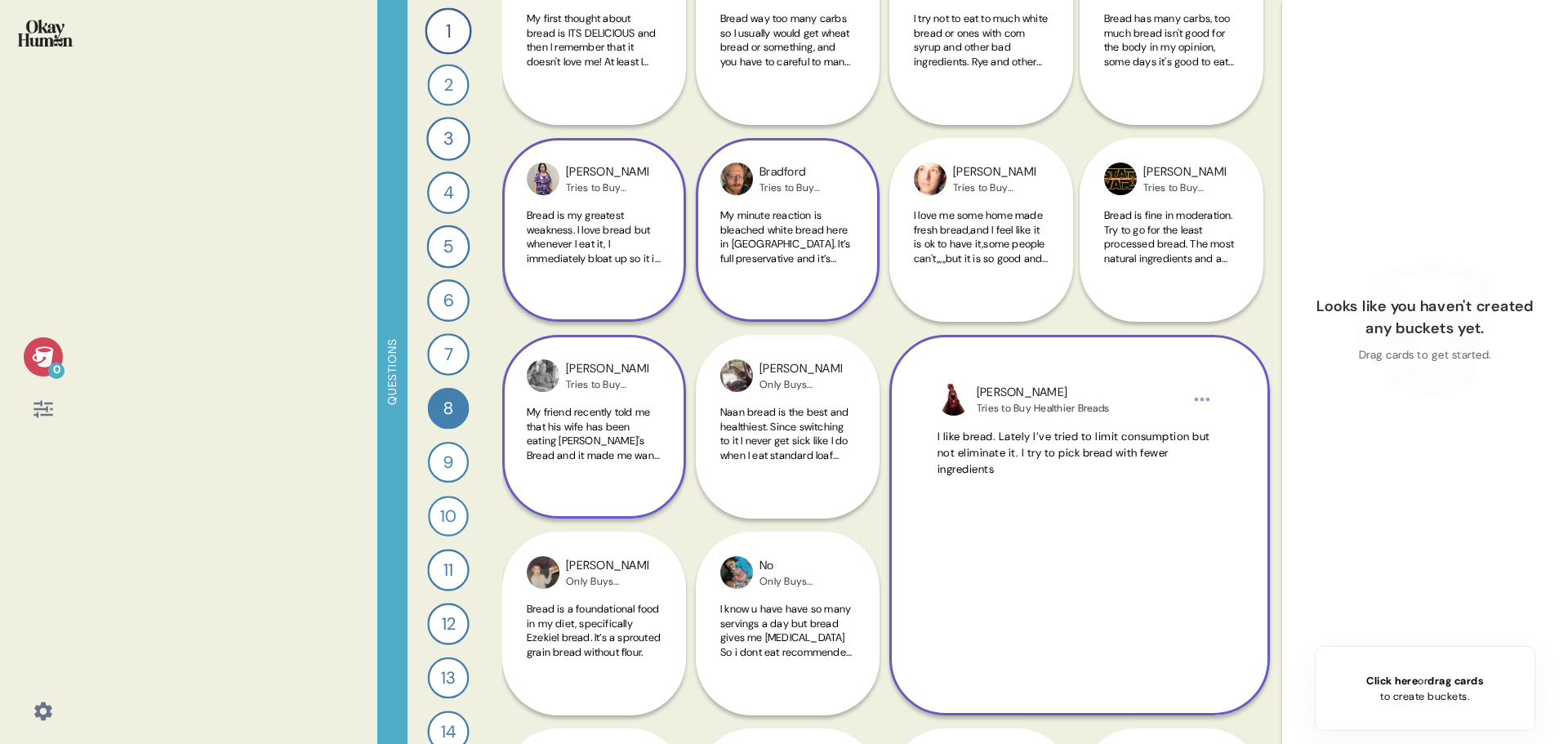
click at [946, 454] on span "I like bread. Lately I’ve tried to limit consumption but not eliminate it. I tr…" at bounding box center [1074, 453] width 273 height 47
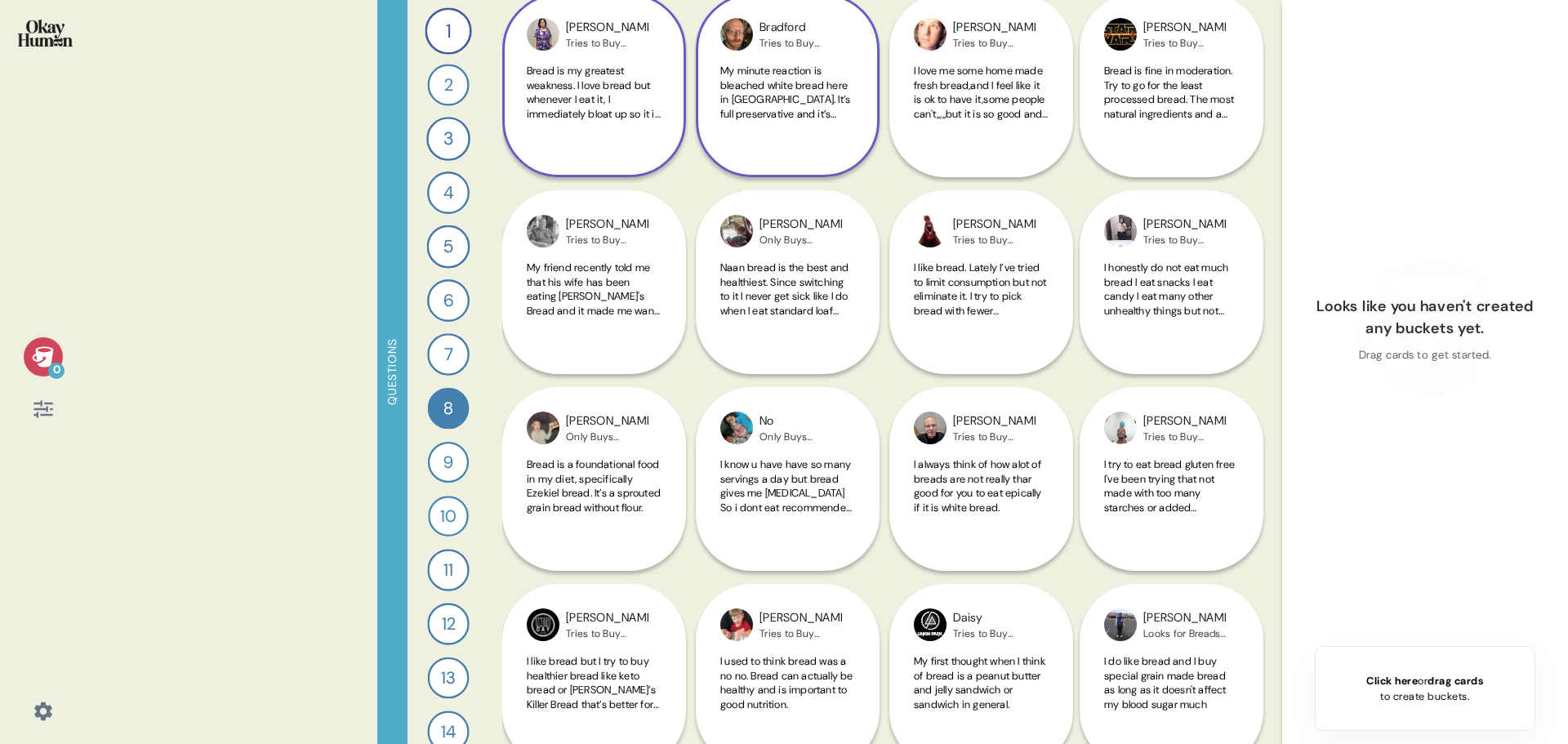
scroll to position [817, 0]
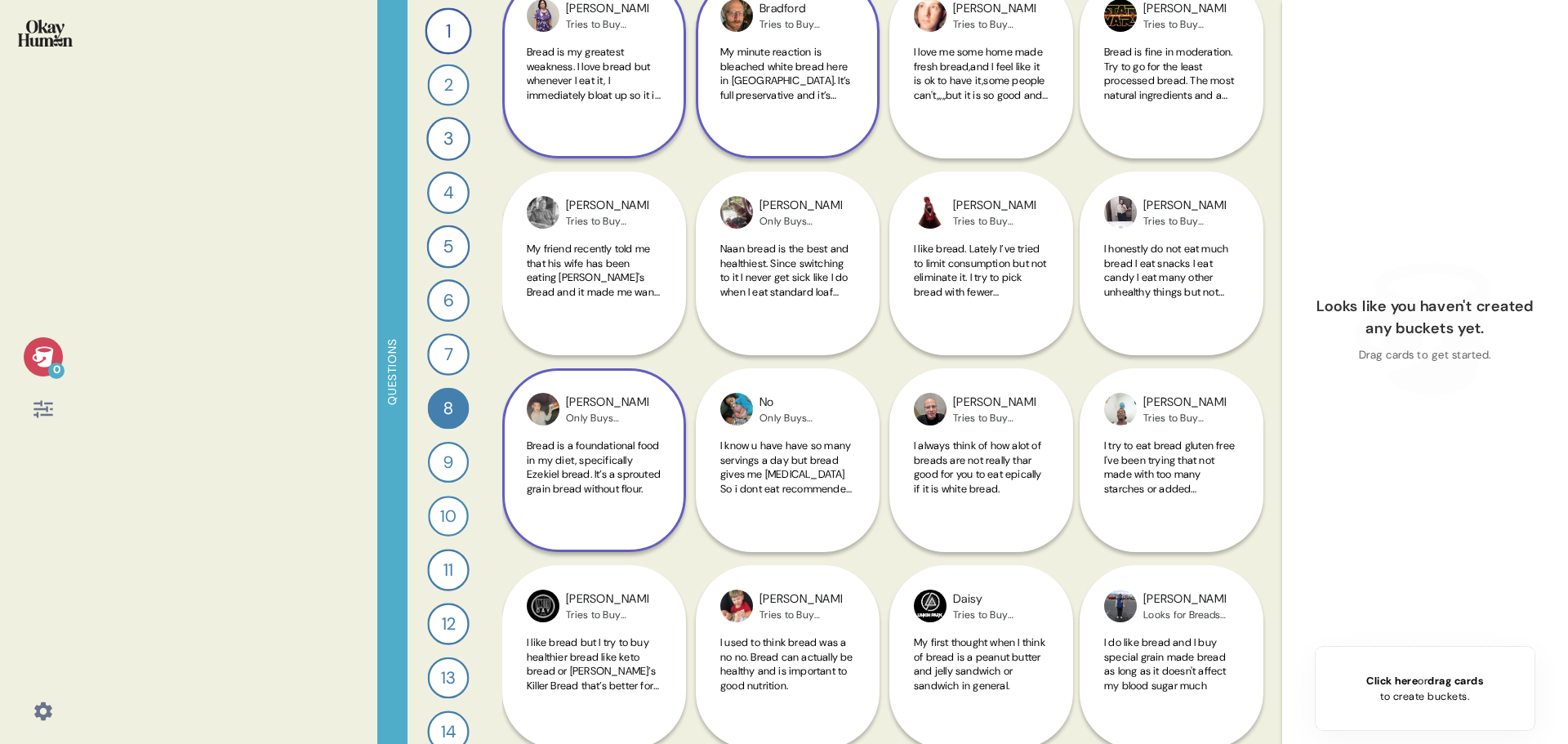
click at [573, 477] on span "Bread is a foundational food in my diet, specifically Ezekiel bread. It’s a spr…" at bounding box center [594, 467] width 134 height 57
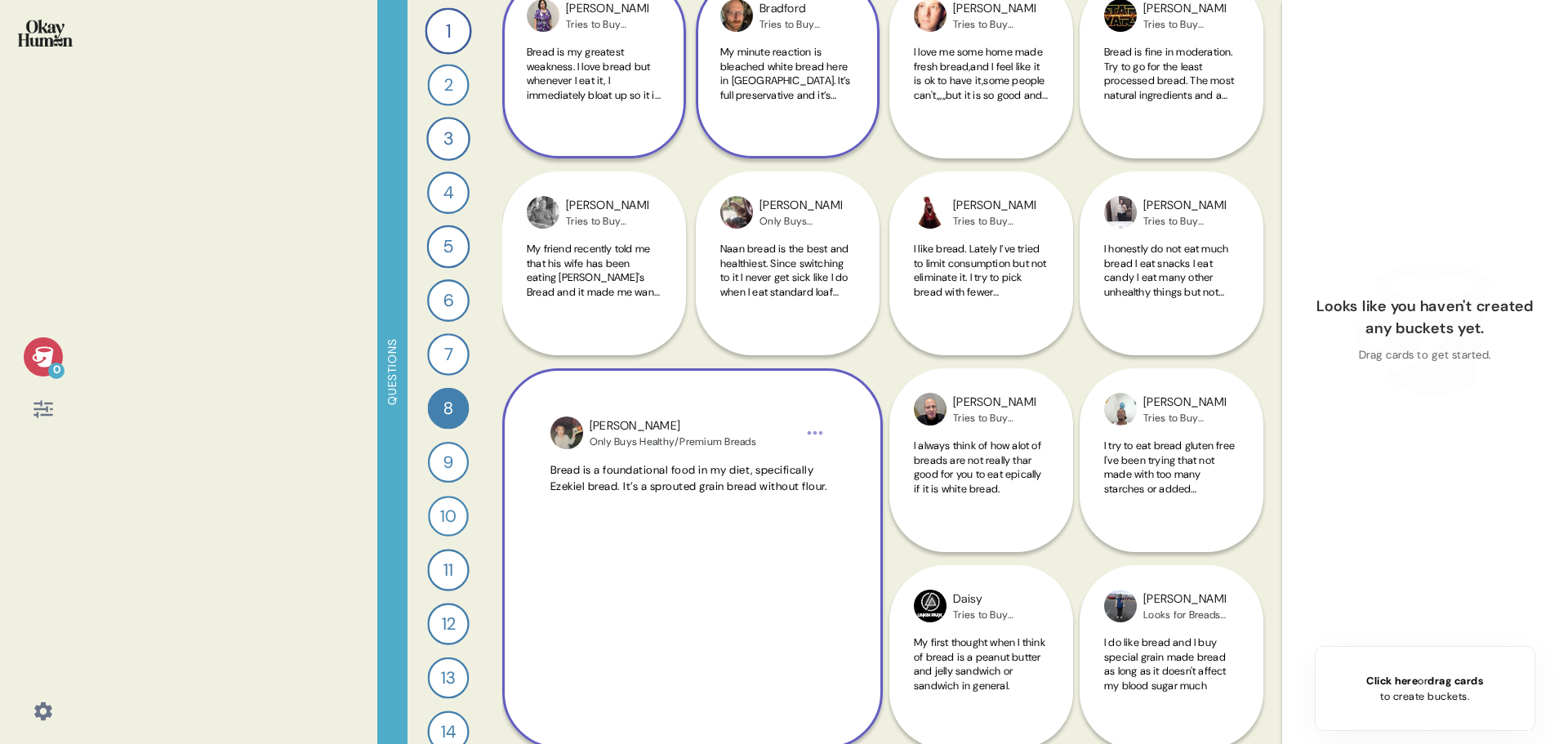
click at [573, 477] on span "Bread is a foundational food in my diet, specifically Ezekiel bread. It’s a spr…" at bounding box center [693, 479] width 284 height 33
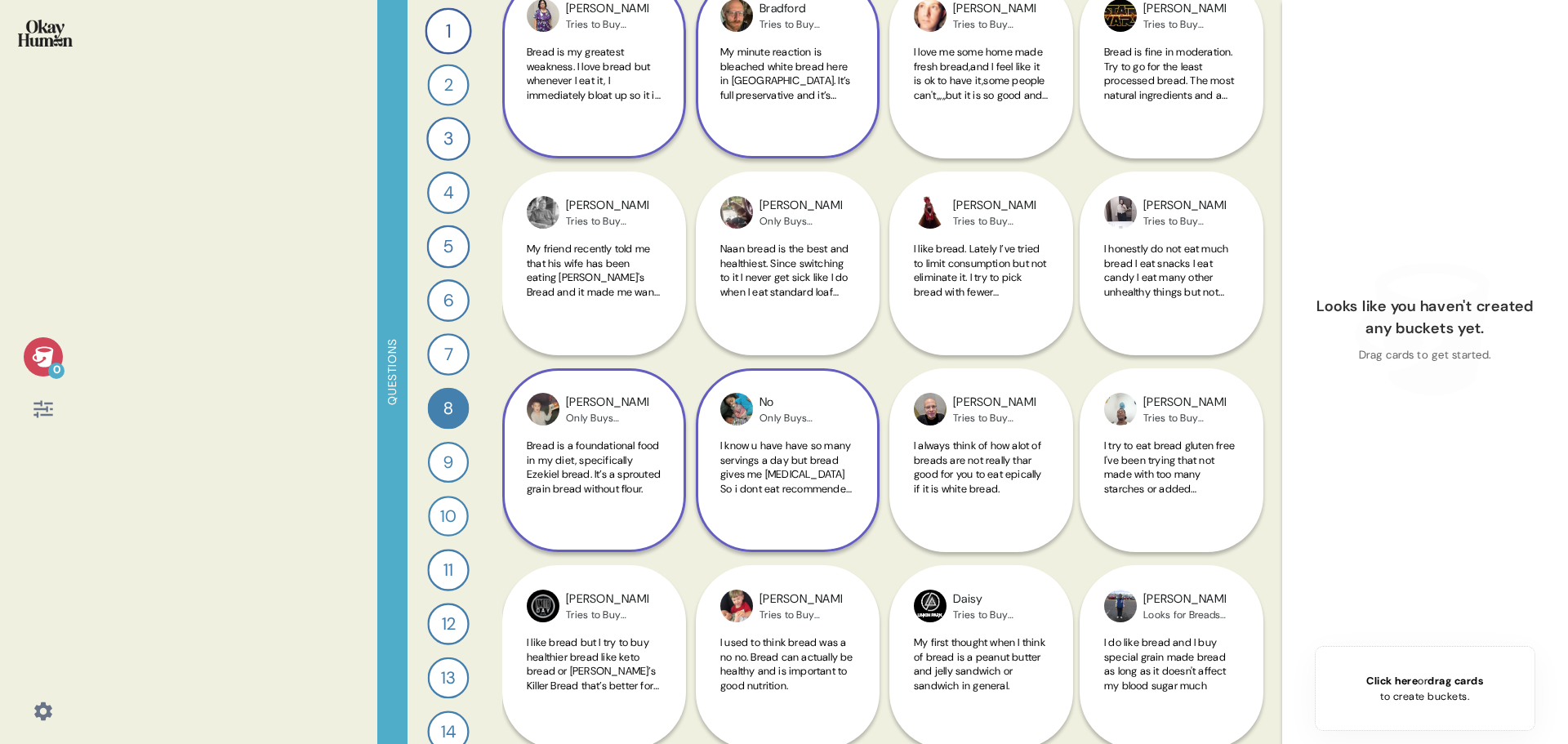
click at [746, 485] on span "I know u have have so many servings a day but bread gives me [MEDICAL_DATA] So …" at bounding box center [786, 474] width 132 height 71
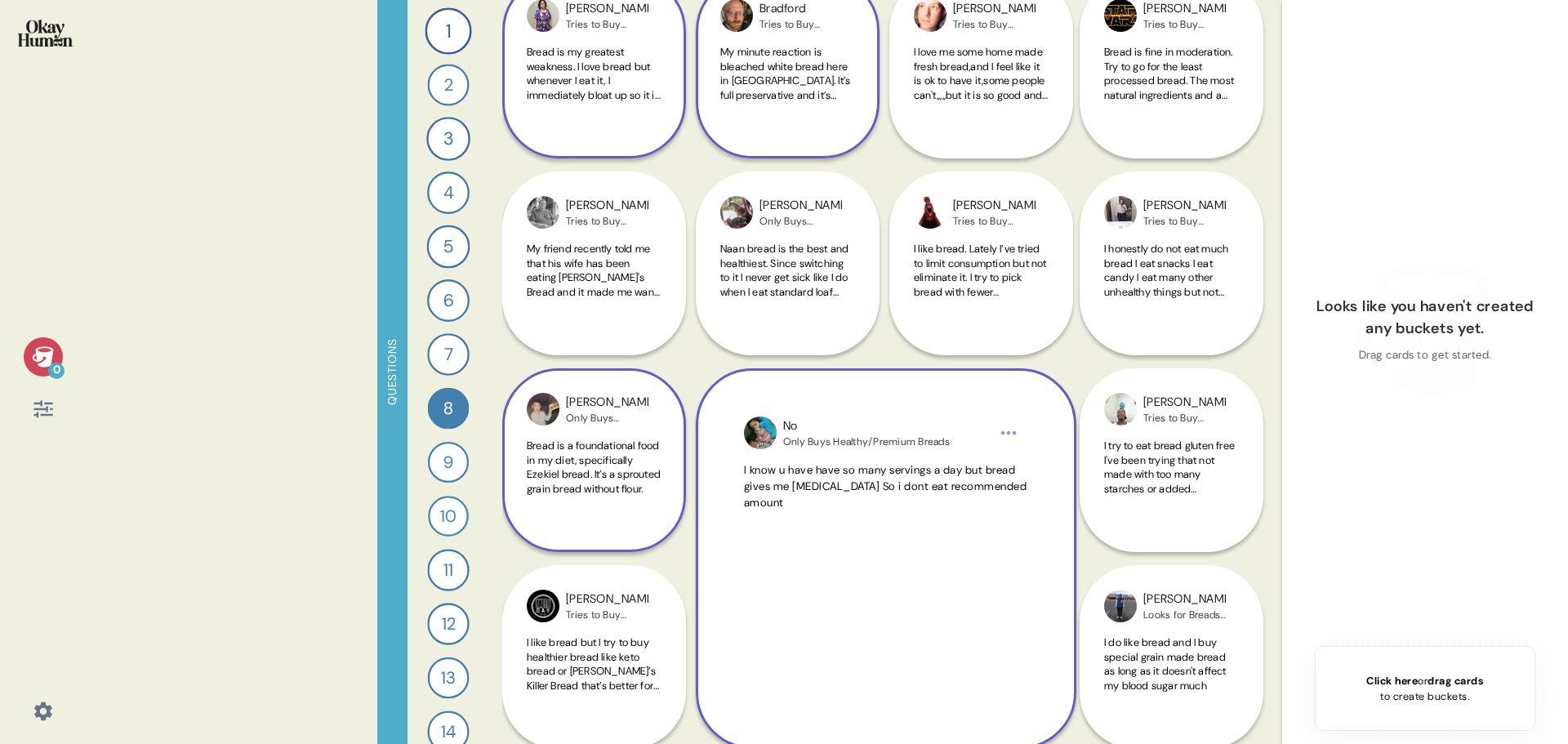
click at [752, 488] on span "I know u have have so many servings a day but bread gives me [MEDICAL_DATA] So …" at bounding box center [885, 487] width 283 height 47
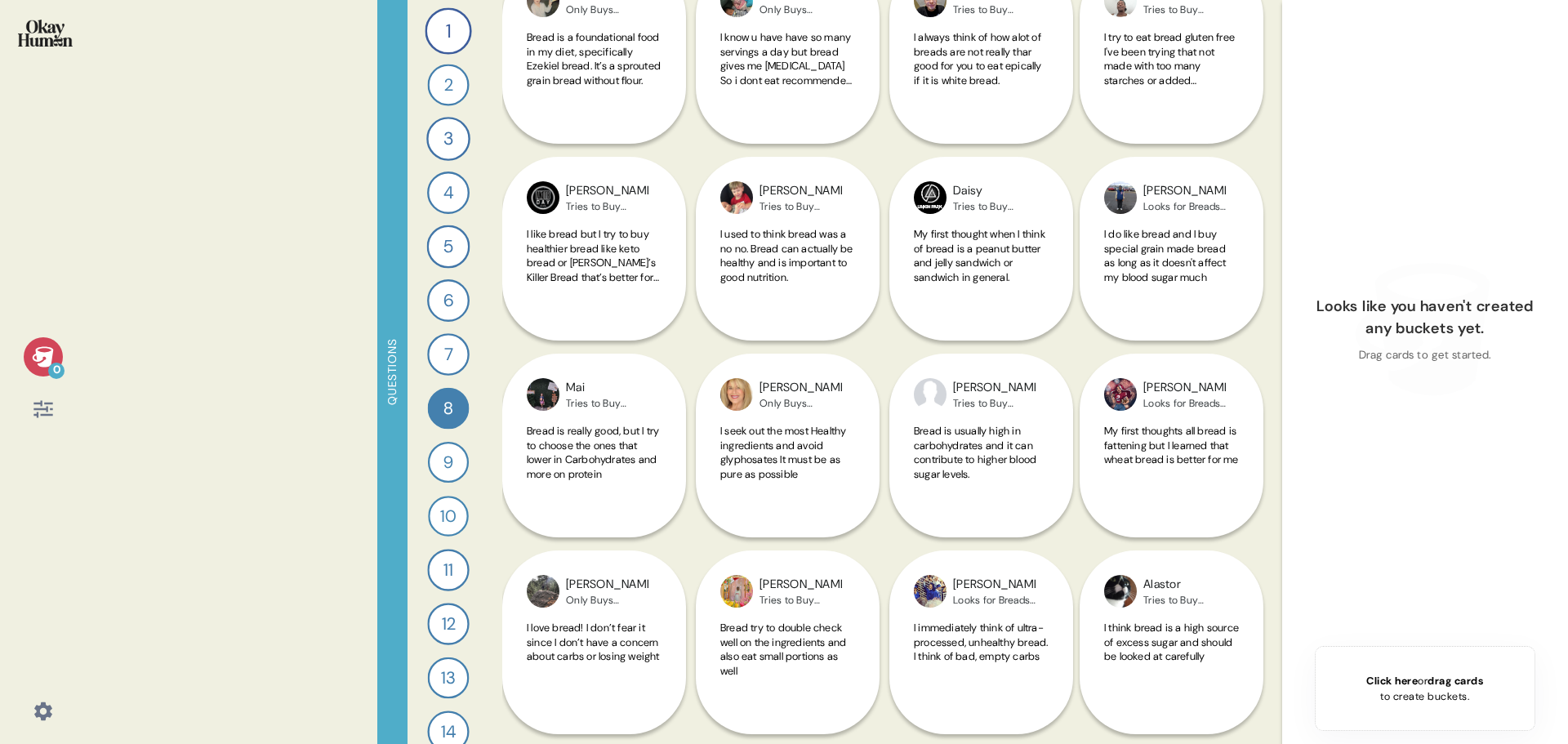
scroll to position [1307, 0]
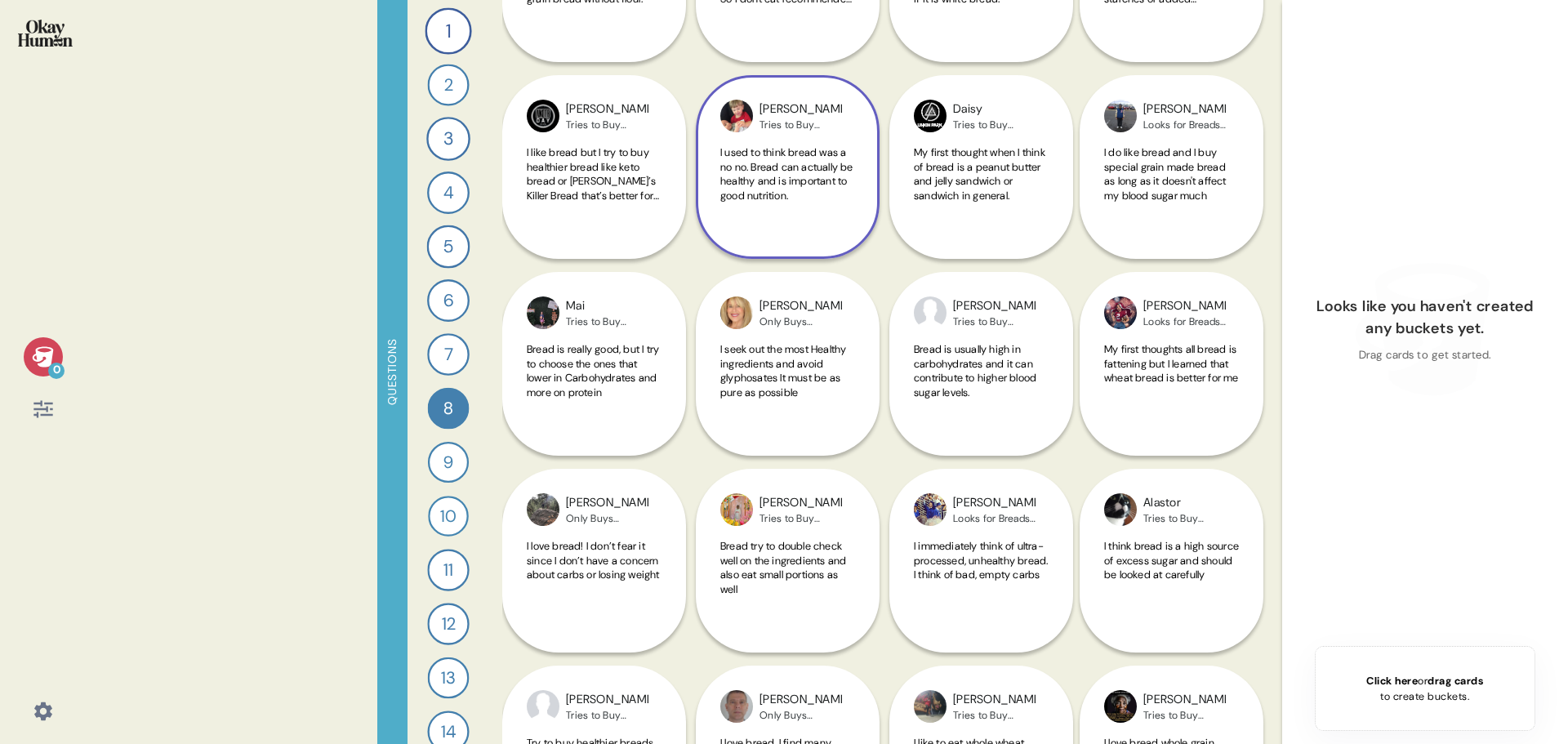
click at [789, 166] on span "I used to think bread was a no no. Bread can actually be healthy and is importa…" at bounding box center [786, 174] width 133 height 57
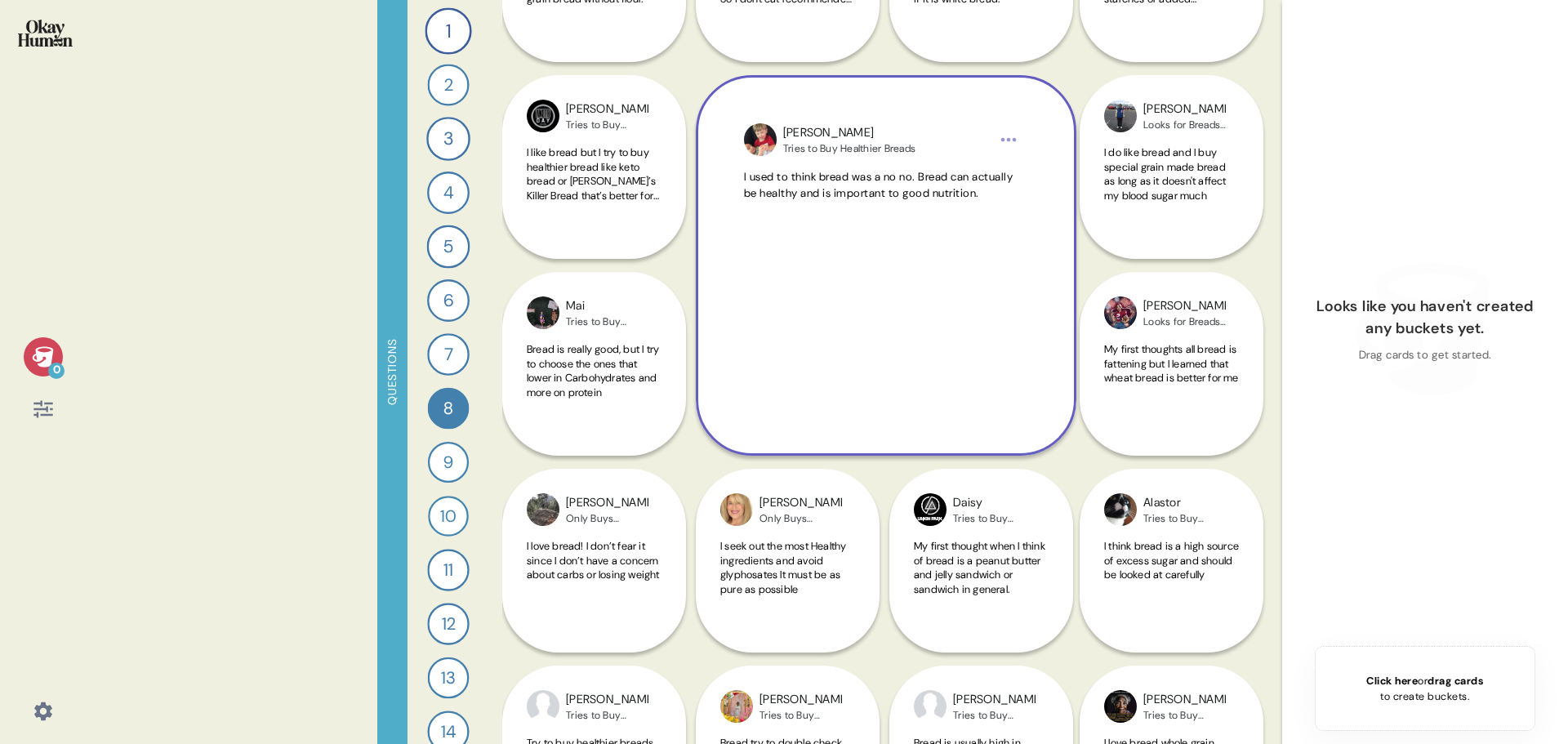
click at [789, 166] on div "[PERSON_NAME] Tries to Buy Healthier Breads I used to think bread was a no no. …" at bounding box center [886, 265] width 381 height 381
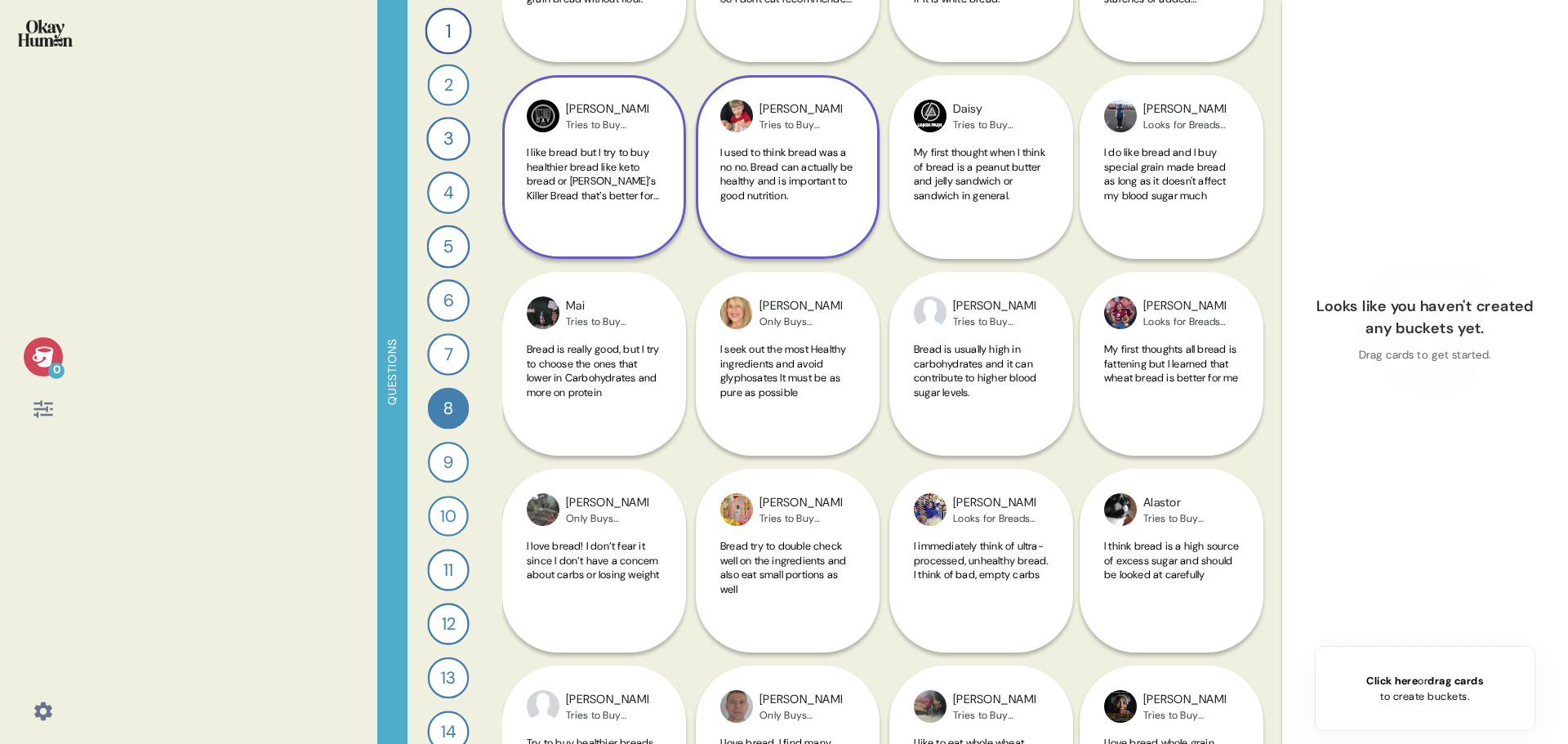
click at [642, 186] on span "I like bread but I try to buy healthier bread like keto bread or [PERSON_NAME]’…" at bounding box center [594, 174] width 135 height 57
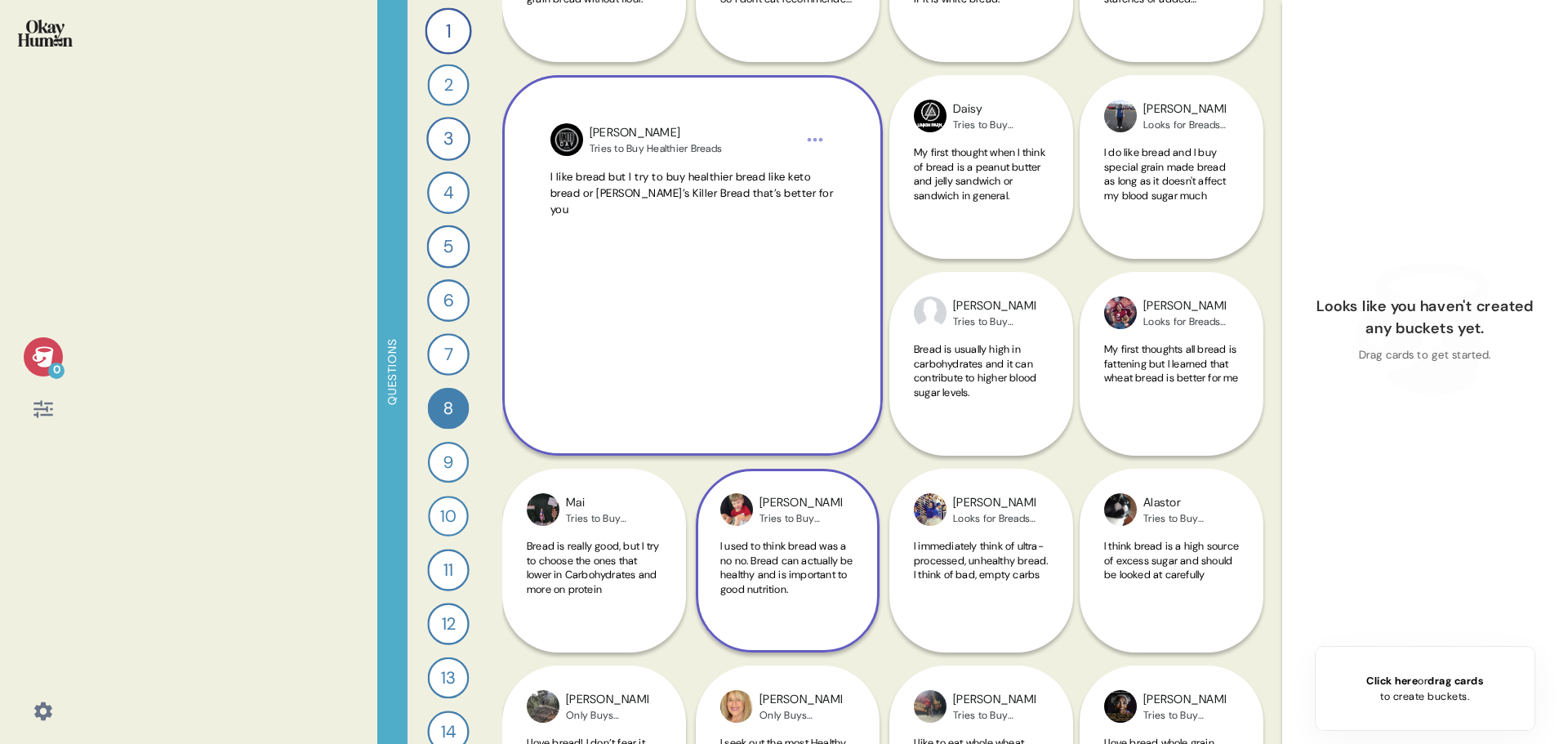
click at [642, 186] on span "I like bread but I try to buy healthier bread like keto bread or [PERSON_NAME]’…" at bounding box center [692, 194] width 283 height 47
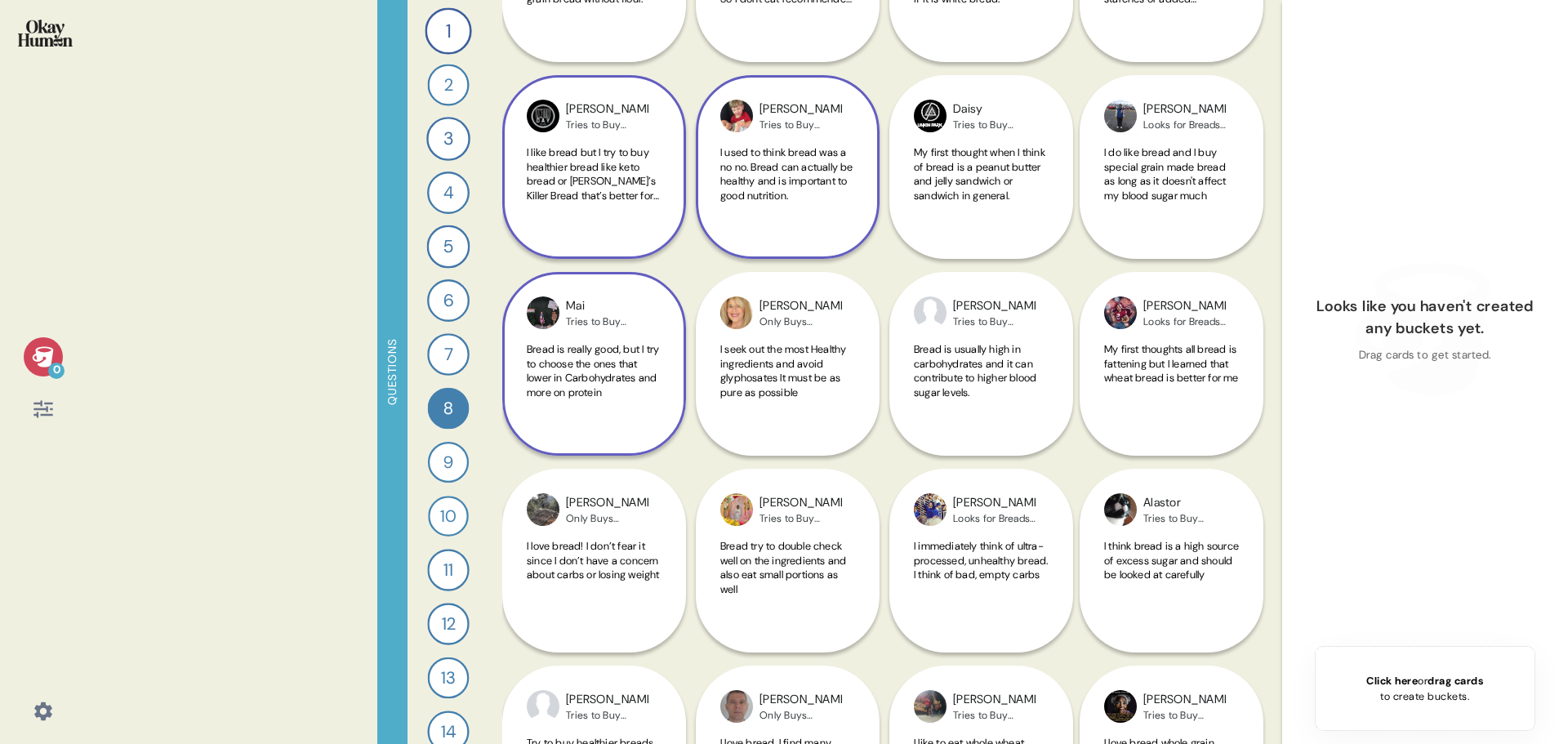
click at [579, 394] on span "Bread is really good, but I try to choose the ones that lower in Carbohydrates …" at bounding box center [593, 371] width 132 height 57
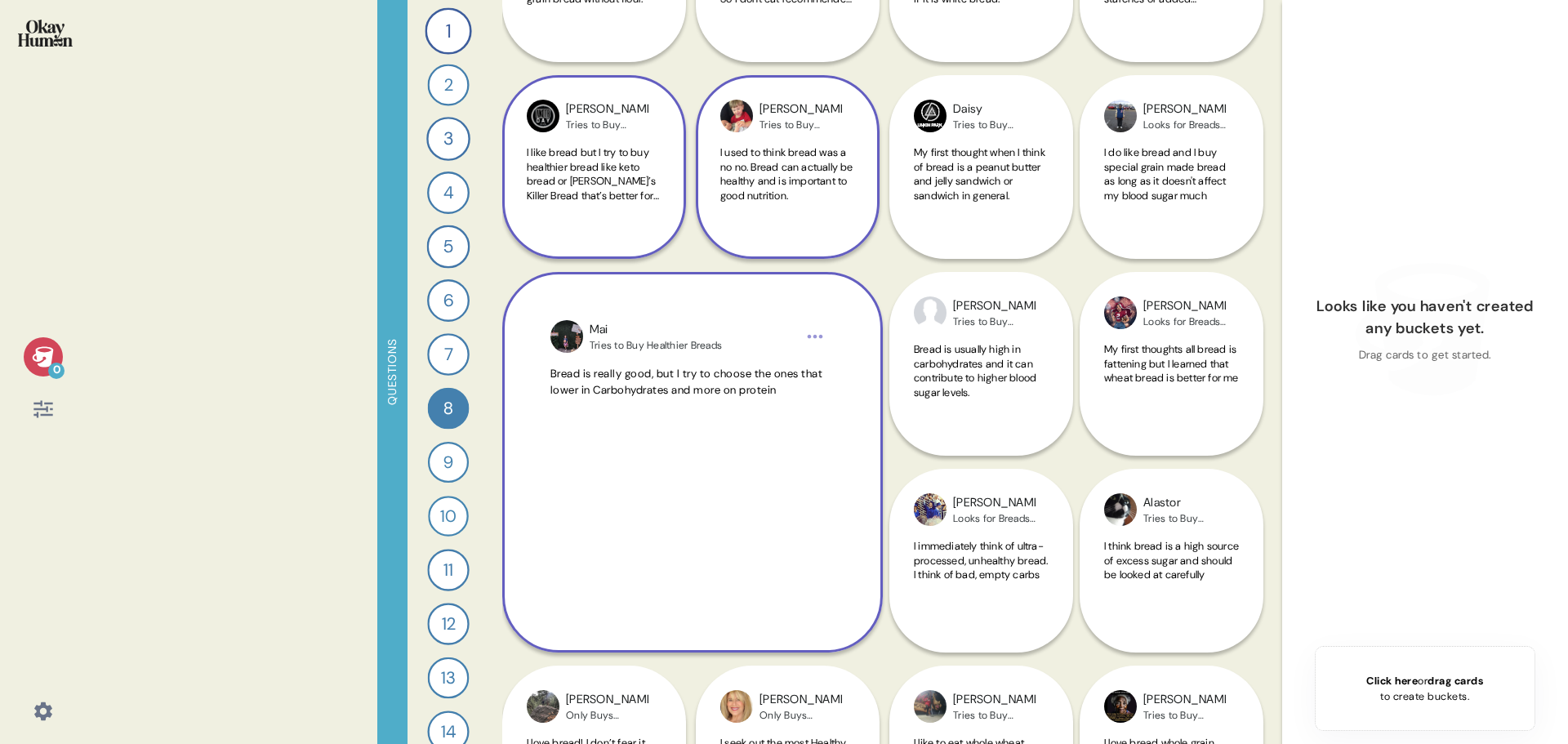
click at [579, 394] on span "Bread is really good, but I try to choose the ones that lower in Carbohydrates …" at bounding box center [687, 381] width 273 height 30
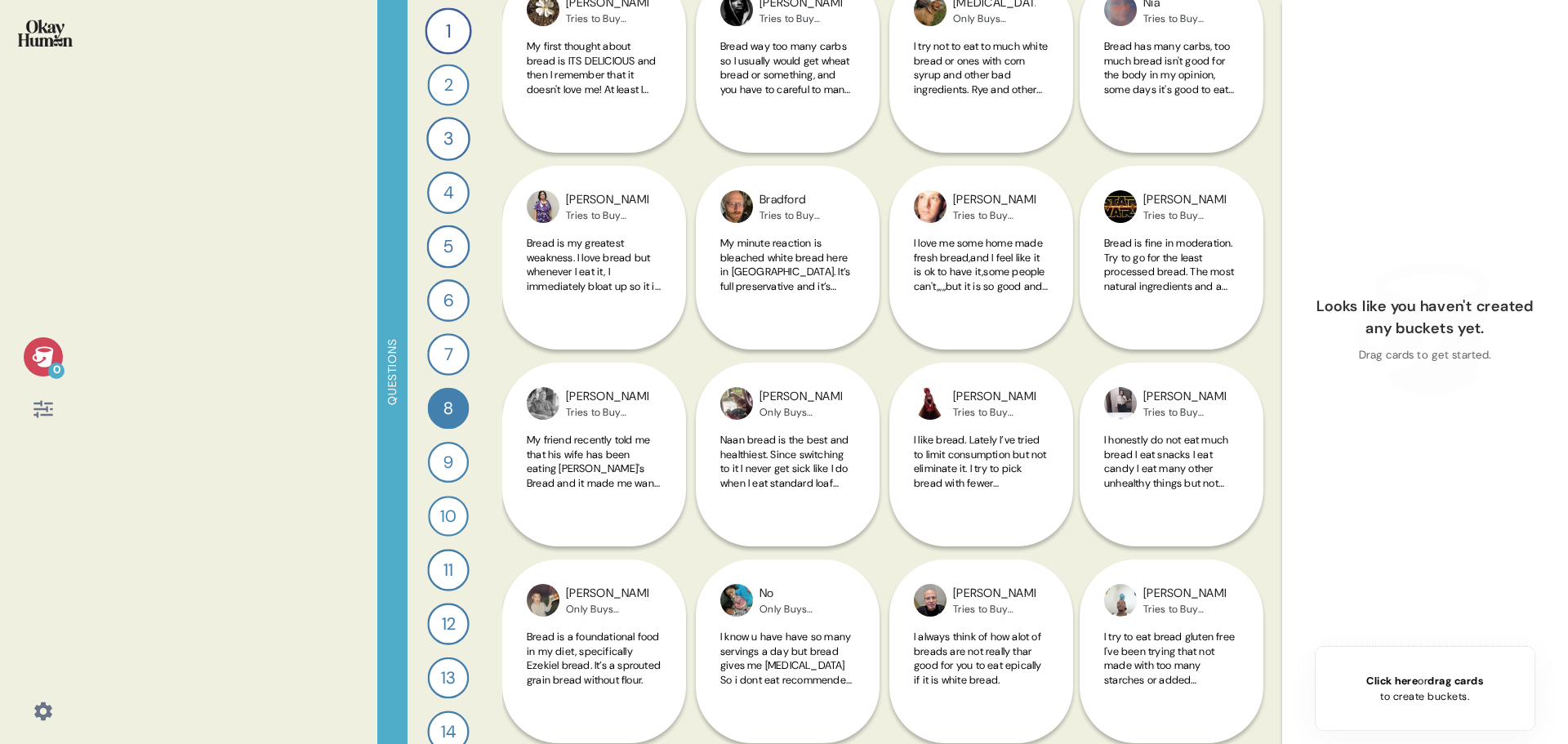
scroll to position [539, 0]
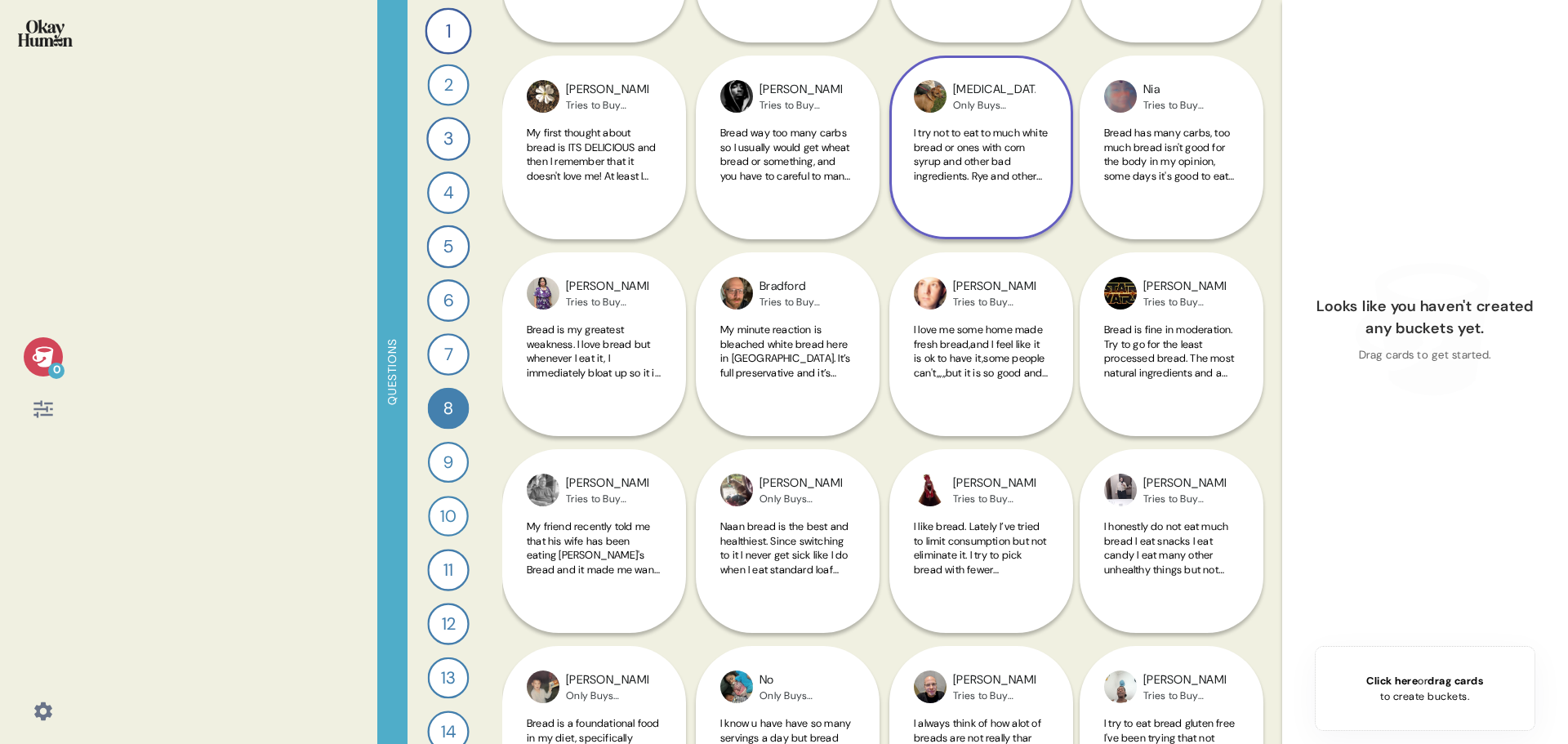
click at [1016, 162] on span "I try not to eat to much white bread or ones with corn syrup and other bad ingr…" at bounding box center [981, 176] width 134 height 100
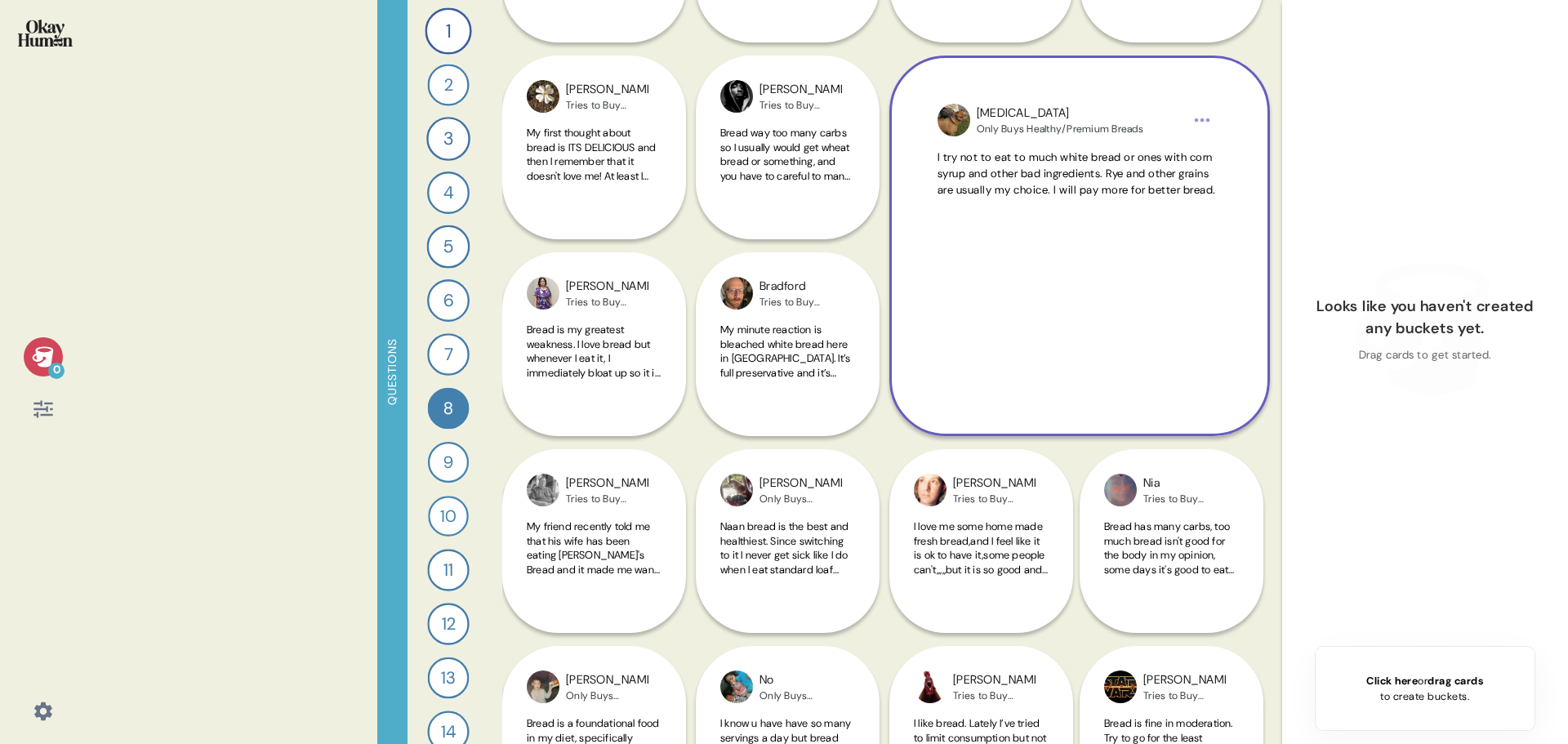
click at [1080, 199] on span "I try not to eat to much white bread or ones with corn syrup and other bad ingr…" at bounding box center [1080, 174] width 284 height 50
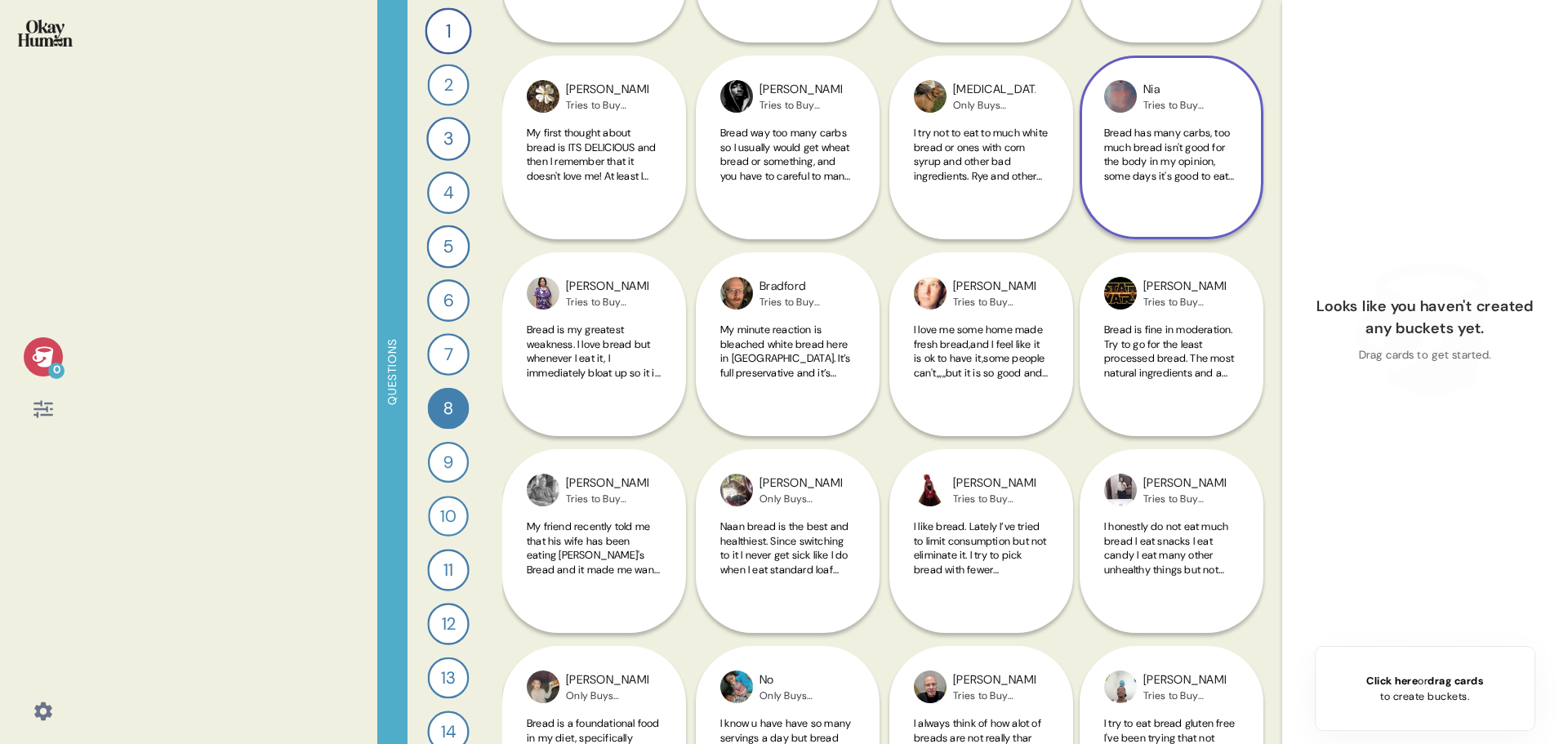
click at [1133, 178] on span "Bread has many carbs, too much bread isn't good for the body in my opinion, som…" at bounding box center [1171, 168] width 134 height 86
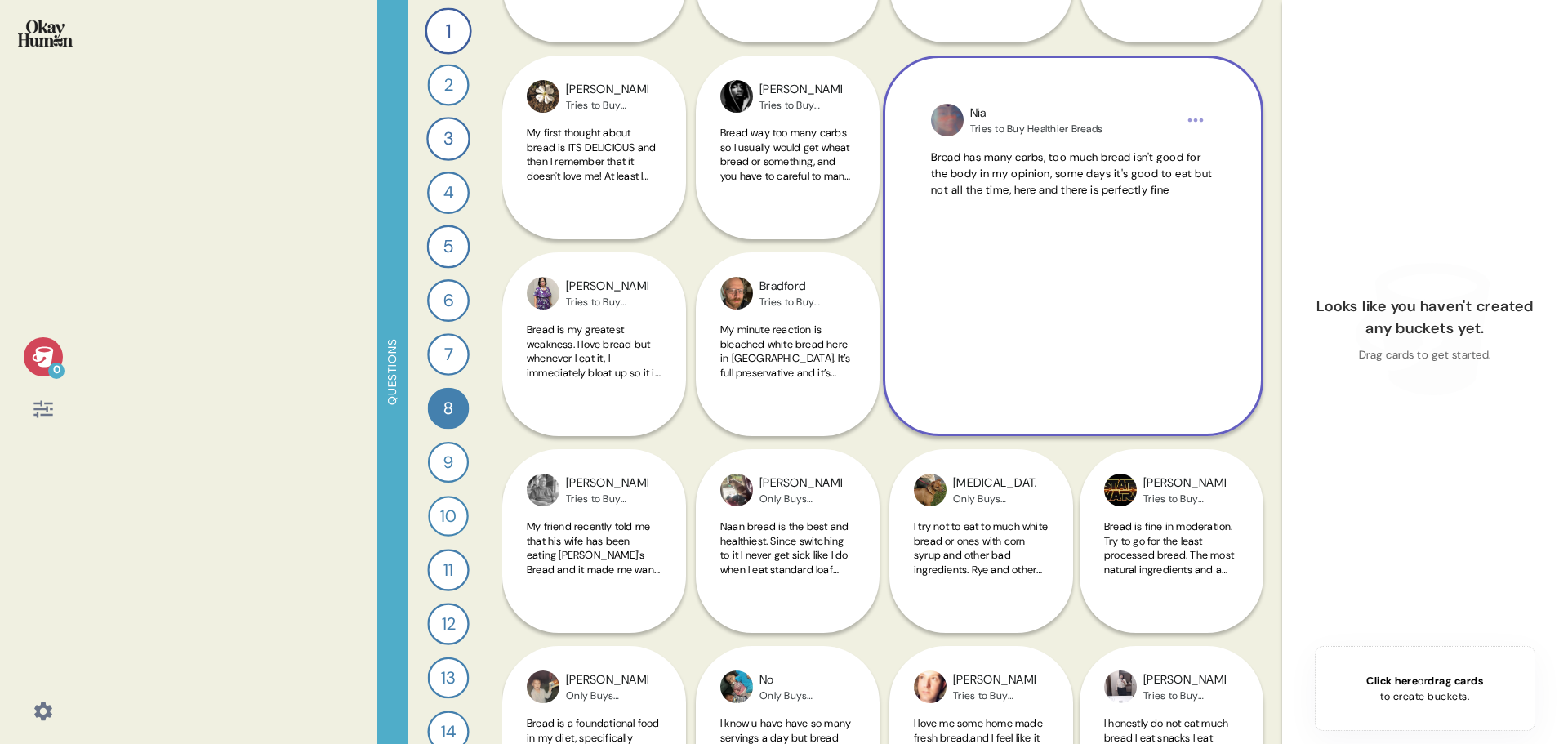
click at [1054, 169] on span "Bread has many carbs, too much bread isn't good for the body in my opinion, som…" at bounding box center [1071, 174] width 282 height 47
